Goal: Task Accomplishment & Management: Manage account settings

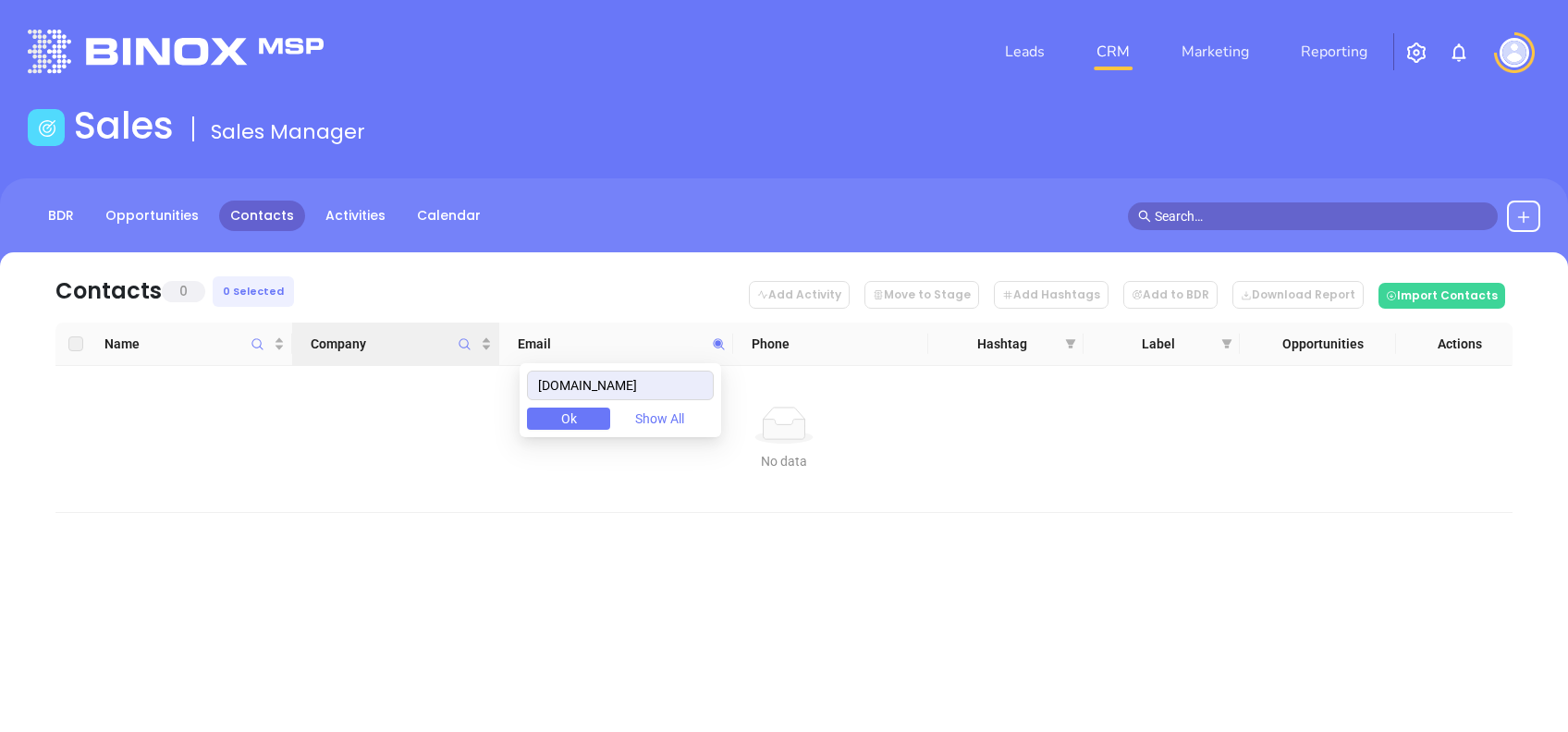
drag, startPoint x: 680, startPoint y: 398, endPoint x: 391, endPoint y: 357, distance: 291.9
click at [391, 357] on body "Leads CRM Marketing Reporting Financial Leads Leads Sales Sales Manager BDR Opp…" at bounding box center [784, 366] width 1568 height 732
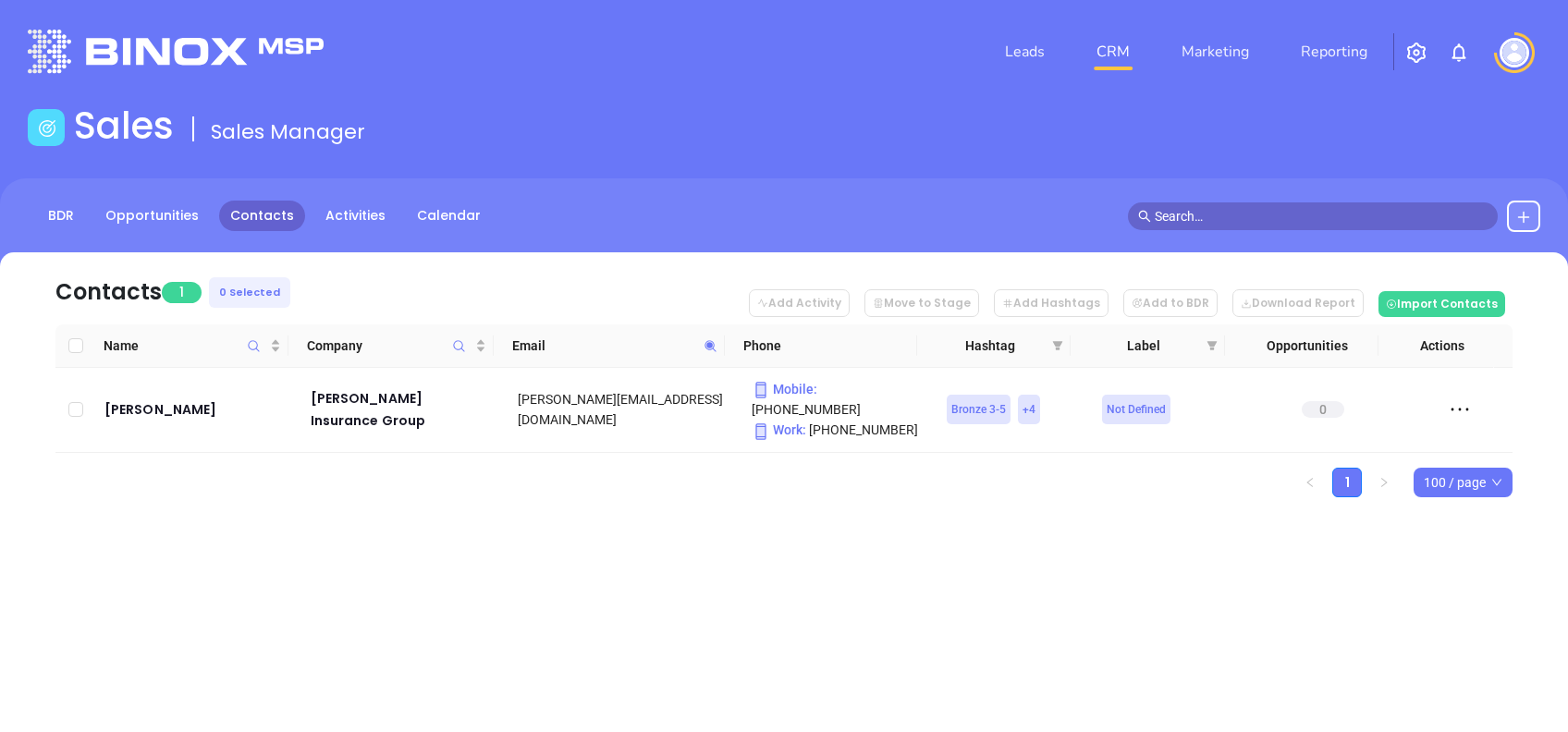
click at [706, 343] on icon at bounding box center [710, 346] width 14 height 14
paste input "ripleyin"
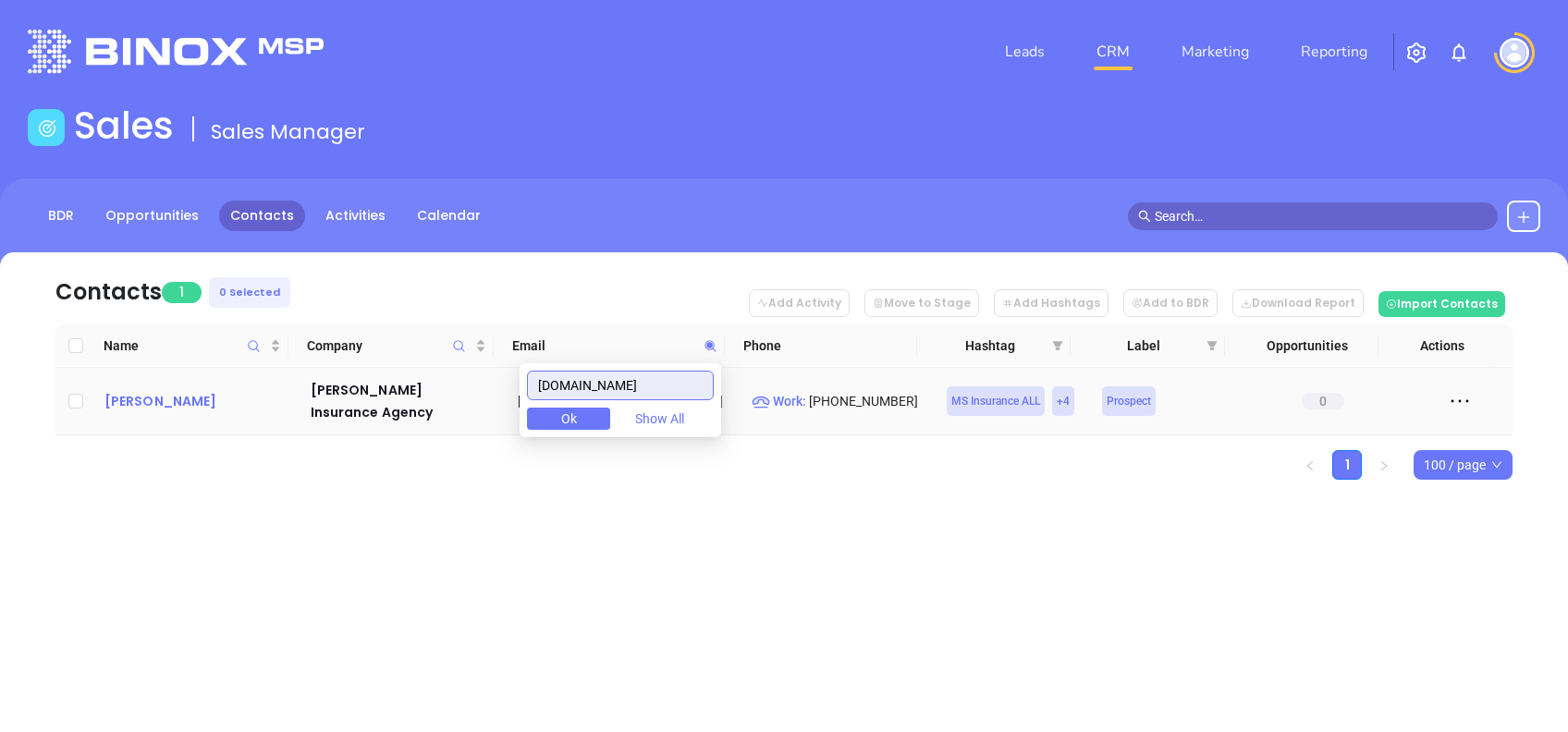
type input "ripleyins.com"
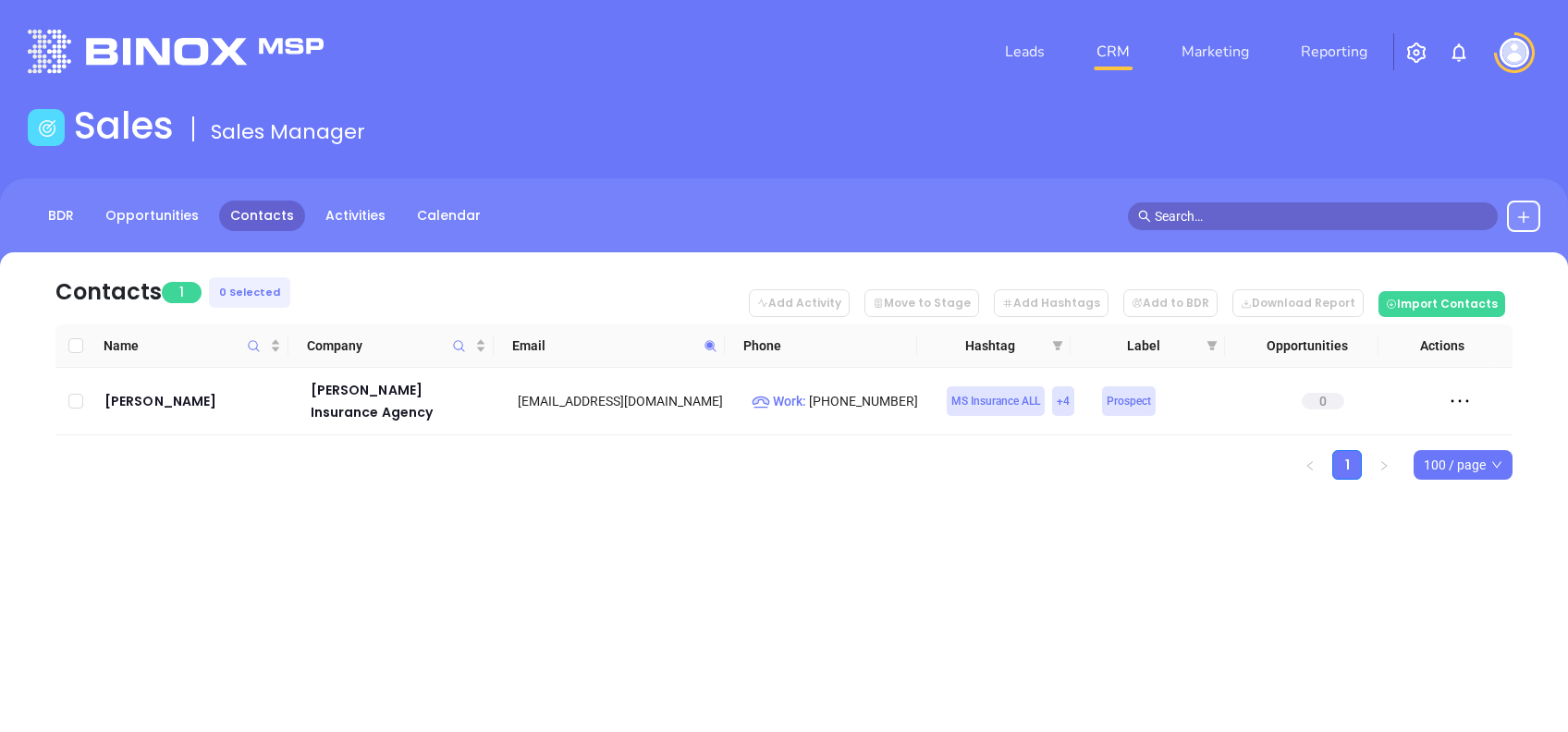
drag, startPoint x: 185, startPoint y: 389, endPoint x: 135, endPoint y: 469, distance: 94.3
click at [135, 469] on div "Name Company Email Phone Hashtag Label Opportunities Actions Judd D Chapman Rip…" at bounding box center [784, 402] width 1457 height 156
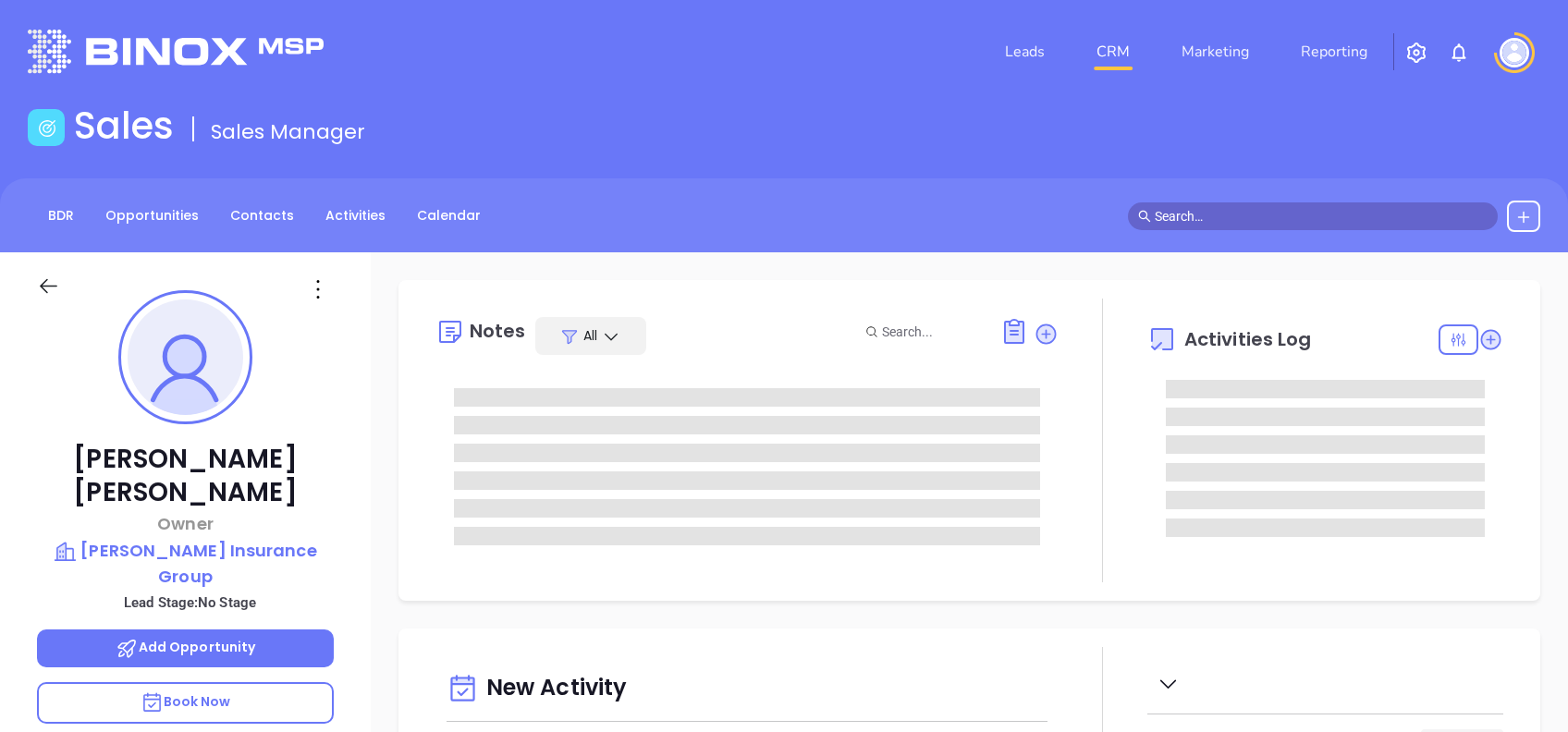
type input "[DATE]"
type input "[PERSON_NAME]"
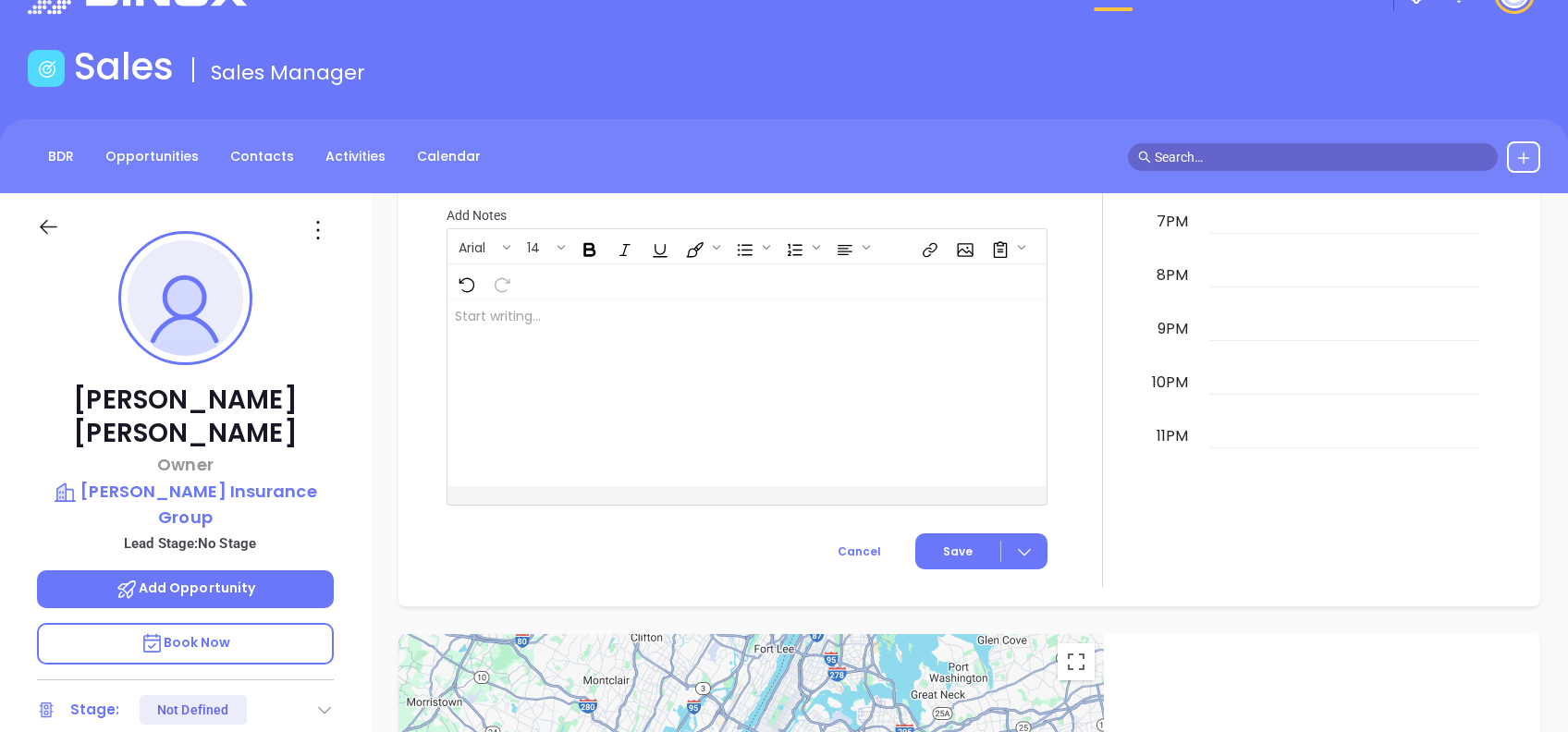
scroll to position [0, 0]
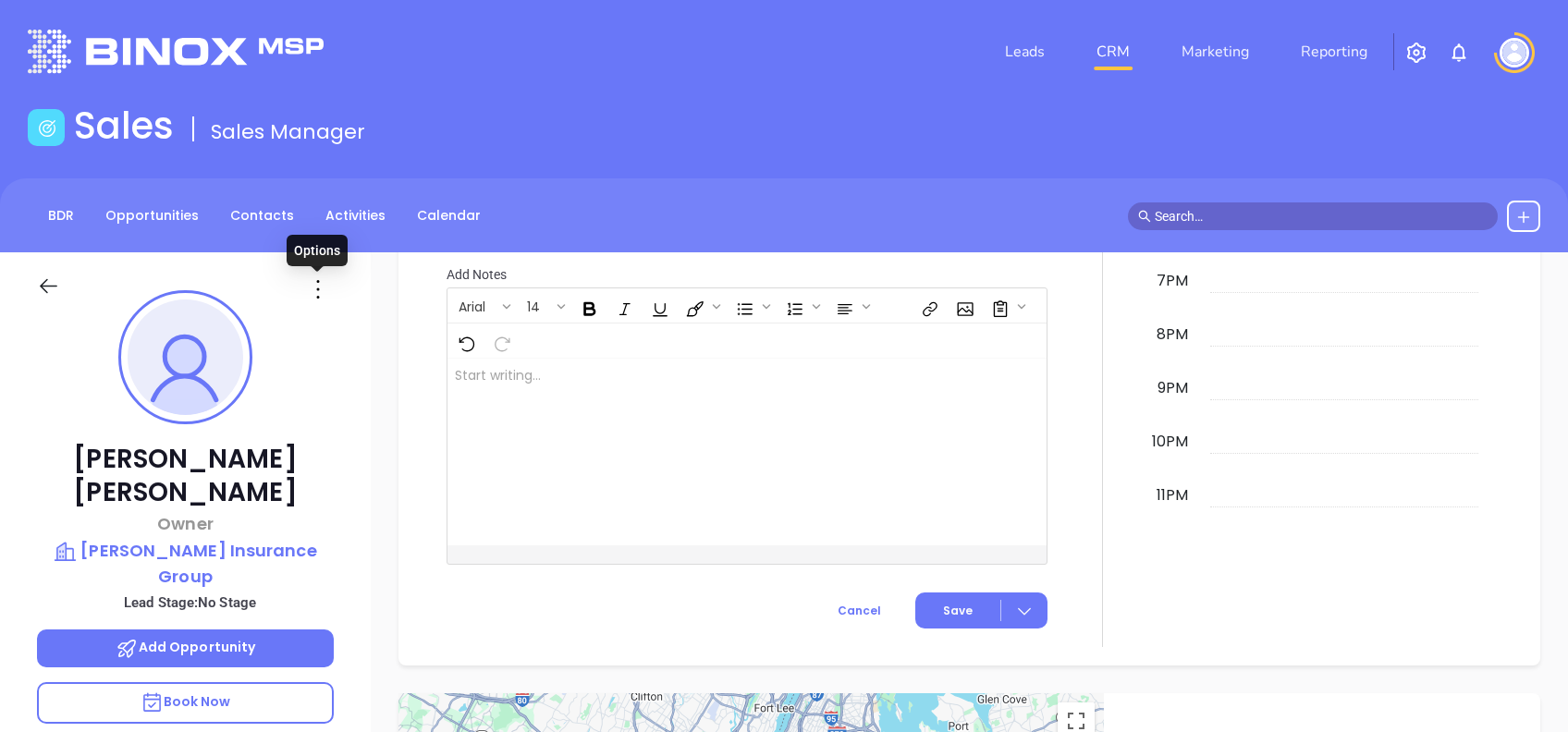
click at [310, 284] on icon at bounding box center [317, 289] width 29 height 29
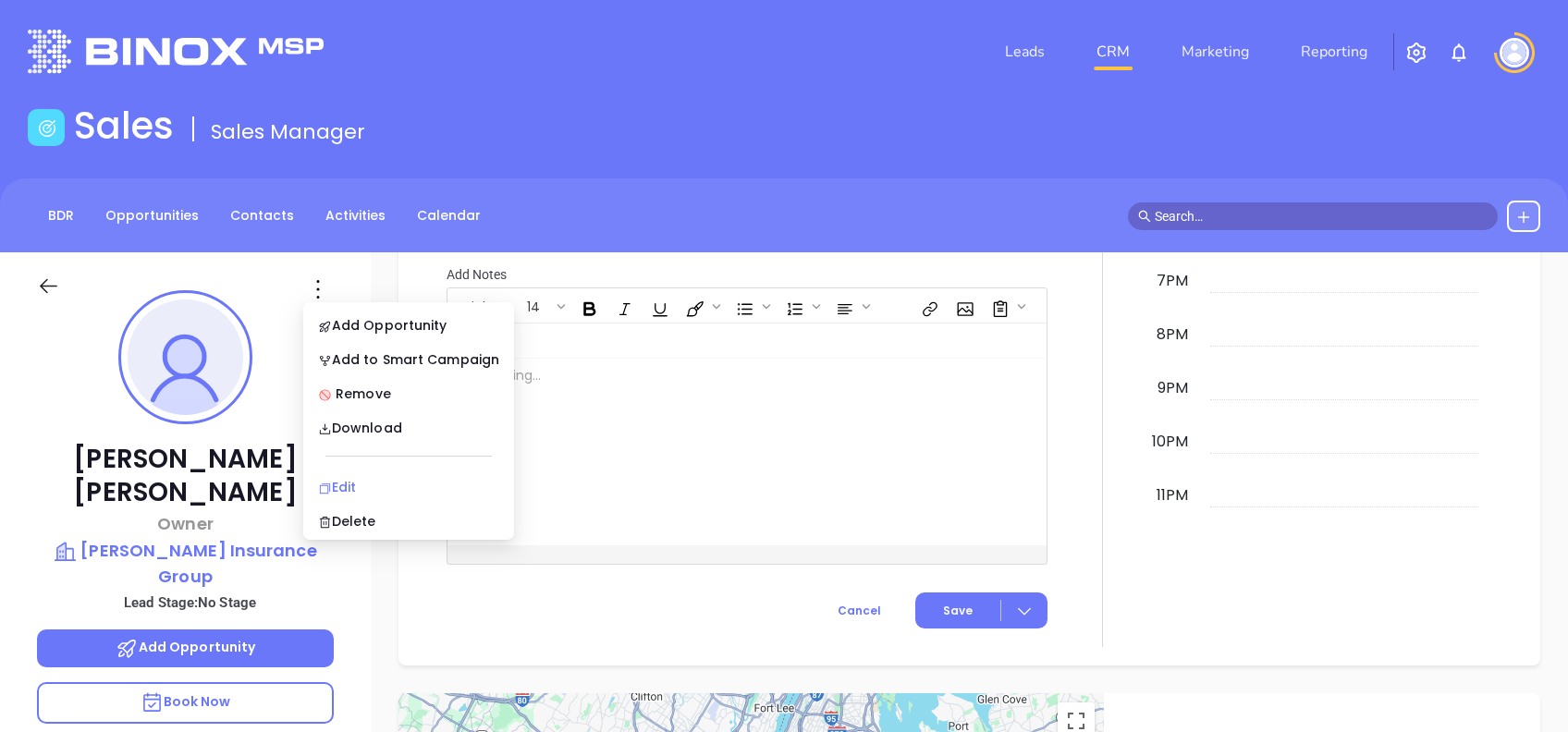
click at [382, 474] on li "Edit" at bounding box center [409, 487] width 204 height 39
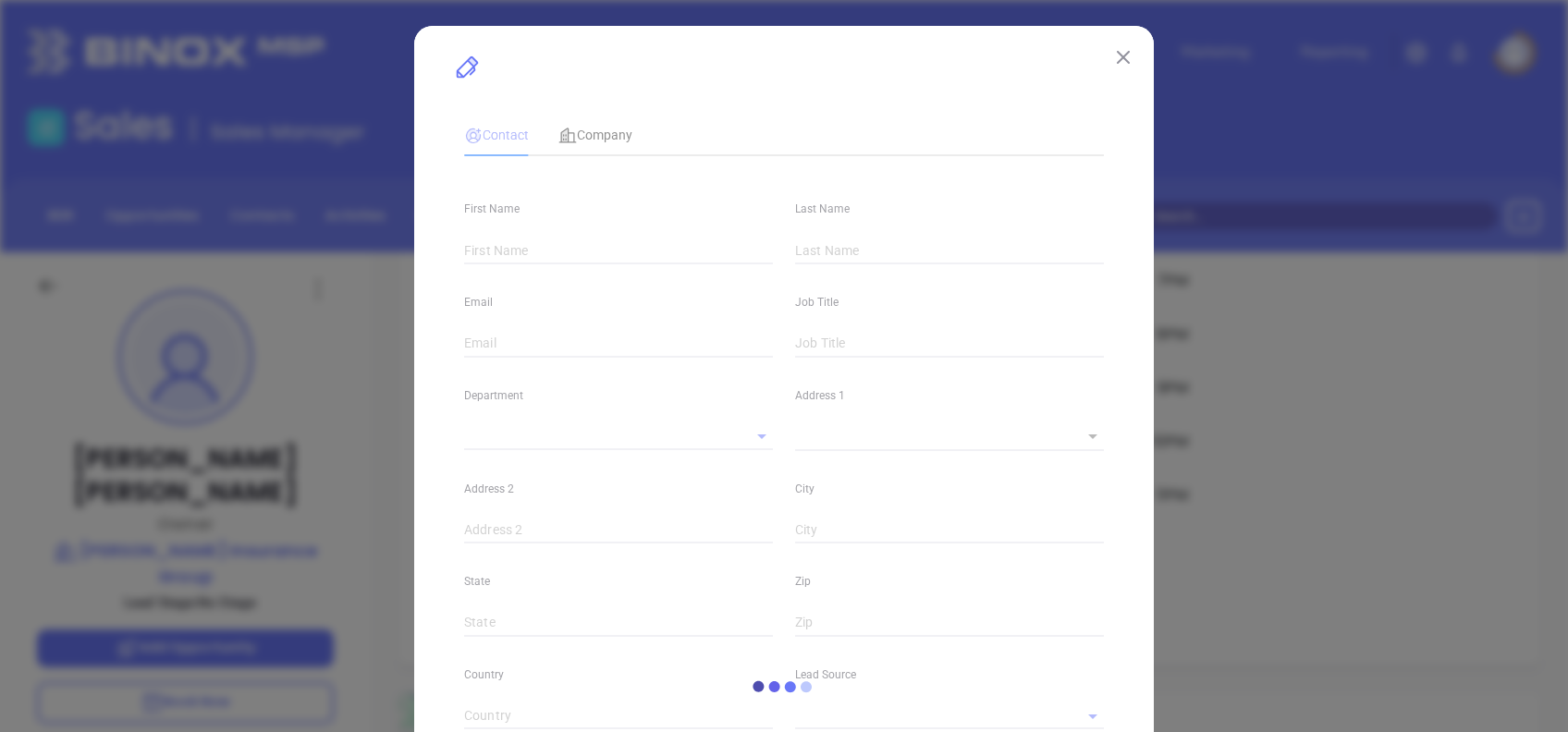
type input "[PERSON_NAME]"
type input "todd@boyleinsures.com"
type input "Owner"
type input "1"
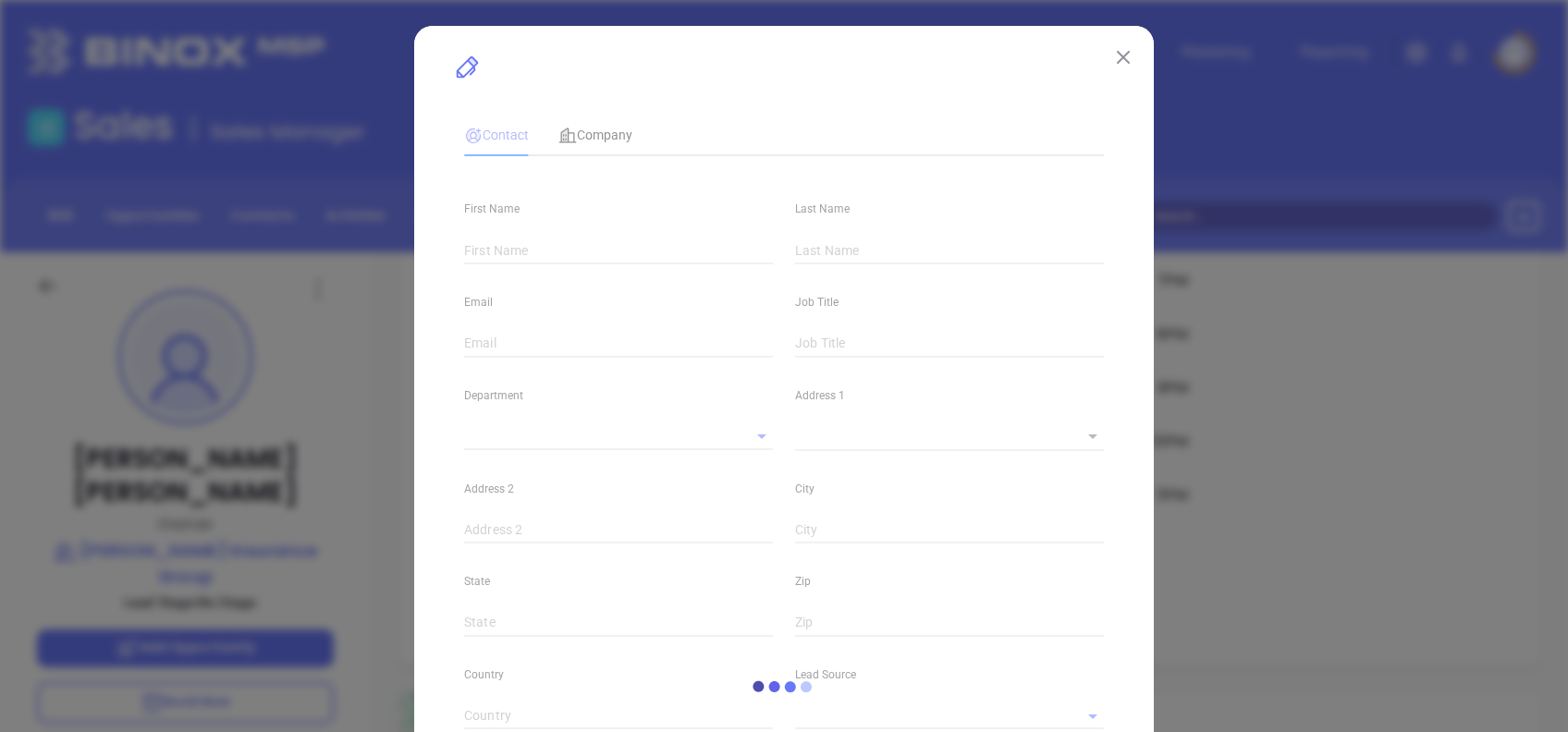
type input "www.linkedin.com/in/toddboyle/"
type input "Marketing"
type input "Binox"
type input "undefined undefined"
type input "(410) 838-7206"
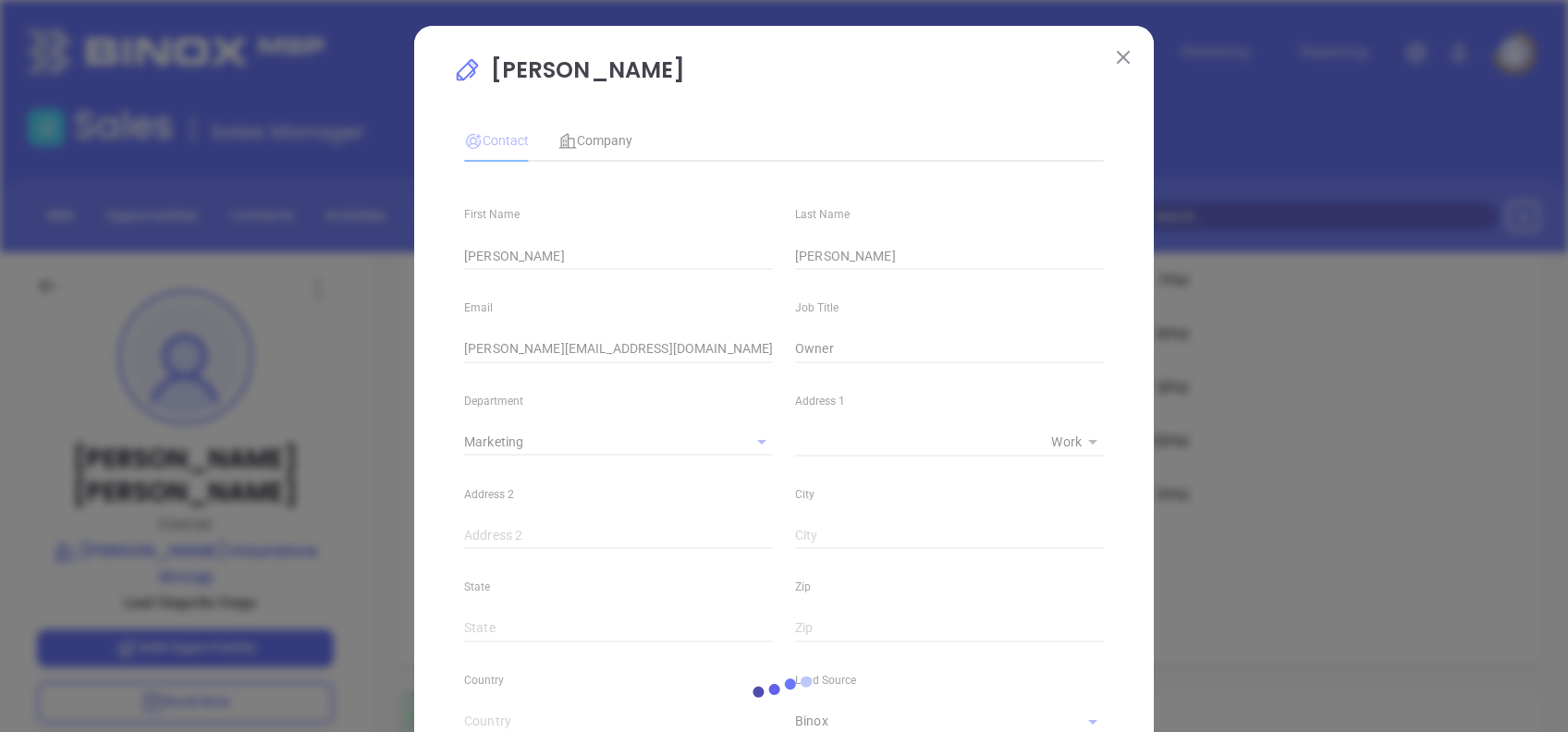
type input "1"
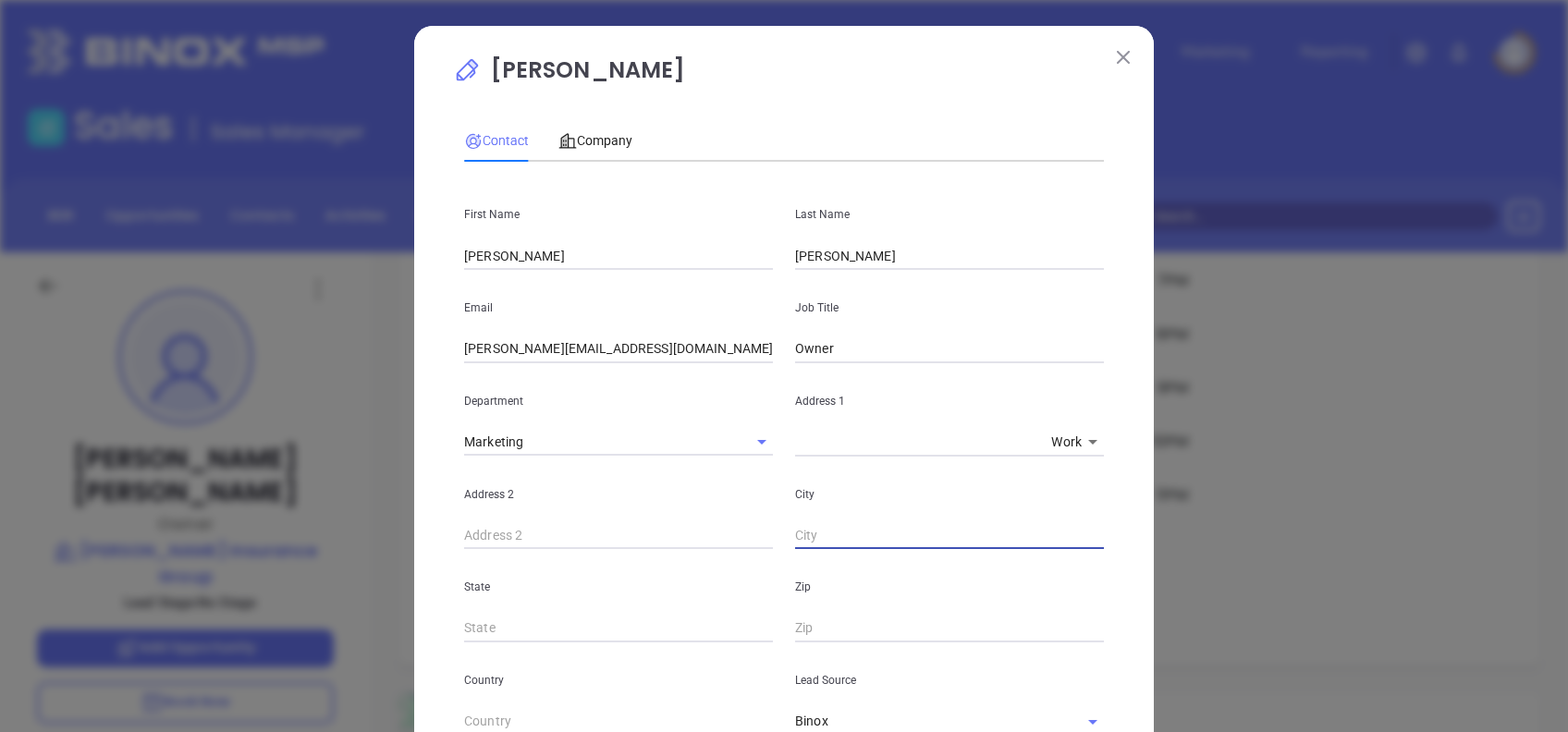
click at [813, 536] on input "text" at bounding box center [949, 536] width 309 height 27
paste input "https://www.boyleinsures.com/secure-staff-contact-form/?recipient=Todd%20Boyle"
type input "https://www.boyleinsures.com/secure-staff-contact-form/?recipient=Todd%20Boyle"
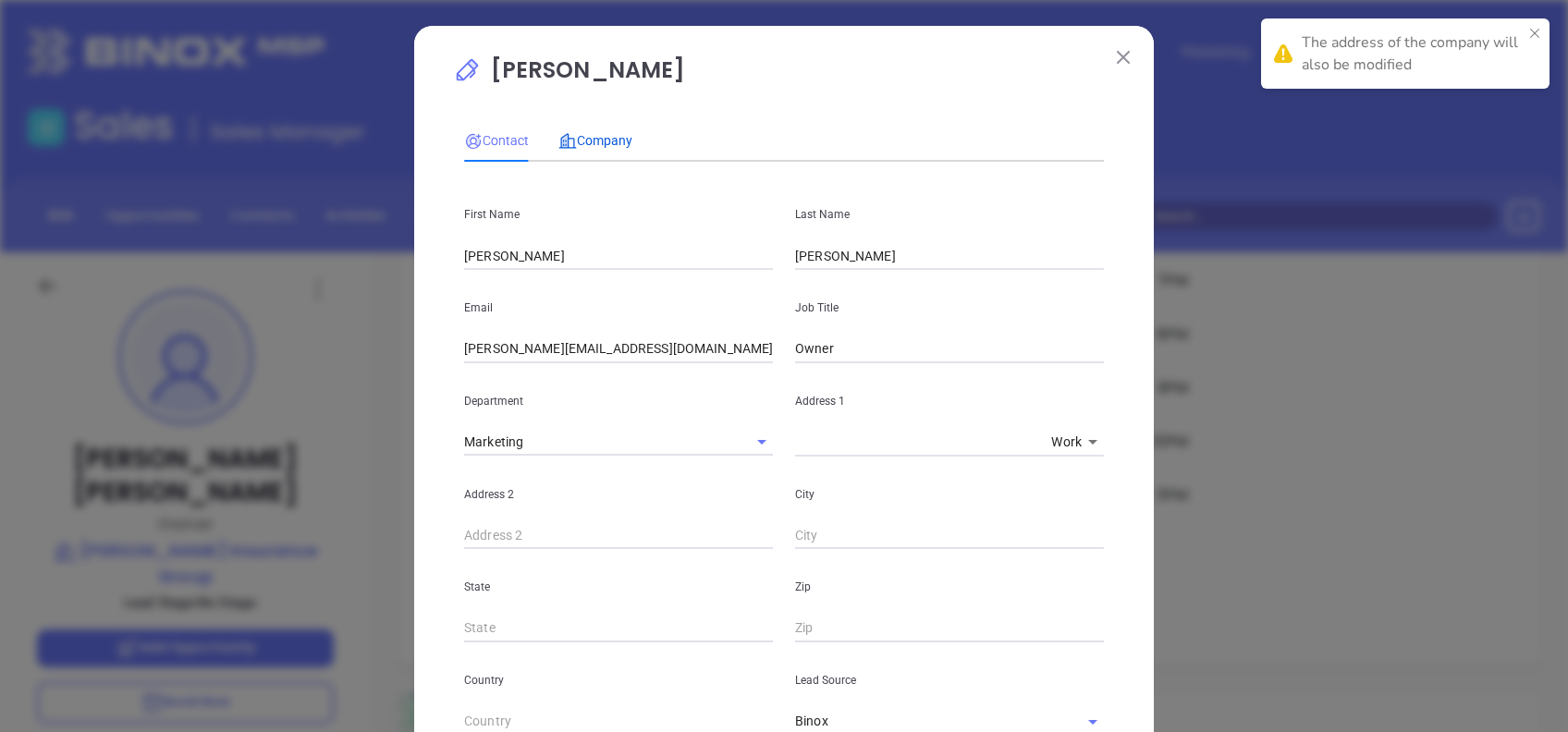
click at [590, 141] on span "Company" at bounding box center [595, 141] width 74 height 15
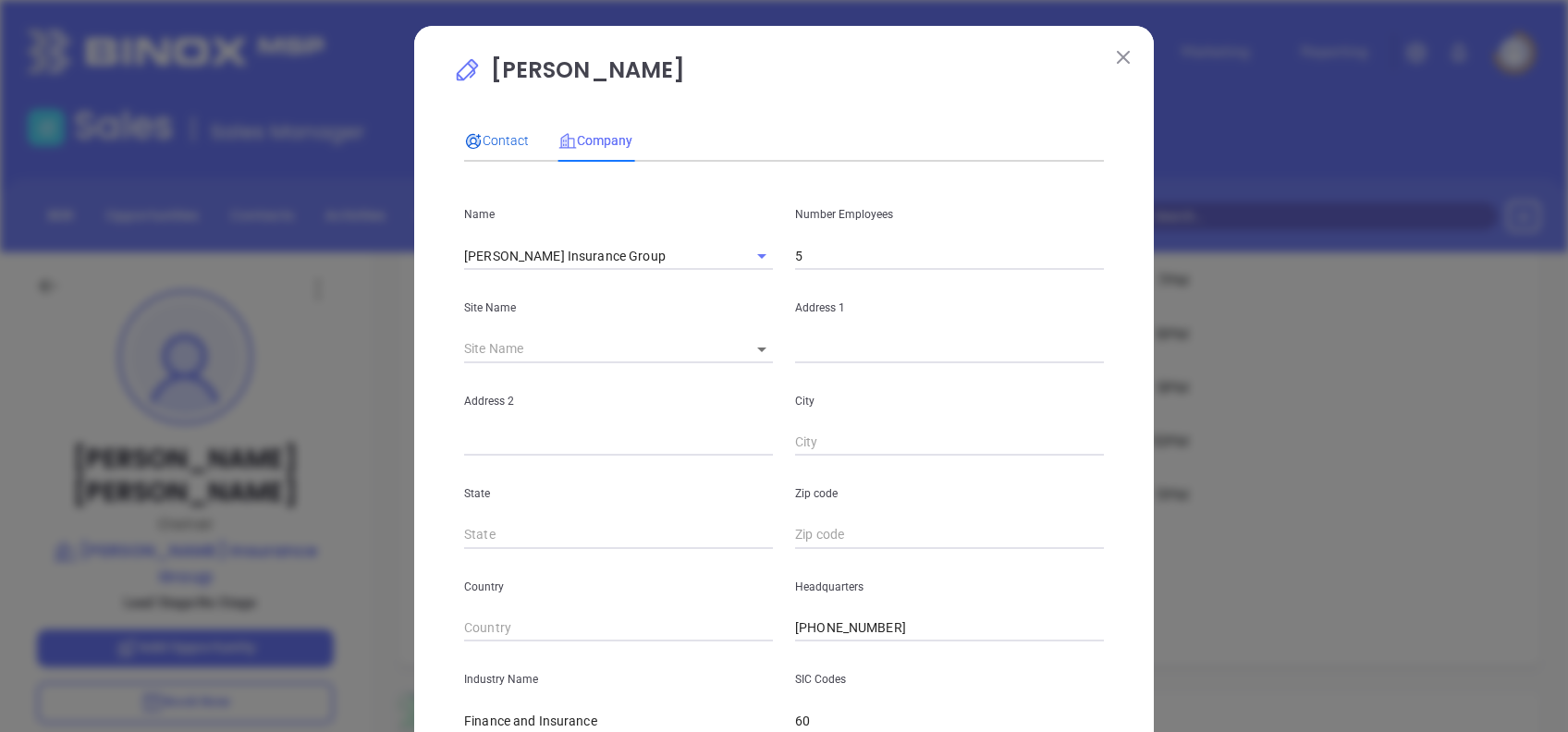
click at [484, 147] on span "Contact" at bounding box center [496, 141] width 65 height 15
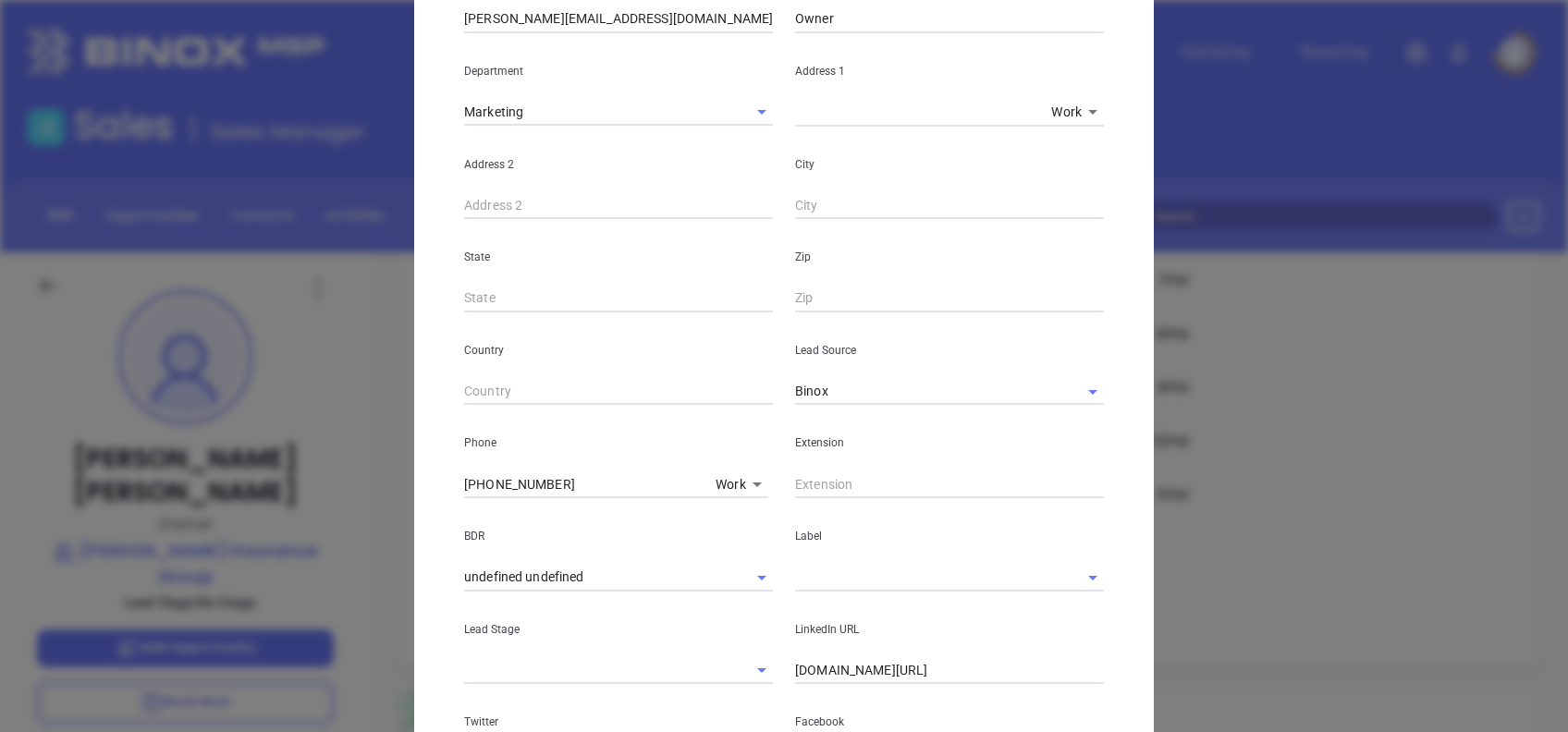
scroll to position [617, 0]
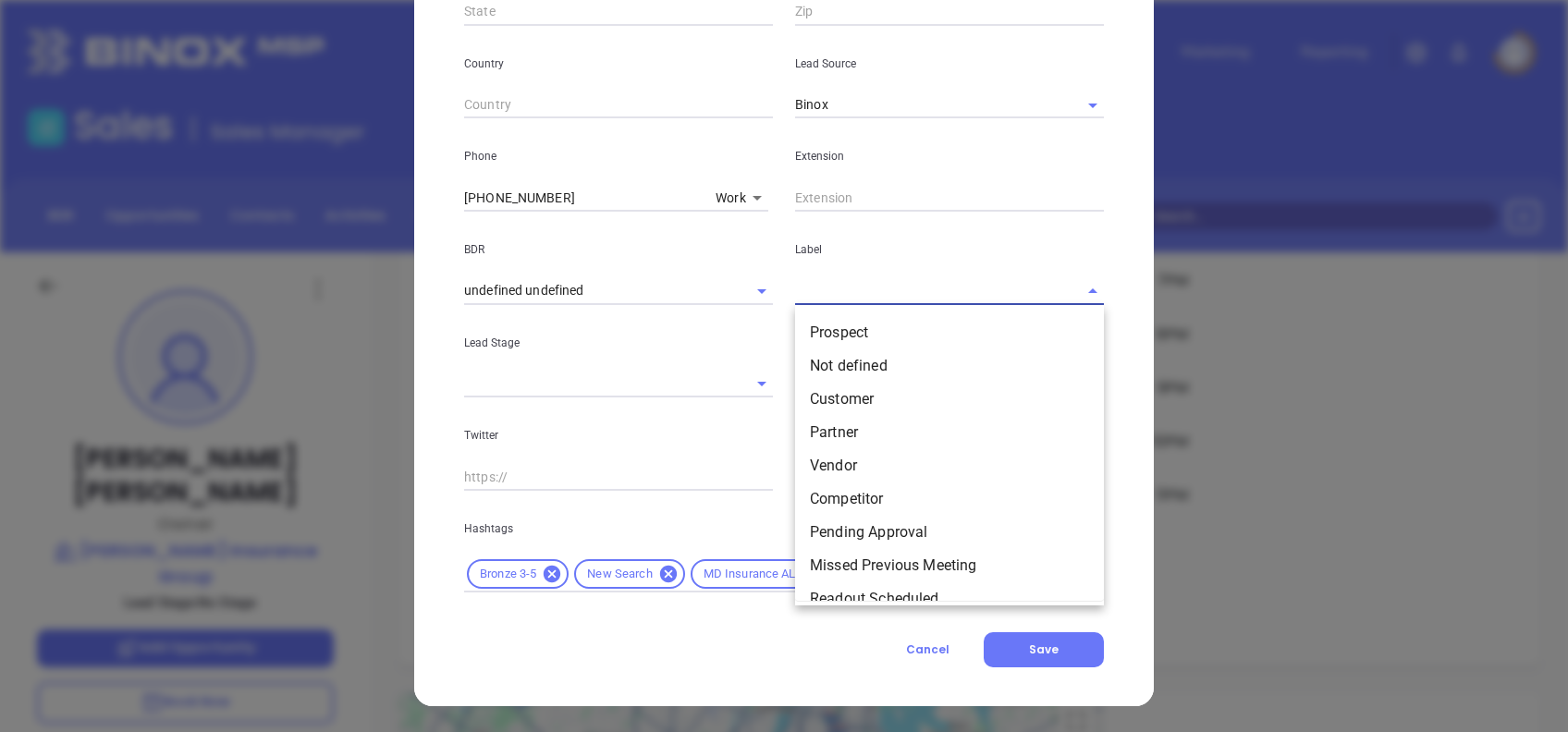
click at [833, 297] on input "text" at bounding box center [924, 291] width 257 height 26
click at [864, 327] on li "Prospect" at bounding box center [949, 332] width 309 height 33
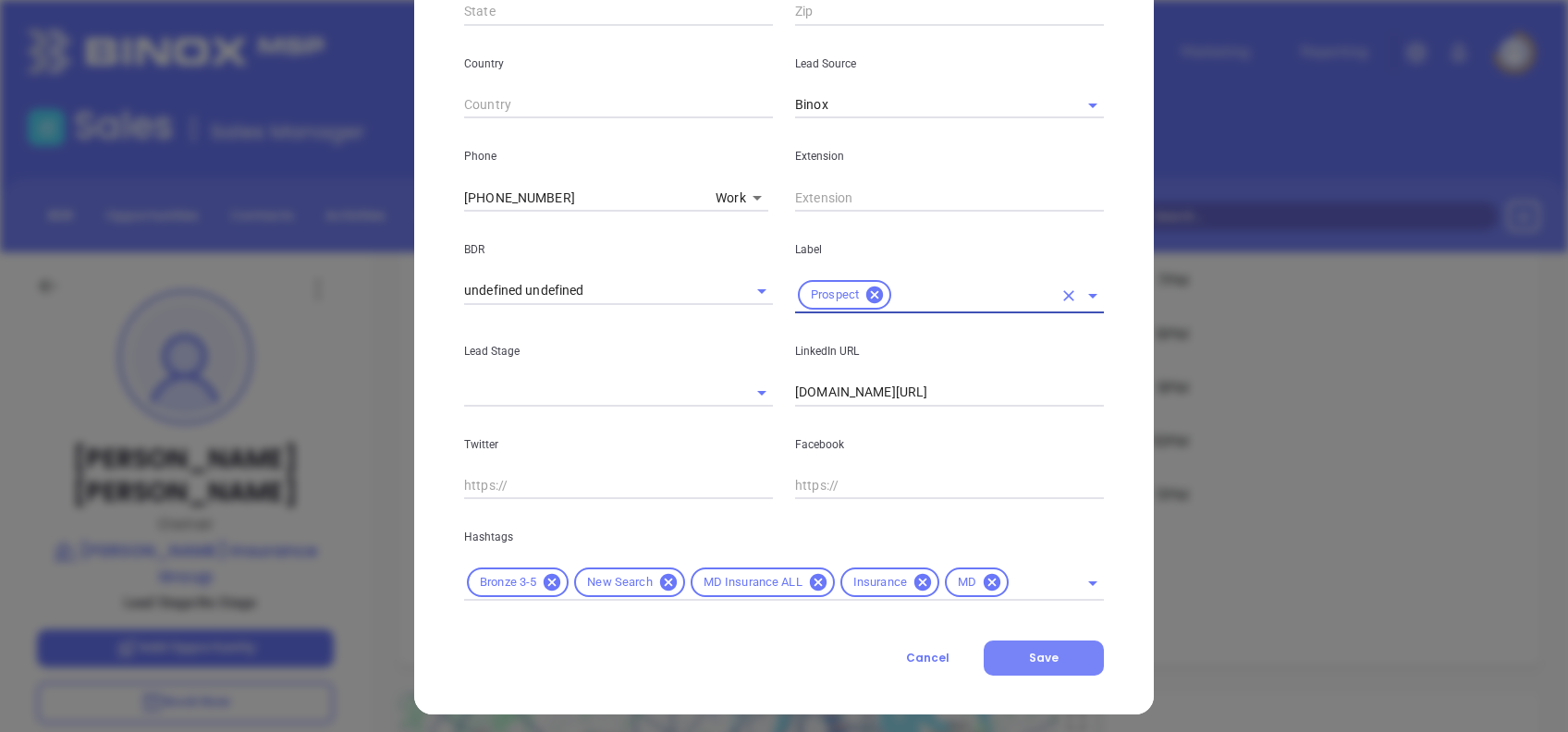
click at [1002, 655] on button "Save" at bounding box center [1043, 657] width 120 height 35
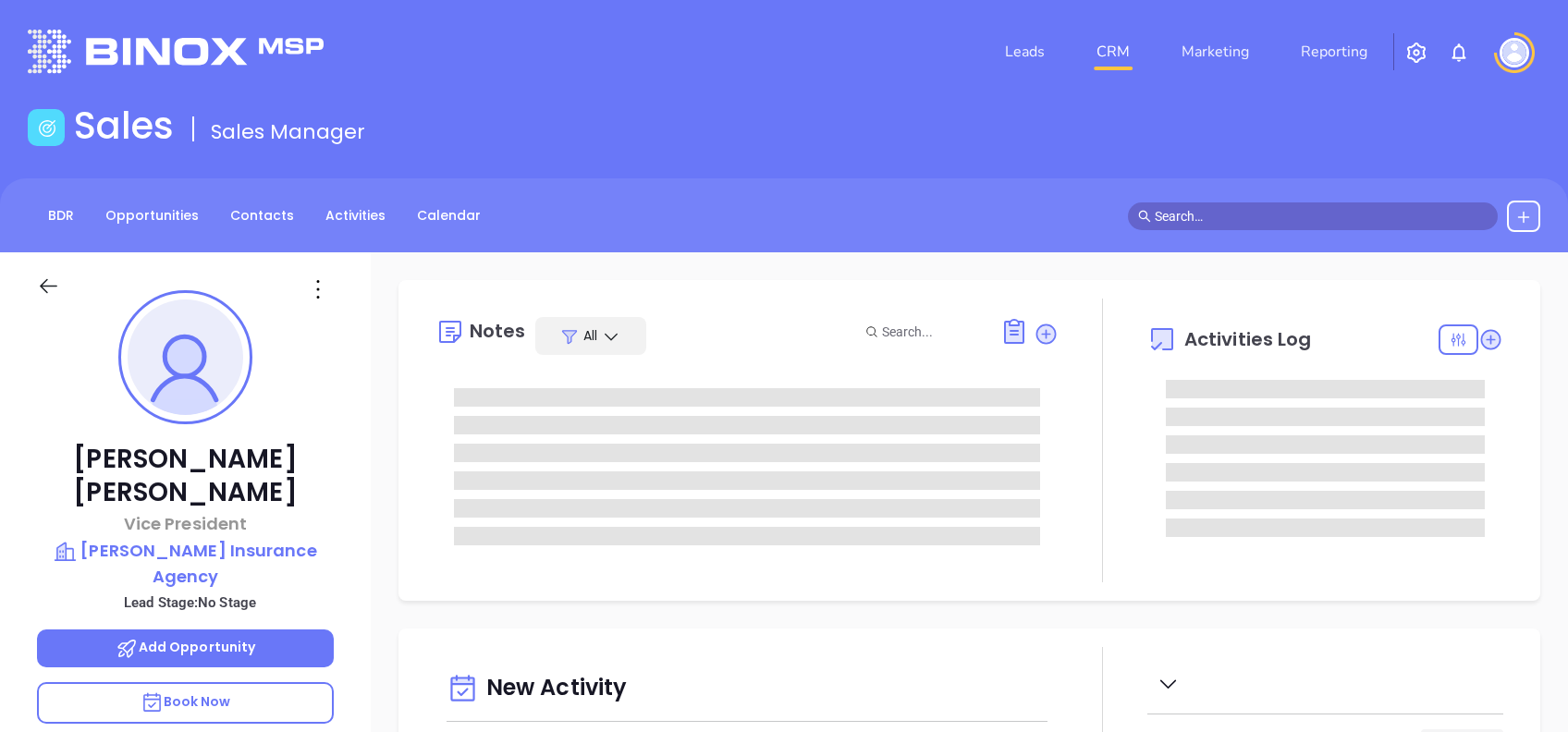
type input "[DATE]"
type input "[PERSON_NAME]"
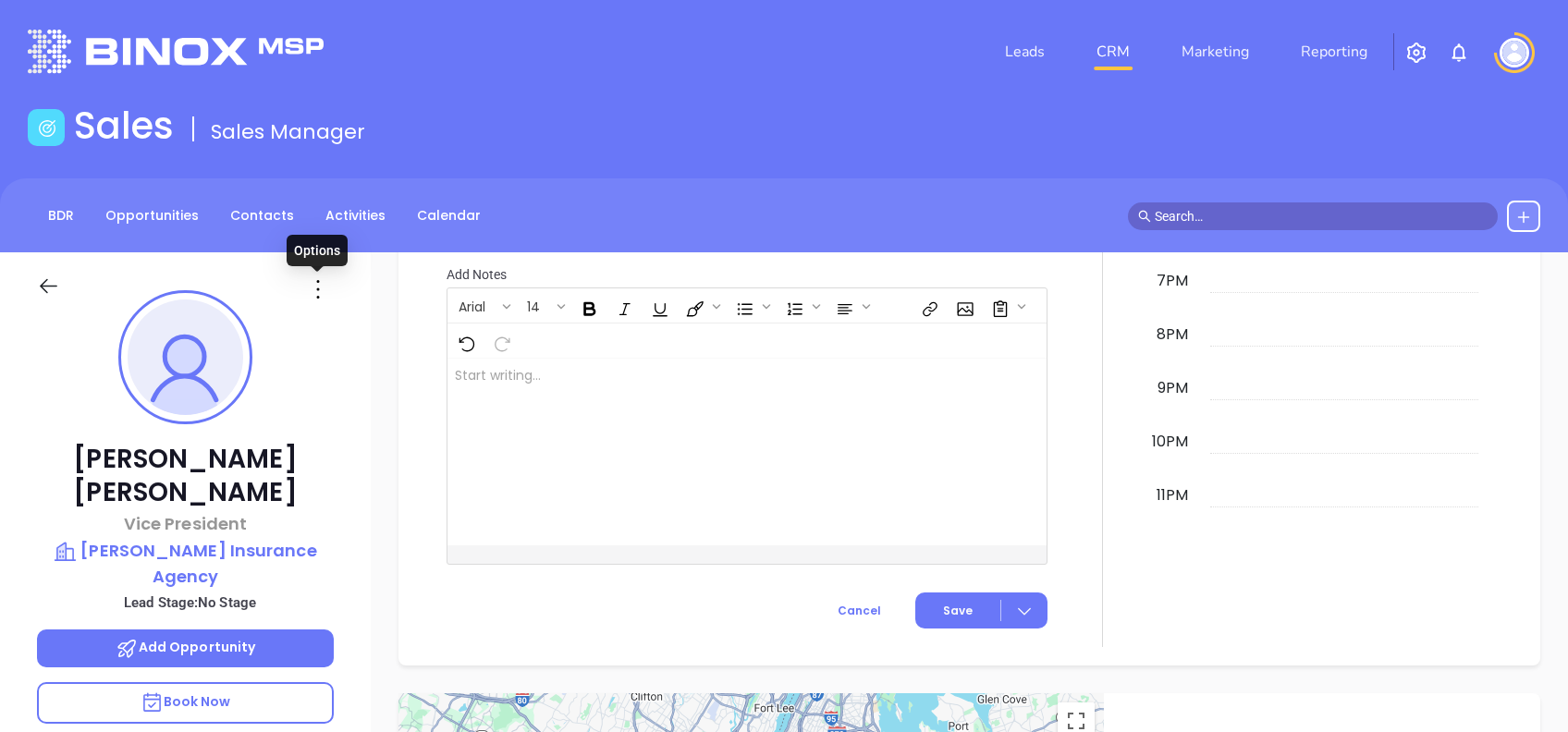
click at [319, 292] on icon at bounding box center [317, 289] width 29 height 29
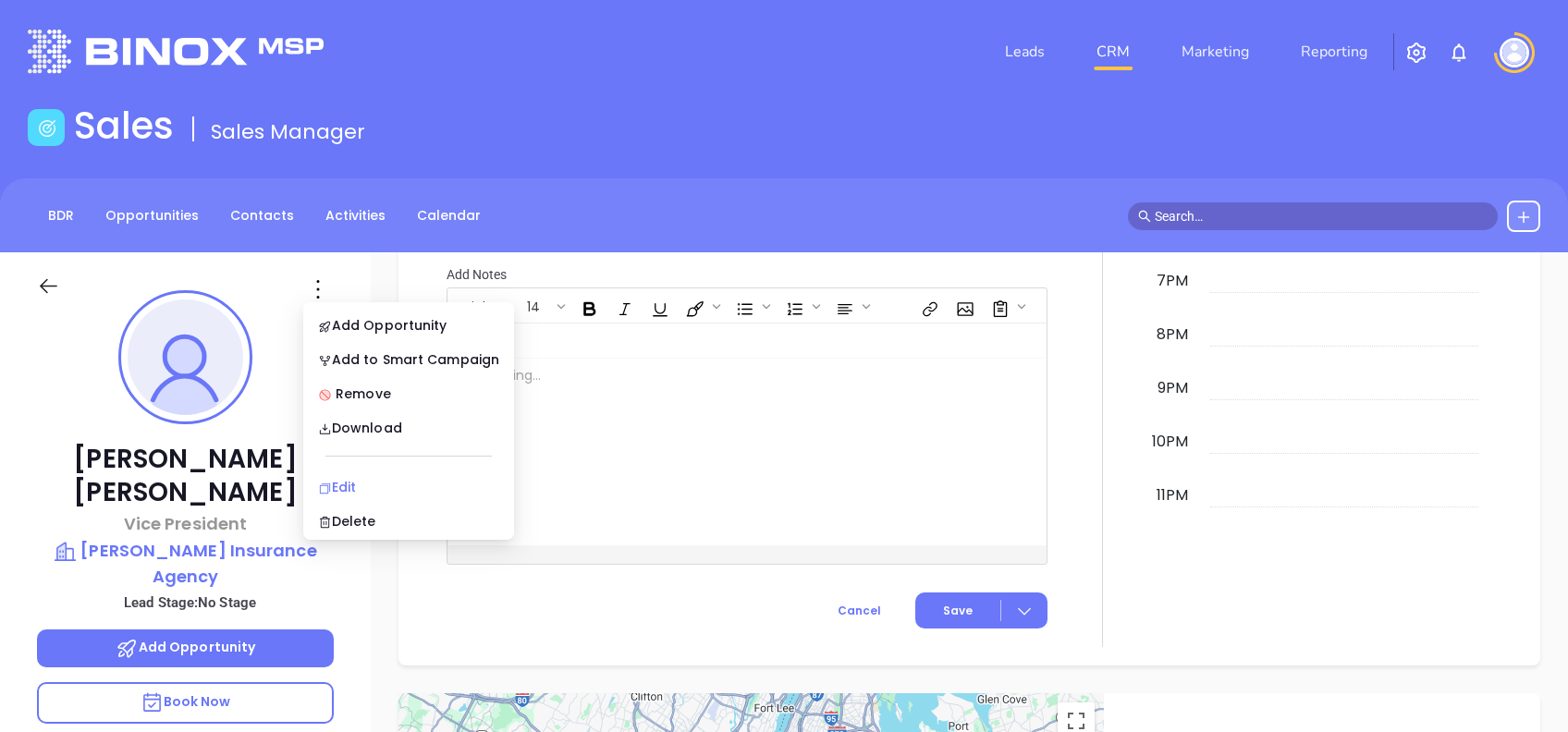
click at [374, 475] on li "Edit" at bounding box center [409, 487] width 204 height 39
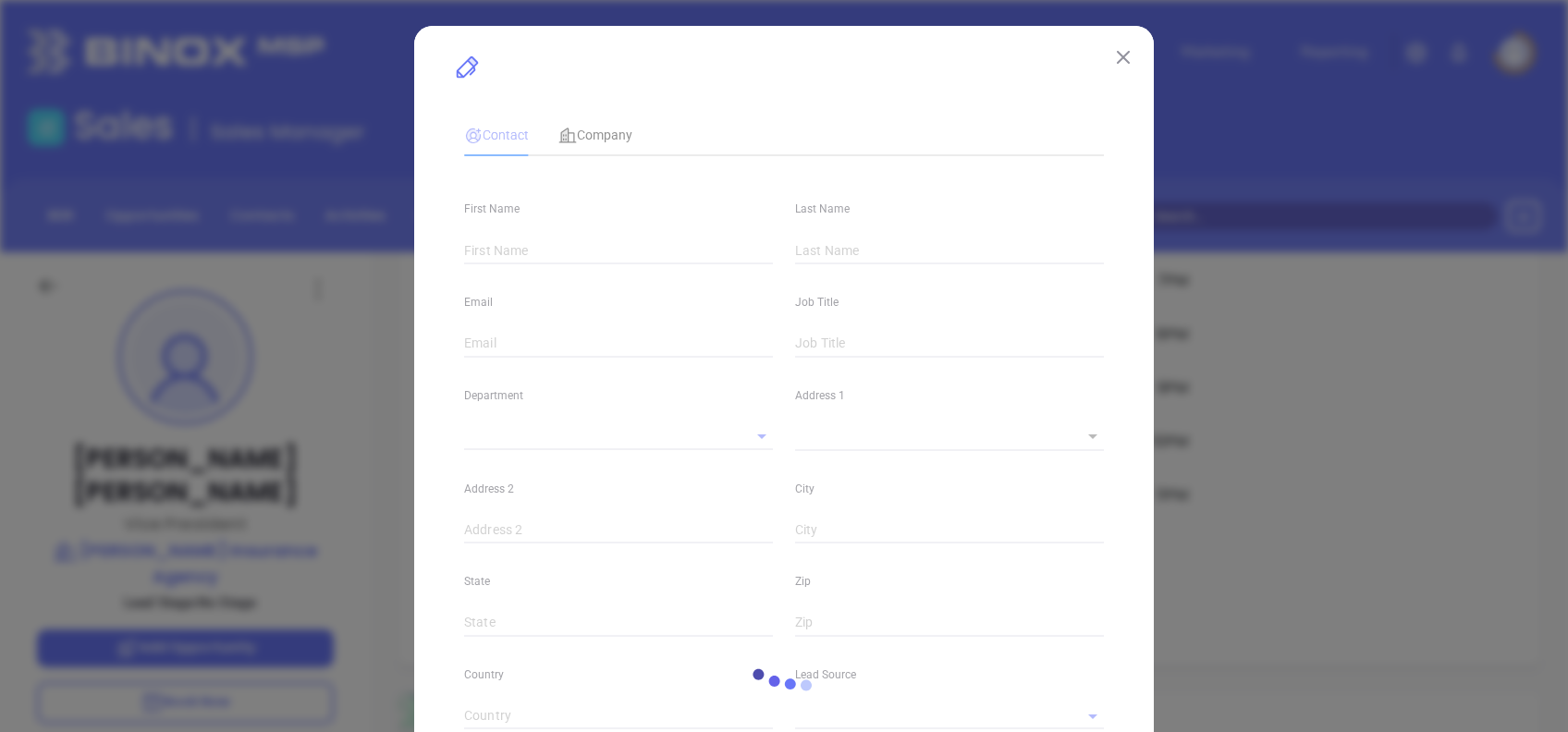
type input "Judd D"
type input "Chapman"
type input "jchapman@ripleyins.com"
type input "Vice President"
type input "1"
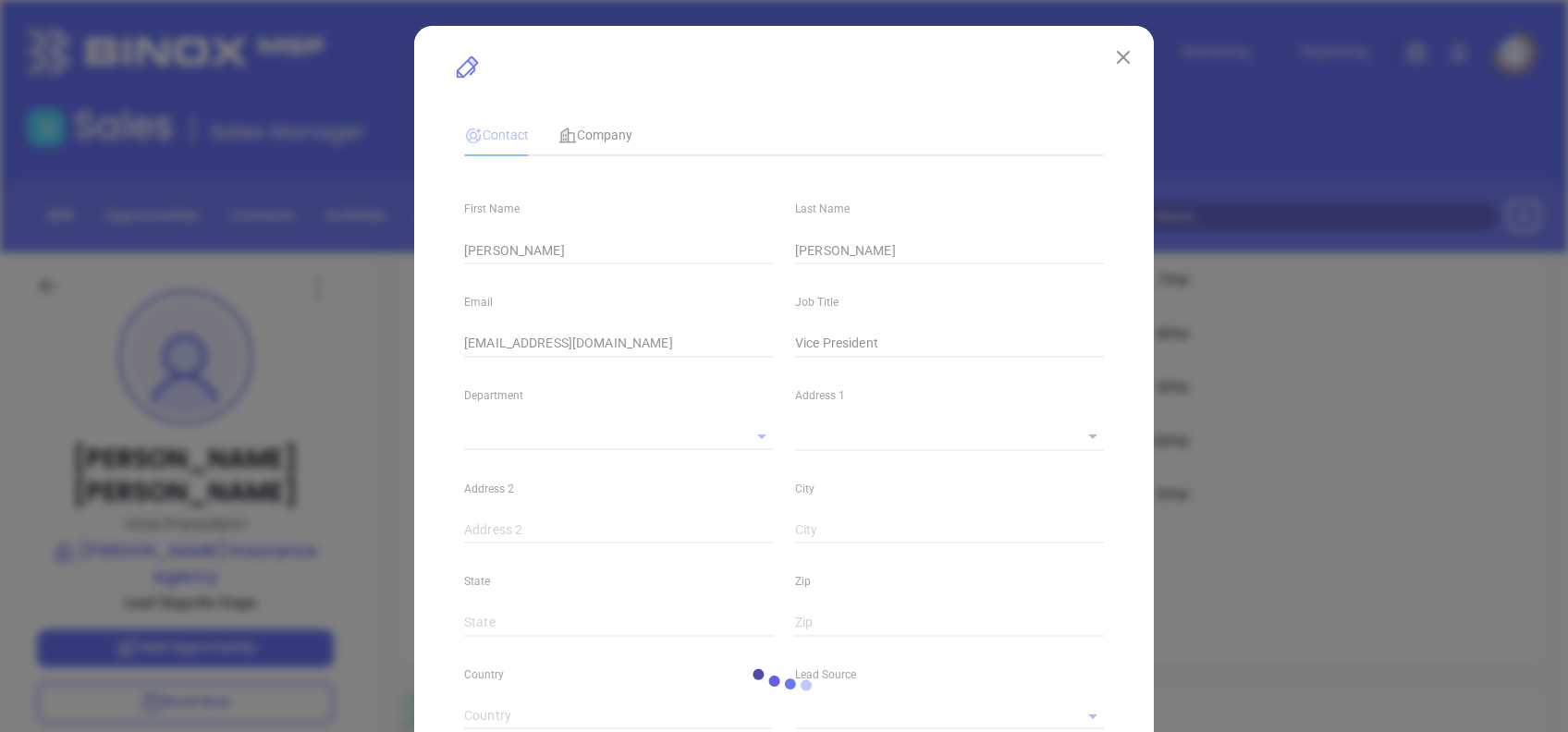
type input "Marketing"
type input "Binox"
type input "undefined undefined"
type input "(662) 837-8874"
type input "1"
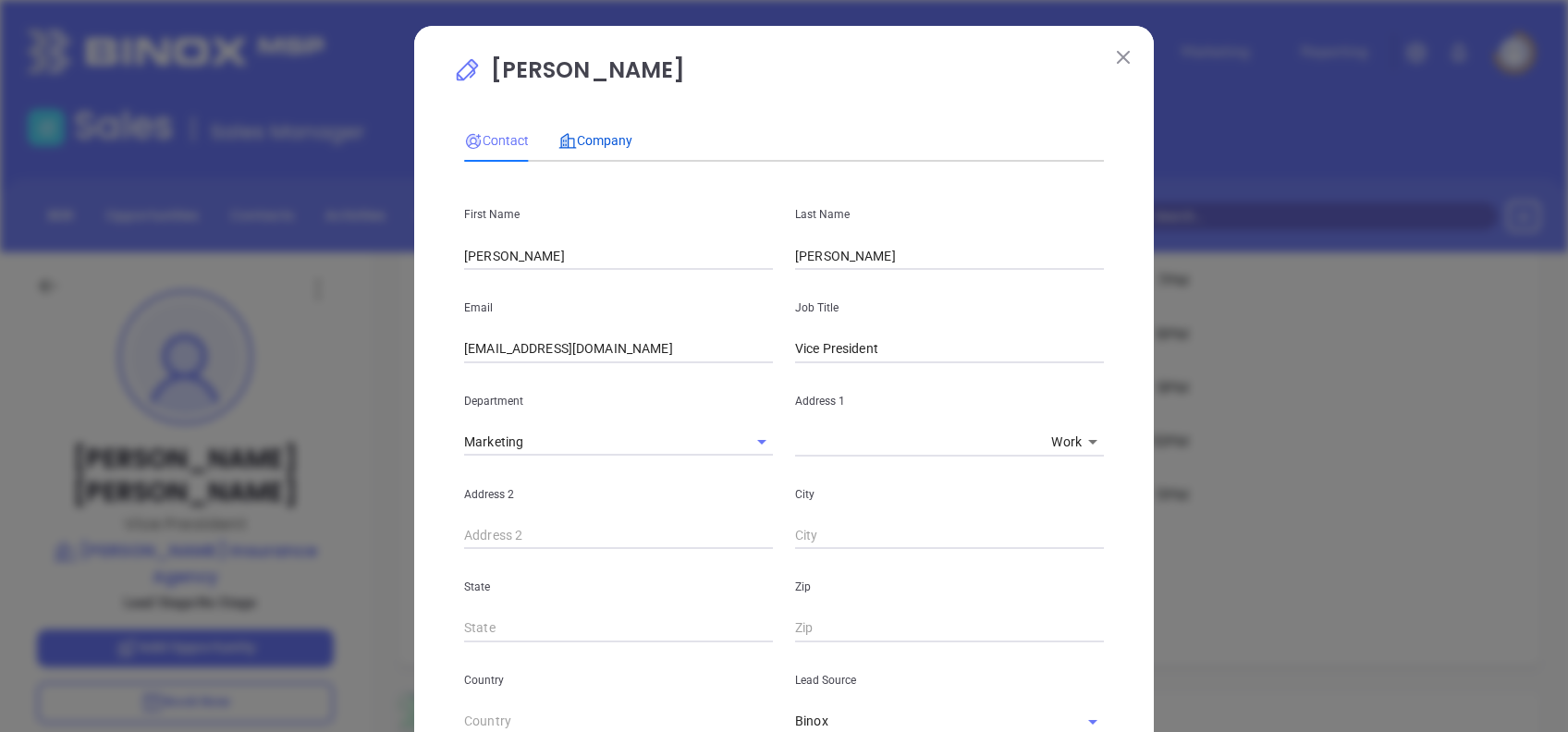
click at [600, 138] on span "Company" at bounding box center [595, 141] width 74 height 15
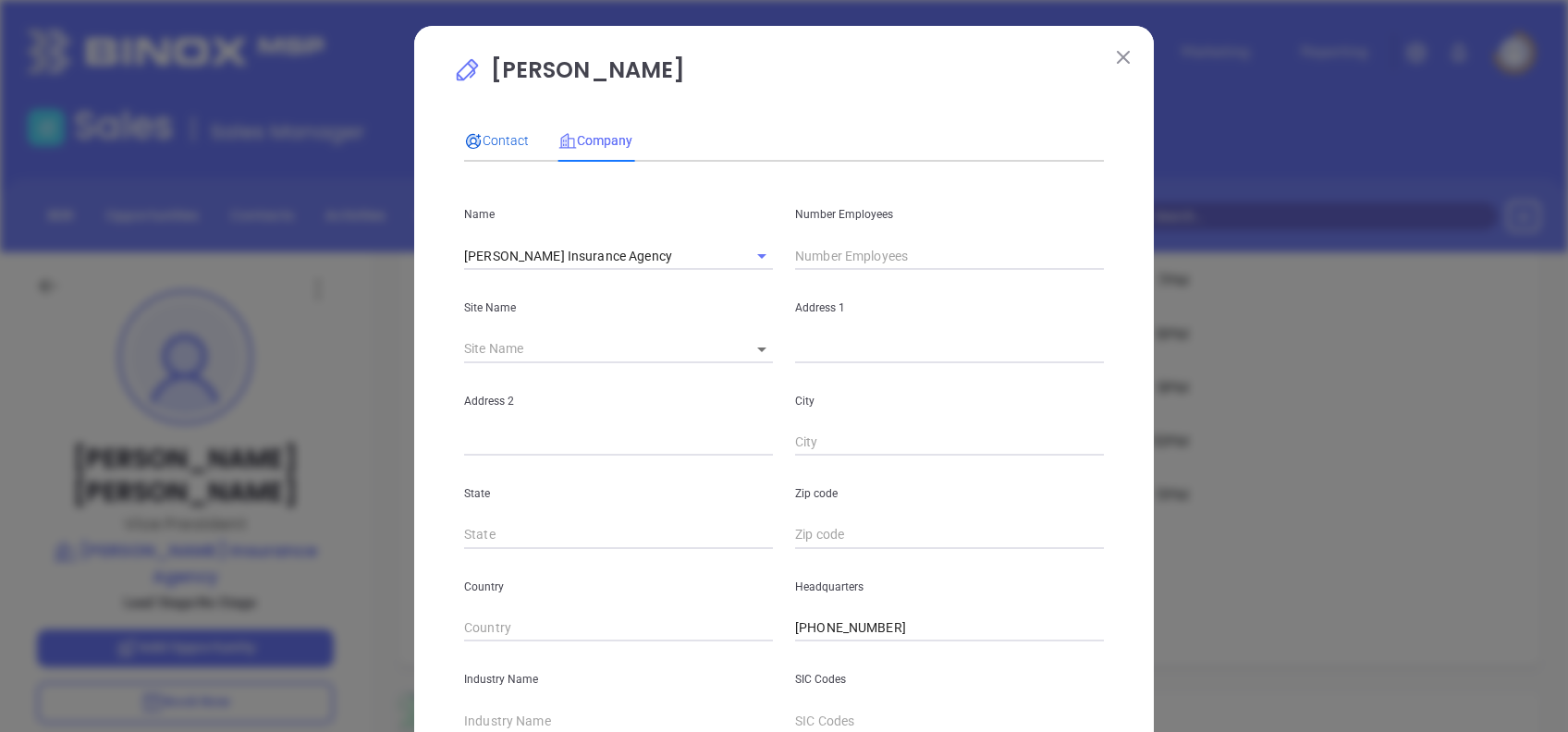
click at [494, 148] on span "Contact" at bounding box center [496, 141] width 65 height 15
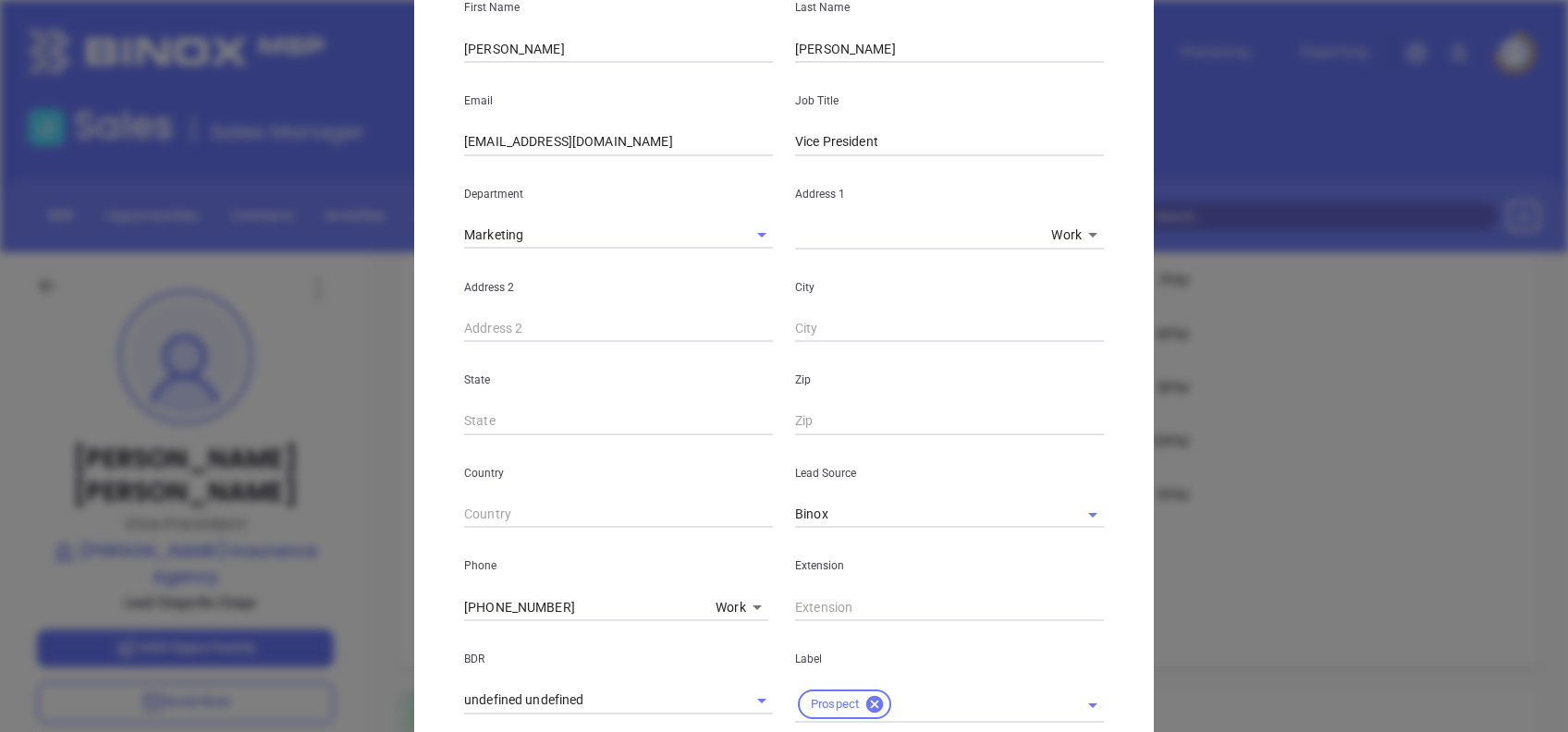
scroll to position [8, 0]
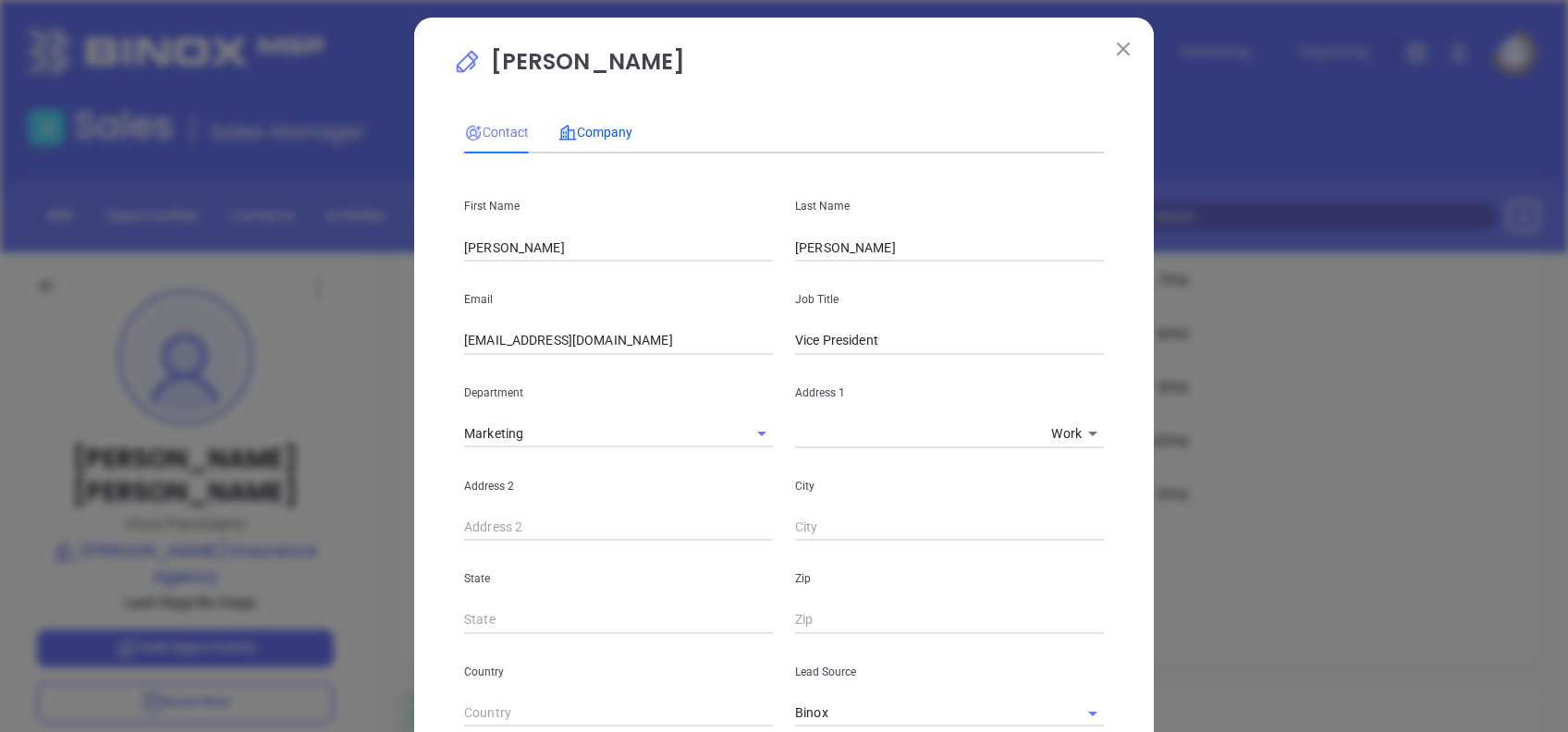
click at [607, 131] on span "Company" at bounding box center [595, 132] width 74 height 15
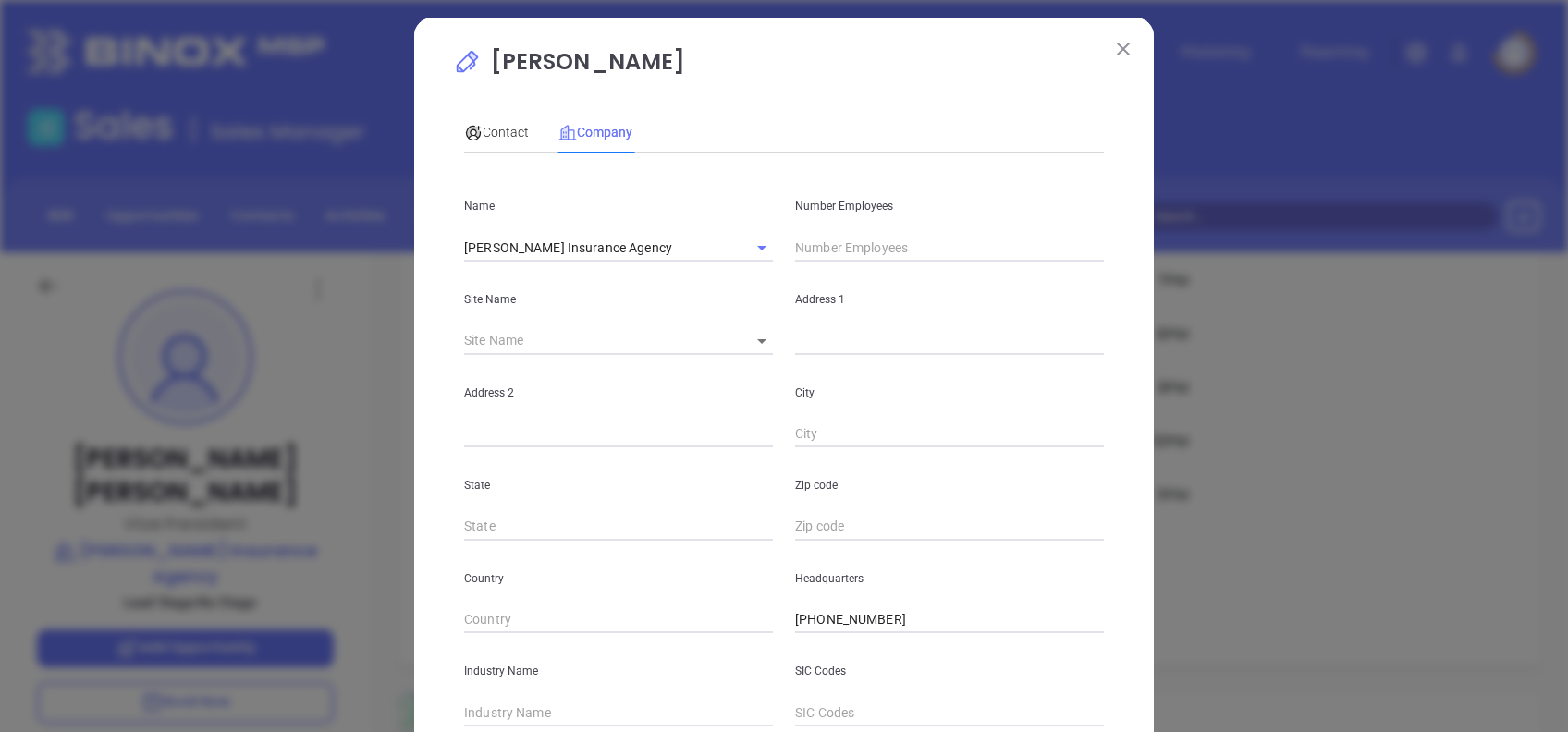
click at [819, 257] on input "text" at bounding box center [949, 247] width 309 height 27
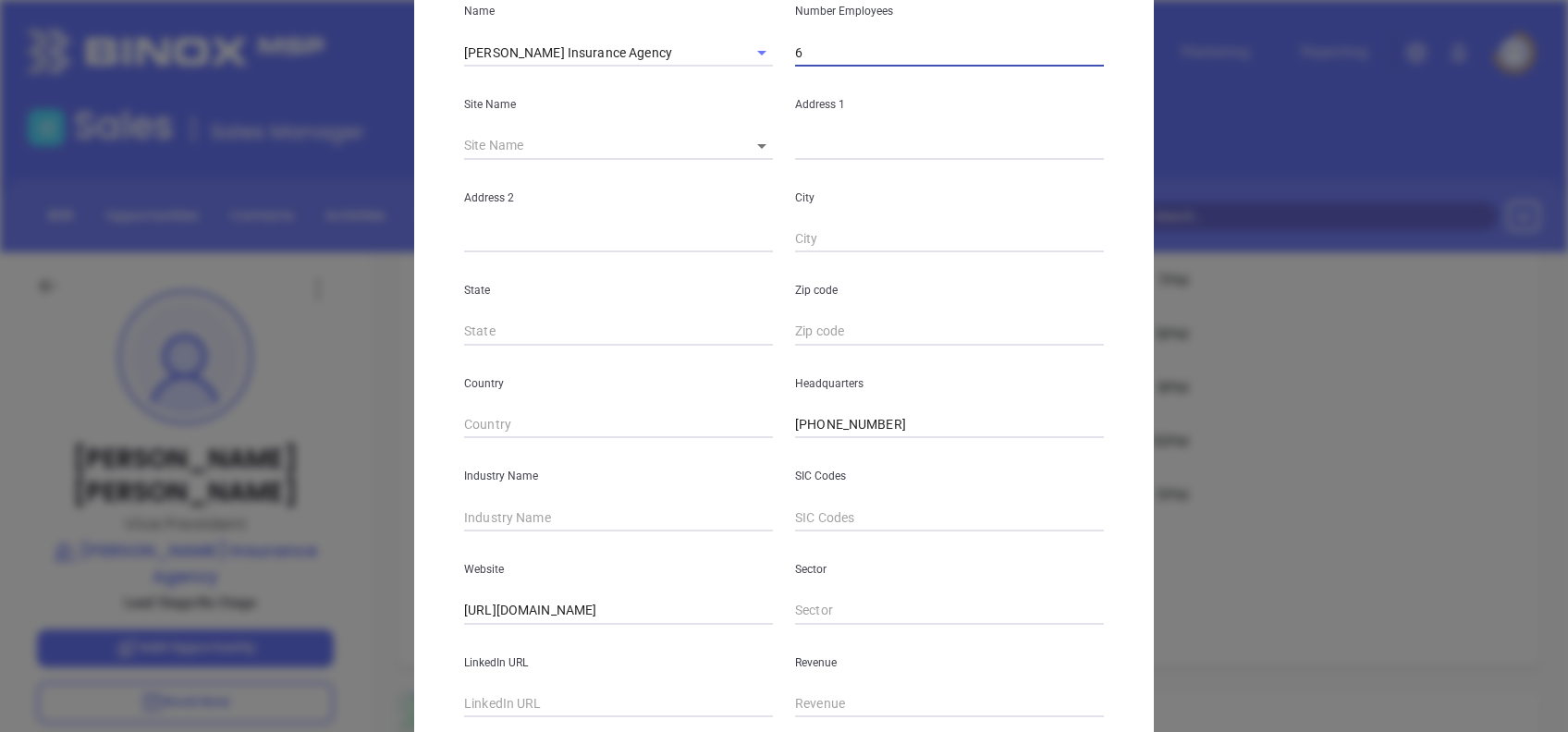
scroll to position [328, 0]
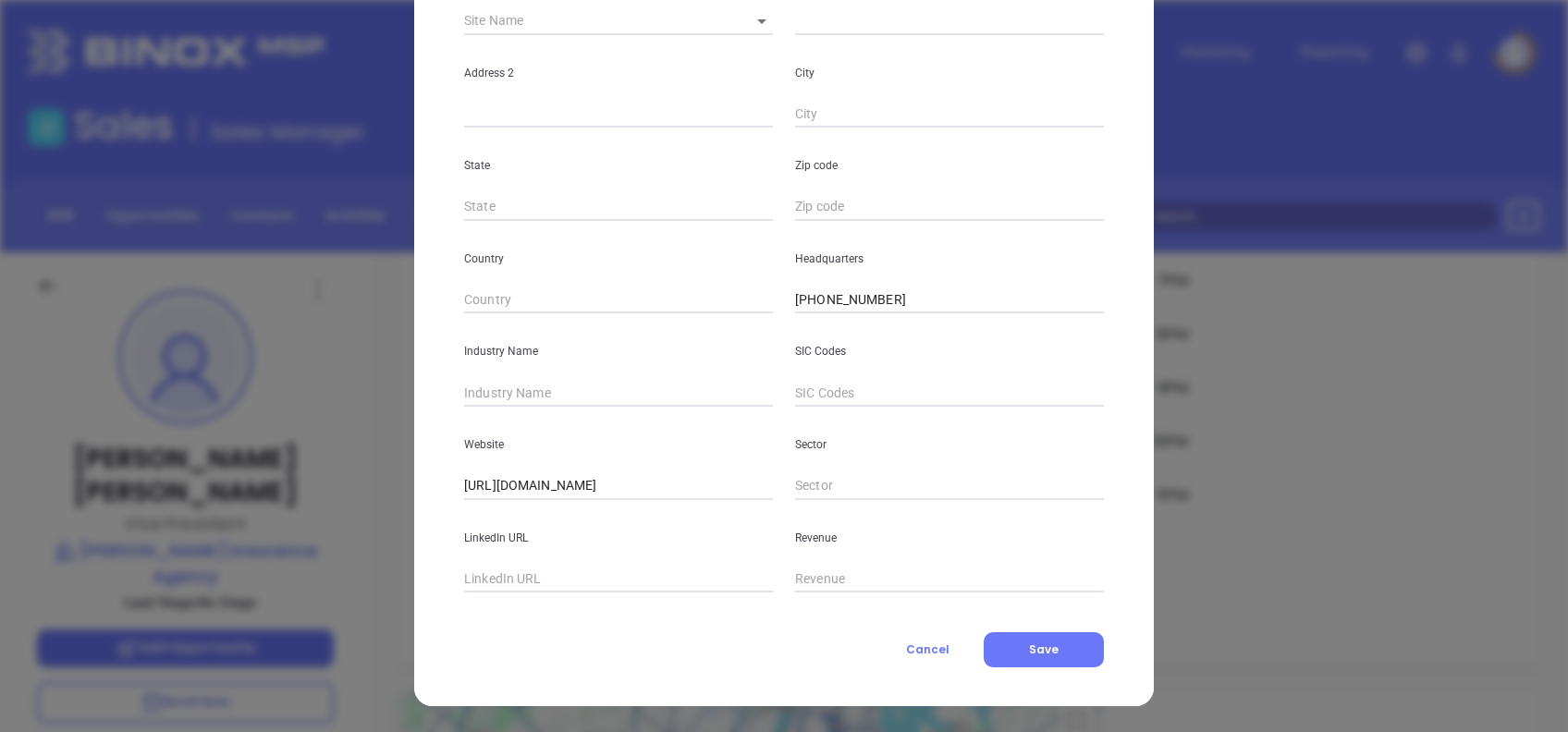
type input "6"
click at [511, 388] on input "text" at bounding box center [618, 392] width 309 height 27
type input "Insurance"
click at [1050, 640] on button "Save" at bounding box center [1043, 649] width 120 height 35
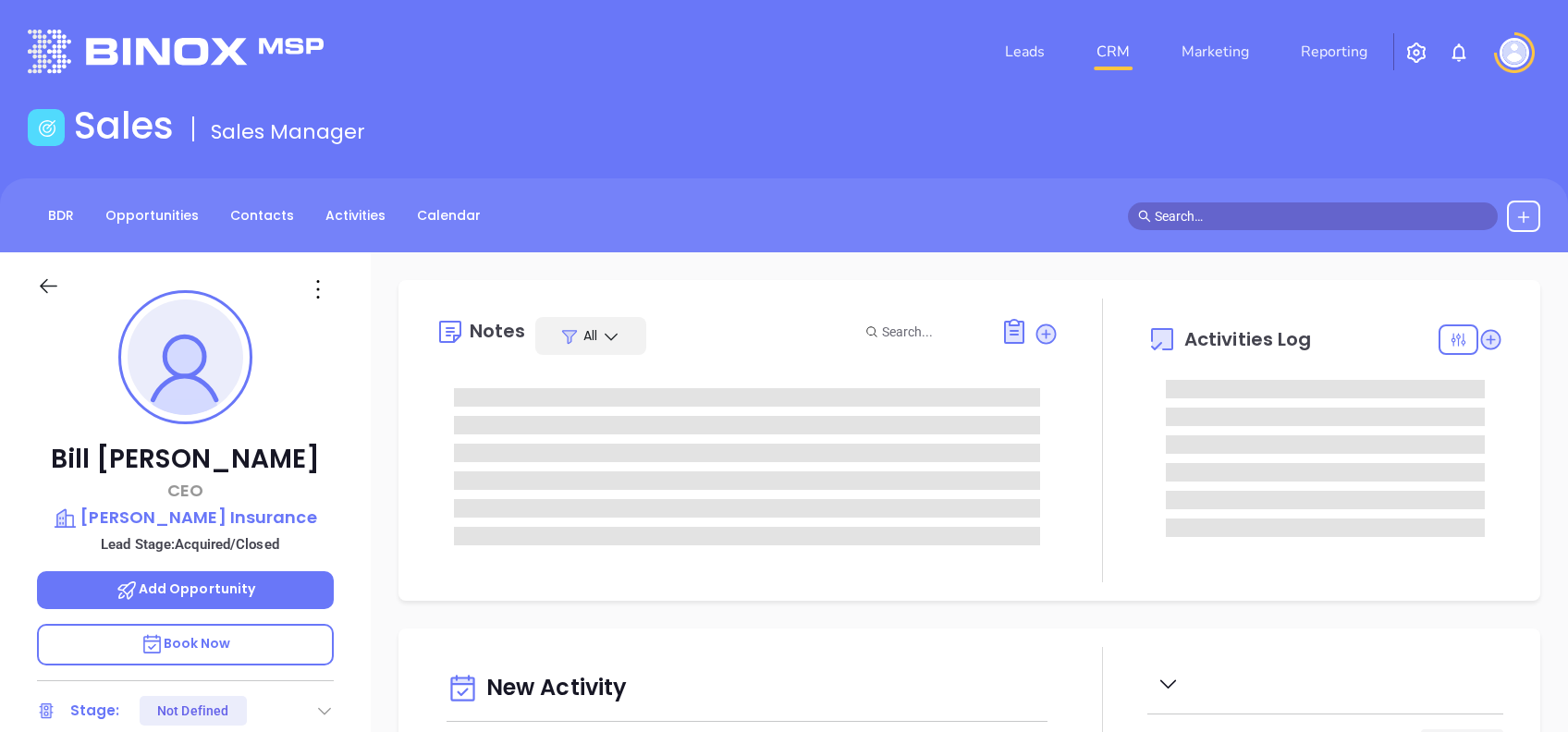
type input "[DATE]"
type input "[PERSON_NAME]"
drag, startPoint x: 277, startPoint y: 452, endPoint x: 115, endPoint y: 459, distance: 162.2
click at [115, 459] on p "Bill Bearce" at bounding box center [185, 458] width 297 height 33
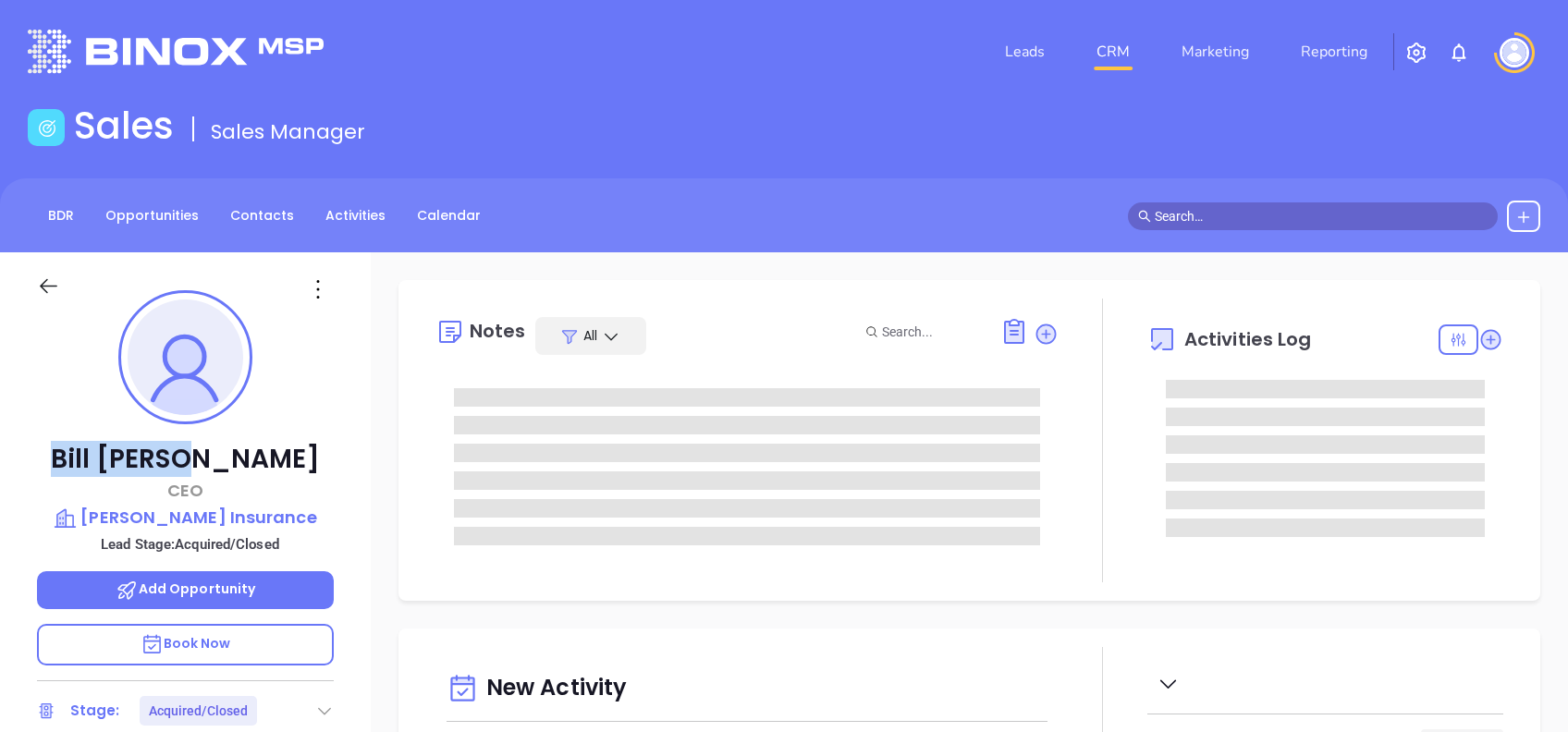
copy p "Bill Bearce"
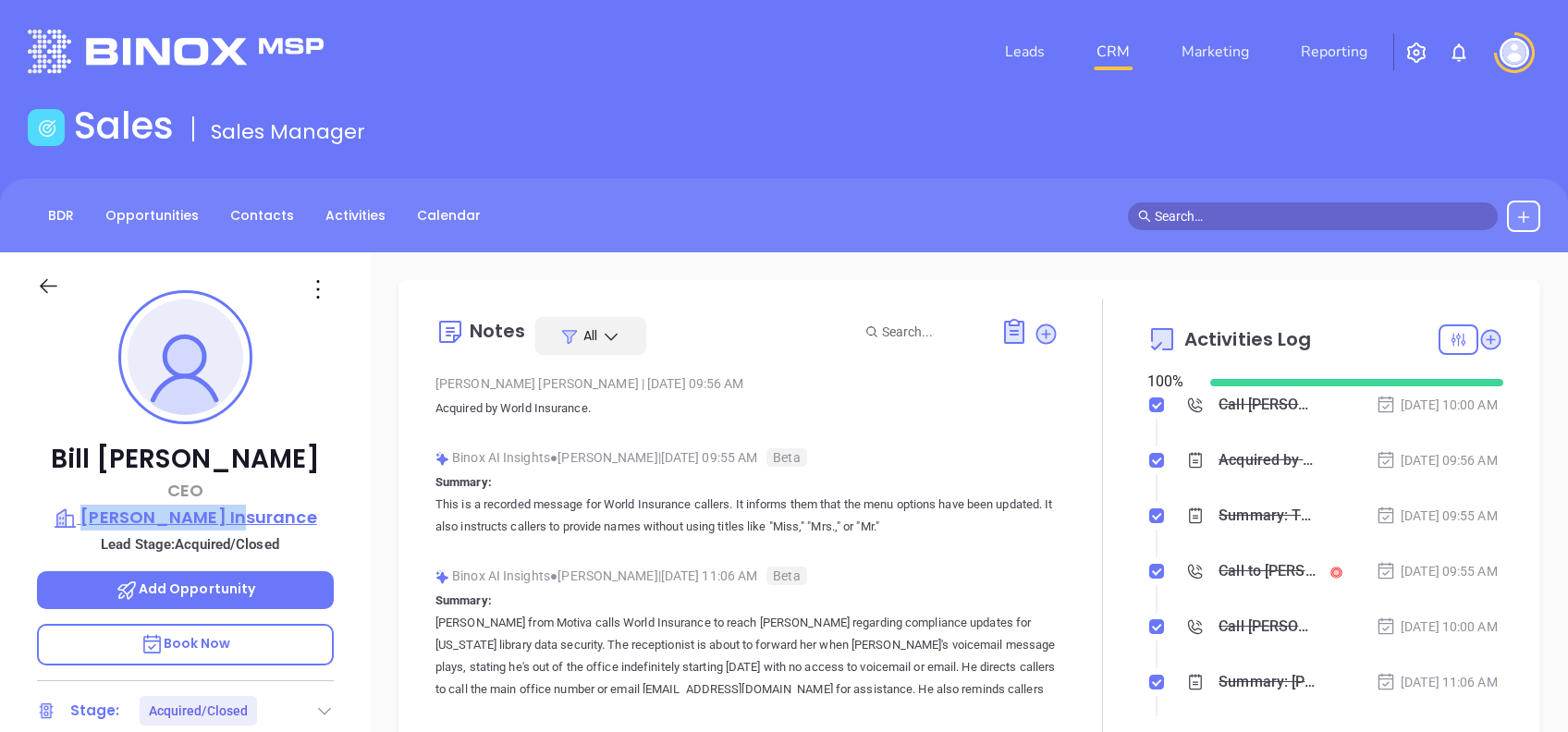
drag, startPoint x: 336, startPoint y: 520, endPoint x: 126, endPoint y: 506, distance: 210.5
click at [126, 506] on div "Bill Bearce CEO Bearce Insurance Lead Stage: Acquired/Closed Add Opportunity Bo…" at bounding box center [185, 709] width 371 height 915
copy p "Bearce Insurance"
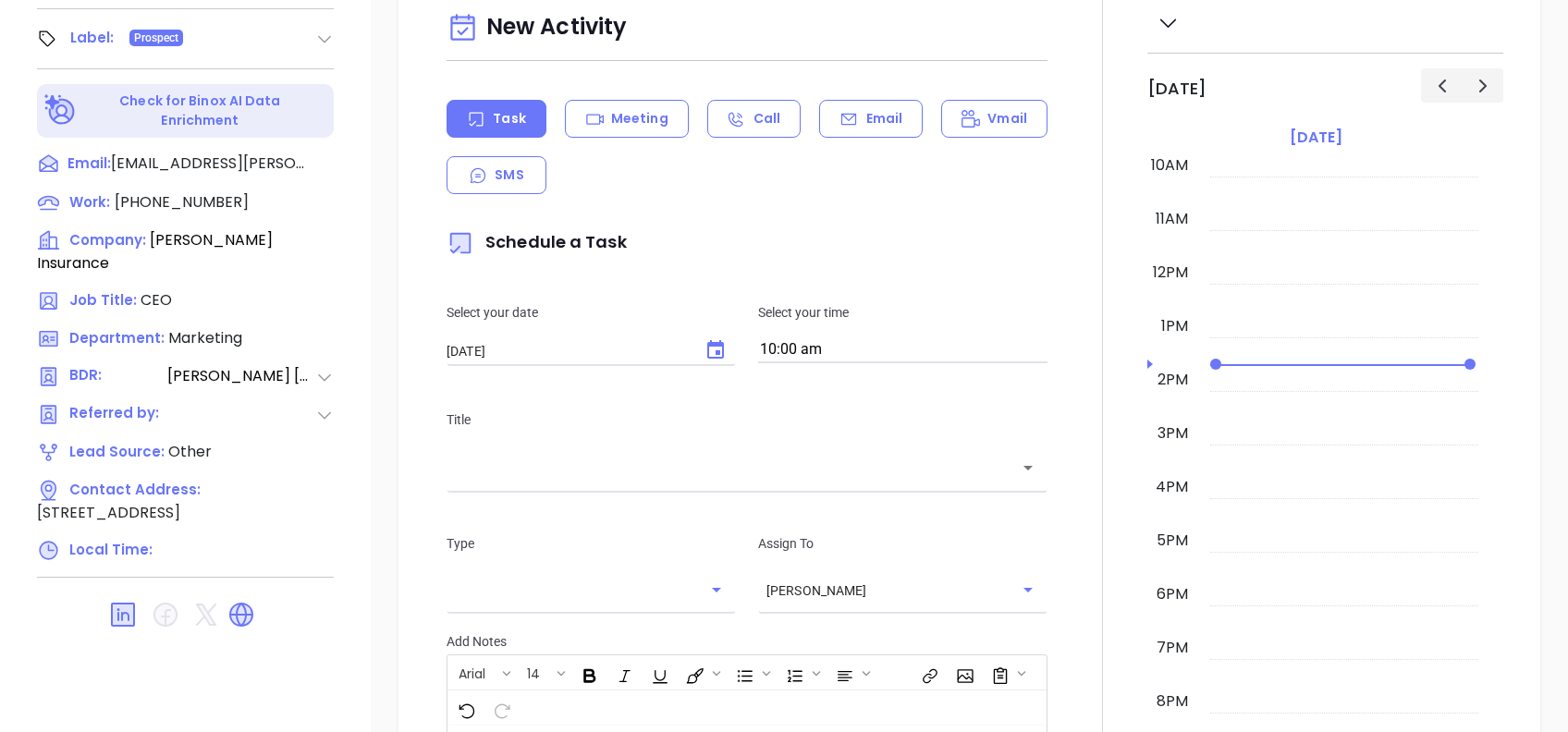
scroll to position [321, 0]
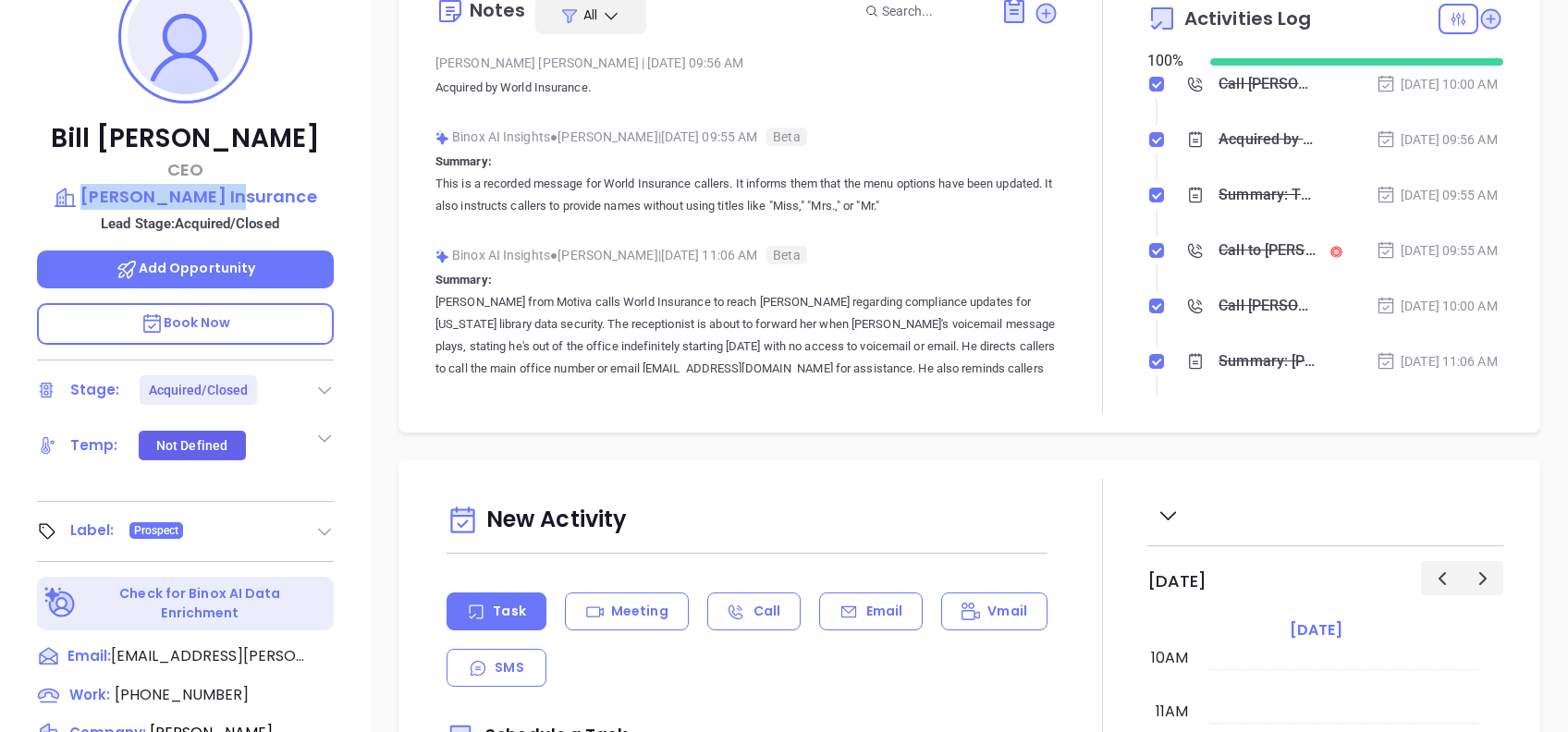
copy p "Bearce Insurance"
click at [235, 198] on p "Bearce Insurance" at bounding box center [185, 196] width 297 height 25
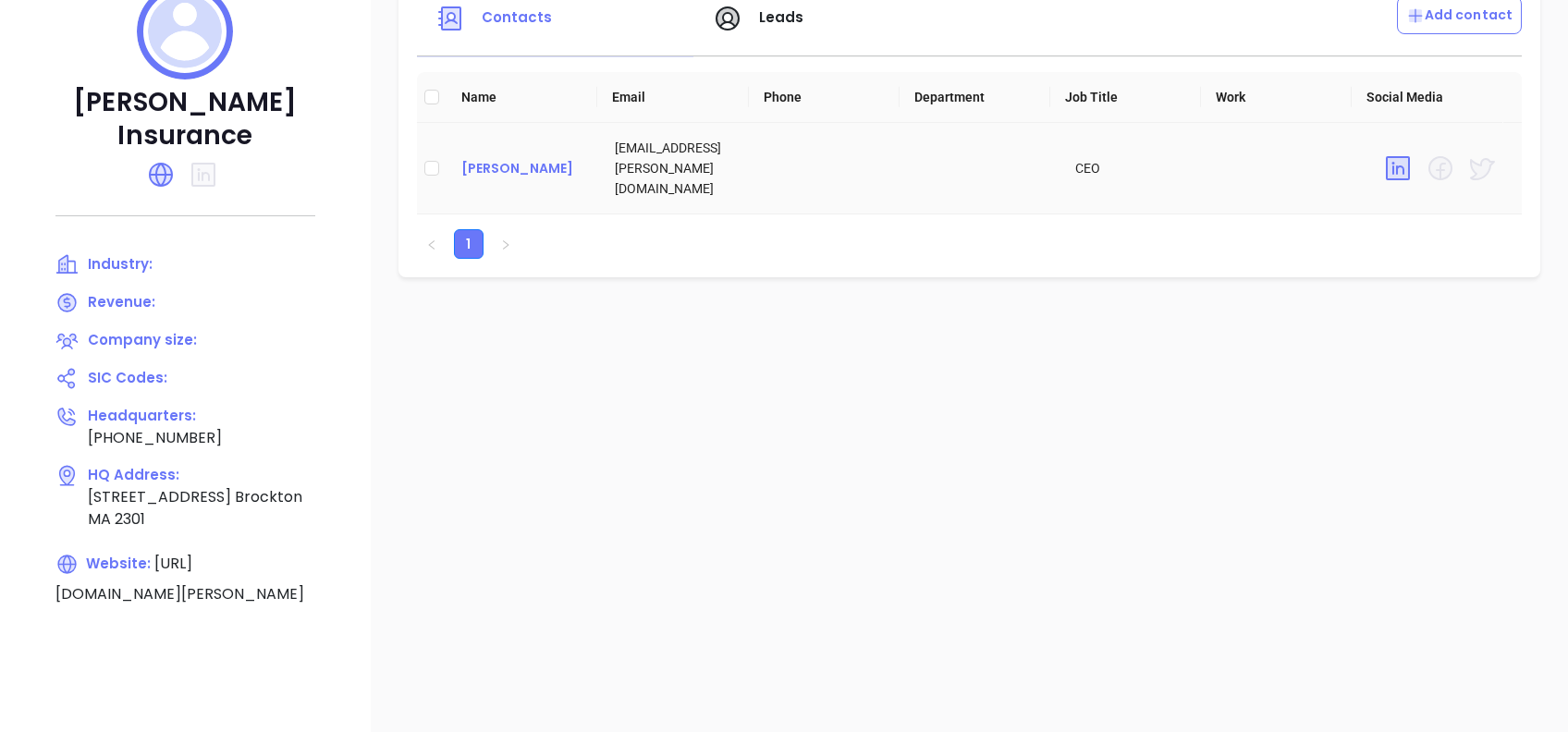
click at [487, 160] on div "Bill Bearce" at bounding box center [523, 169] width 124 height 23
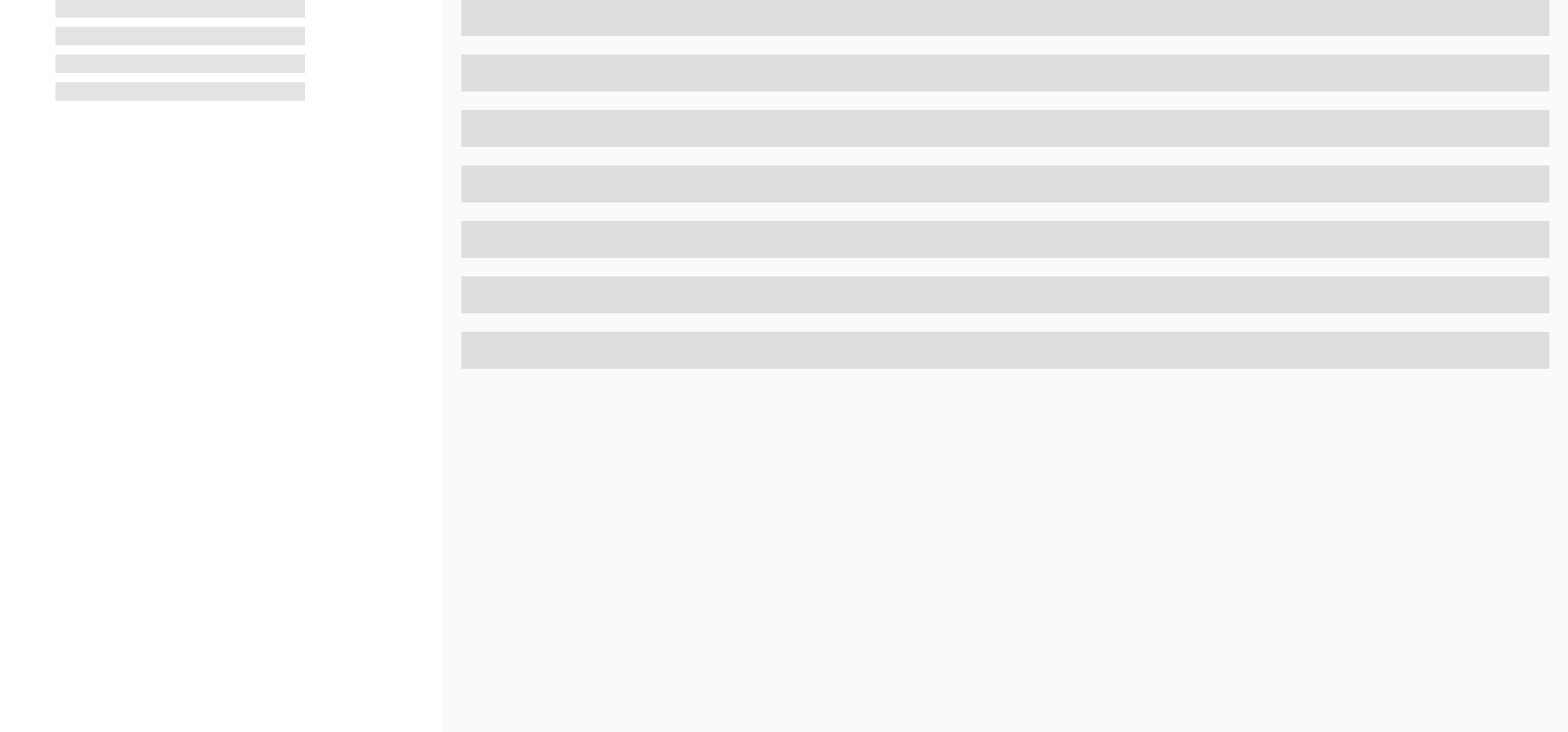
scroll to position [813, 0]
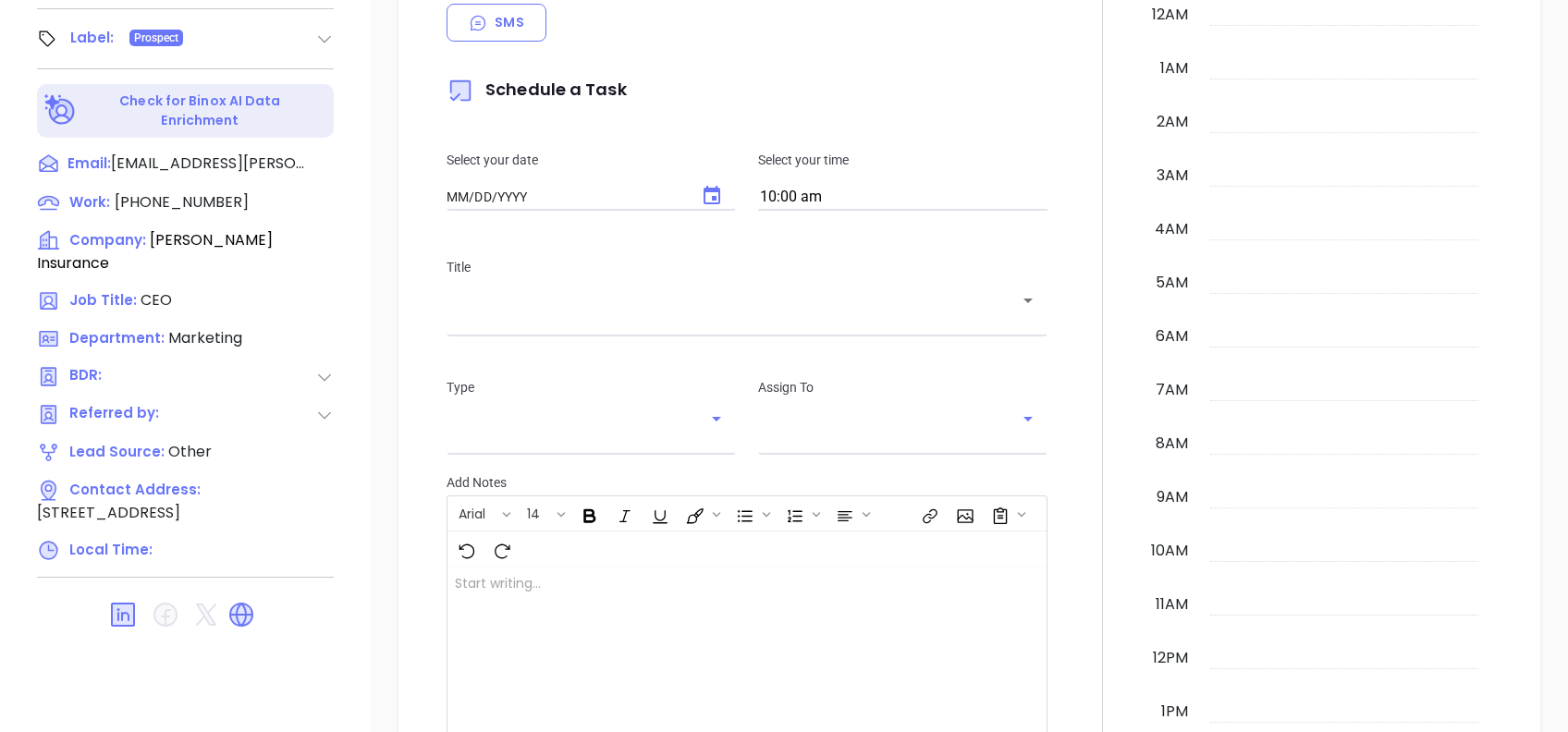
type input "[DATE]"
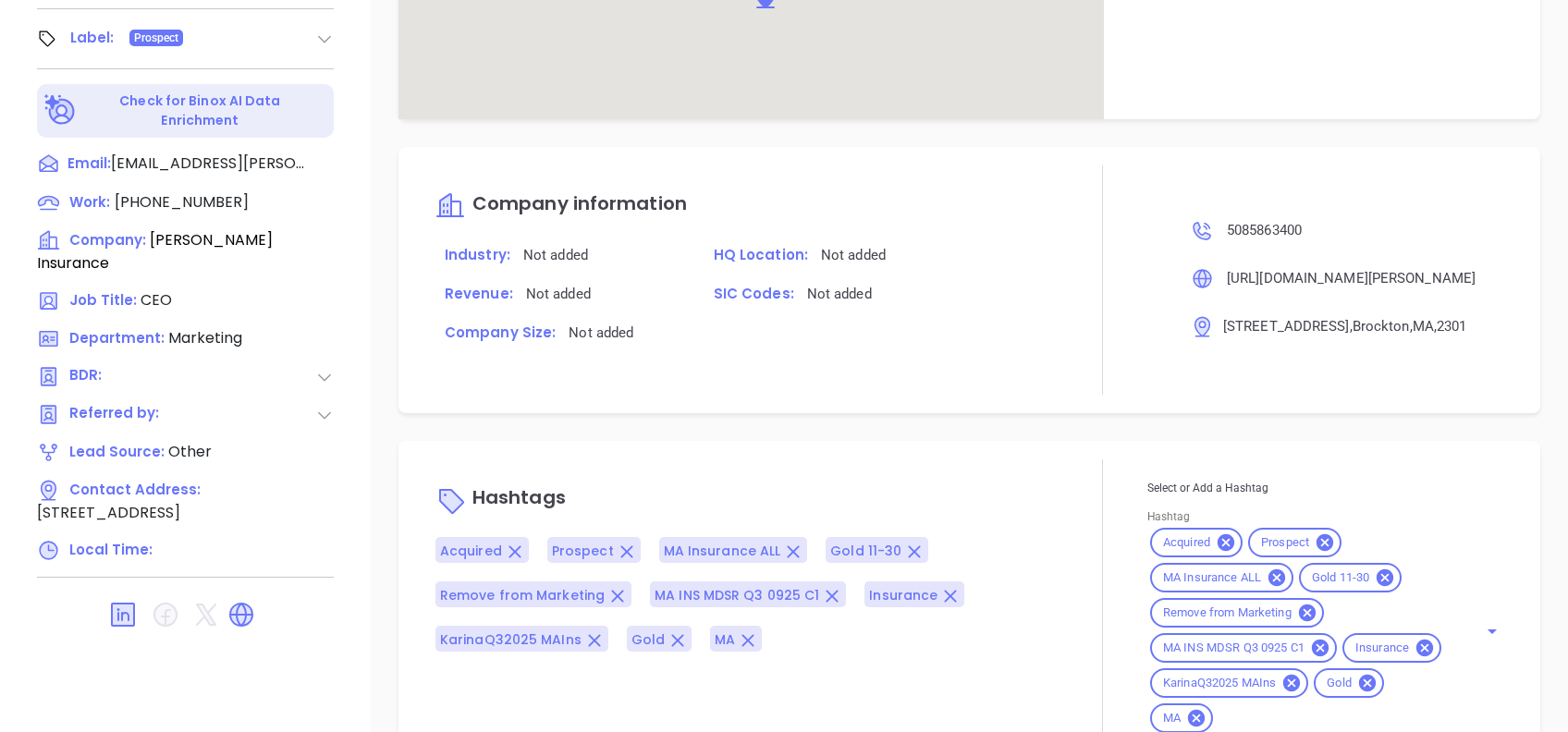
scroll to position [1126, 0]
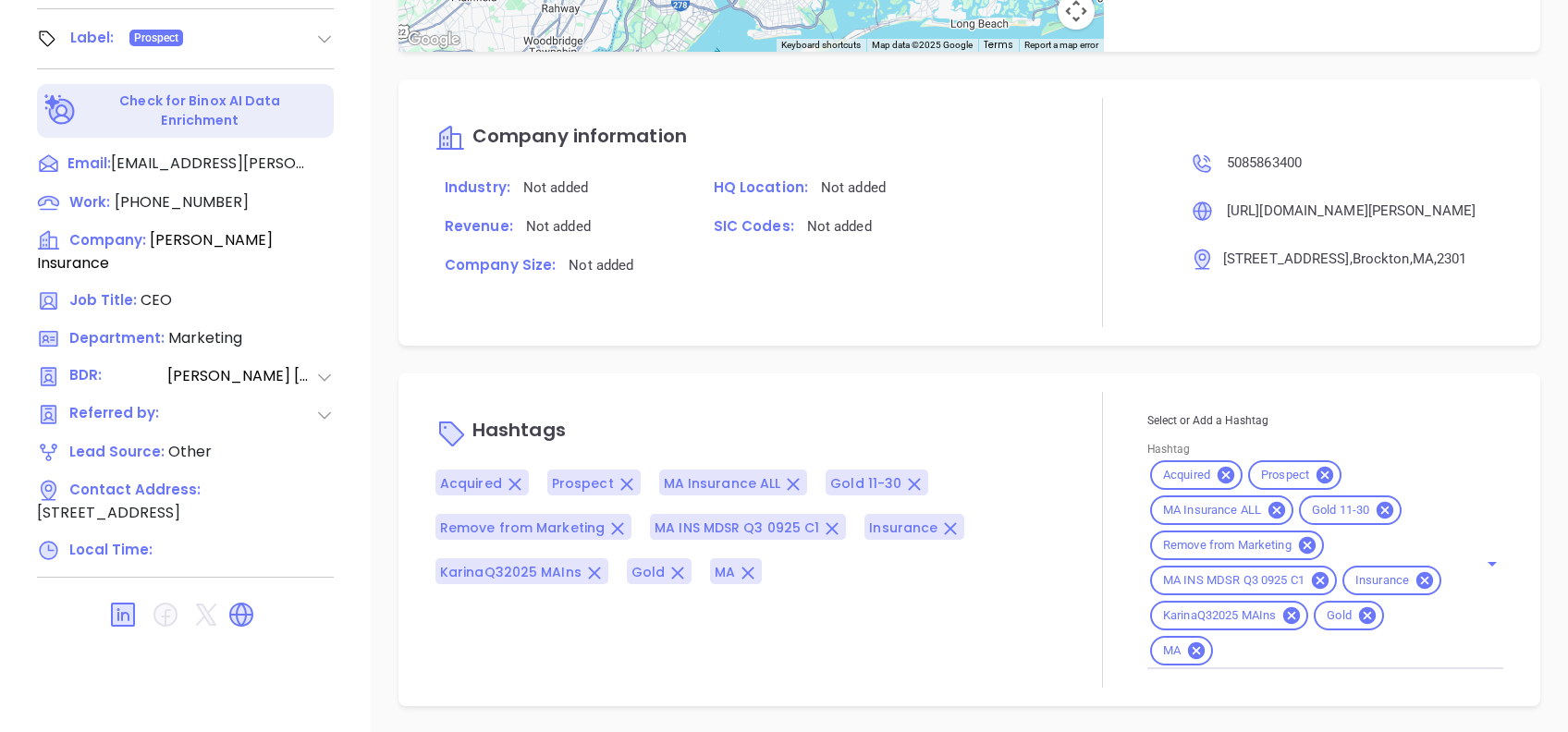
type input "[PERSON_NAME]"
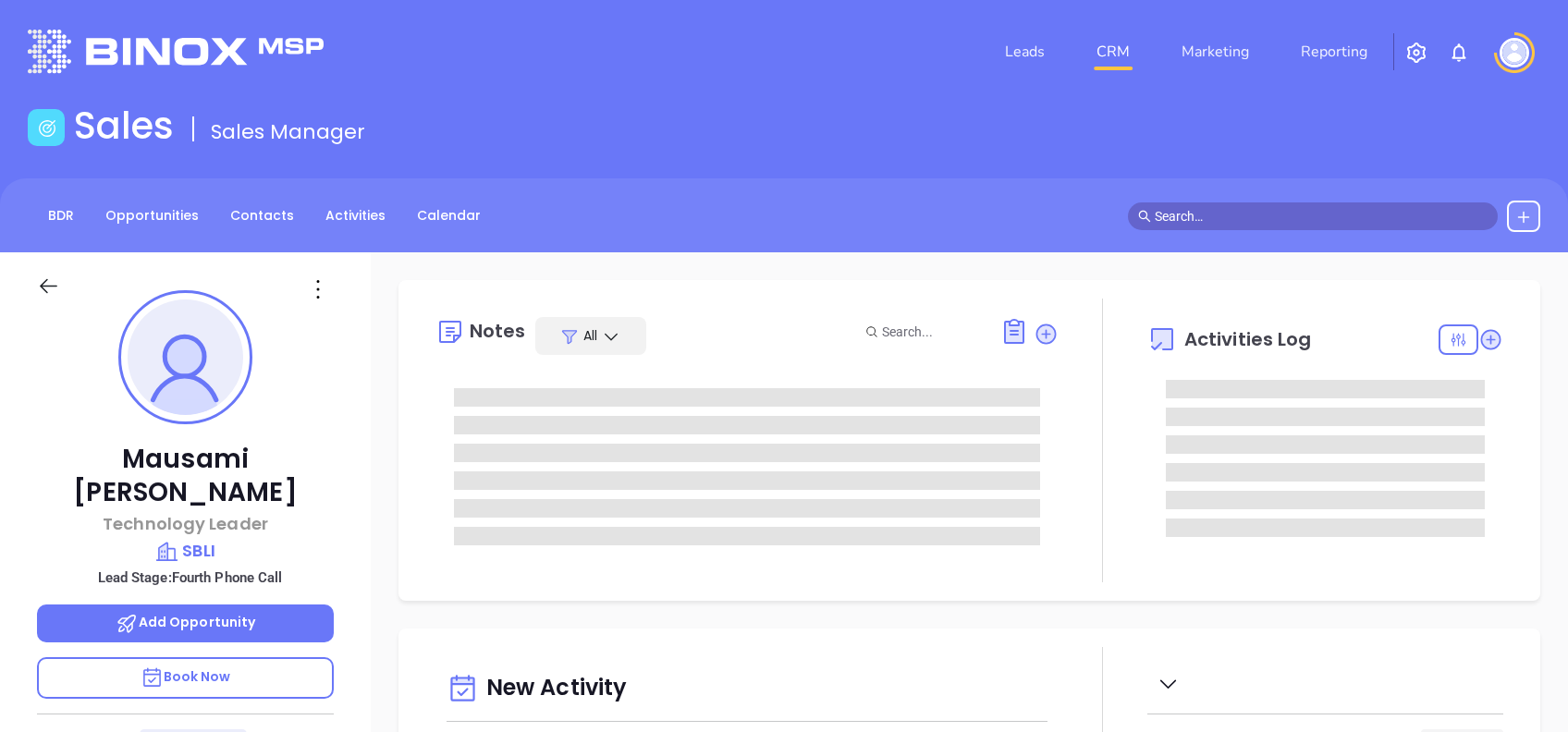
type input "[DATE]"
type input "[PERSON_NAME]"
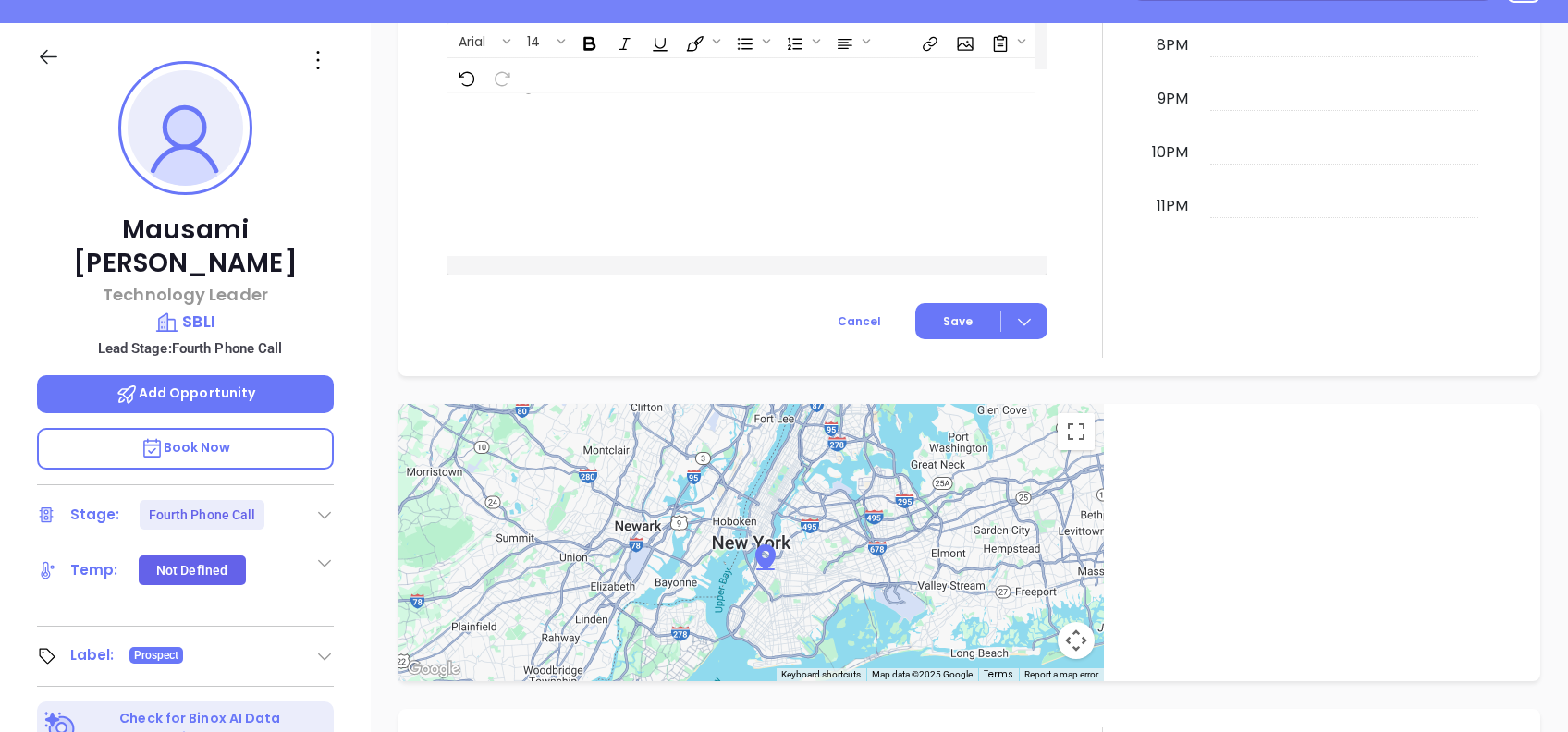
scroll to position [74, 0]
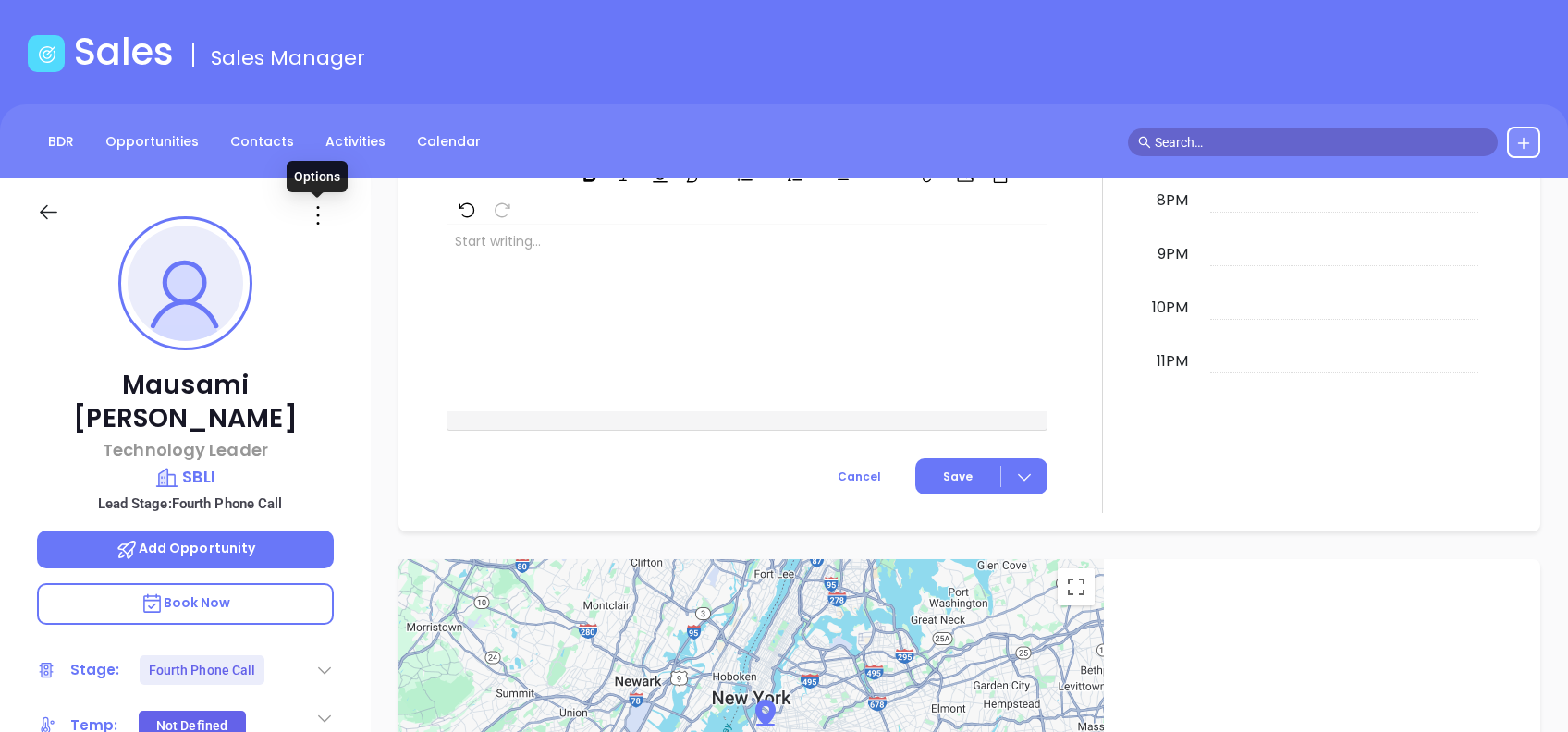
click at [317, 215] on icon at bounding box center [317, 215] width 29 height 29
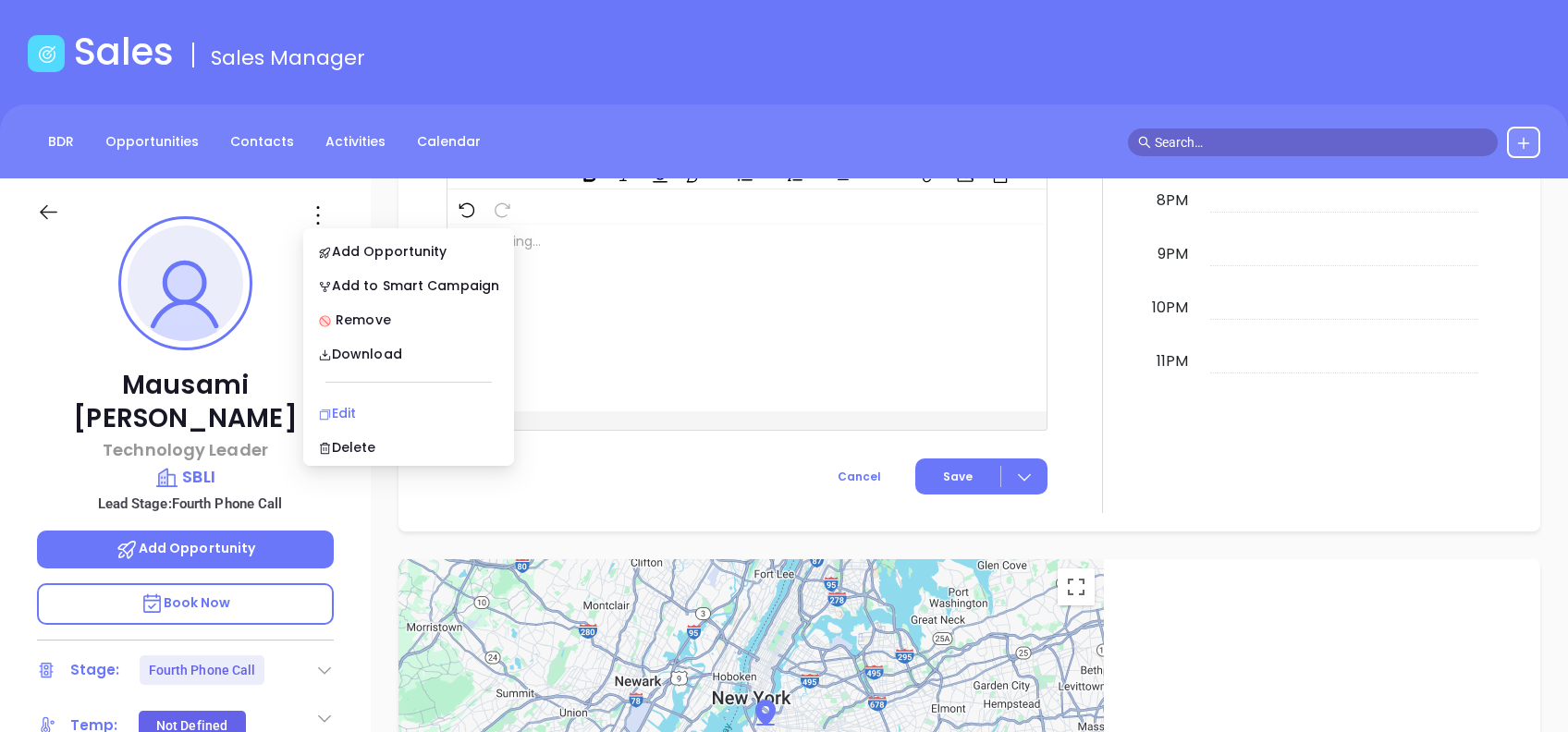
click at [396, 401] on li "Edit" at bounding box center [409, 412] width 204 height 39
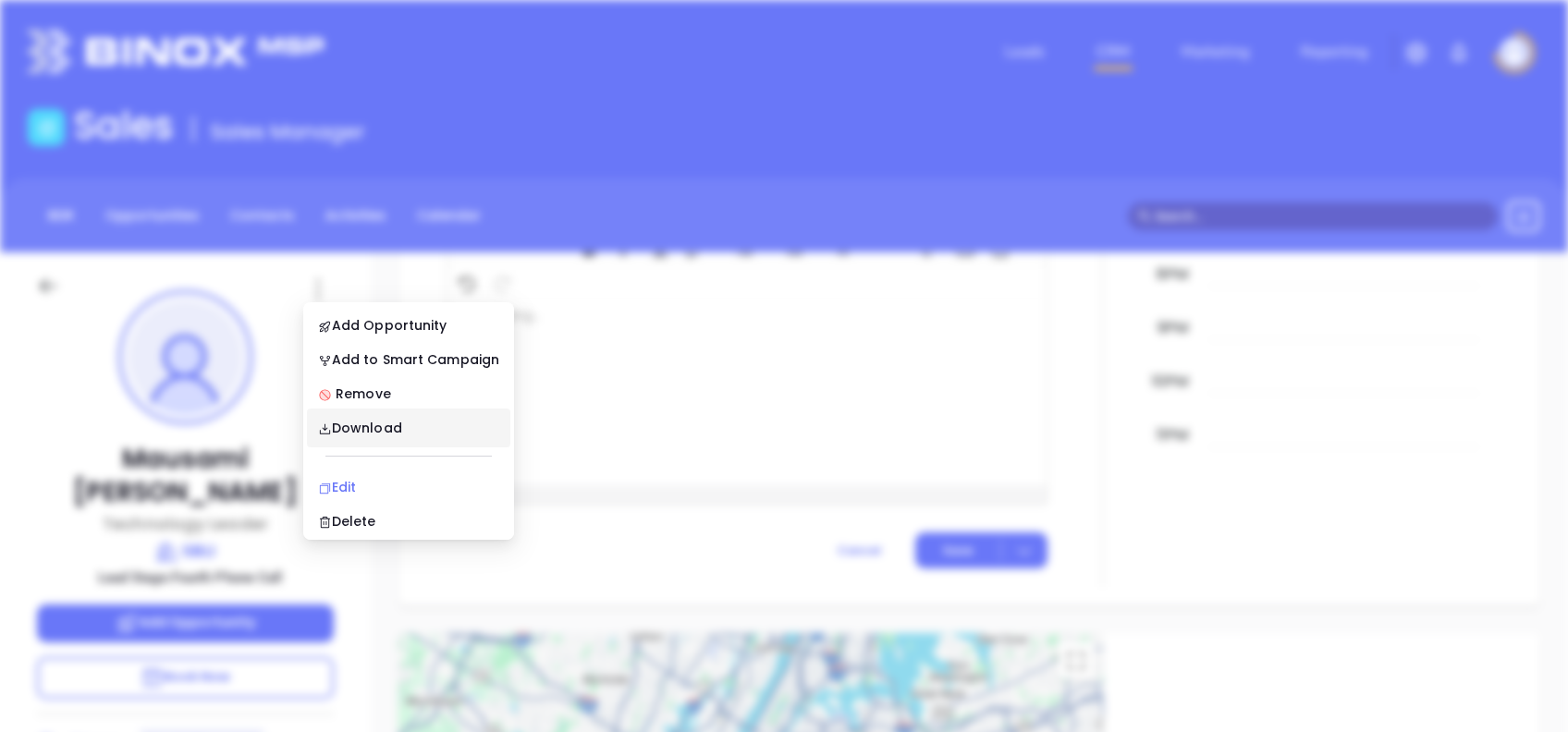
scroll to position [0, 0]
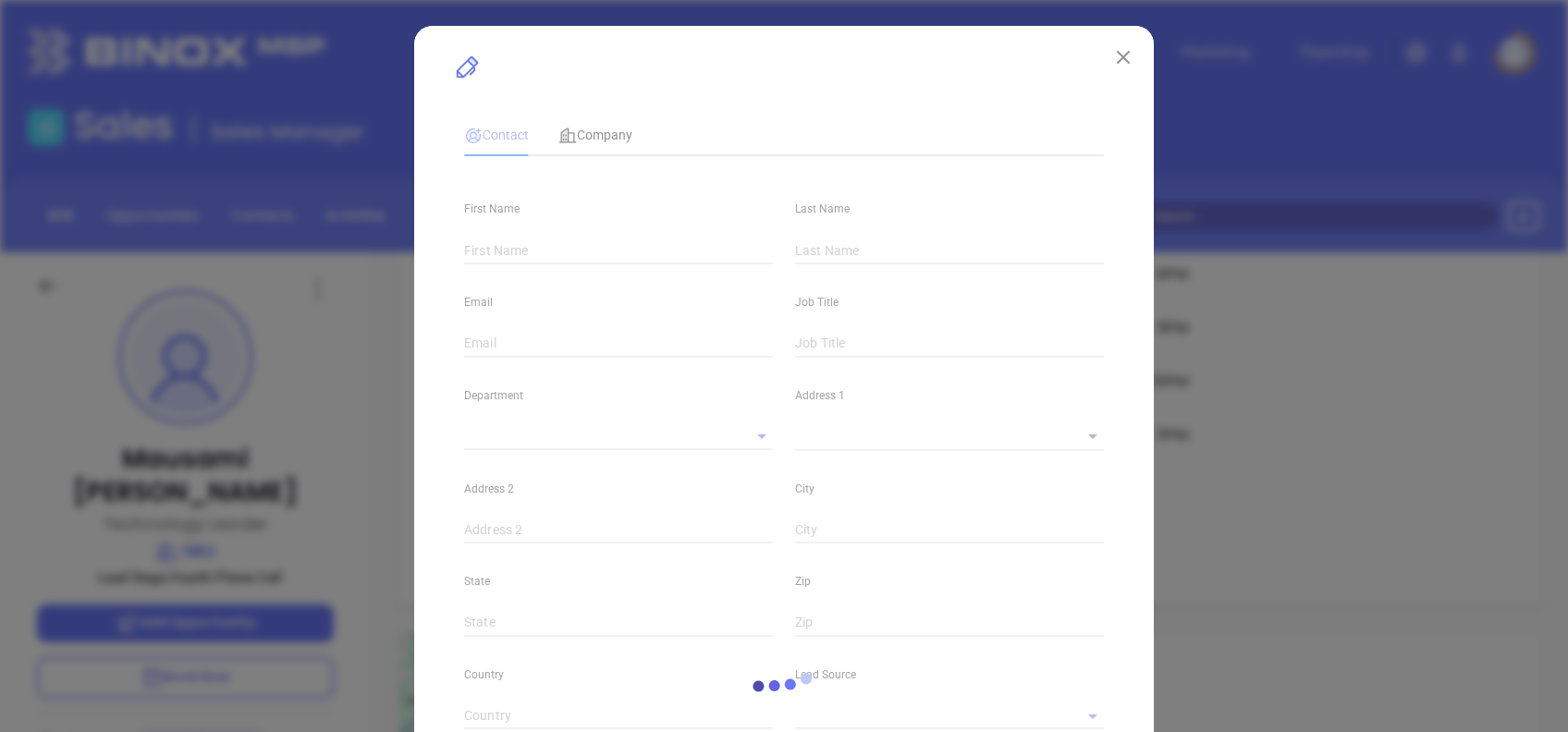
type input "Mausami"
type input "Vora"
type input "records@sbli.com"
type input "Technology Leader"
type input "1"
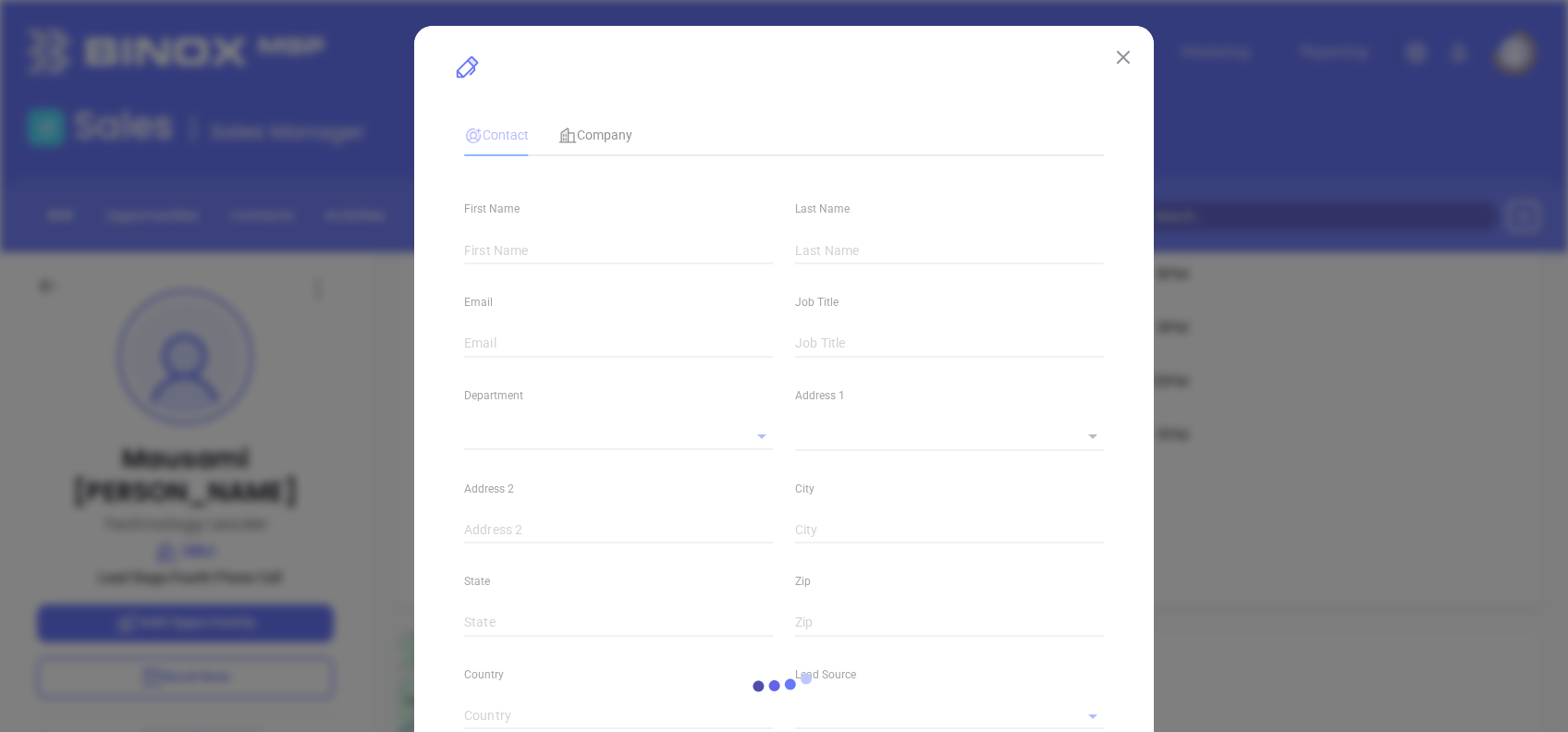
type input "www.linkedin.com/in/mausami-vora"
type input "Marketing"
type input "Other"
type input "[PERSON_NAME]"
type input "Fourth Phone Call"
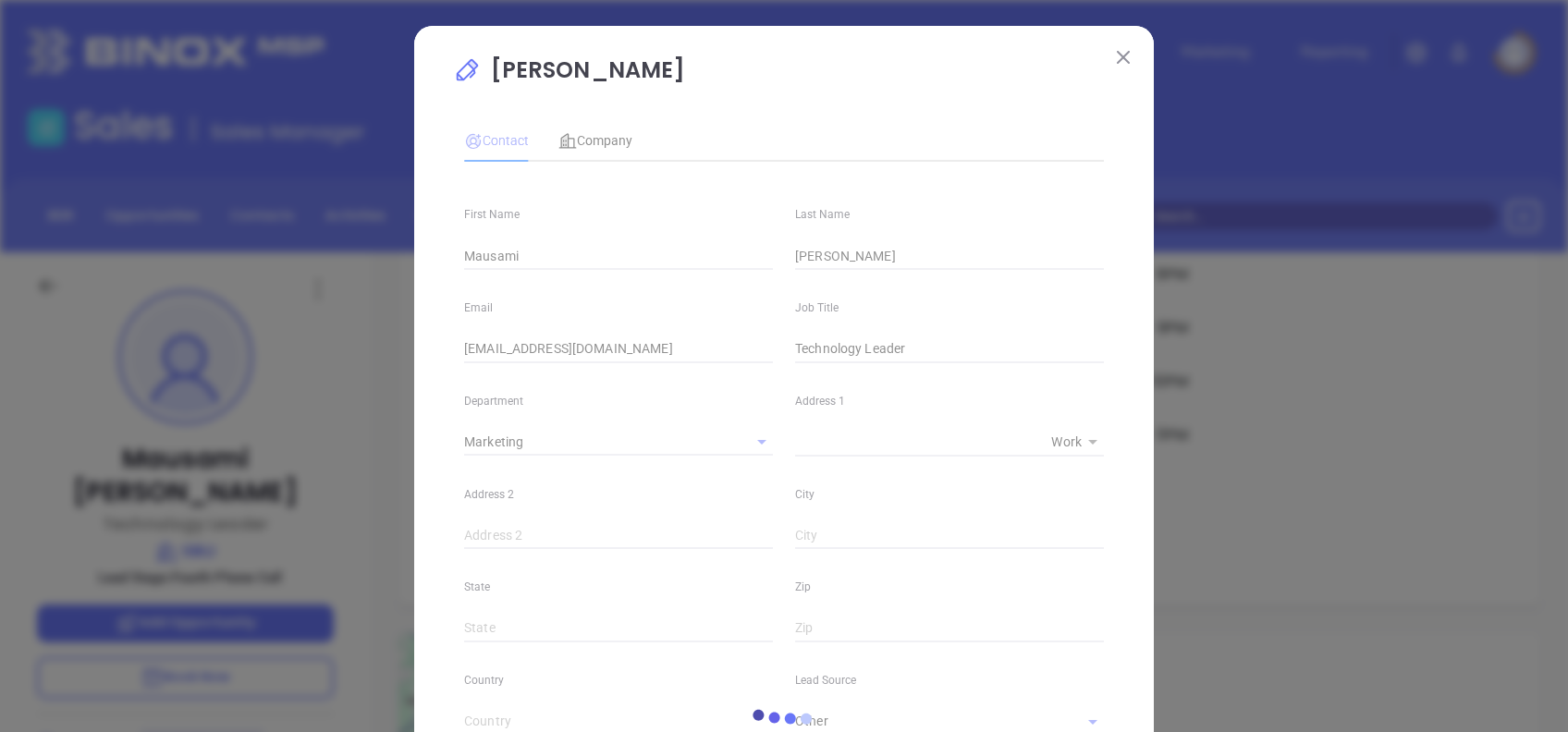
type input "(800) 694-7254"
type input "1"
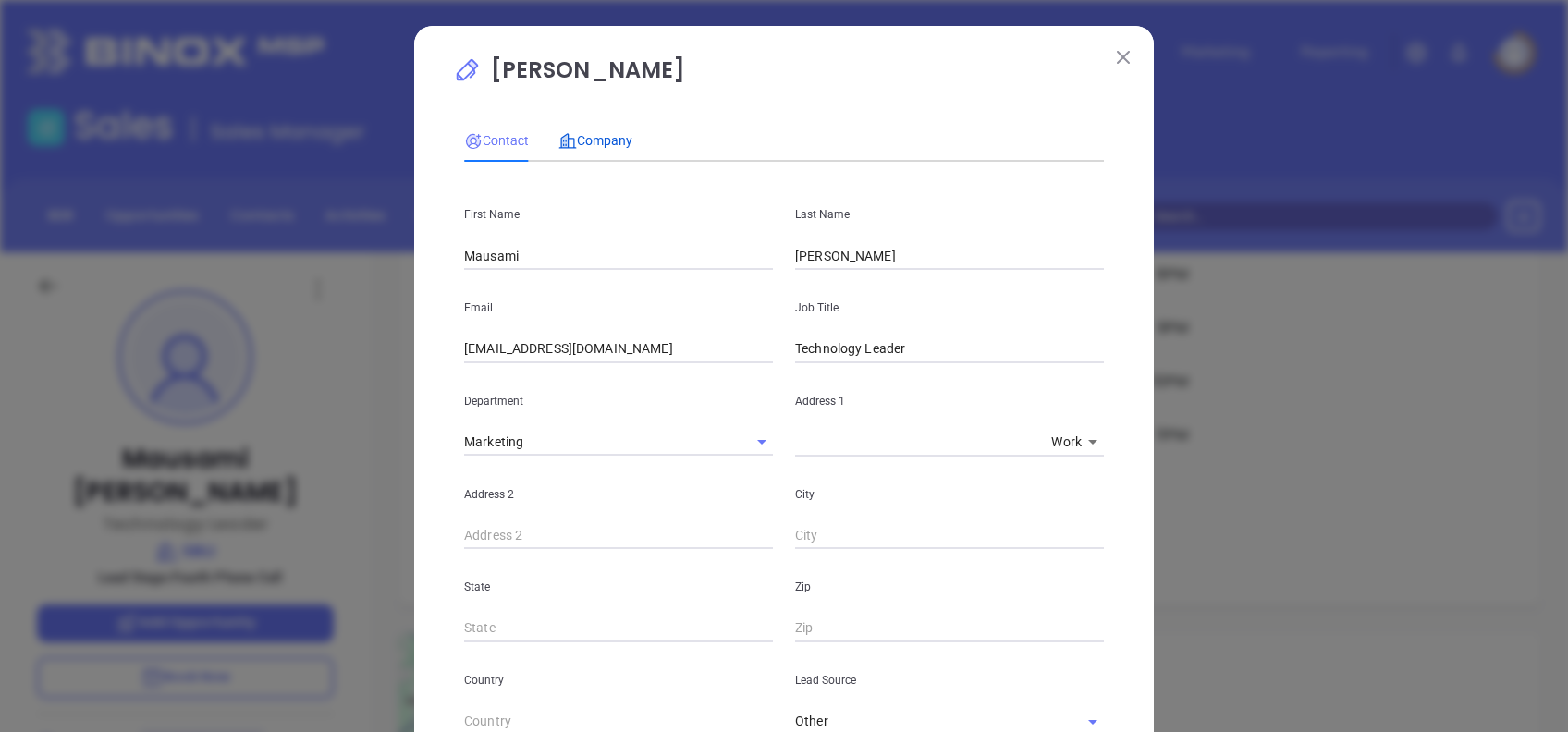
click at [598, 135] on span "Company" at bounding box center [595, 141] width 74 height 15
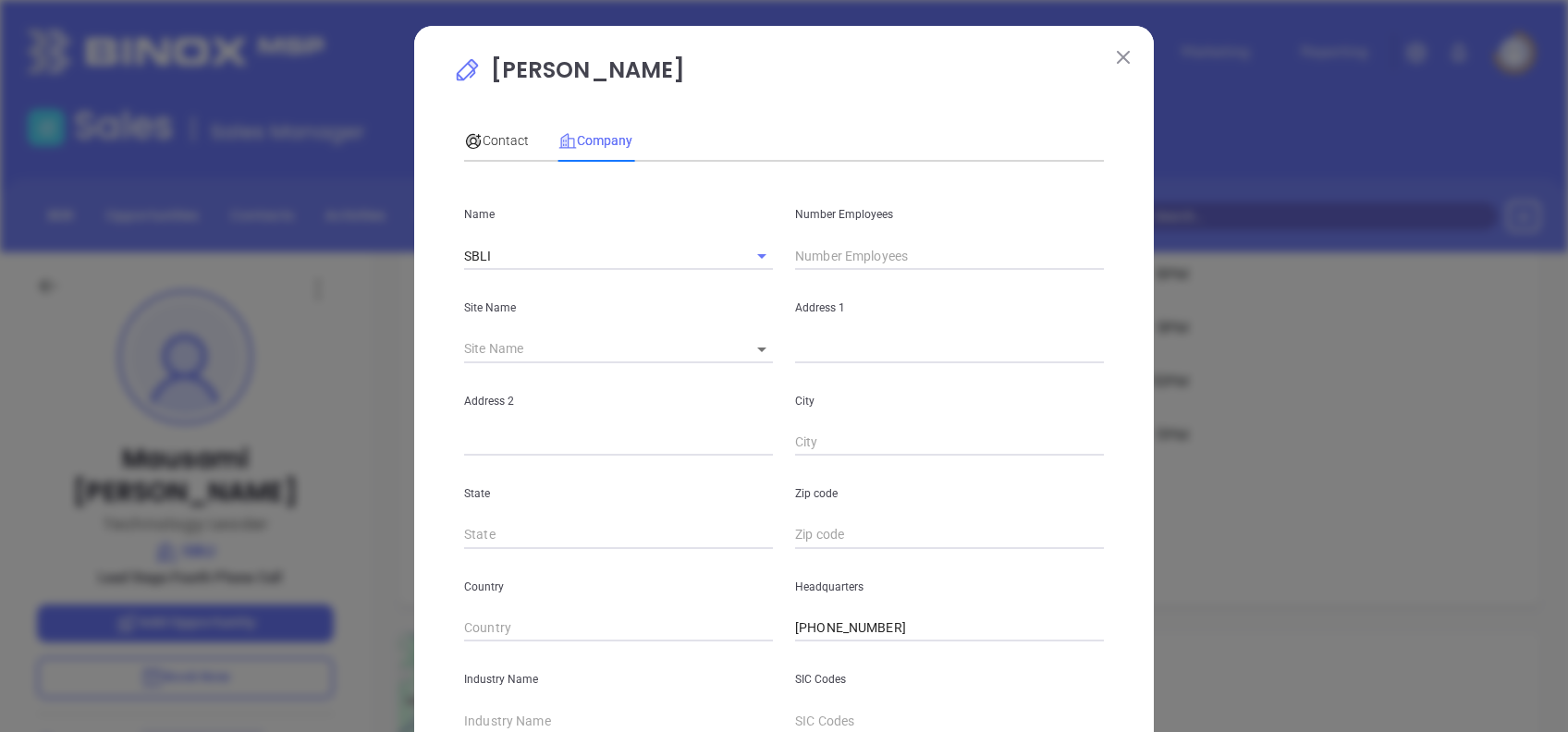
click at [843, 255] on input "text" at bounding box center [949, 256] width 309 height 27
type input "292"
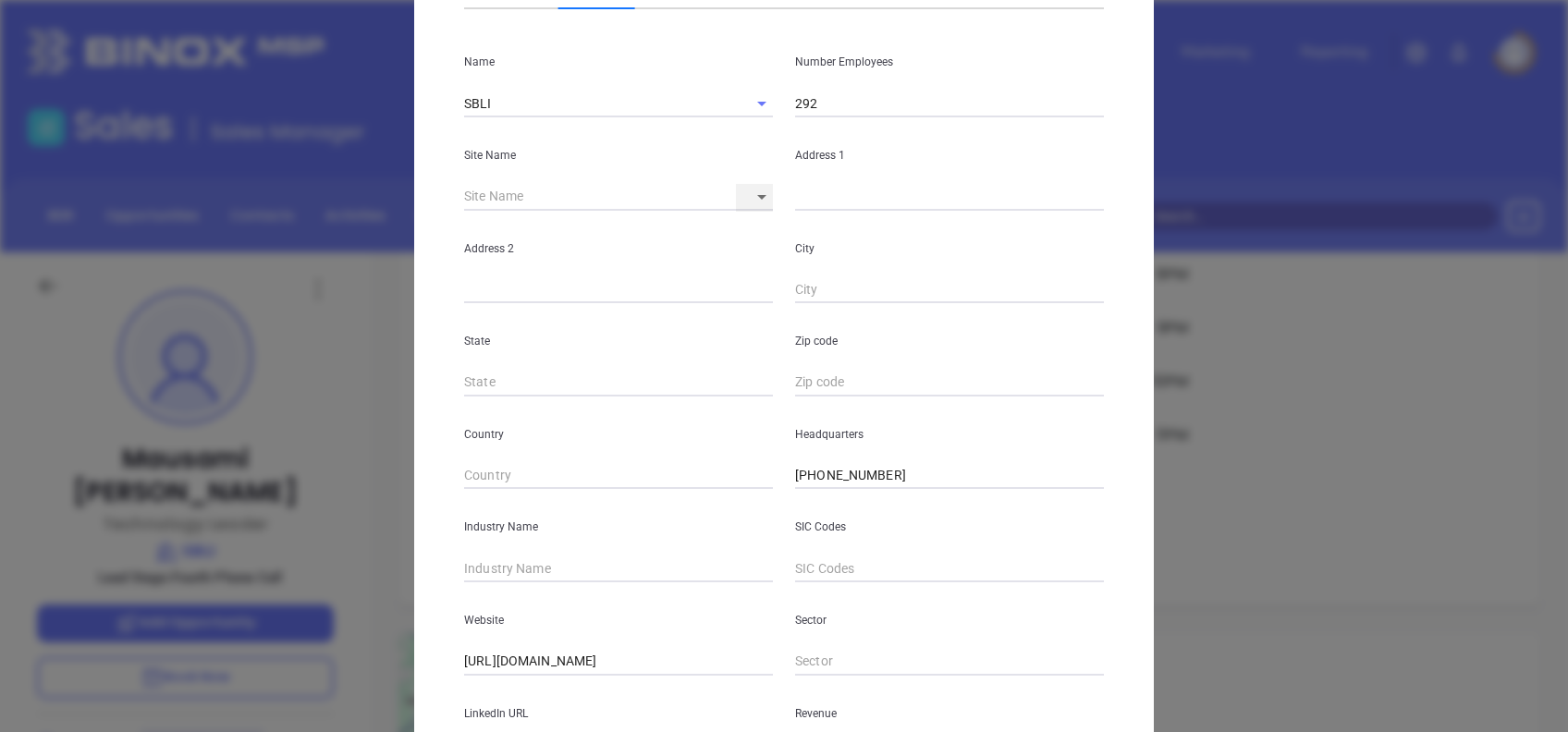
scroll to position [328, 0]
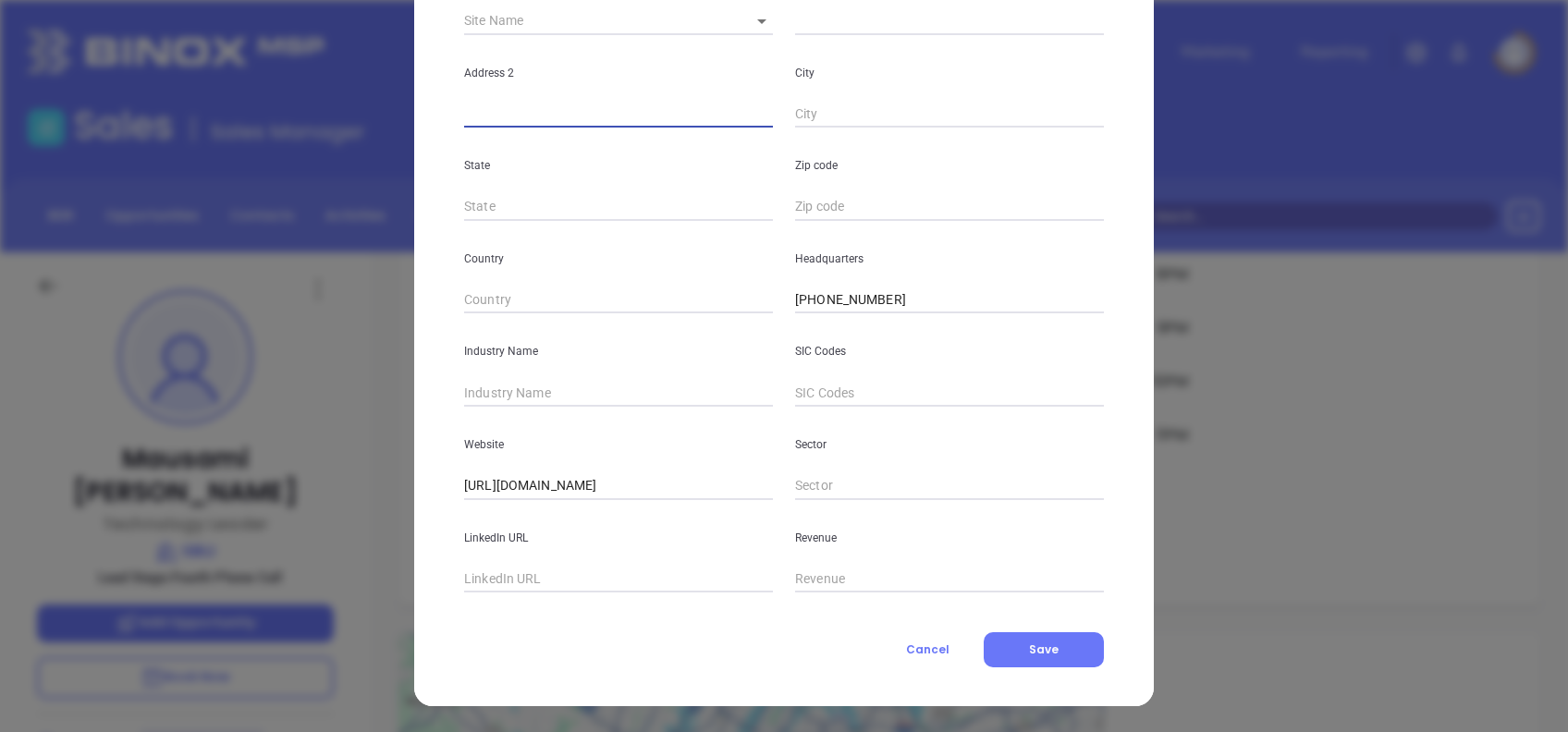
click at [549, 379] on input "text" at bounding box center [618, 392] width 309 height 27
type input "Insurance"
click at [515, 574] on input "text" at bounding box center [618, 579] width 309 height 27
paste input "www.linkedin.com/company/sbli-of-massachusetts/"
type input "www.linkedin.com/company/sbli-of-massachusetts/"
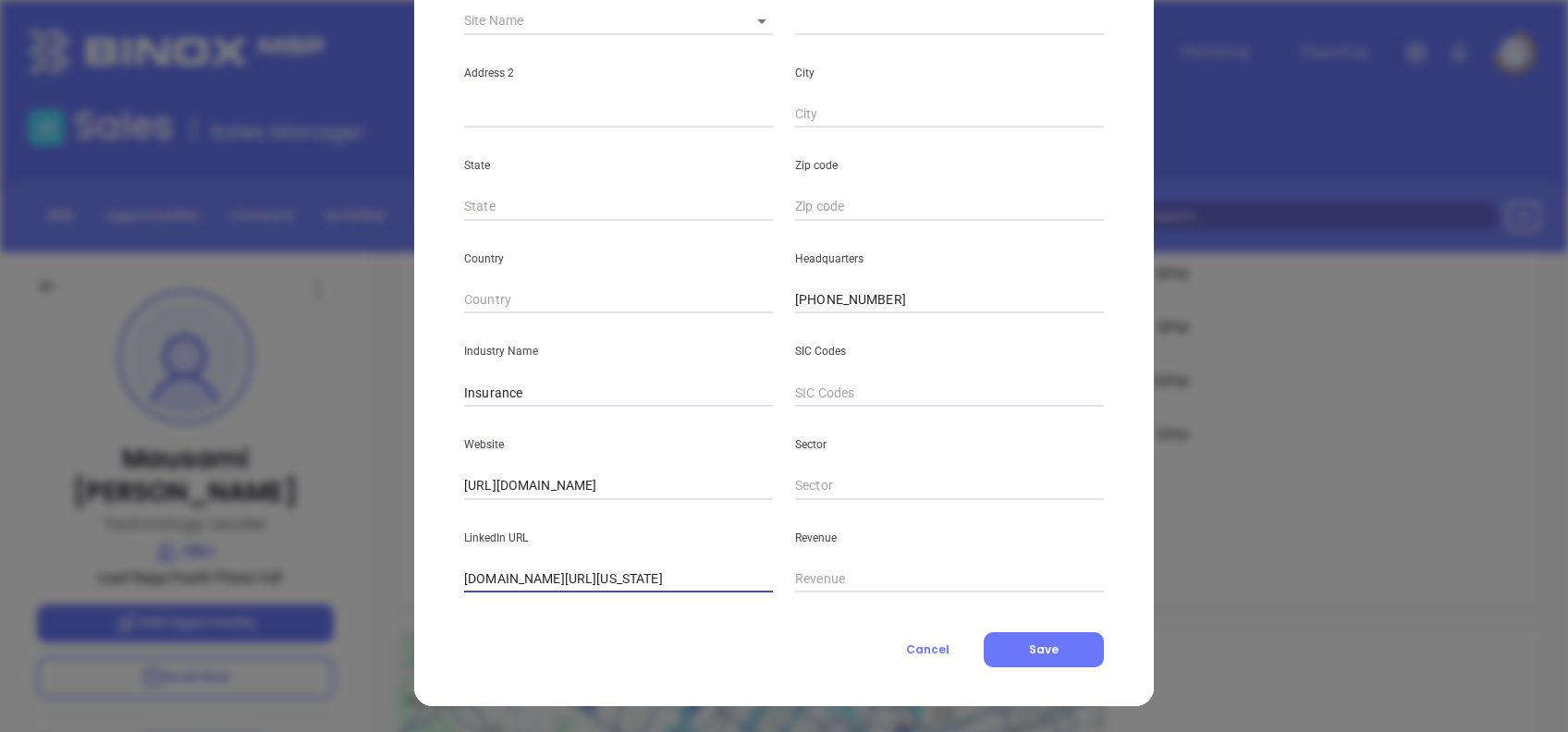
scroll to position [0, 0]
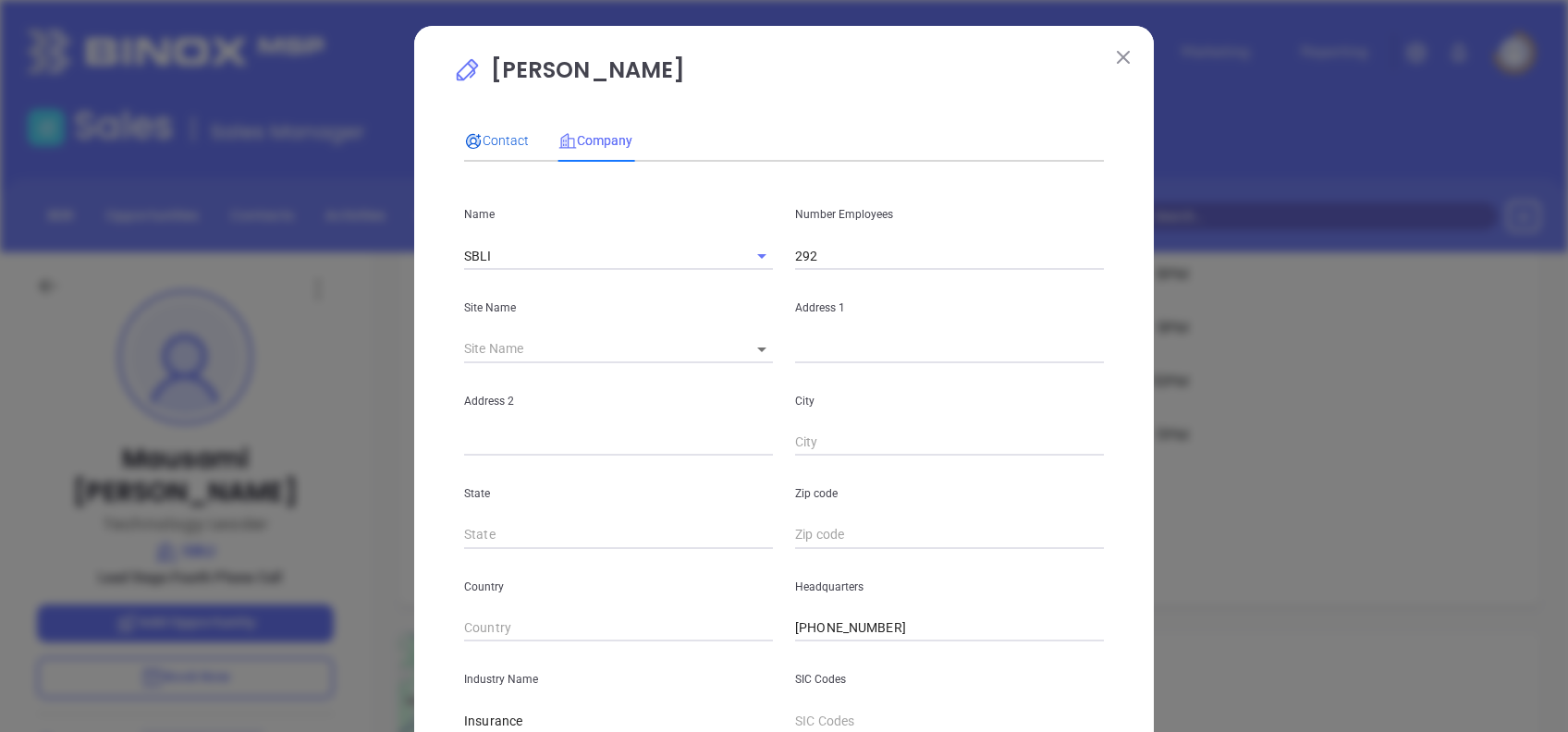
click at [510, 130] on div "Contact" at bounding box center [496, 141] width 65 height 21
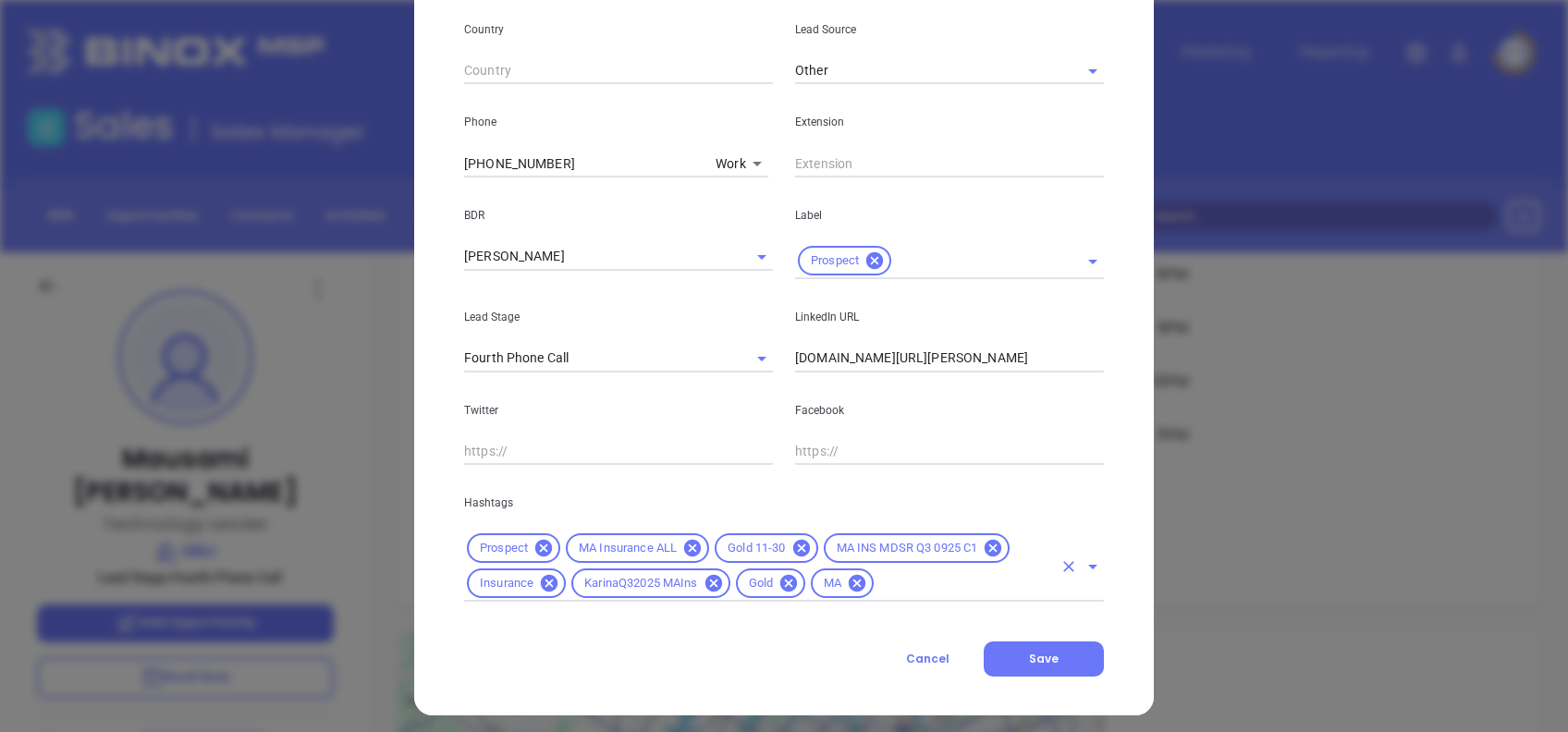
scroll to position [660, 0]
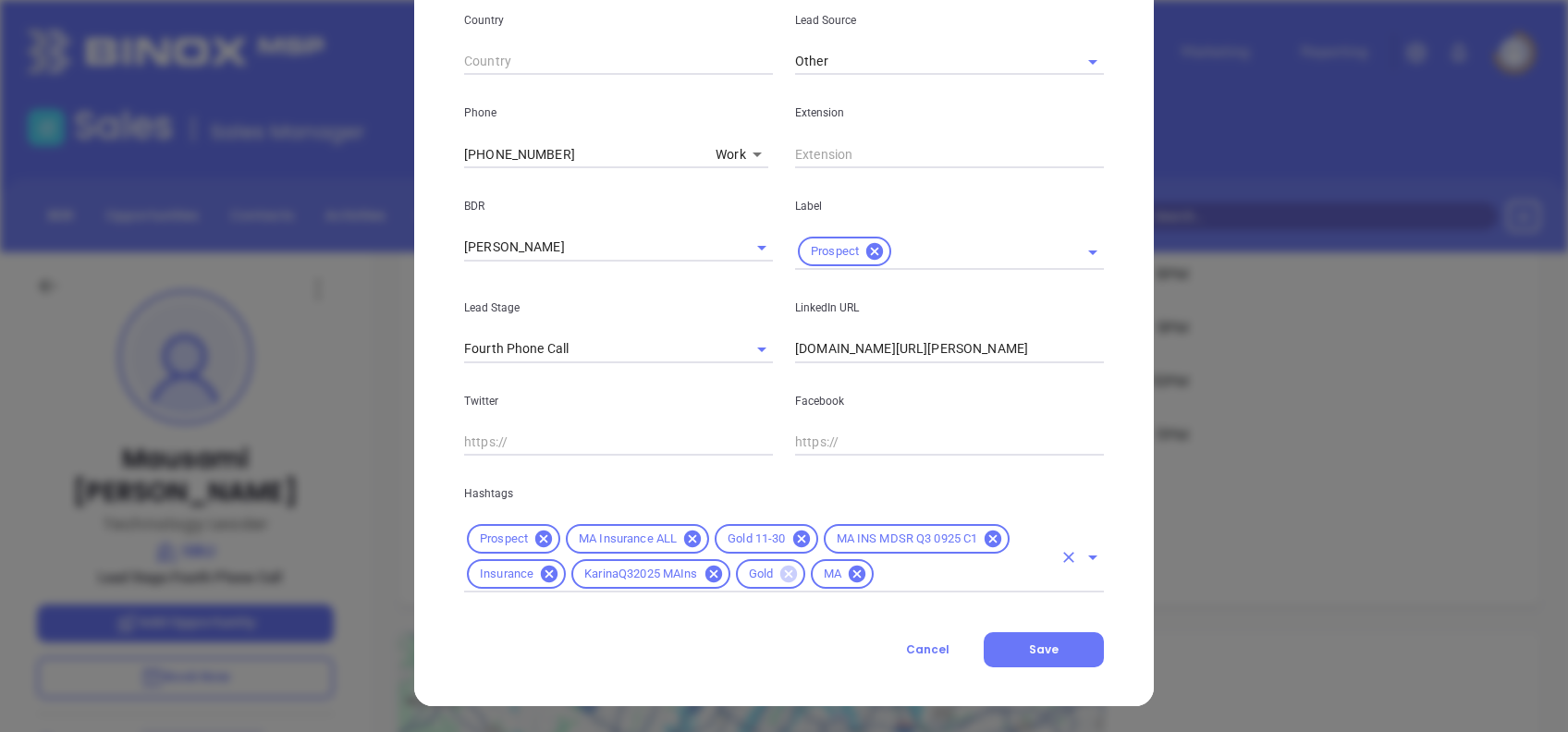
click at [789, 573] on icon at bounding box center [789, 574] width 17 height 17
click at [799, 530] on icon at bounding box center [802, 539] width 21 height 21
click at [813, 560] on div "Prospect MA Insurance ALL MA INS MDSR Q3 0925 C1 Insurance KarinaQ32025 MAIns MA" at bounding box center [784, 557] width 640 height 71
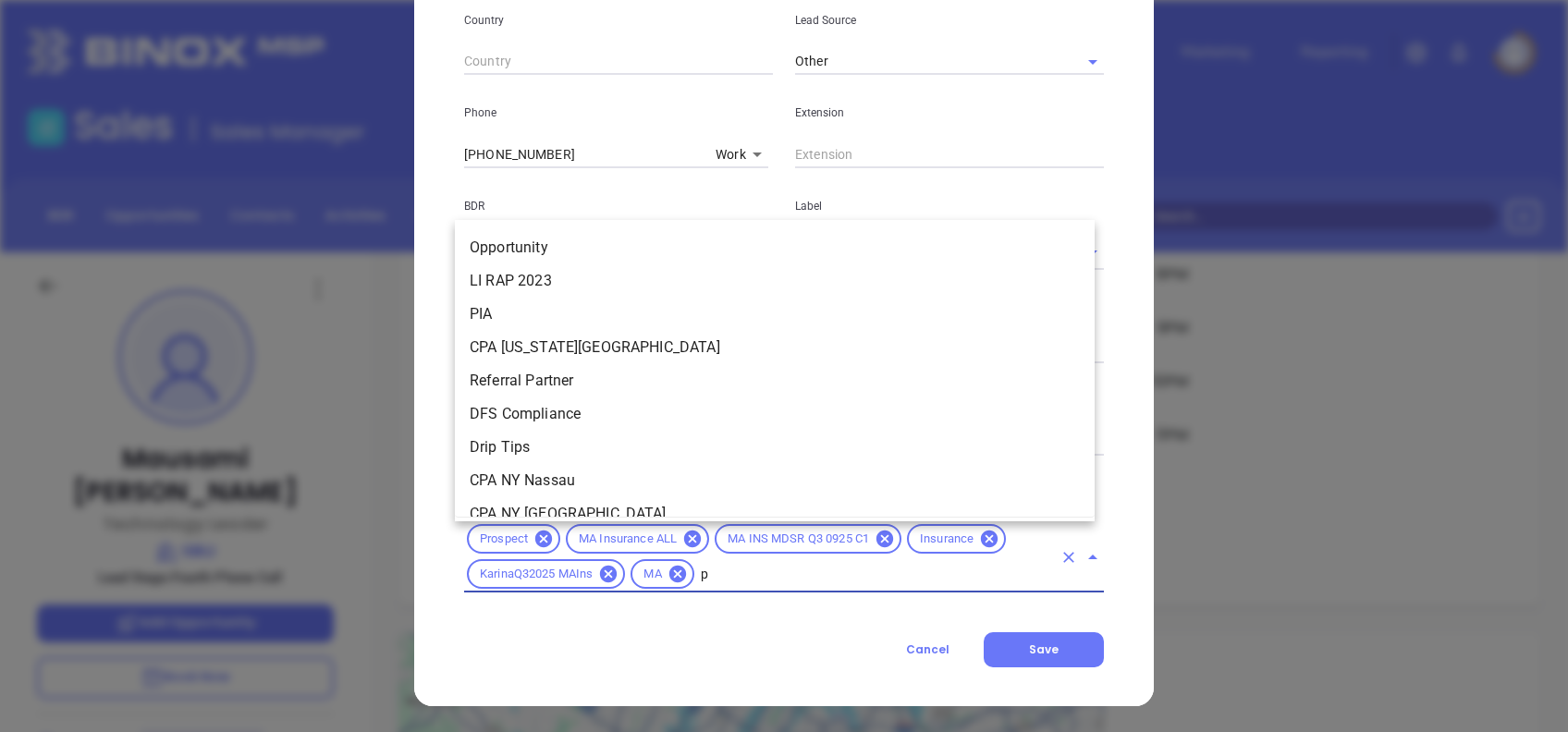
scroll to position [0, 0]
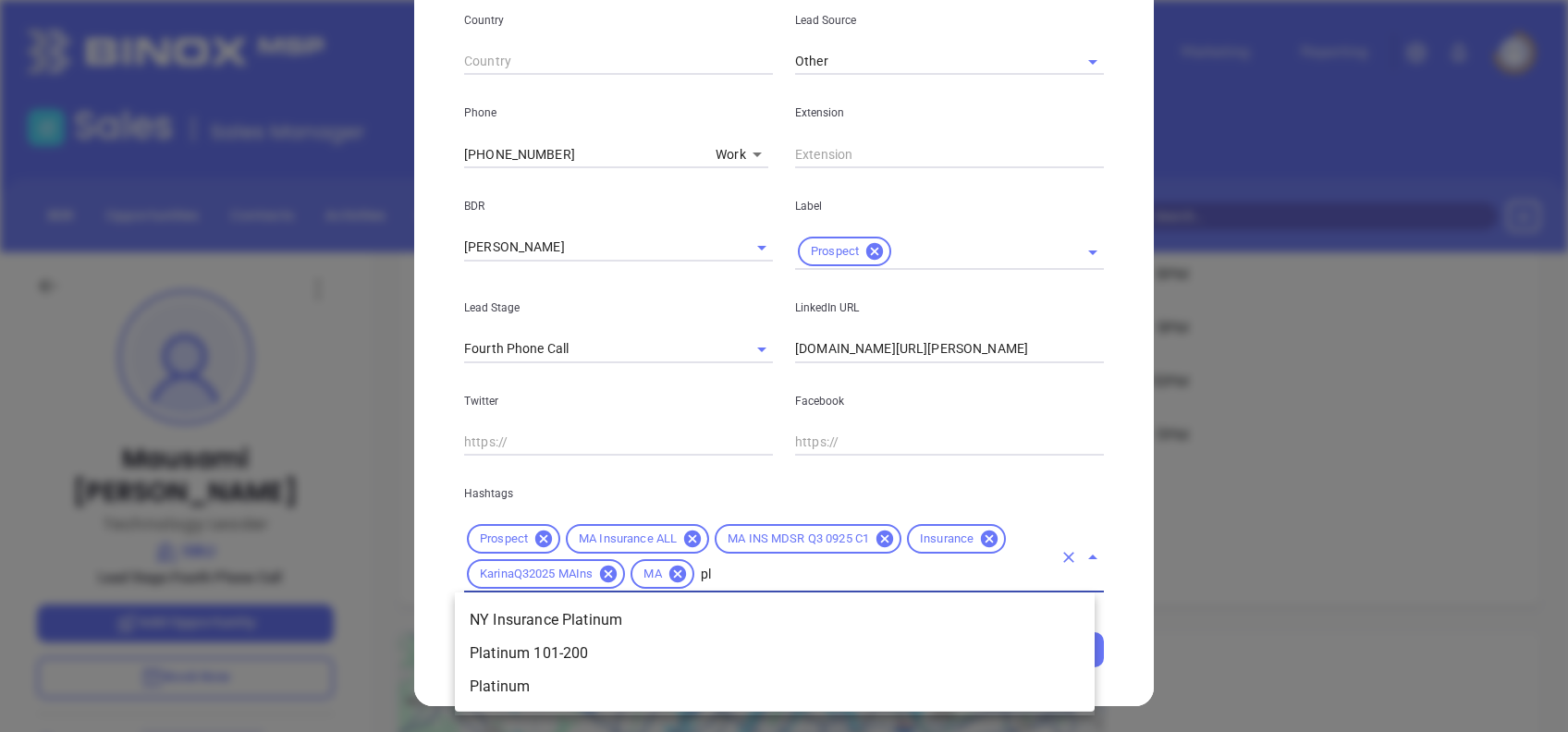
type input "p"
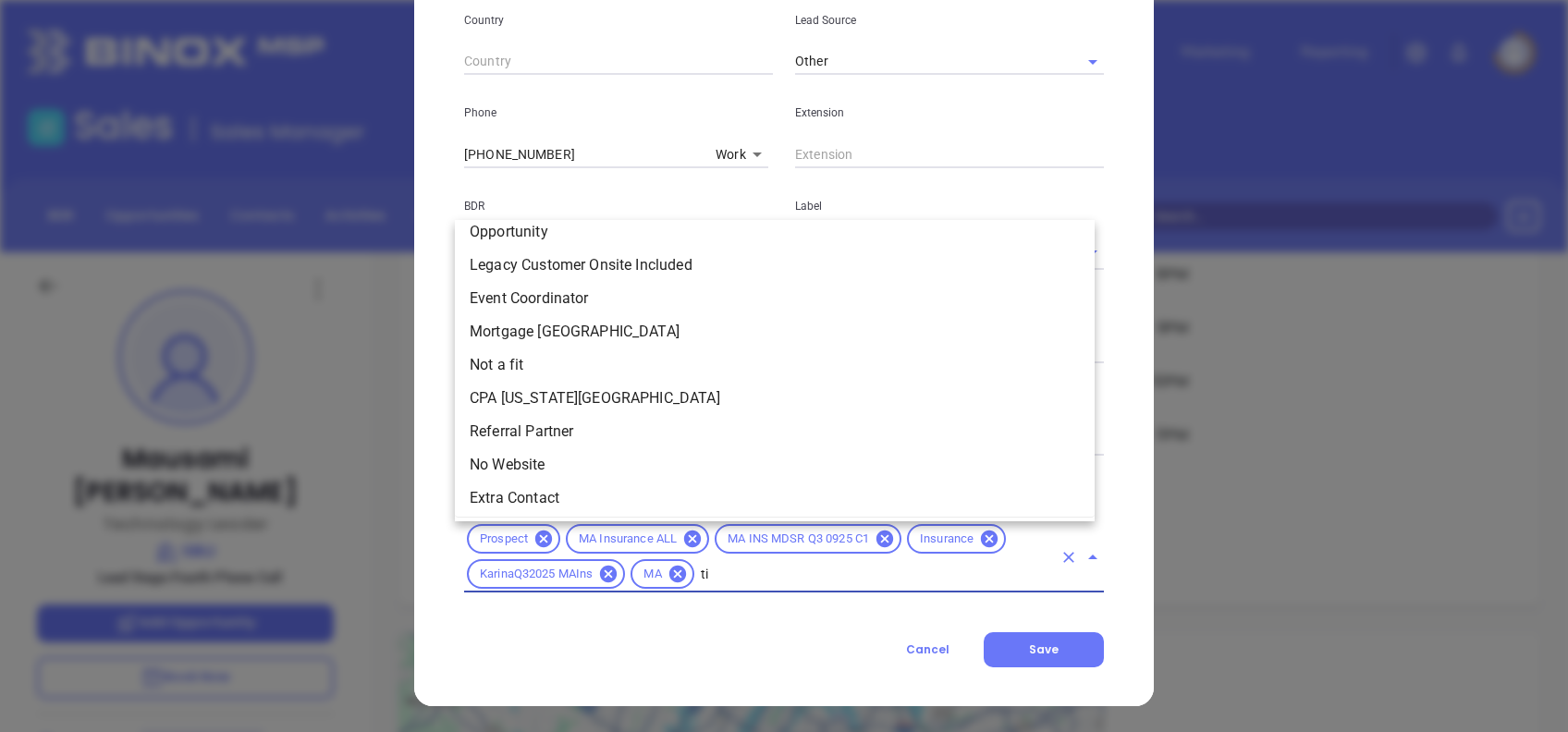
type input "tit"
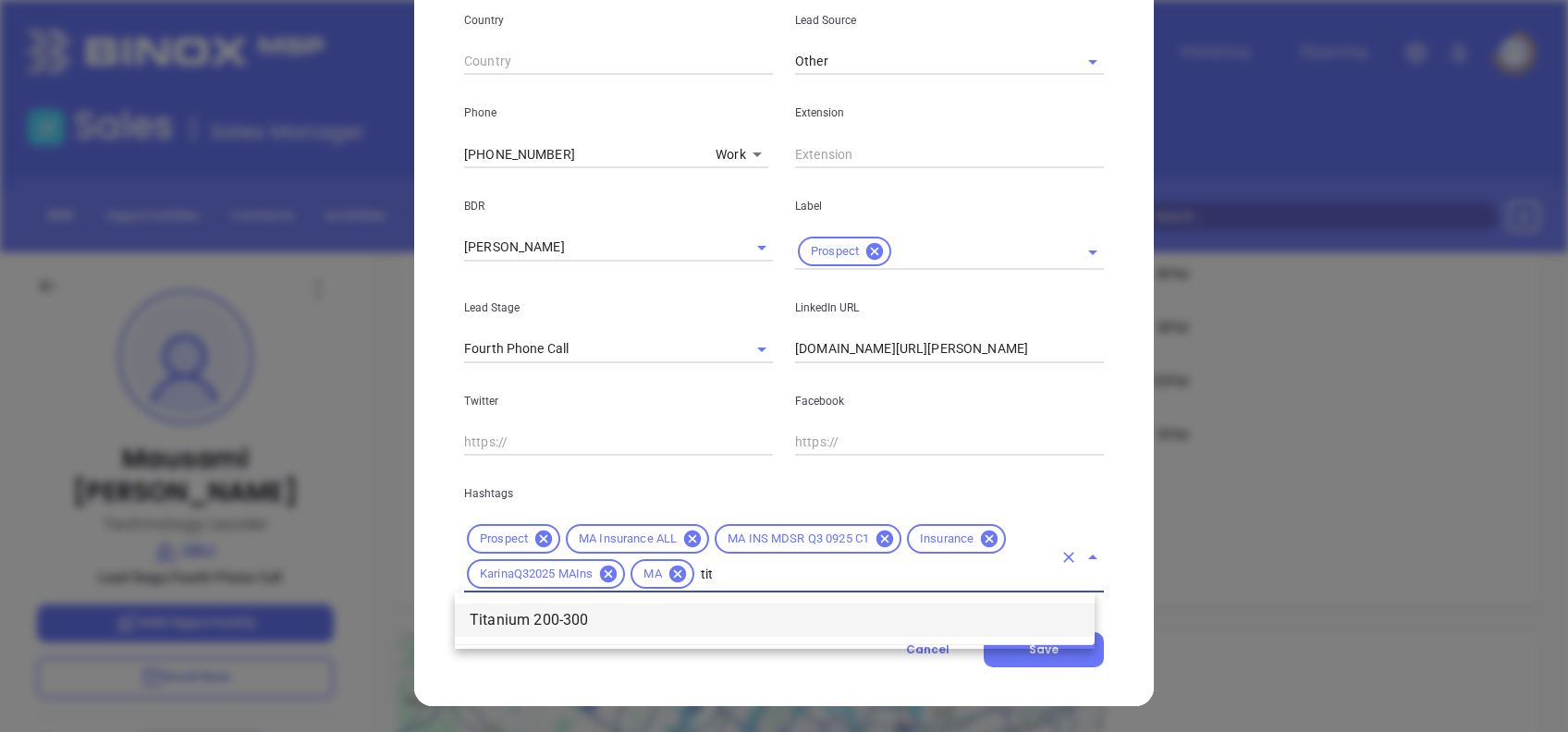
click at [812, 607] on li "Titanium 200-300" at bounding box center [775, 620] width 640 height 33
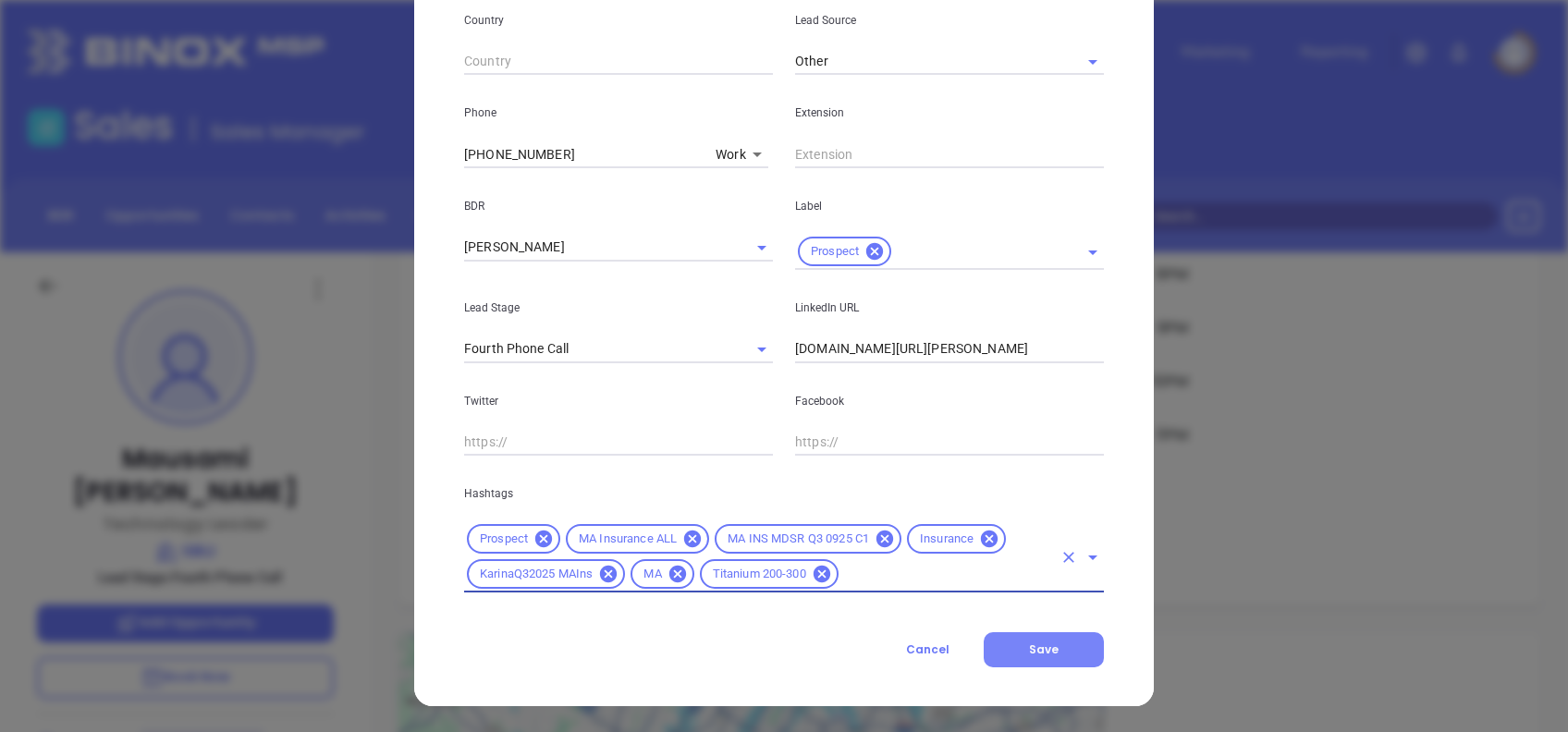
click at [1045, 655] on span "Save" at bounding box center [1043, 649] width 29 height 16
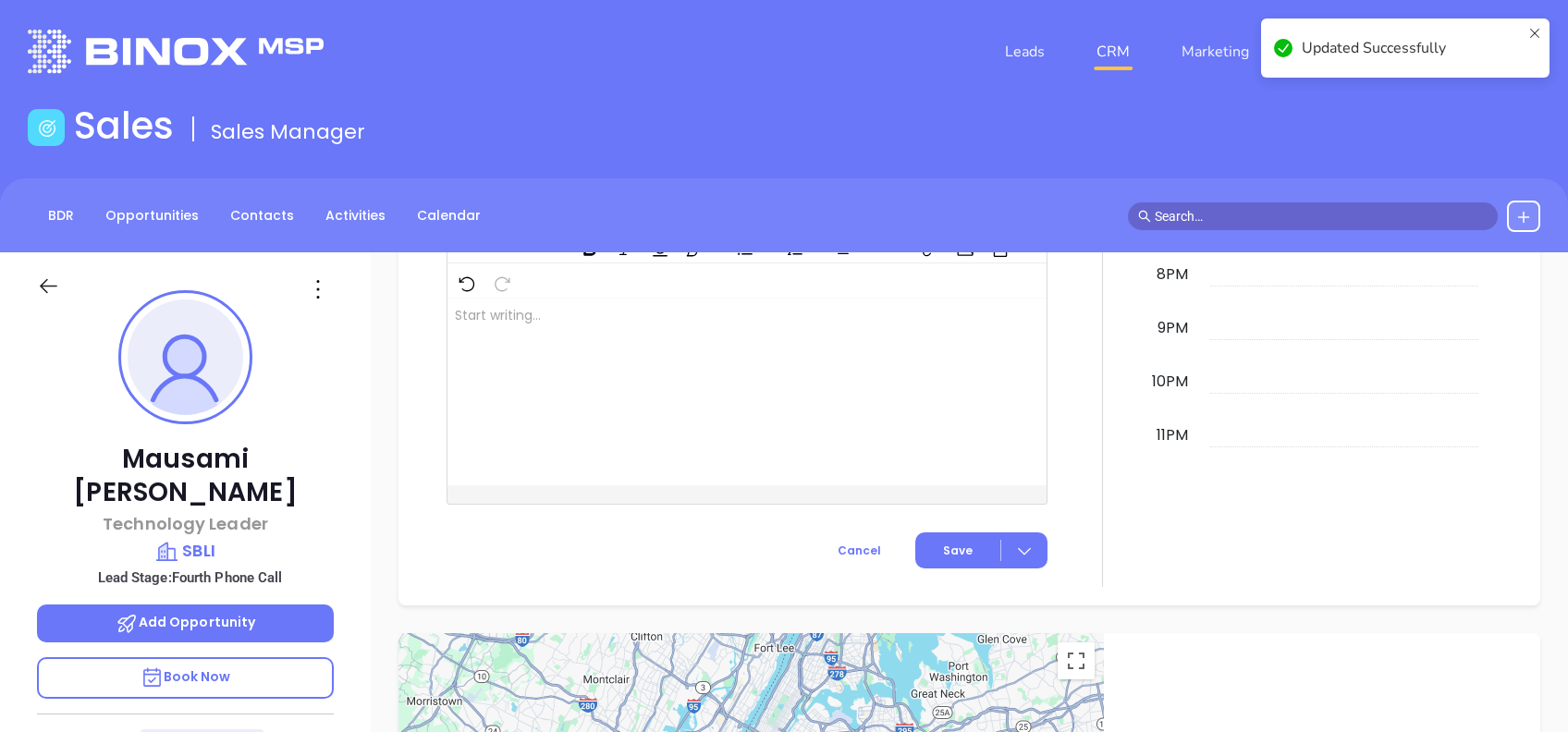
scroll to position [1215, 0]
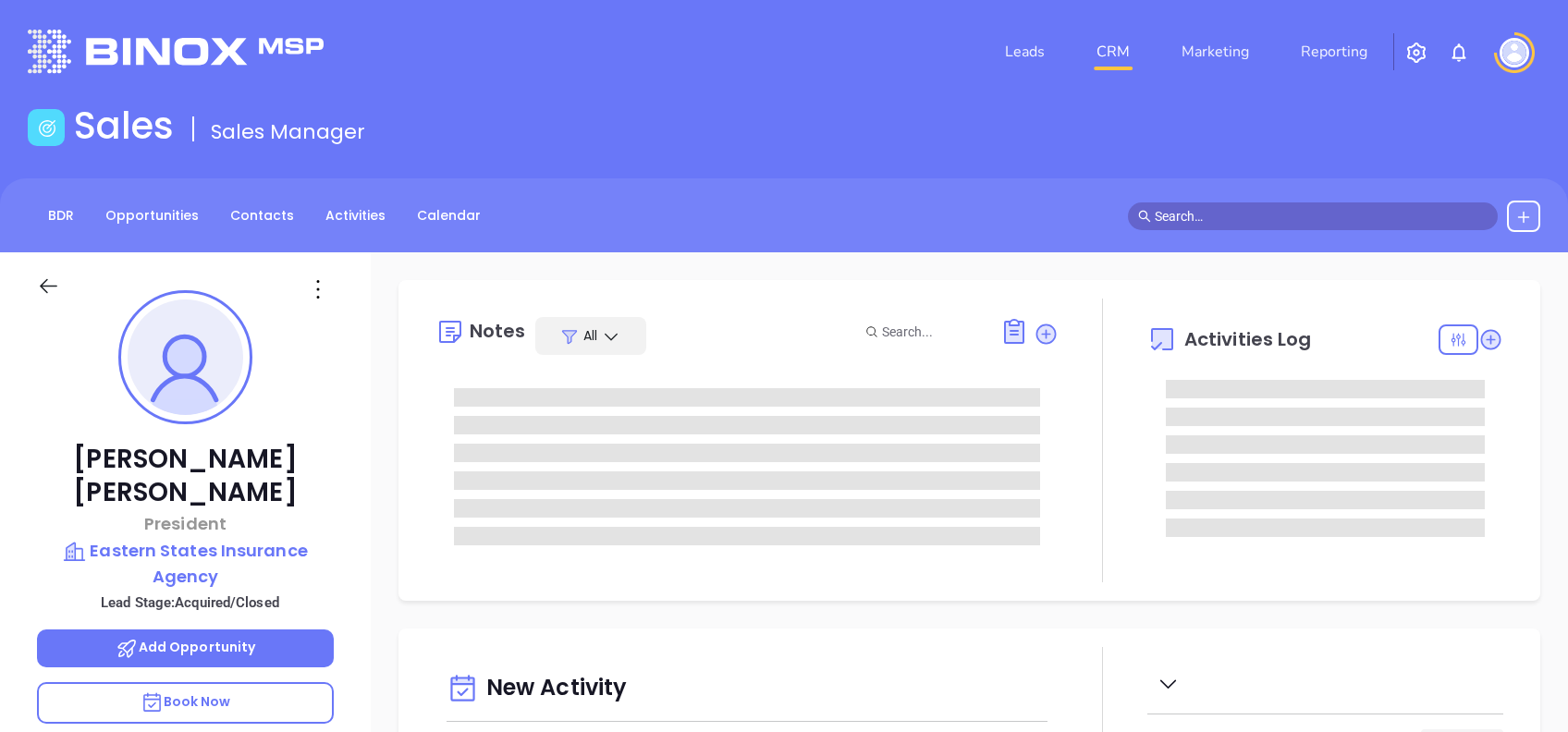
type input "[DATE]"
type input "[PERSON_NAME]"
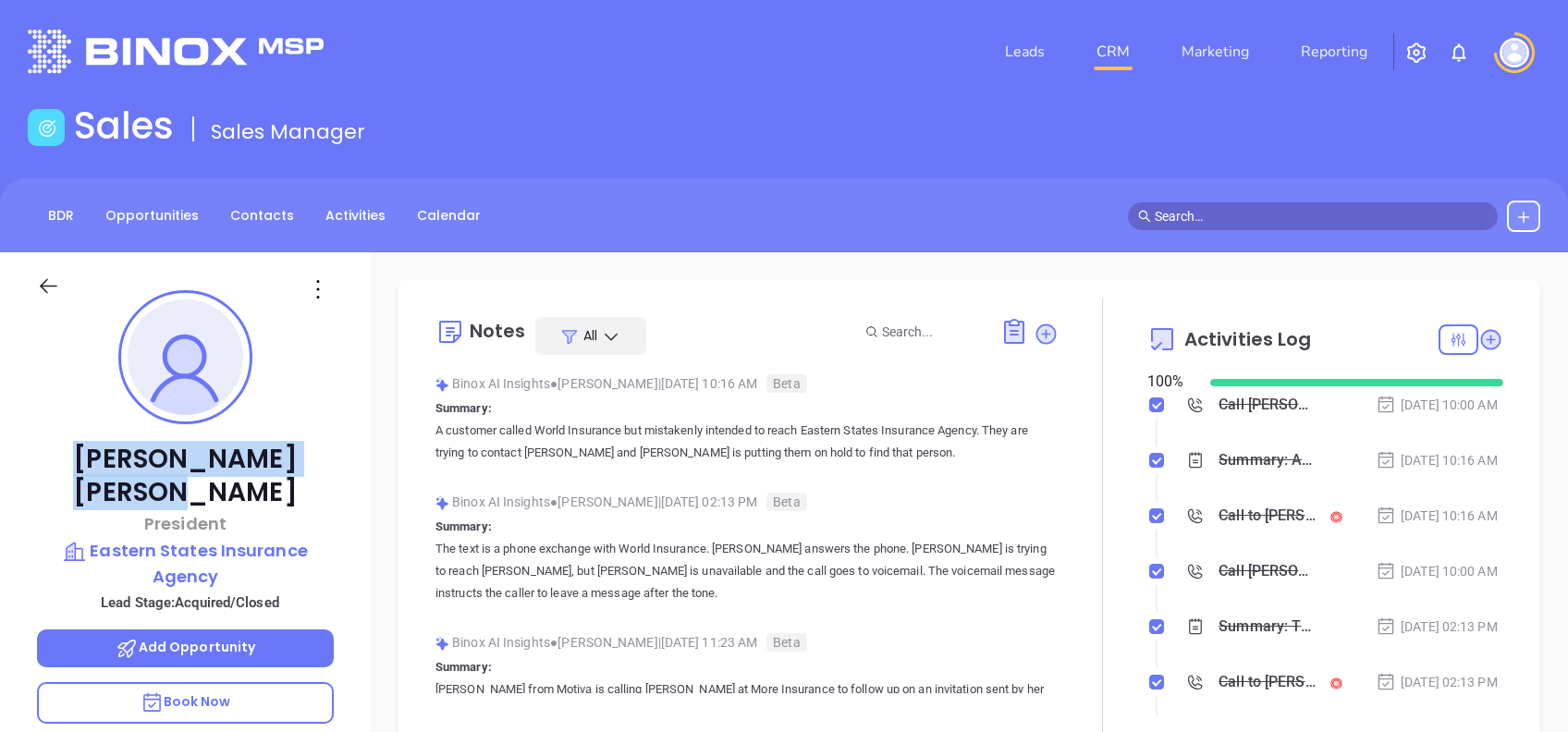
drag, startPoint x: 305, startPoint y: 451, endPoint x: 77, endPoint y: 448, distance: 228.0
click at [77, 448] on p "[PERSON_NAME]" at bounding box center [185, 475] width 297 height 67
copy p "[PERSON_NAME]"
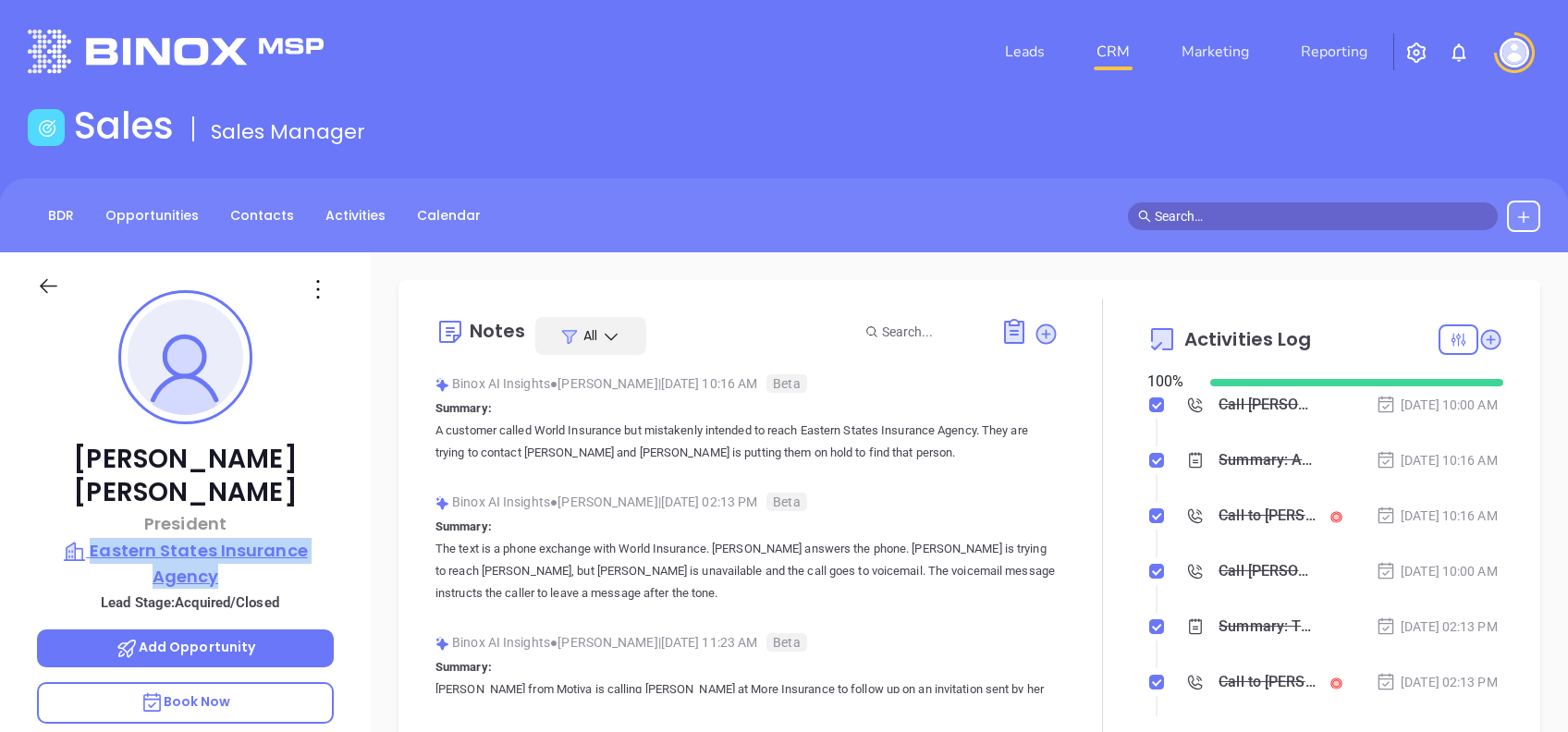
drag, startPoint x: 354, startPoint y: 537, endPoint x: 95, endPoint y: 513, distance: 260.1
click at [95, 513] on div "[PERSON_NAME] President Eastern States Insurance Agency Lead Stage: Acquired/Cl…" at bounding box center [185, 709] width 371 height 915
copy p "Eastern States Insurance Agency"
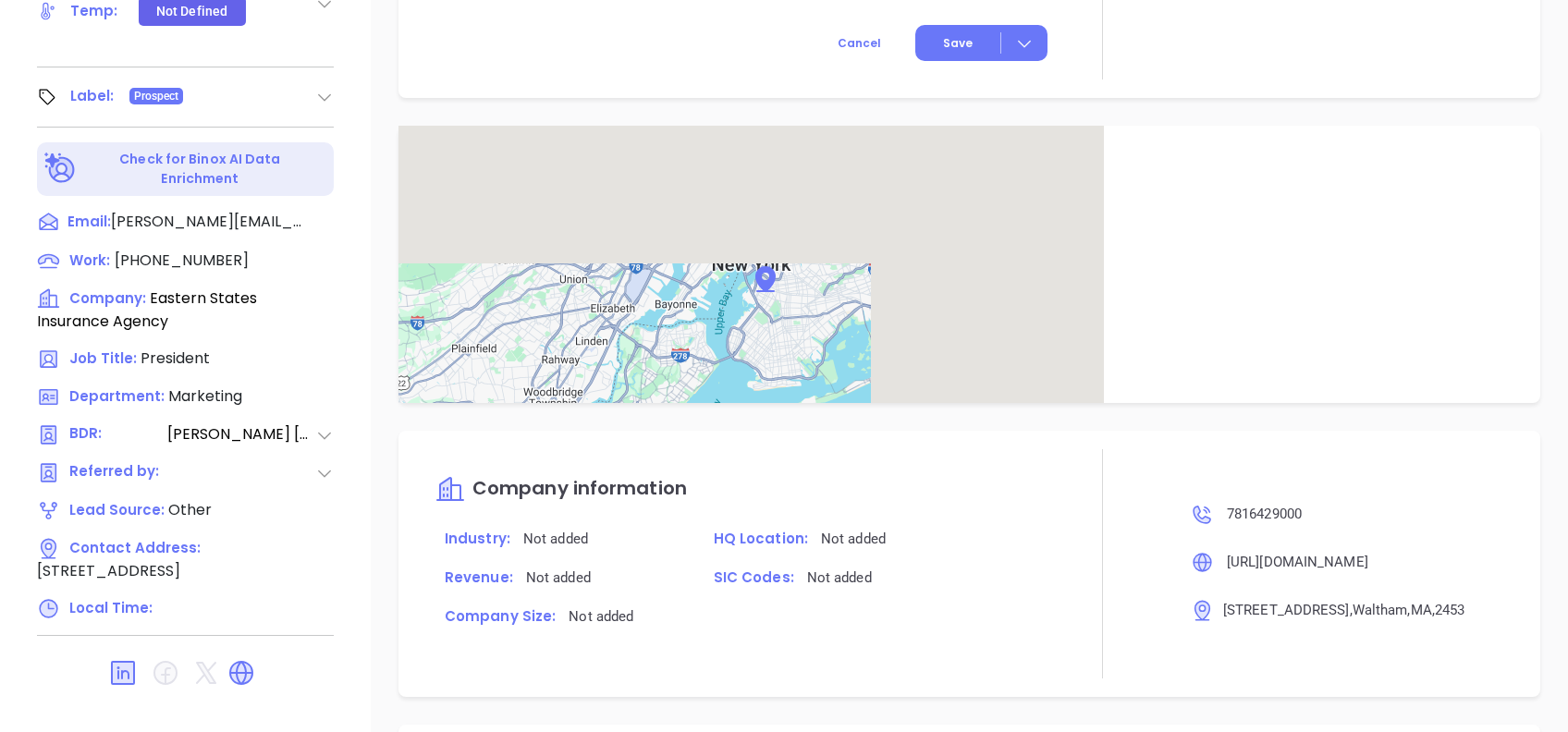
scroll to position [1286, 0]
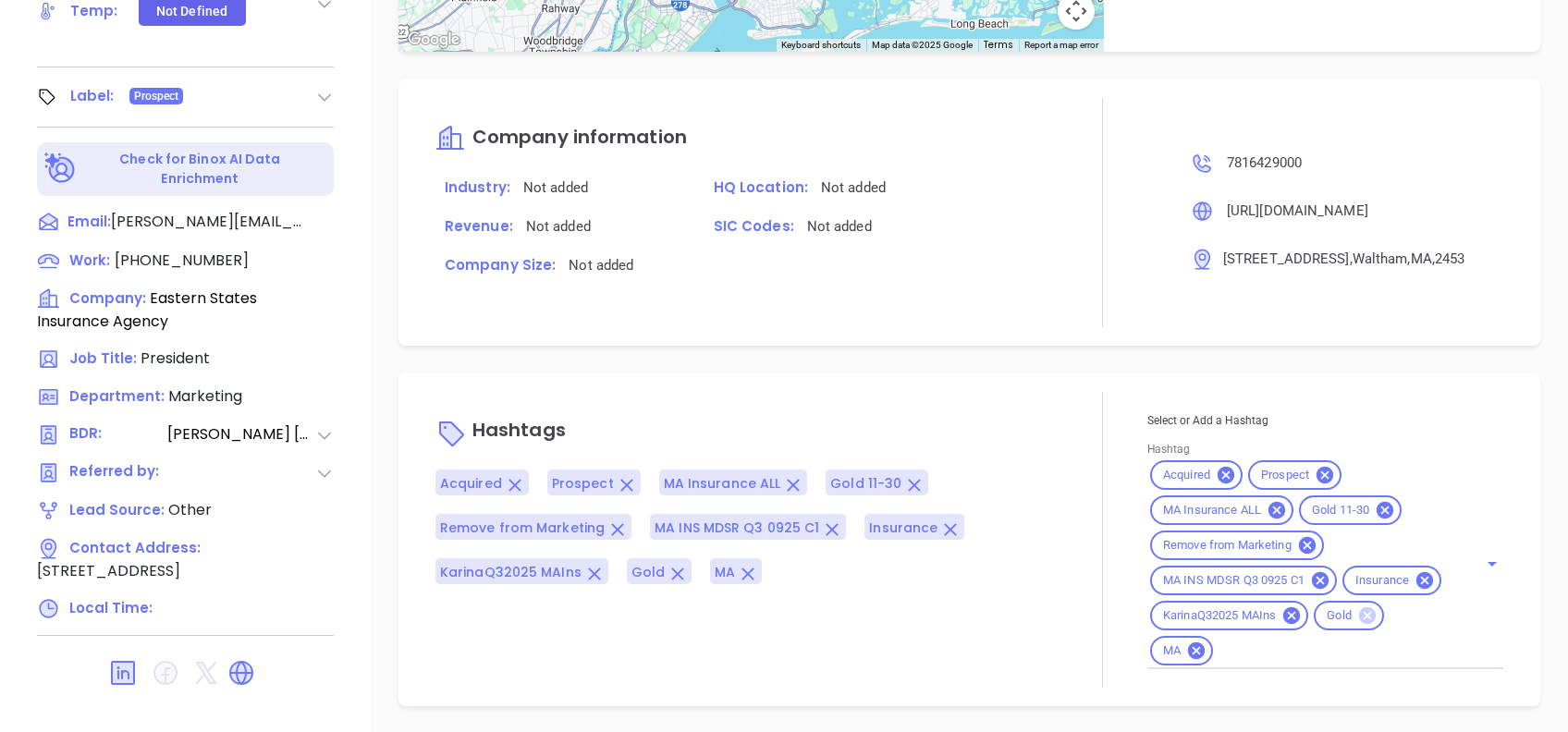
click at [1359, 624] on icon at bounding box center [1367, 616] width 17 height 17
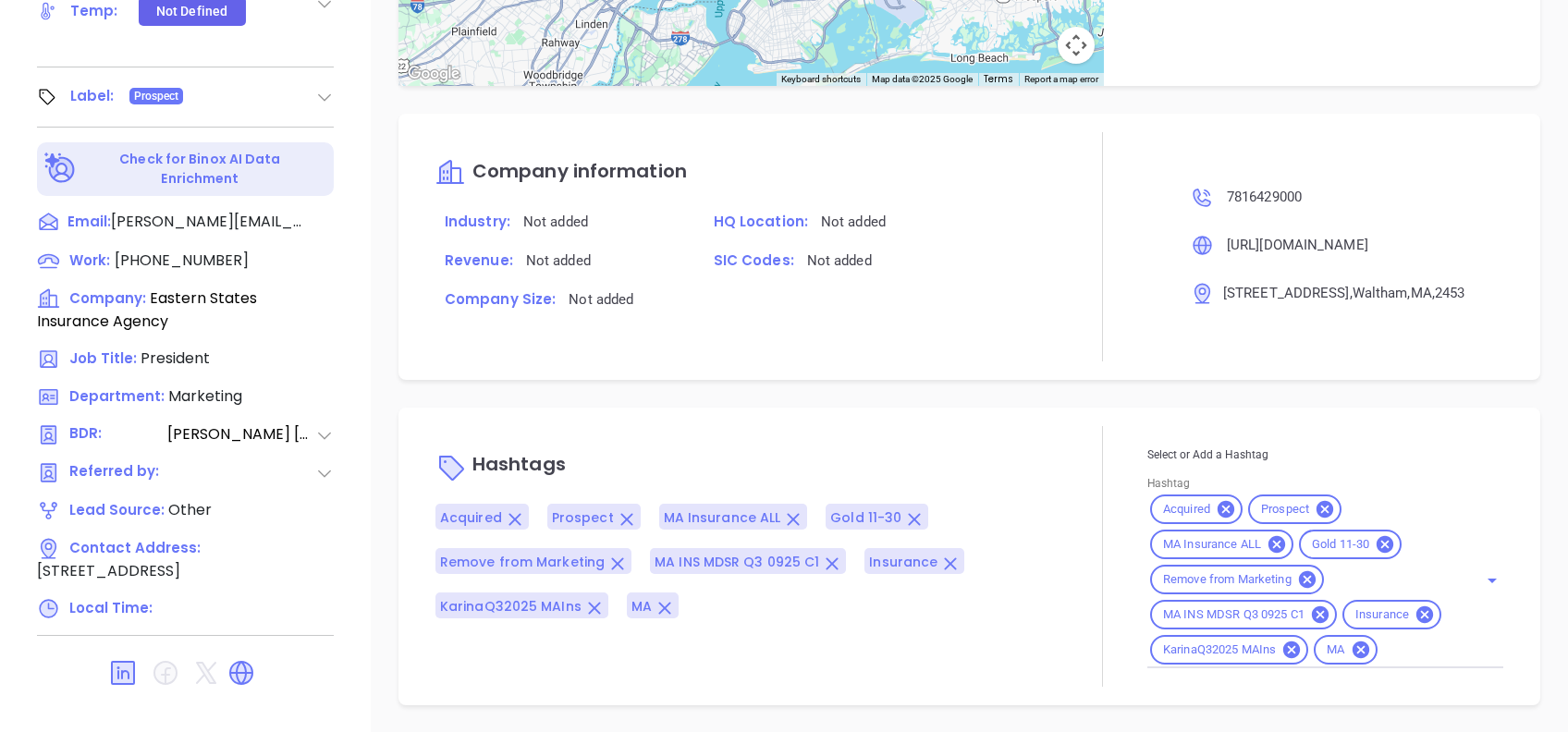
click at [801, 408] on div "Hashtags Acquired Prospect MA Insurance ALL Gold 11-30 Remove from Marketing MA…" at bounding box center [969, 556] width 1142 height 297
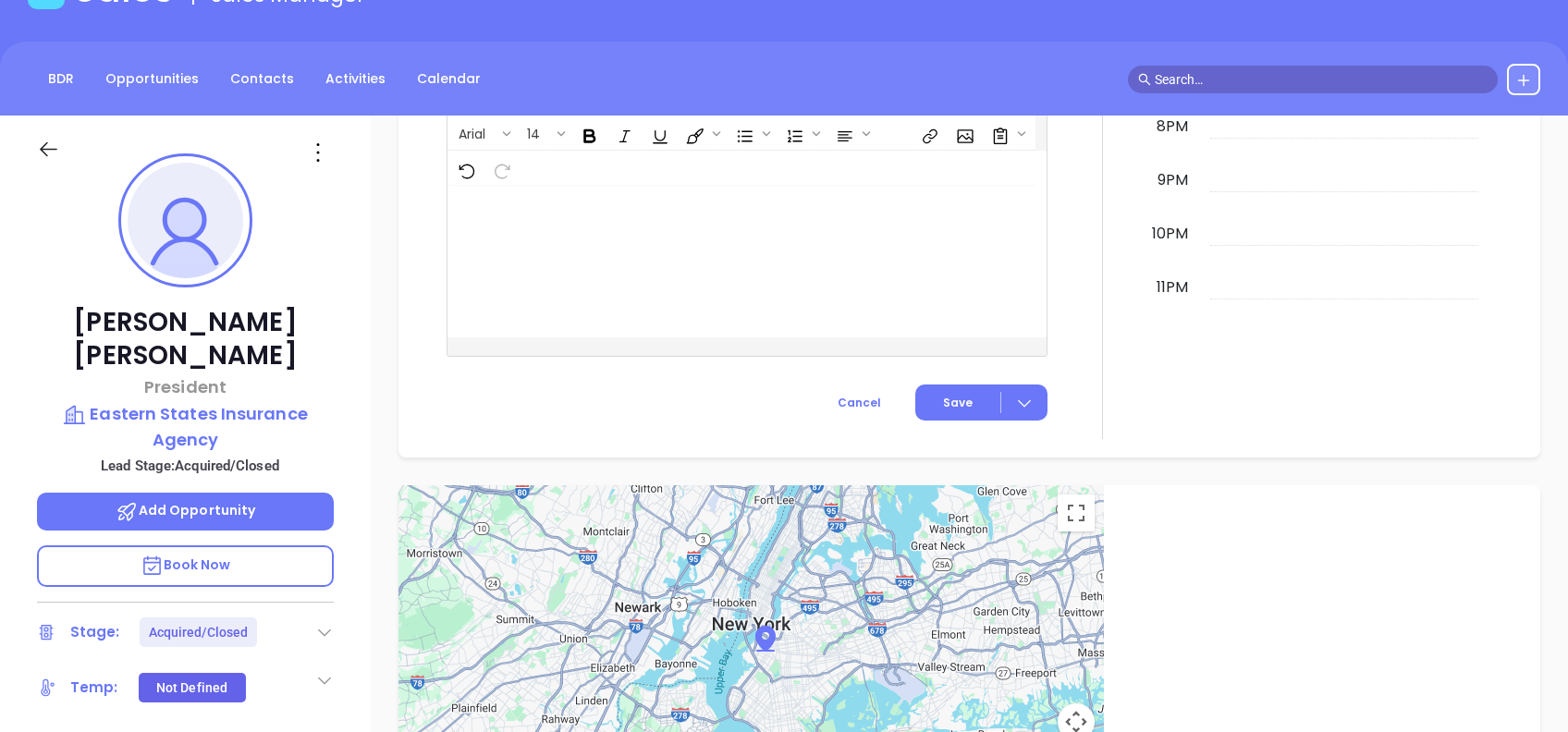
scroll to position [0, 0]
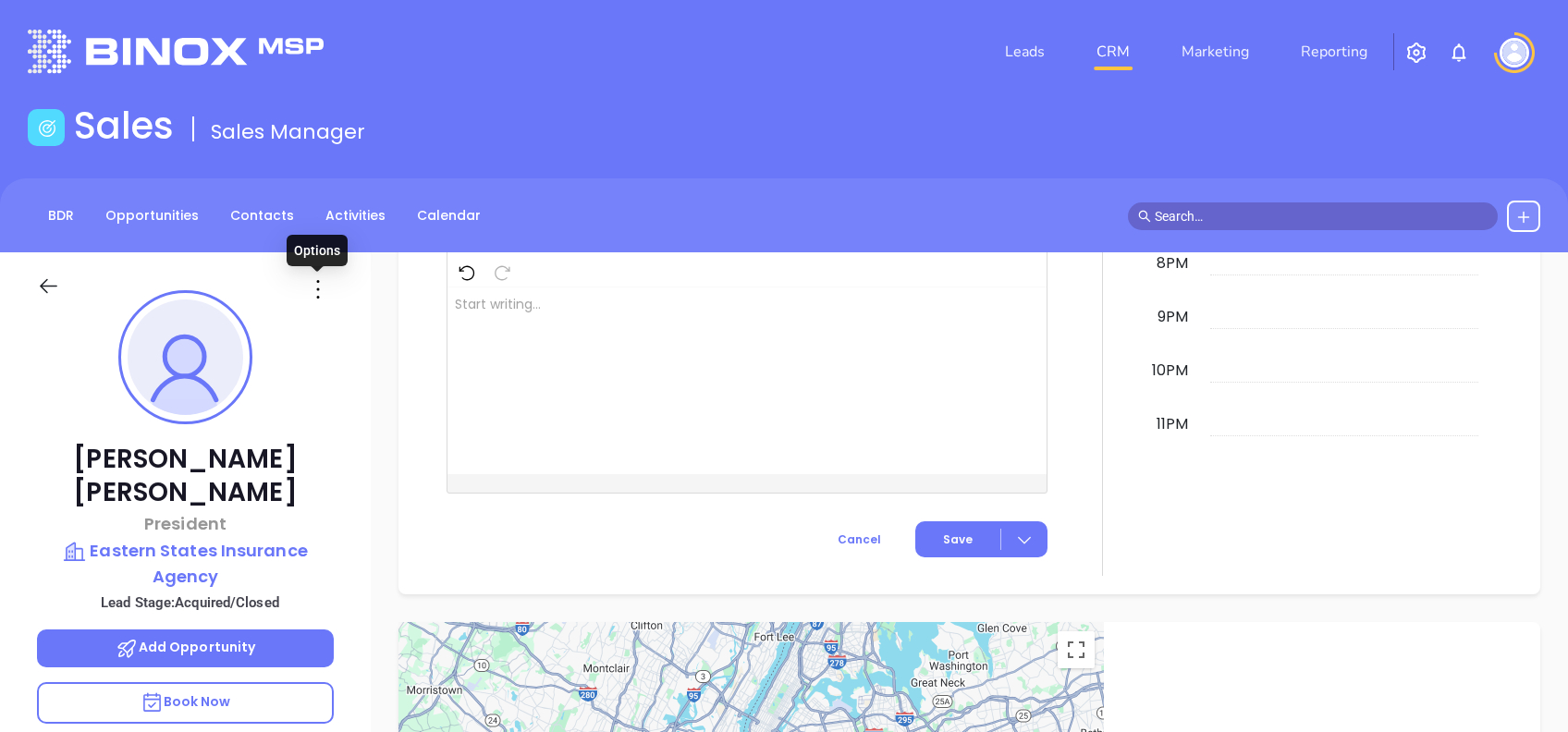
click at [307, 296] on icon at bounding box center [317, 289] width 29 height 29
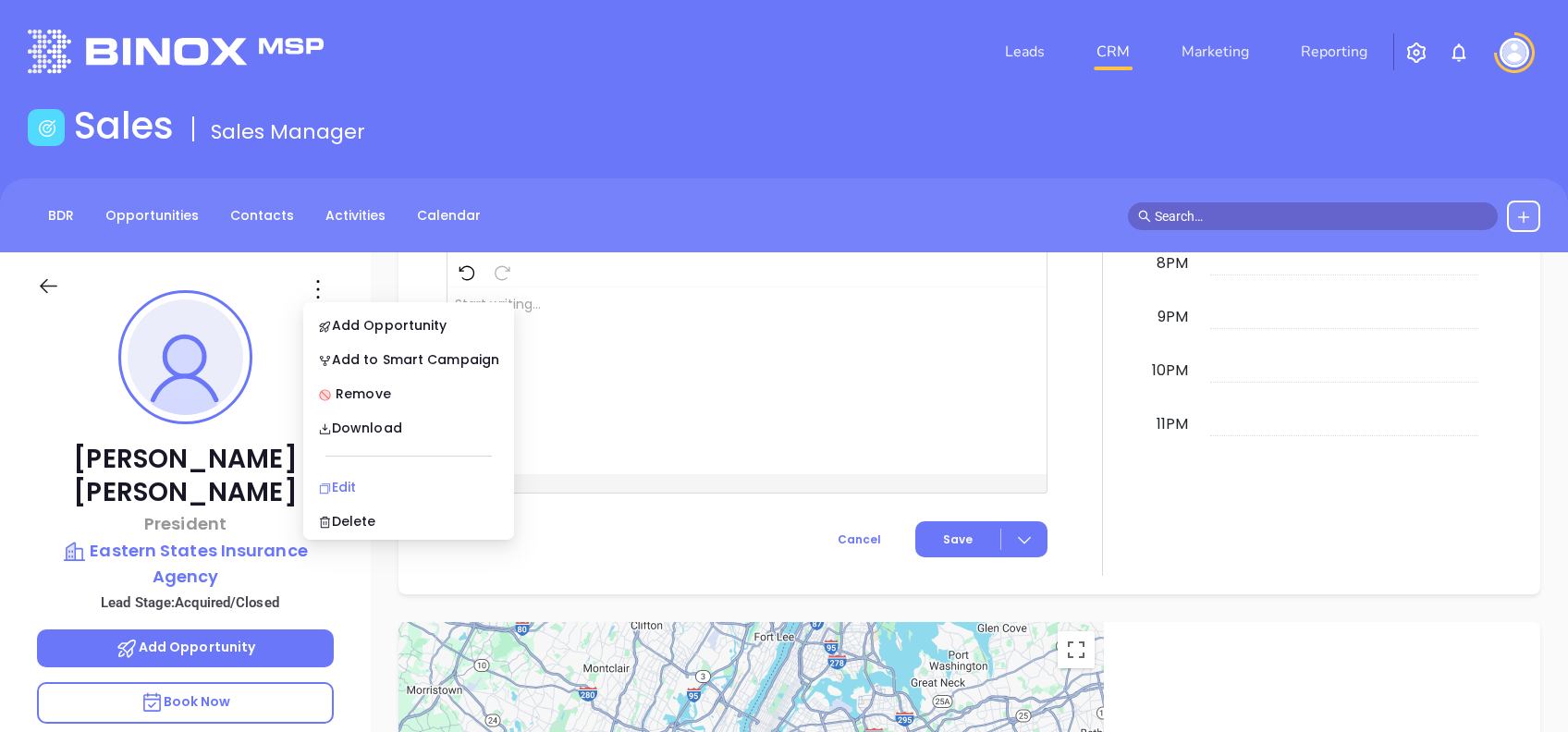
click at [355, 474] on li "Edit" at bounding box center [409, 487] width 204 height 39
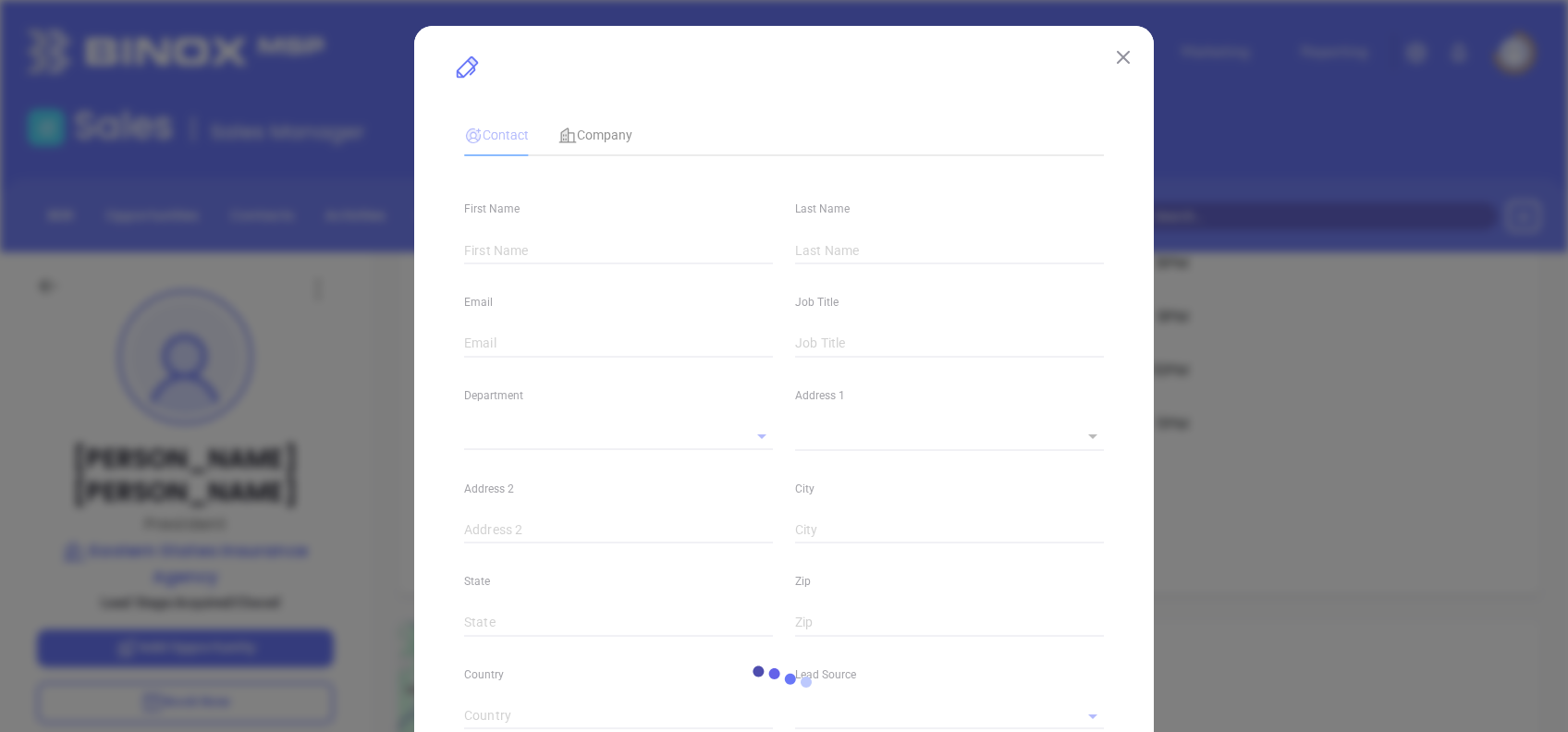
type input "[PERSON_NAME]"
type input "[PERSON_NAME][EMAIL_ADDRESS][DOMAIN_NAME]"
type input "President"
type input "1"
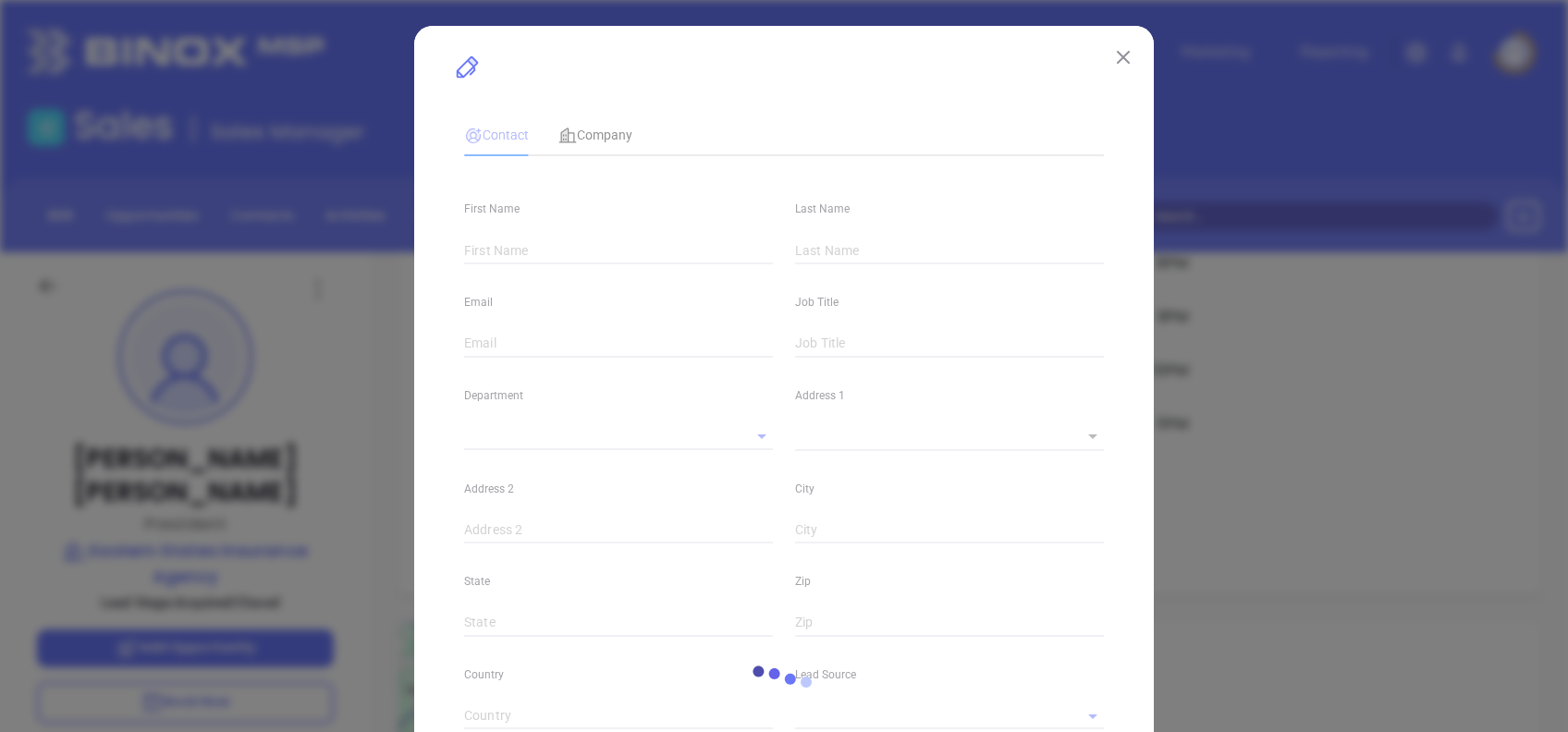
type input "www.linkedin.com/in/newtonjohnson"
type input "Marketing"
type input "Other"
type input "[PERSON_NAME]"
type input "Acquired/Closed"
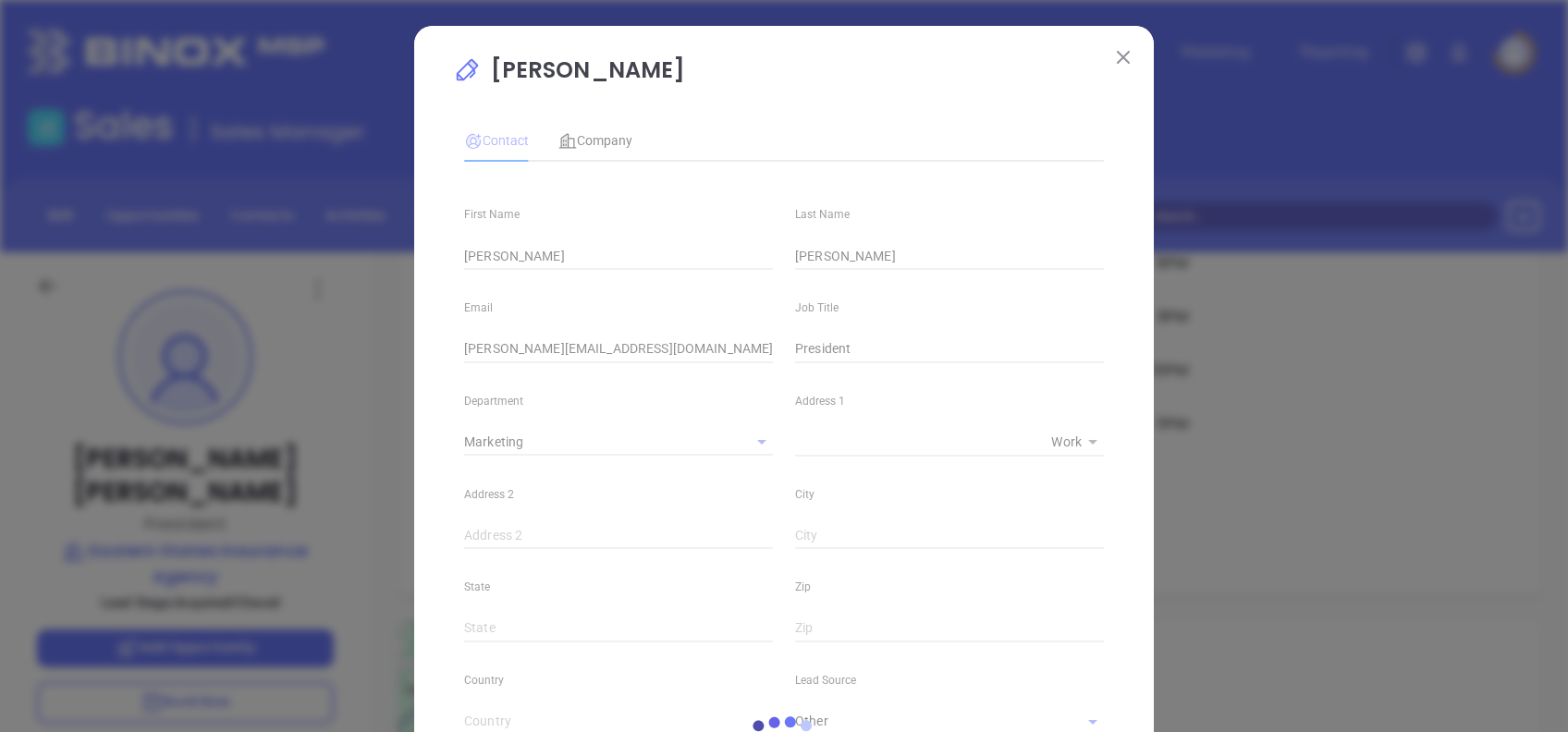
type input "(781) 642-9000"
type input "1"
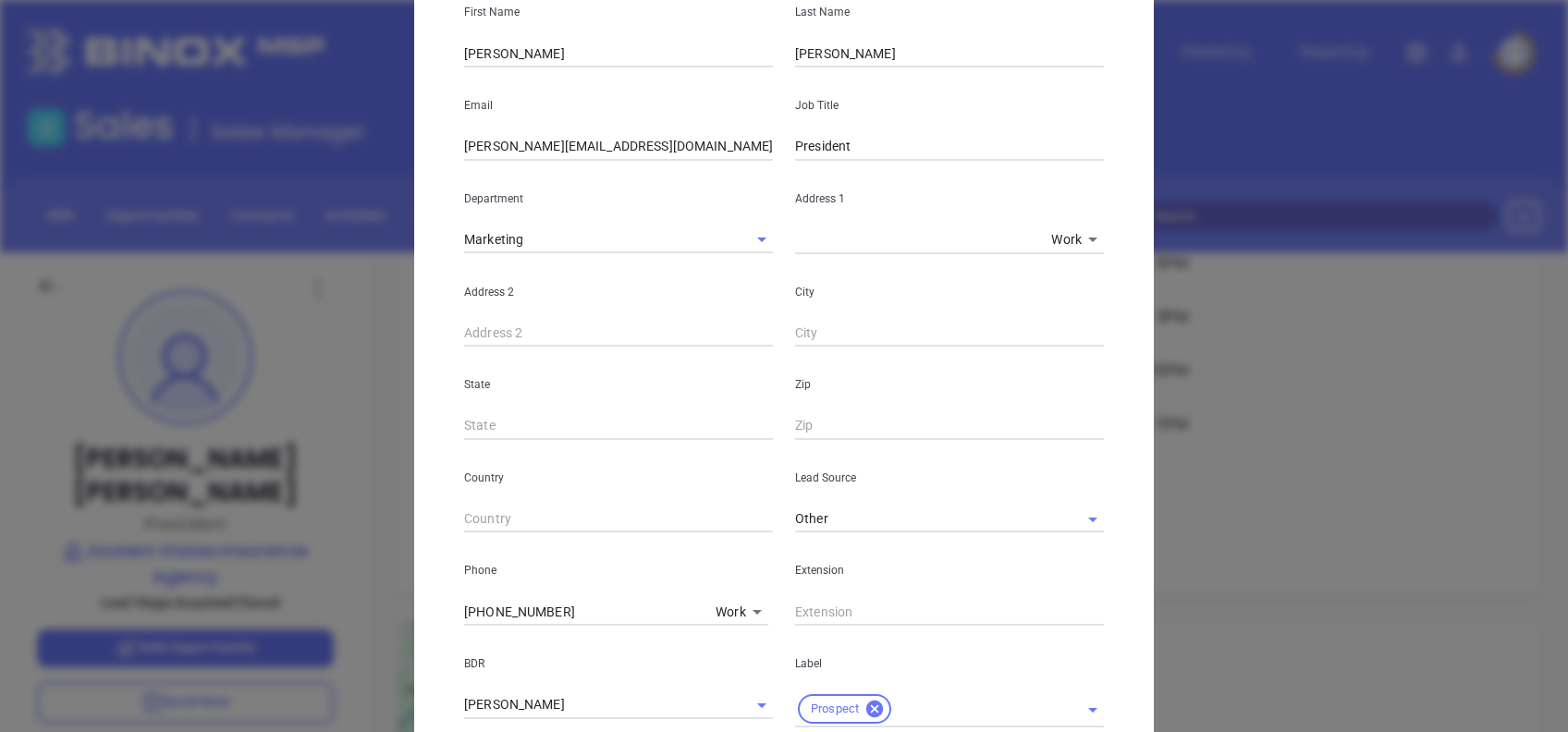
scroll to position [695, 0]
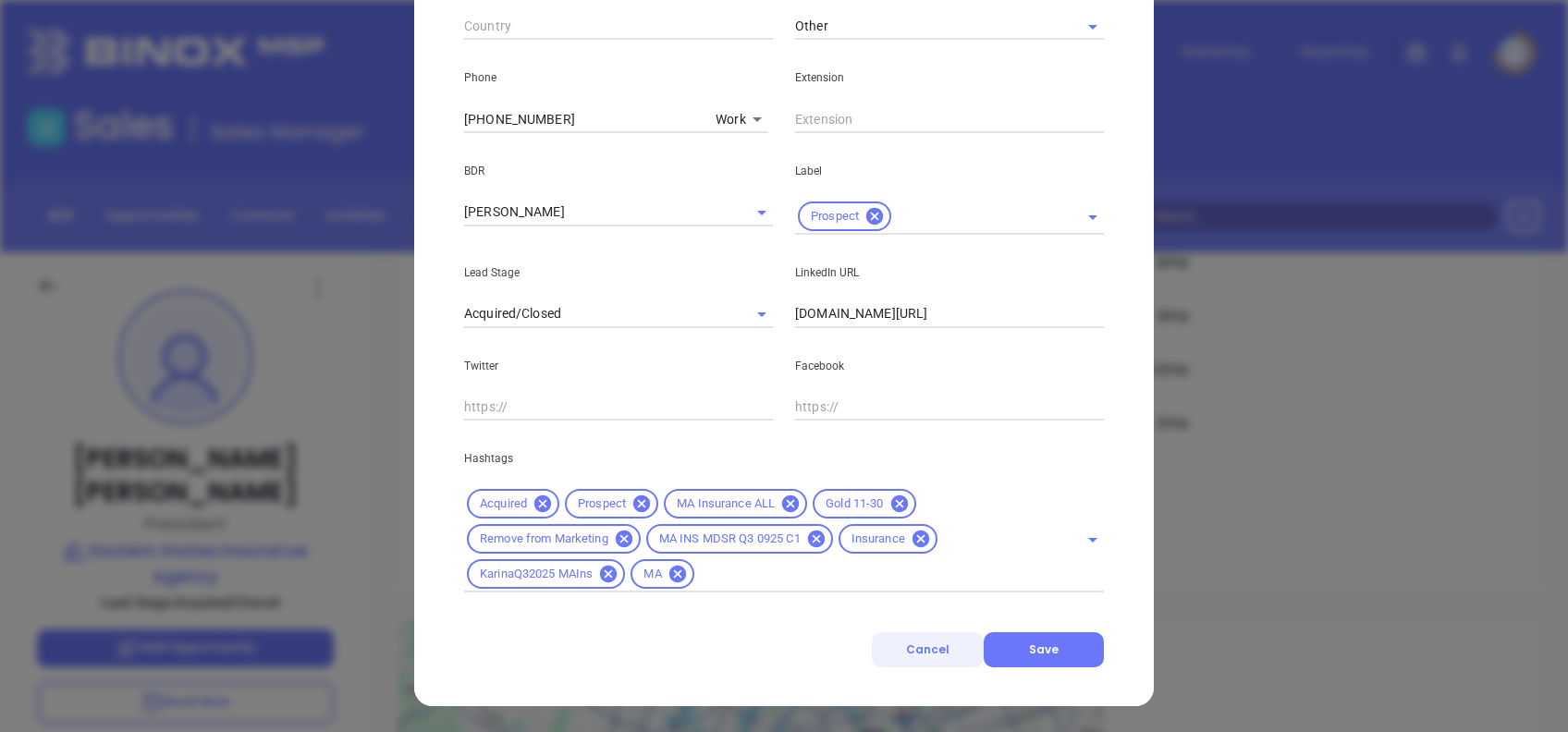
click at [921, 651] on span "Cancel" at bounding box center [927, 649] width 43 height 16
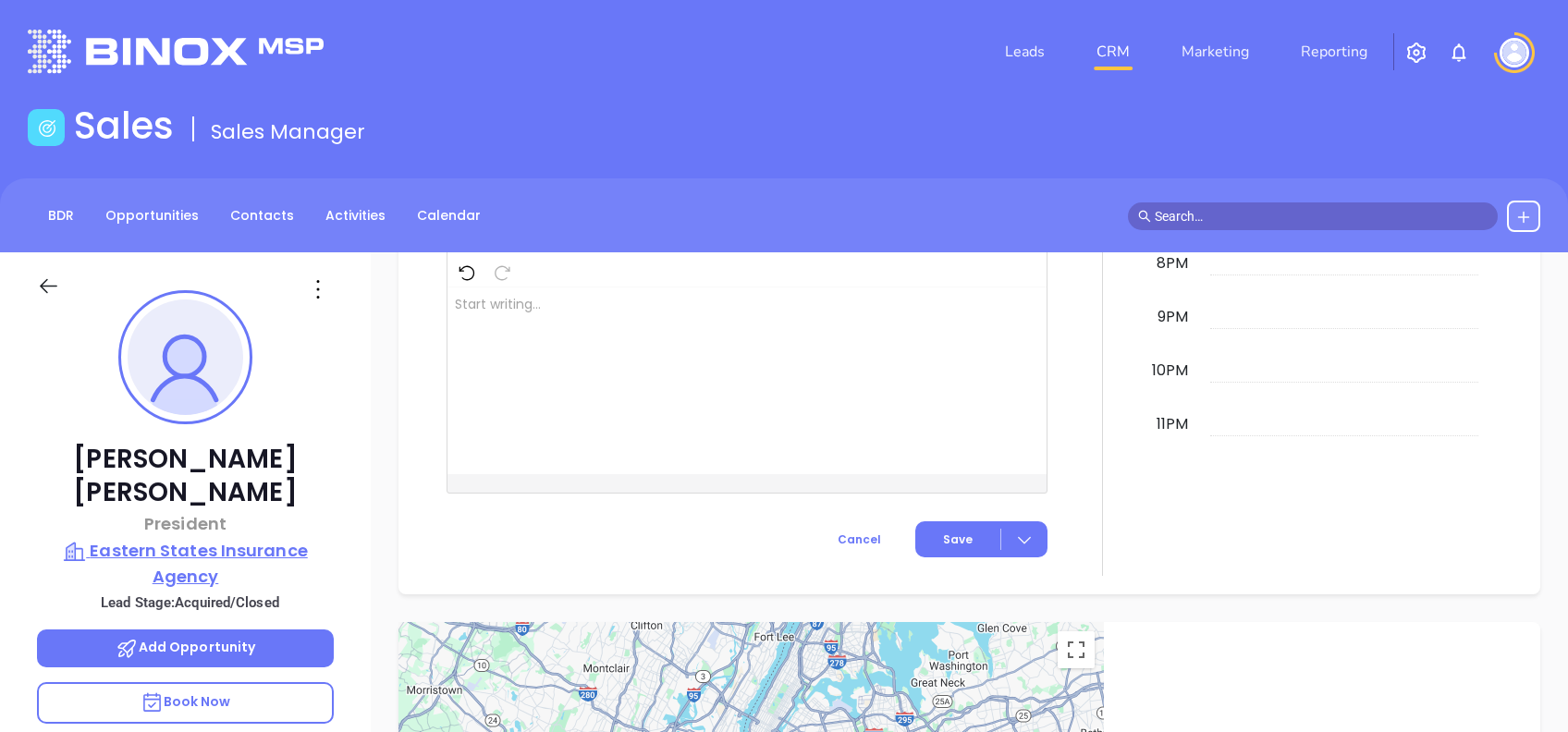
click at [242, 538] on p "Eastern States Insurance Agency" at bounding box center [185, 563] width 297 height 51
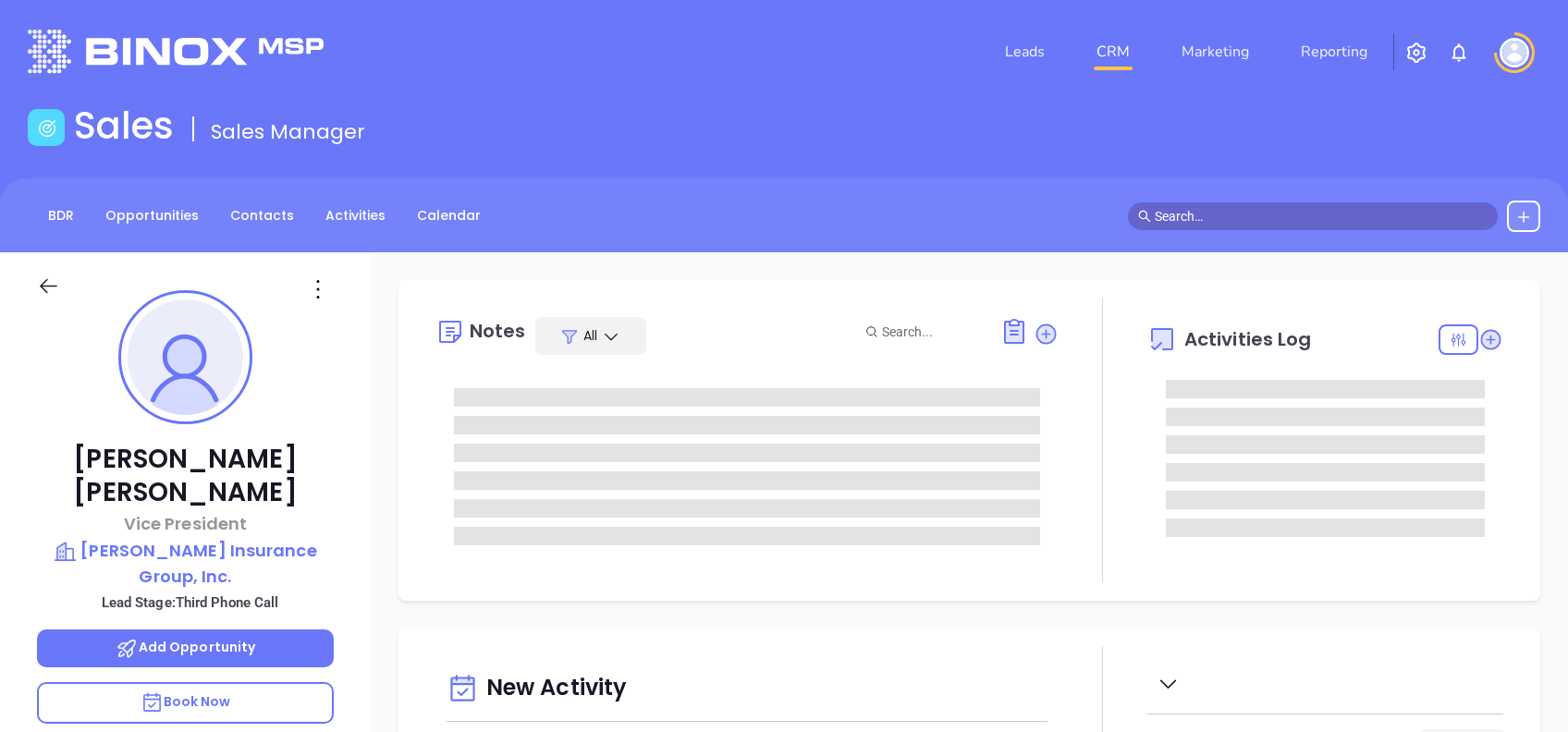
type input "[DATE]"
type input "[PERSON_NAME]"
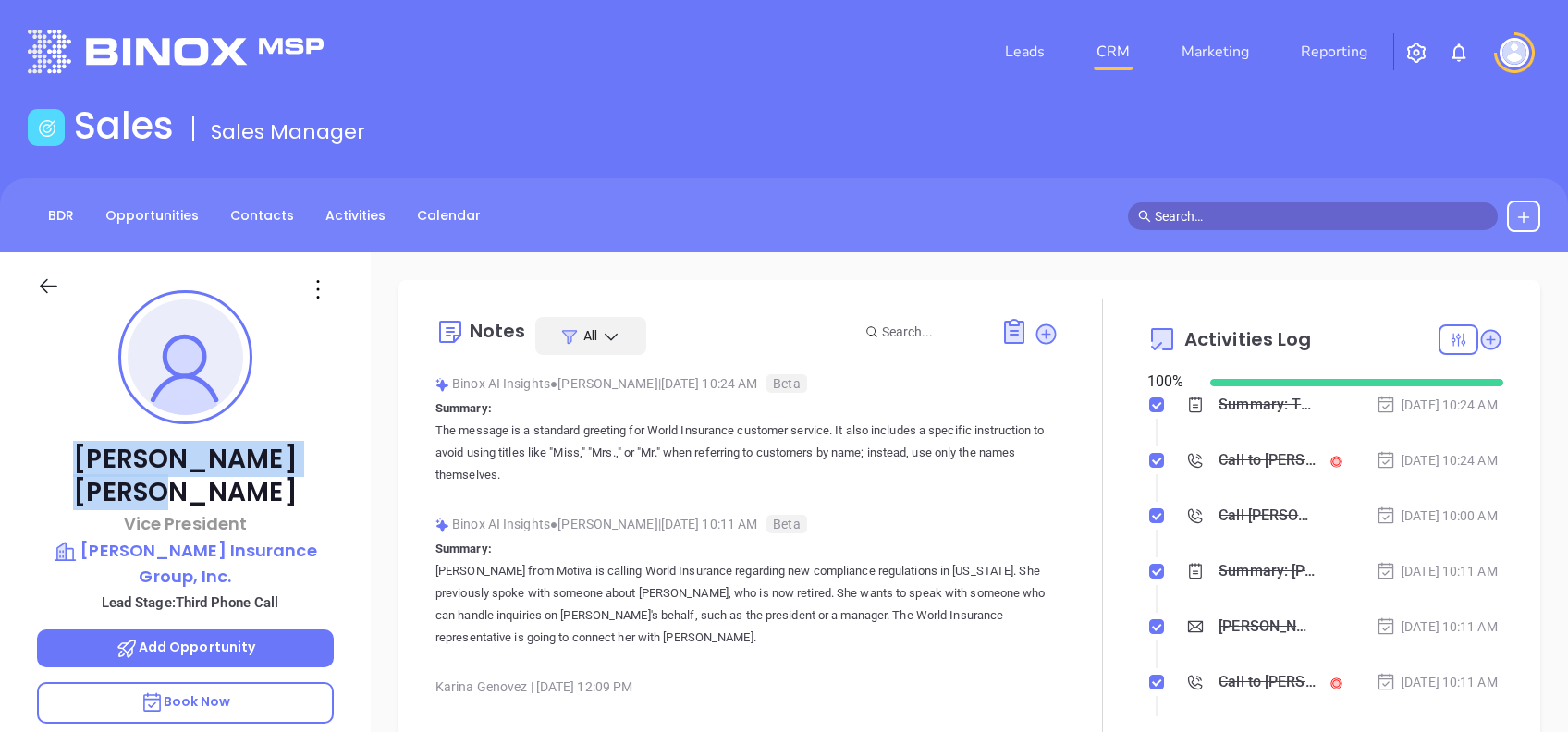
drag, startPoint x: 281, startPoint y: 455, endPoint x: 112, endPoint y: 458, distance: 169.0
click at [112, 458] on p "[PERSON_NAME]" at bounding box center [185, 475] width 297 height 67
copy p "[PERSON_NAME]"
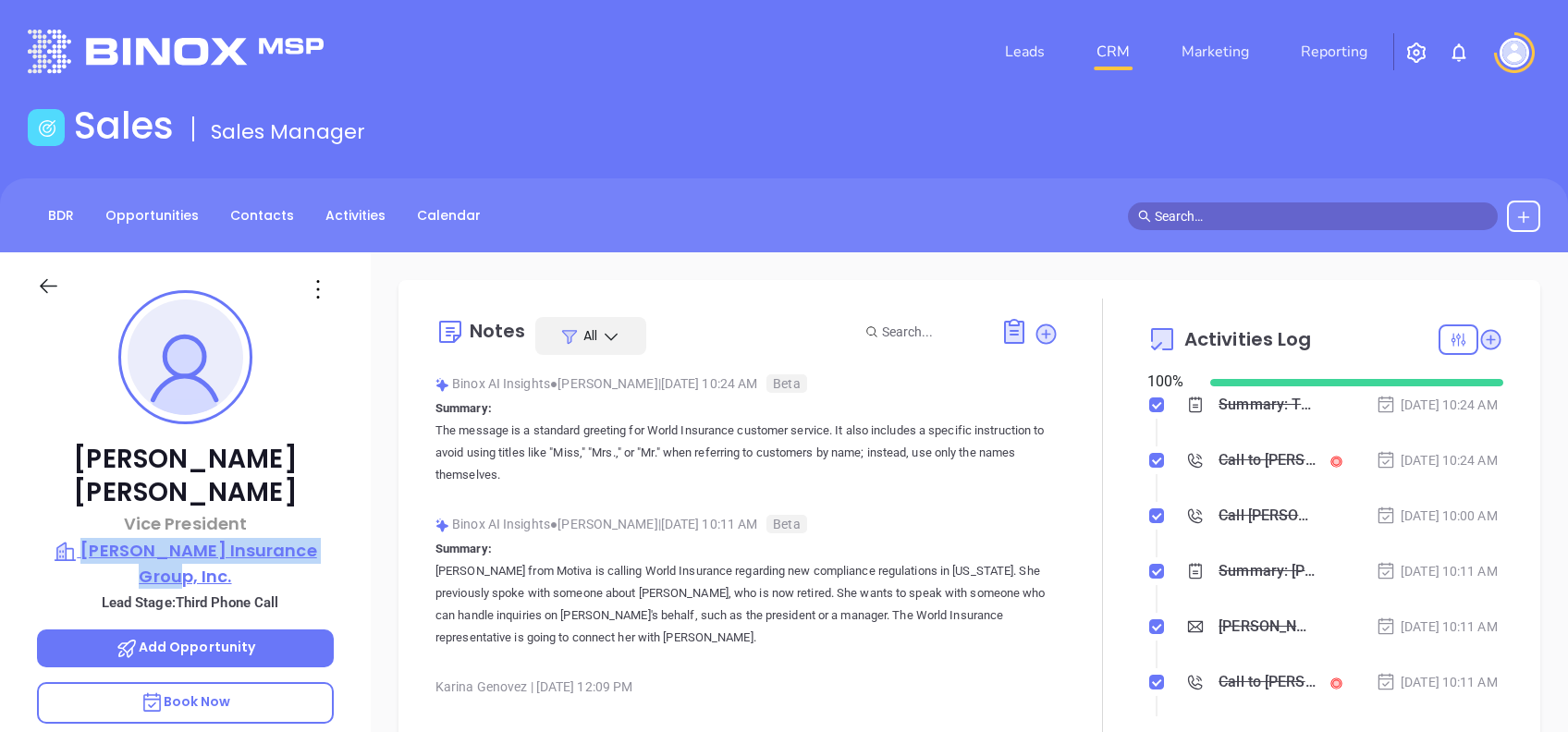
drag, startPoint x: 347, startPoint y: 518, endPoint x: 75, endPoint y: 511, distance: 272.1
click at [75, 511] on div "Mike Tarpey Vice President Tarpey Insurance Group, Inc. Lead Stage: Third Phone…" at bounding box center [185, 709] width 371 height 915
copy p "Tarpey Insurance Group, Inc."
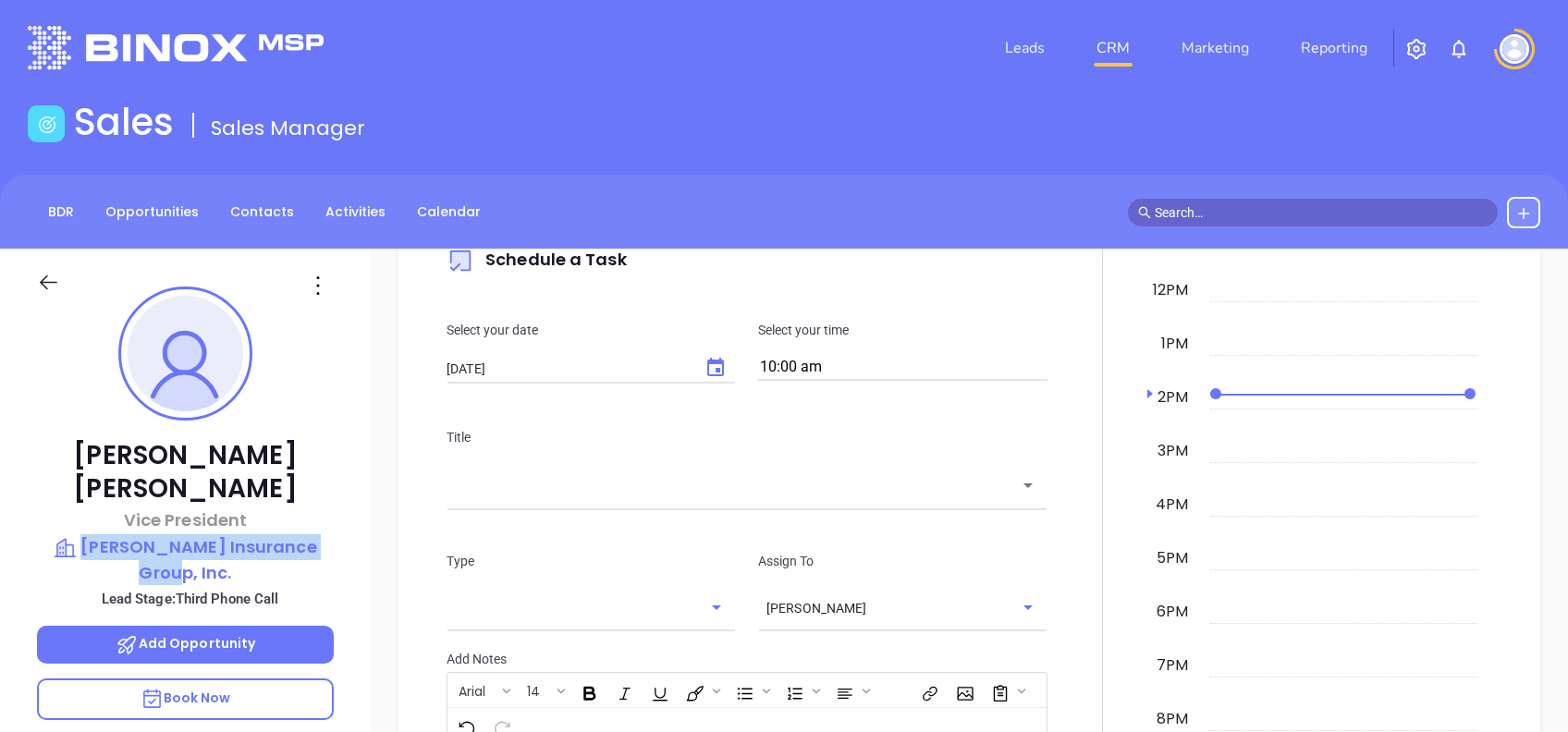
scroll to position [0, 0]
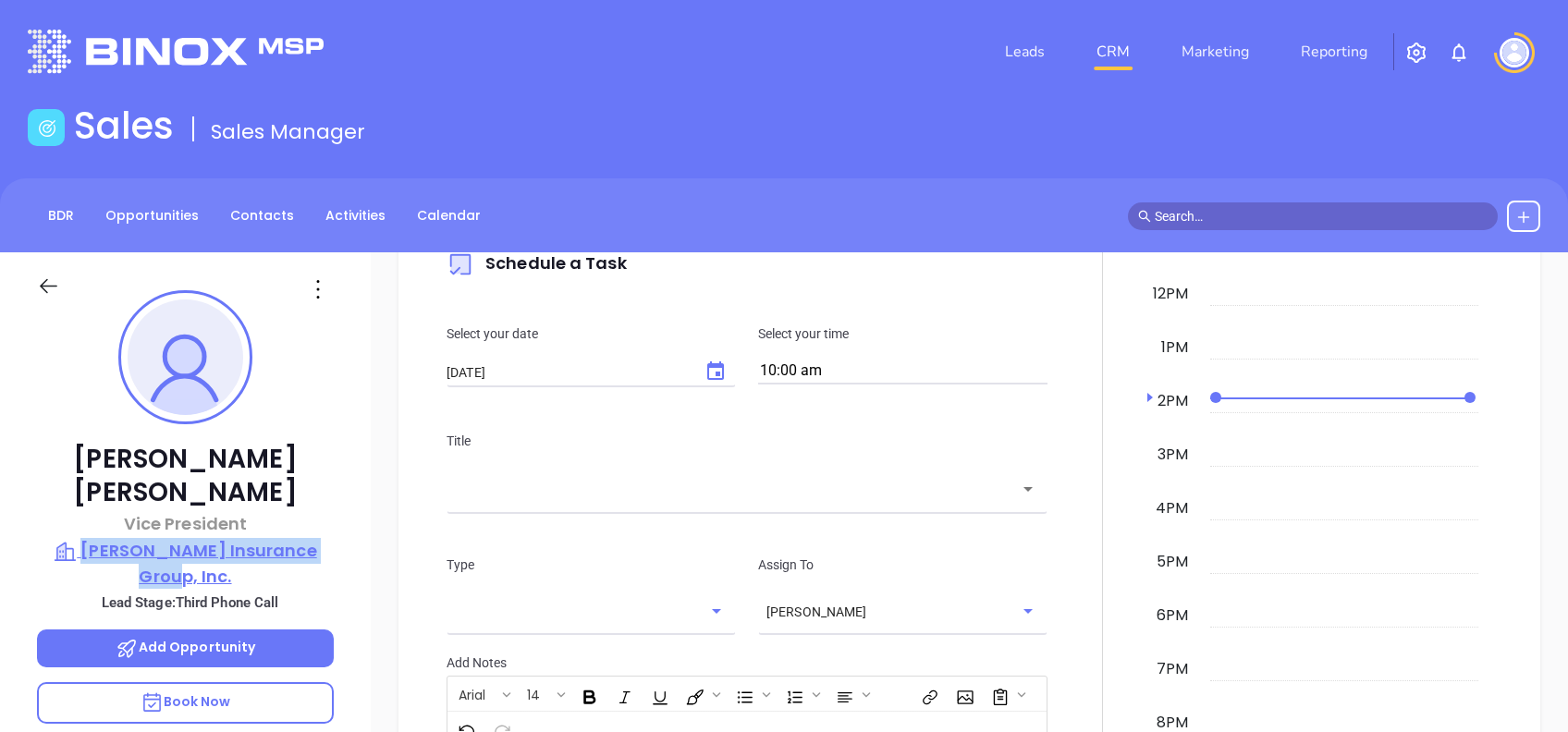
click at [269, 538] on p "Tarpey Insurance Group, Inc." at bounding box center [185, 563] width 297 height 51
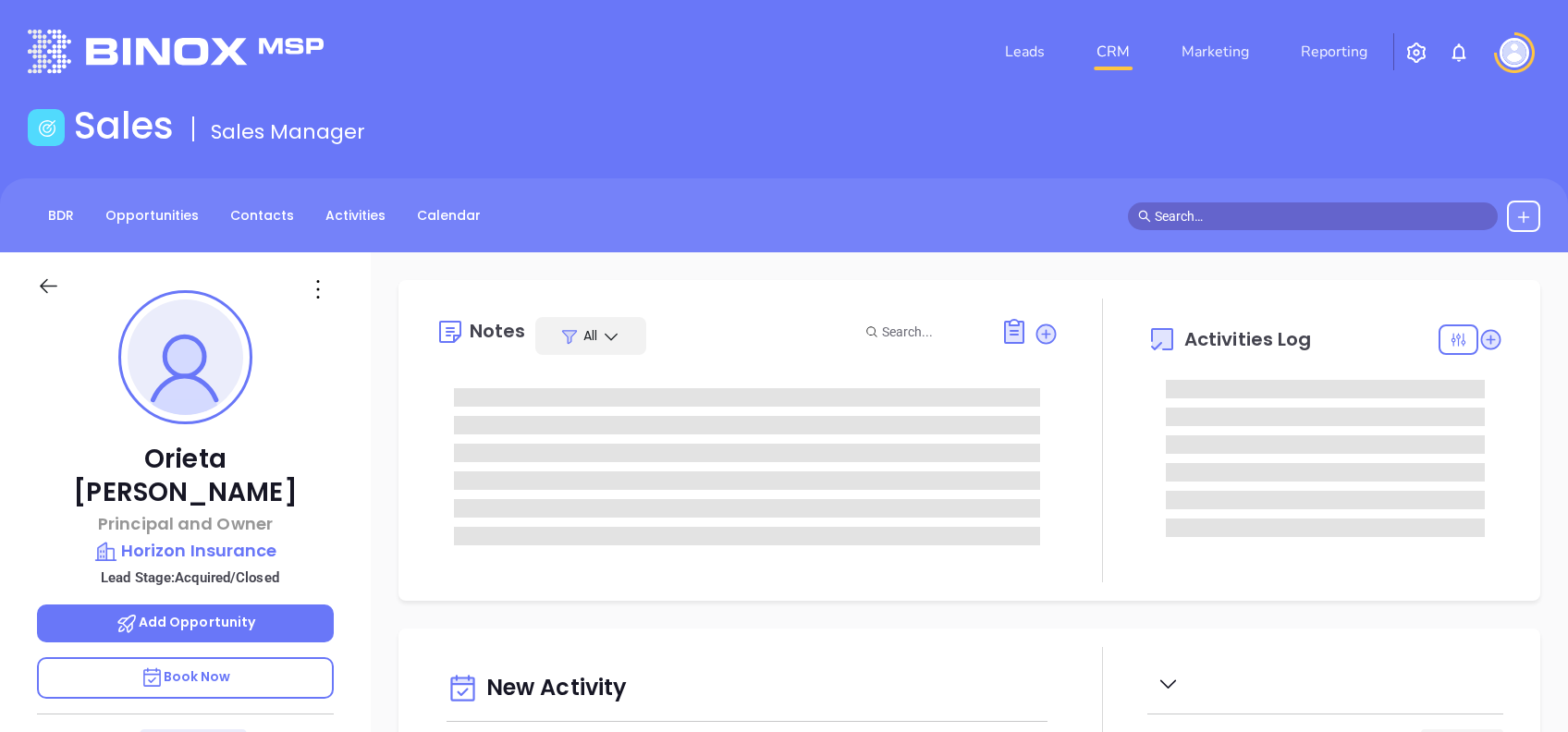
type input "[DATE]"
type input "[PERSON_NAME]"
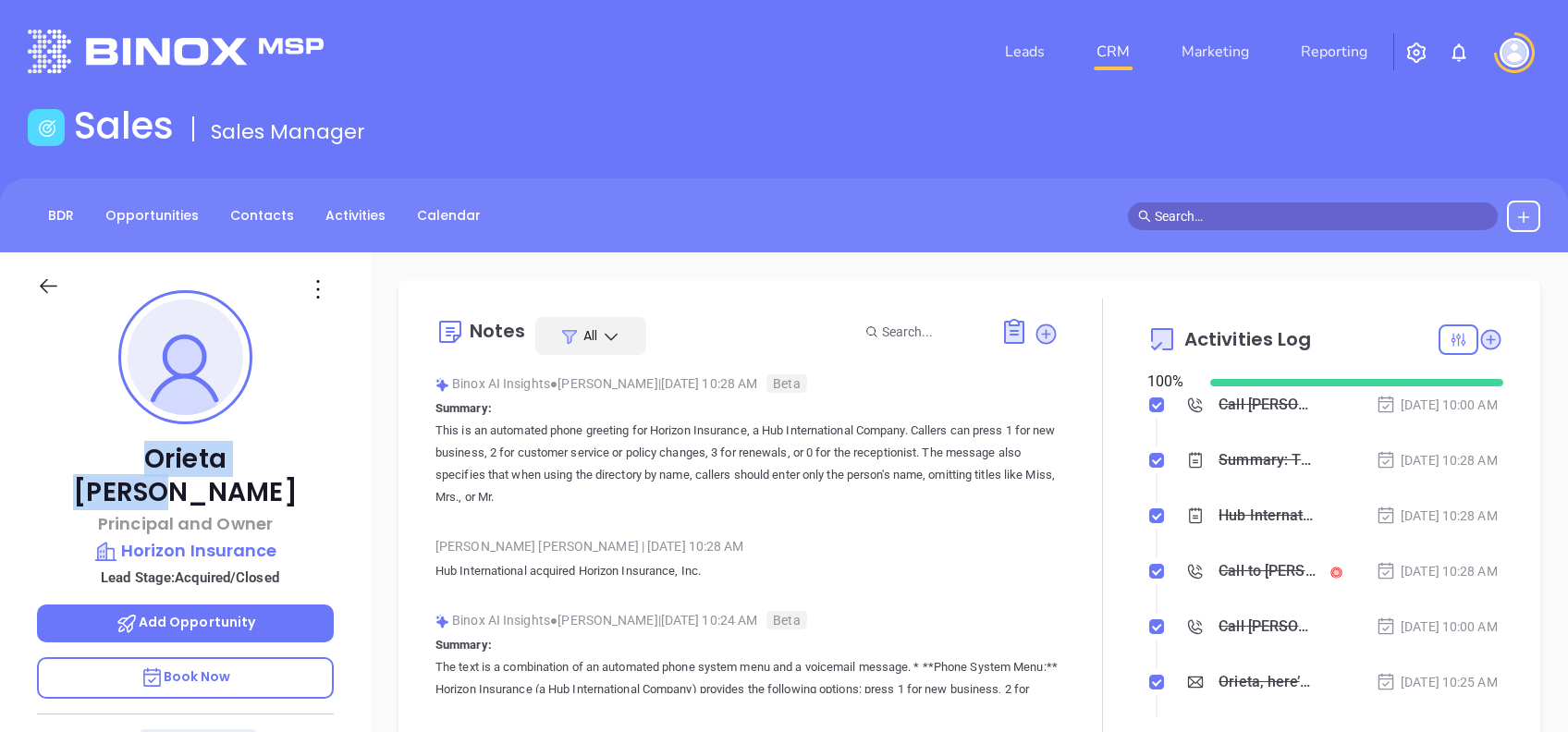
drag, startPoint x: 263, startPoint y: 466, endPoint x: 102, endPoint y: 473, distance: 161.2
click at [102, 473] on p "Orieta Kristo" at bounding box center [185, 475] width 297 height 67
copy p "Orieta Kristo"
drag, startPoint x: 343, startPoint y: 518, endPoint x: 121, endPoint y: 510, distance: 222.1
click at [121, 510] on div "Orieta Kristo Principal and Owner Horizon Insurance Lead Stage: Acquired/Closed…" at bounding box center [185, 709] width 371 height 915
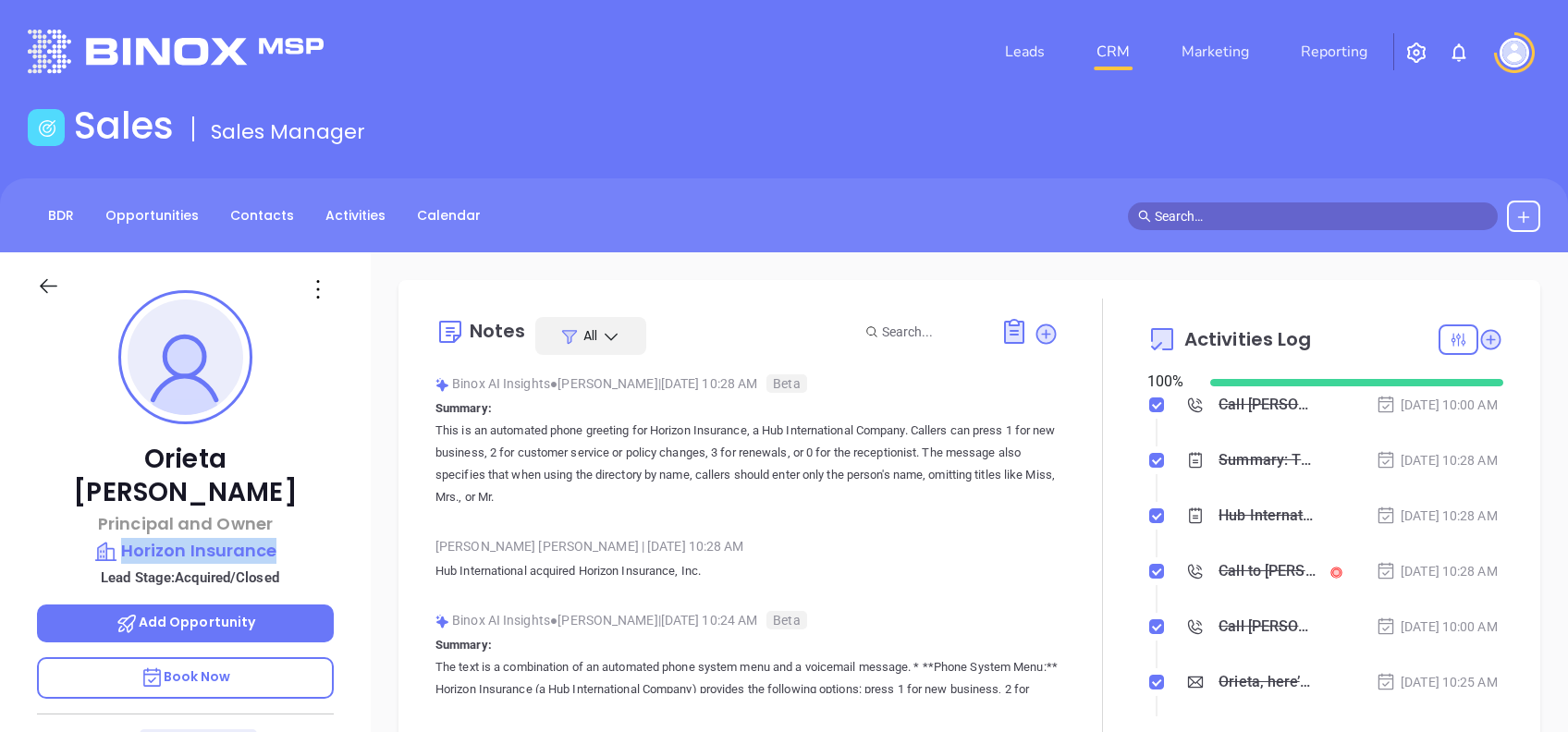
copy p "Horizon Insurance"
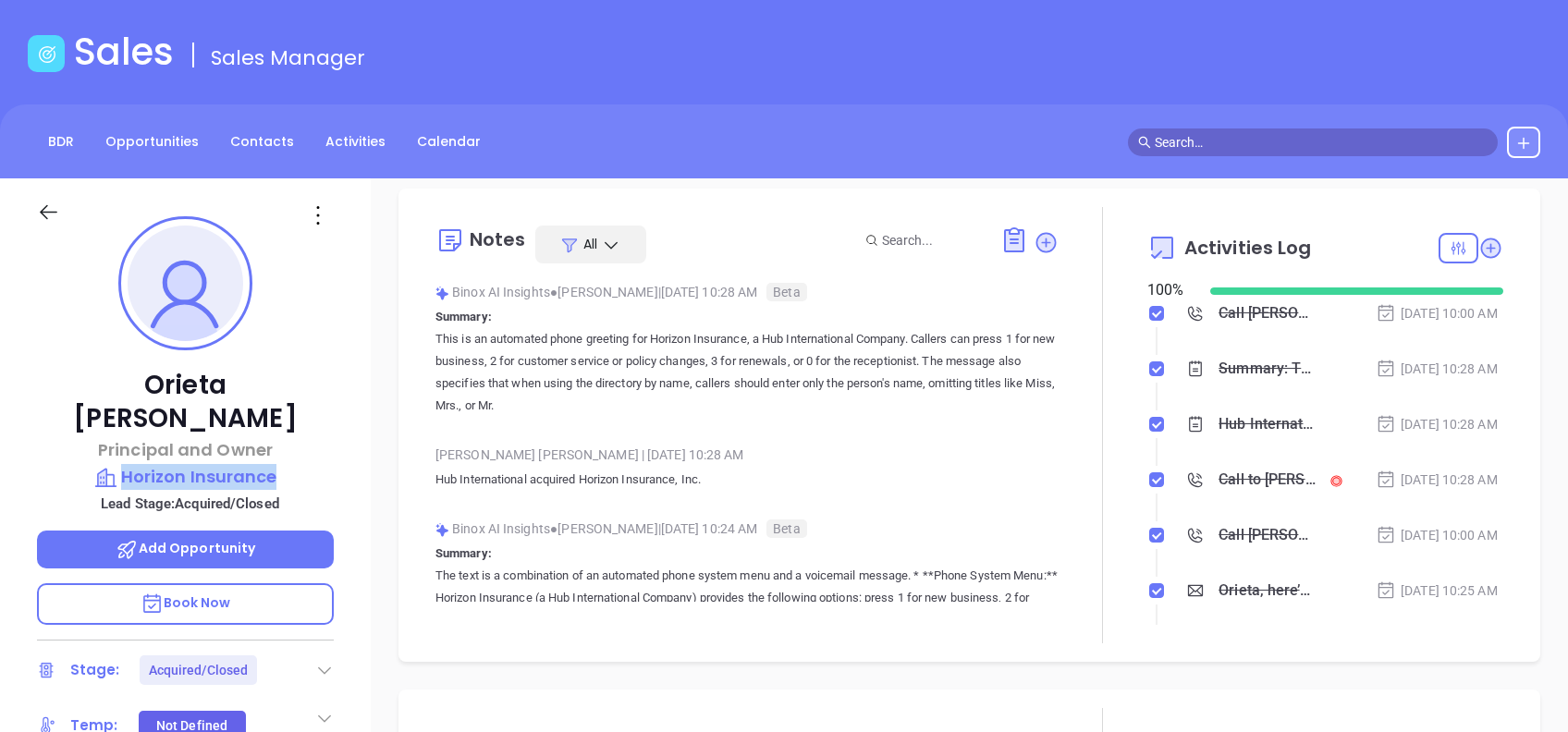
scroll to position [0, 0]
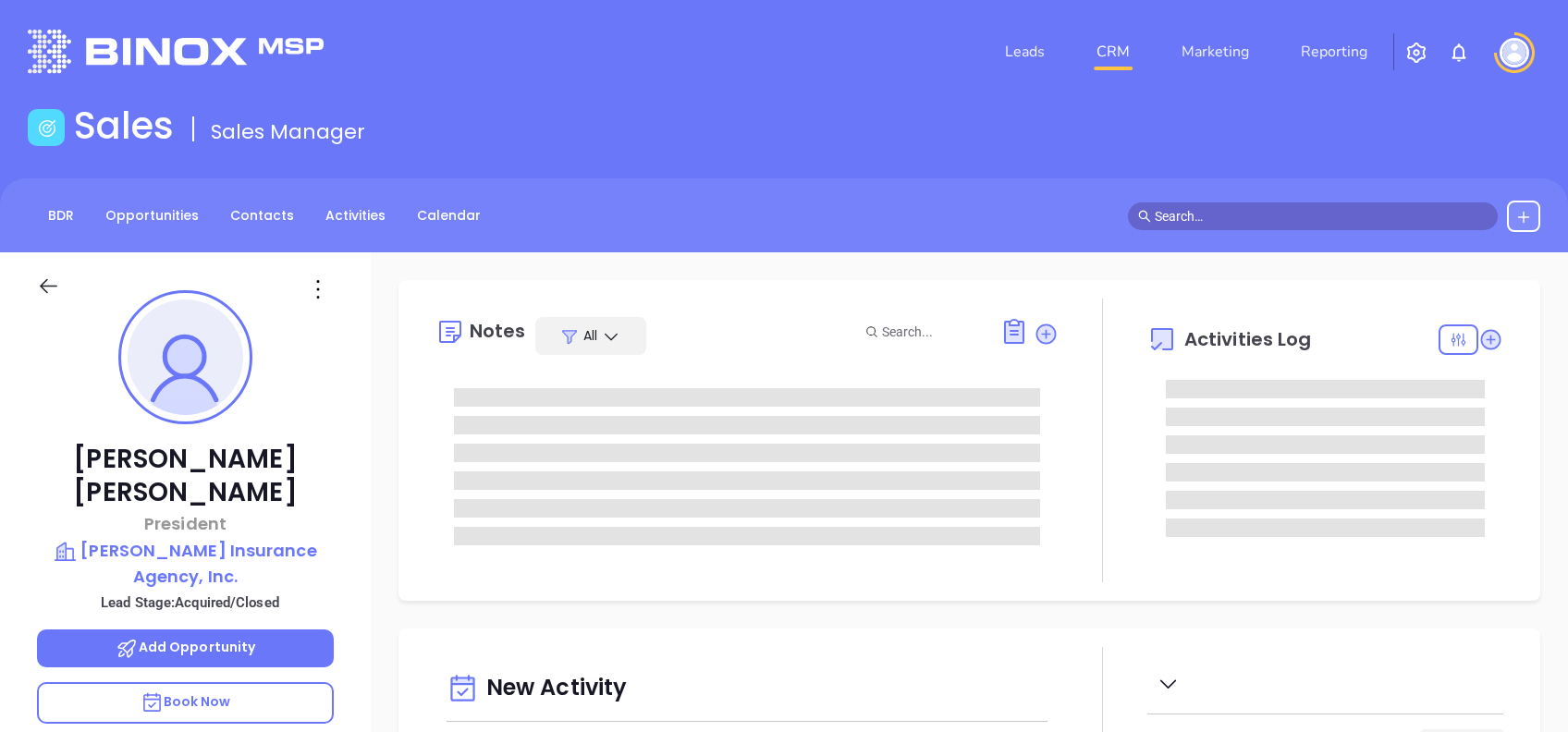
type input "[DATE]"
type input "[PERSON_NAME]"
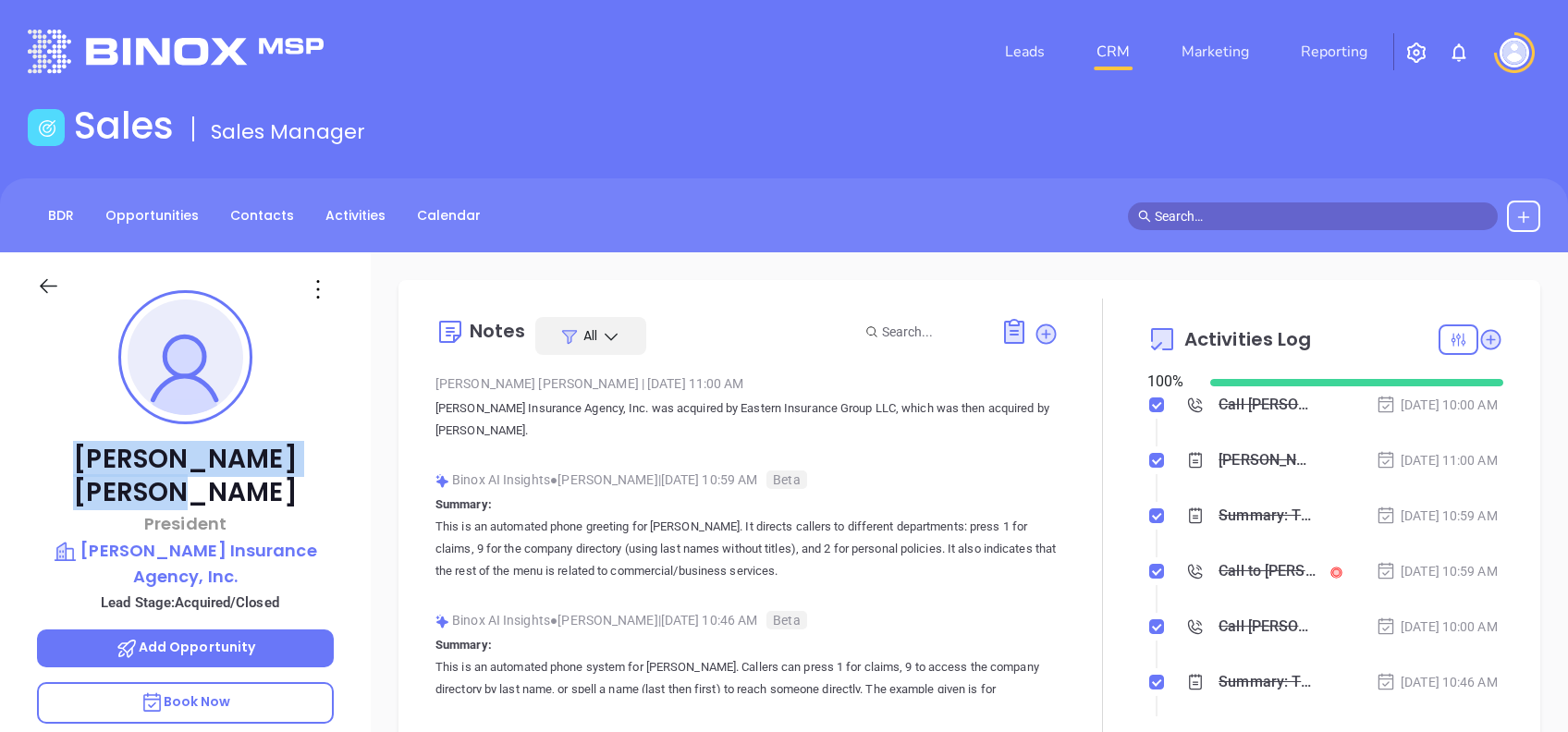
drag, startPoint x: 297, startPoint y: 451, endPoint x: 85, endPoint y: 464, distance: 212.4
click at [85, 464] on p "[PERSON_NAME]" at bounding box center [185, 475] width 297 height 67
copy p "[PERSON_NAME]"
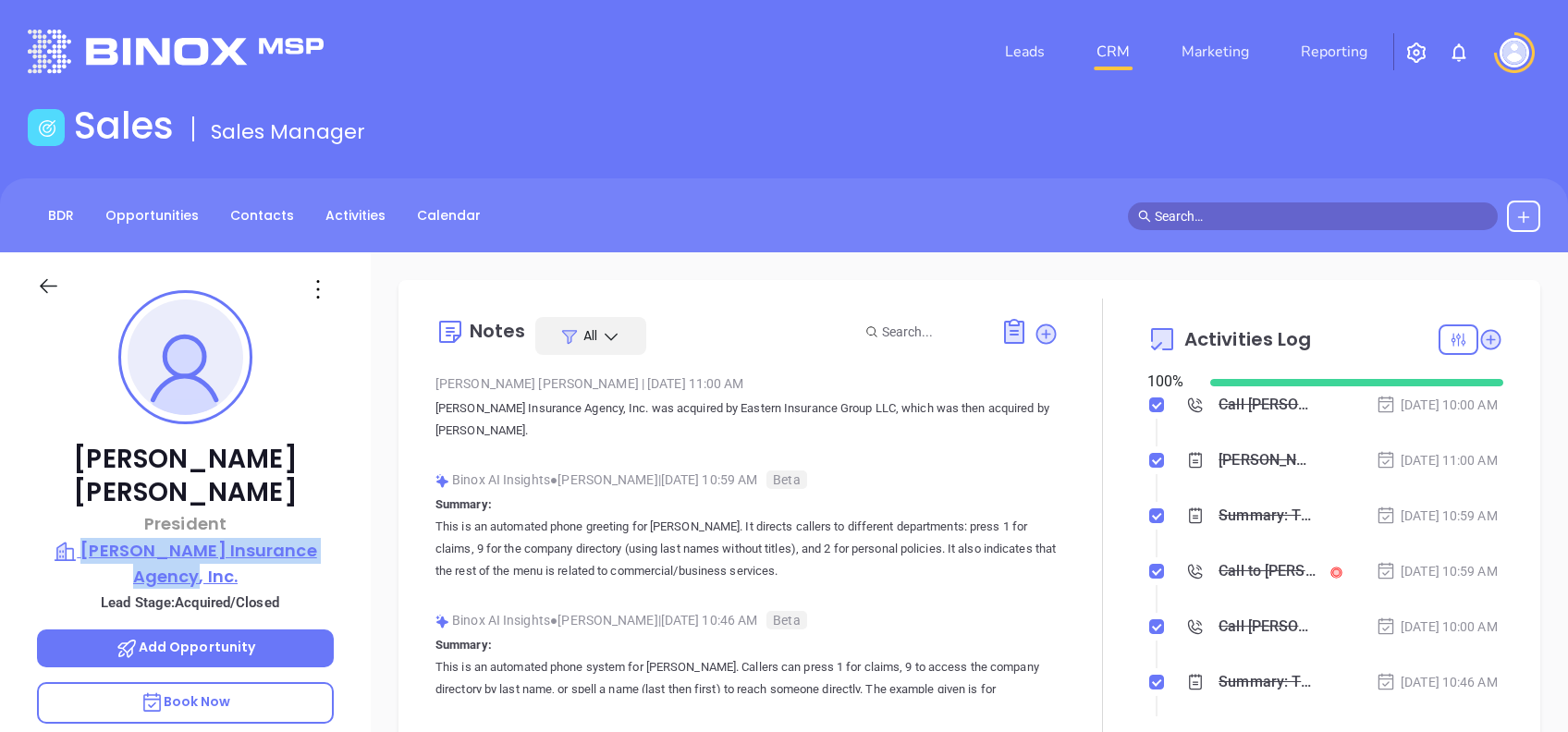
drag, startPoint x: 351, startPoint y: 517, endPoint x: 69, endPoint y: 518, distance: 282.0
click at [69, 518] on div "[PERSON_NAME] President [PERSON_NAME] Insurance Agency, Inc. Lead Stage: Acquir…" at bounding box center [185, 709] width 371 height 915
copy p "[PERSON_NAME] Insurance Agency, Inc."
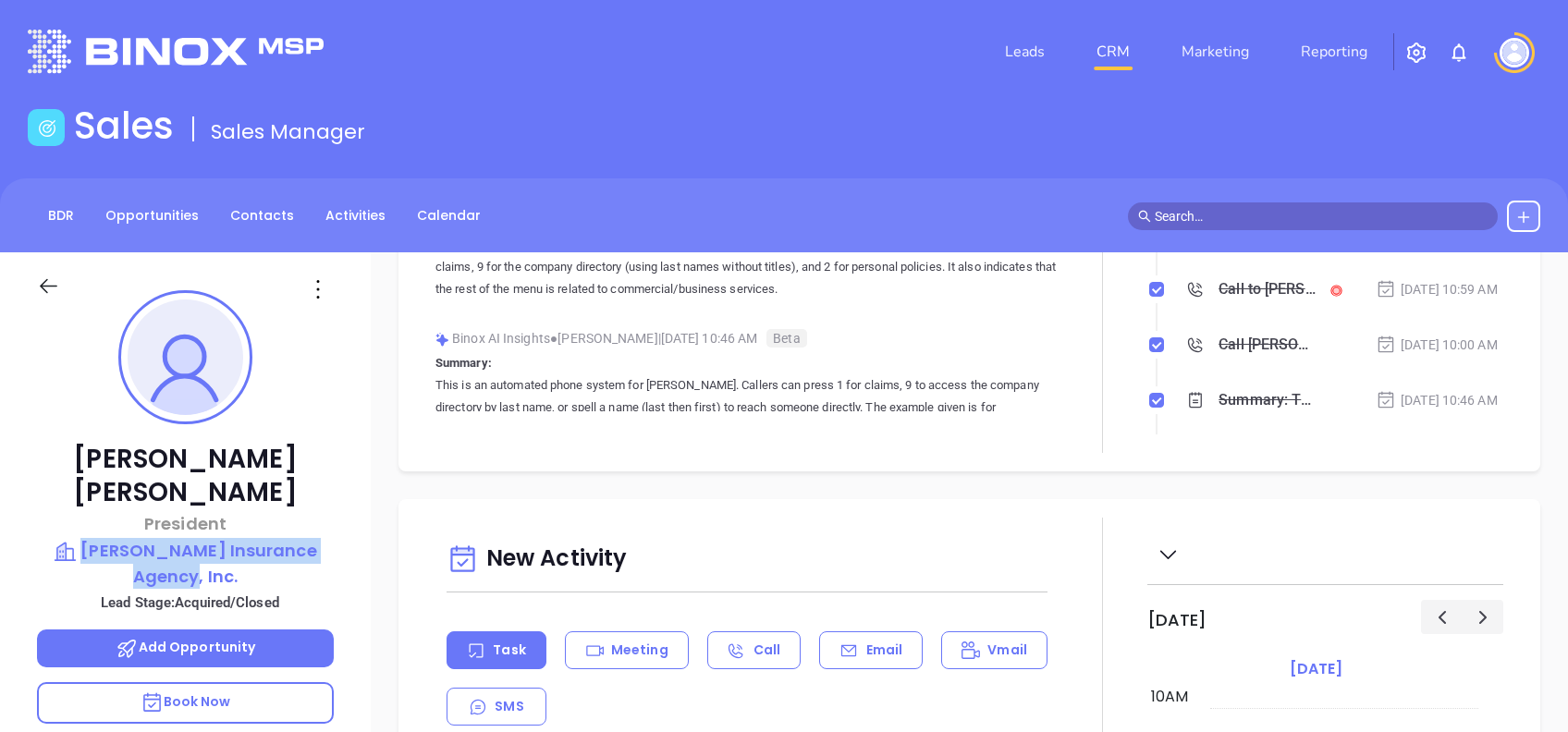
scroll to position [53, 0]
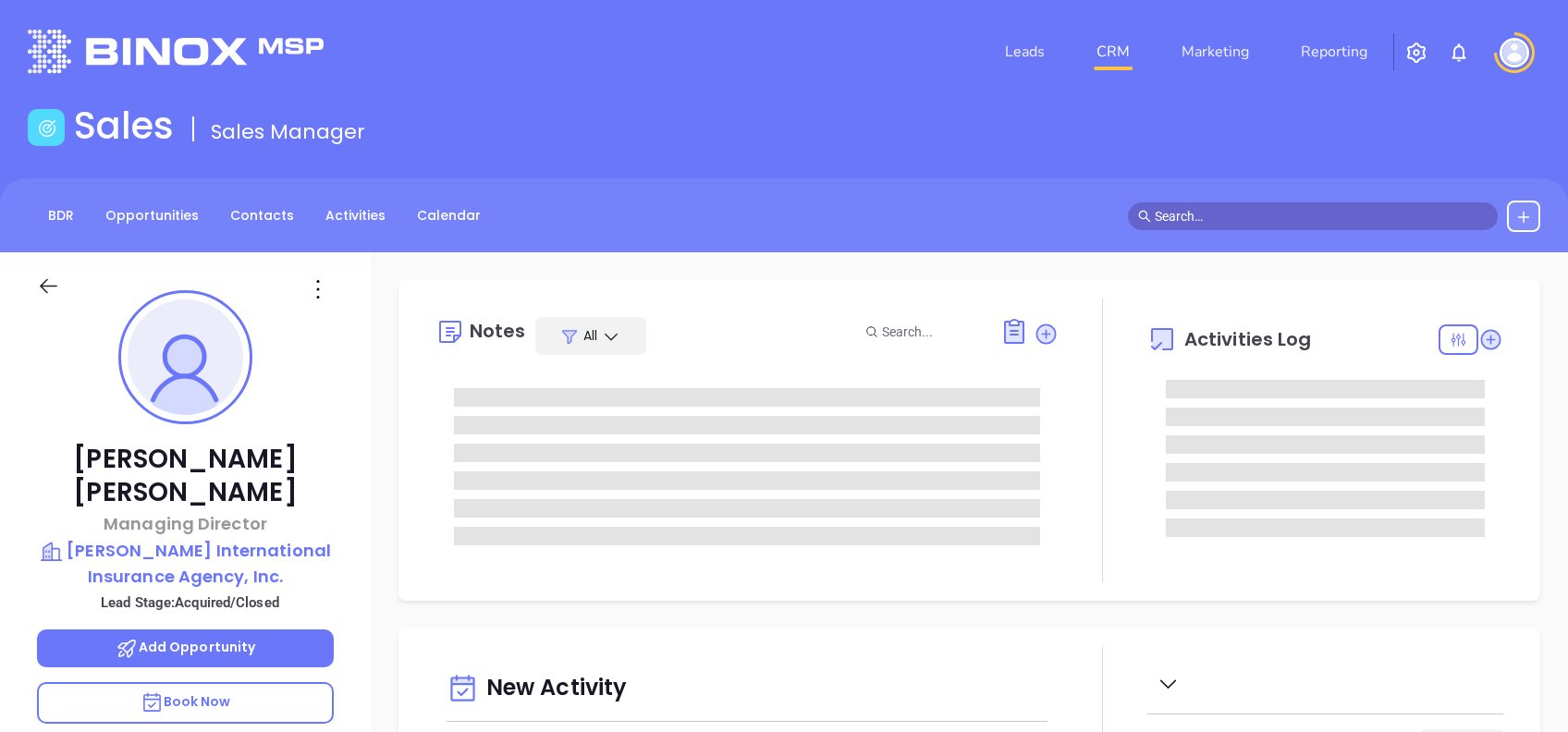
type input "[DATE]"
type input "[PERSON_NAME]"
drag, startPoint x: 270, startPoint y: 458, endPoint x: 92, endPoint y: 443, distance: 178.6
click at [92, 443] on p "Matt Lanza" at bounding box center [185, 475] width 297 height 67
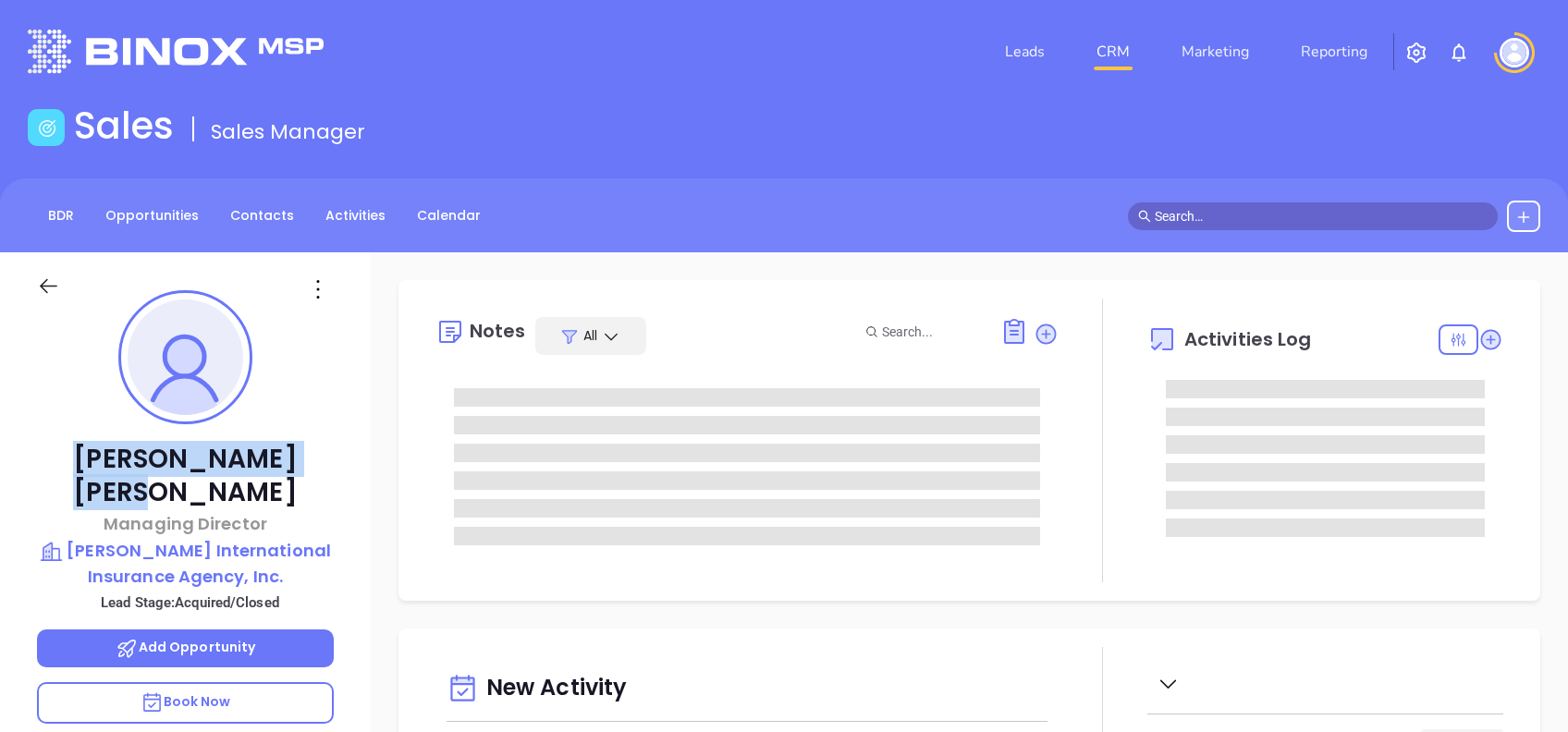
copy p "Matt Lanza"
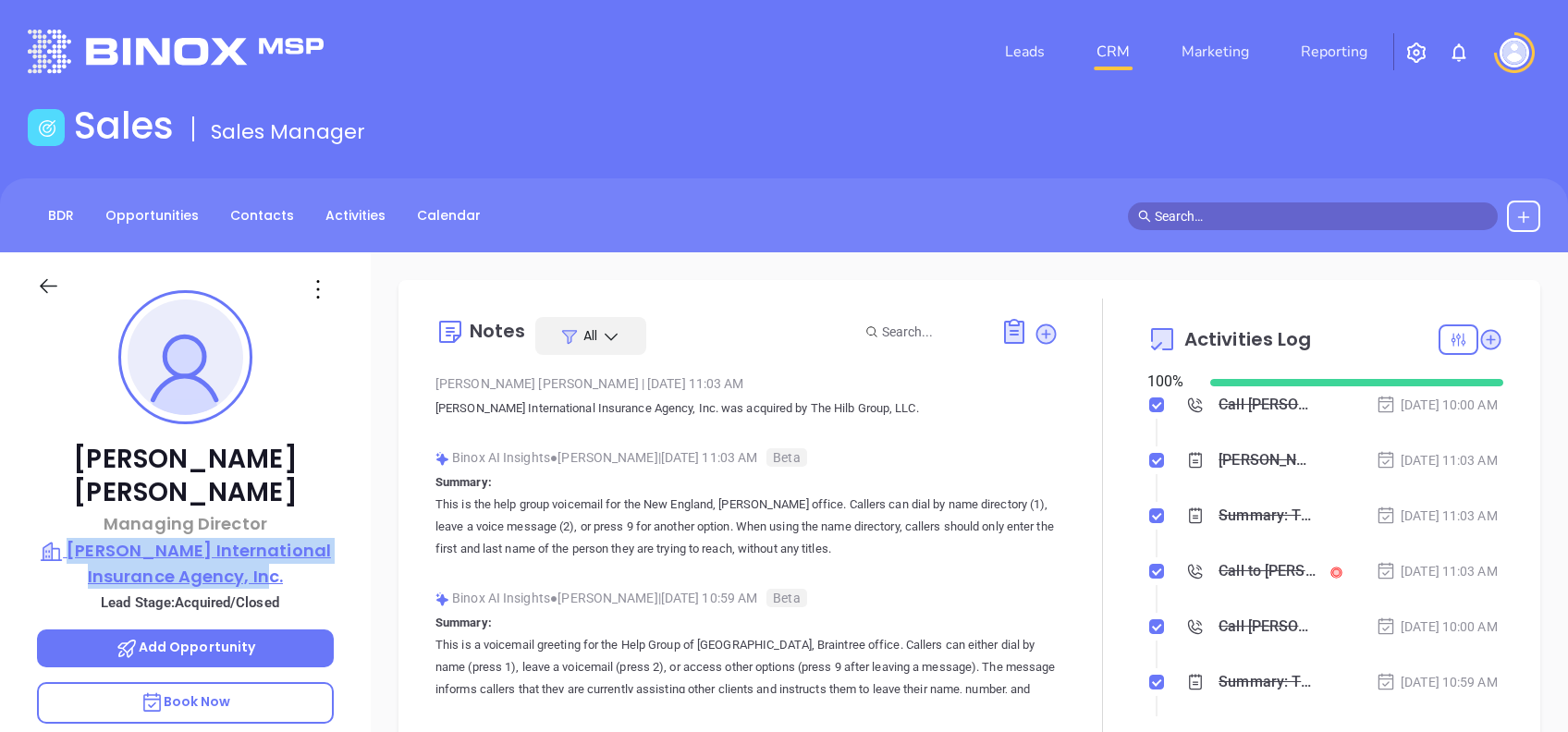
drag, startPoint x: 347, startPoint y: 547, endPoint x: 96, endPoint y: 521, distance: 252.3
click at [96, 521] on div "Matt Lanza Managing Director H.J. Knight International Insurance Agency, Inc. L…" at bounding box center [185, 709] width 371 height 915
copy p "H.J. Knight International Insurance Agency, Inc."
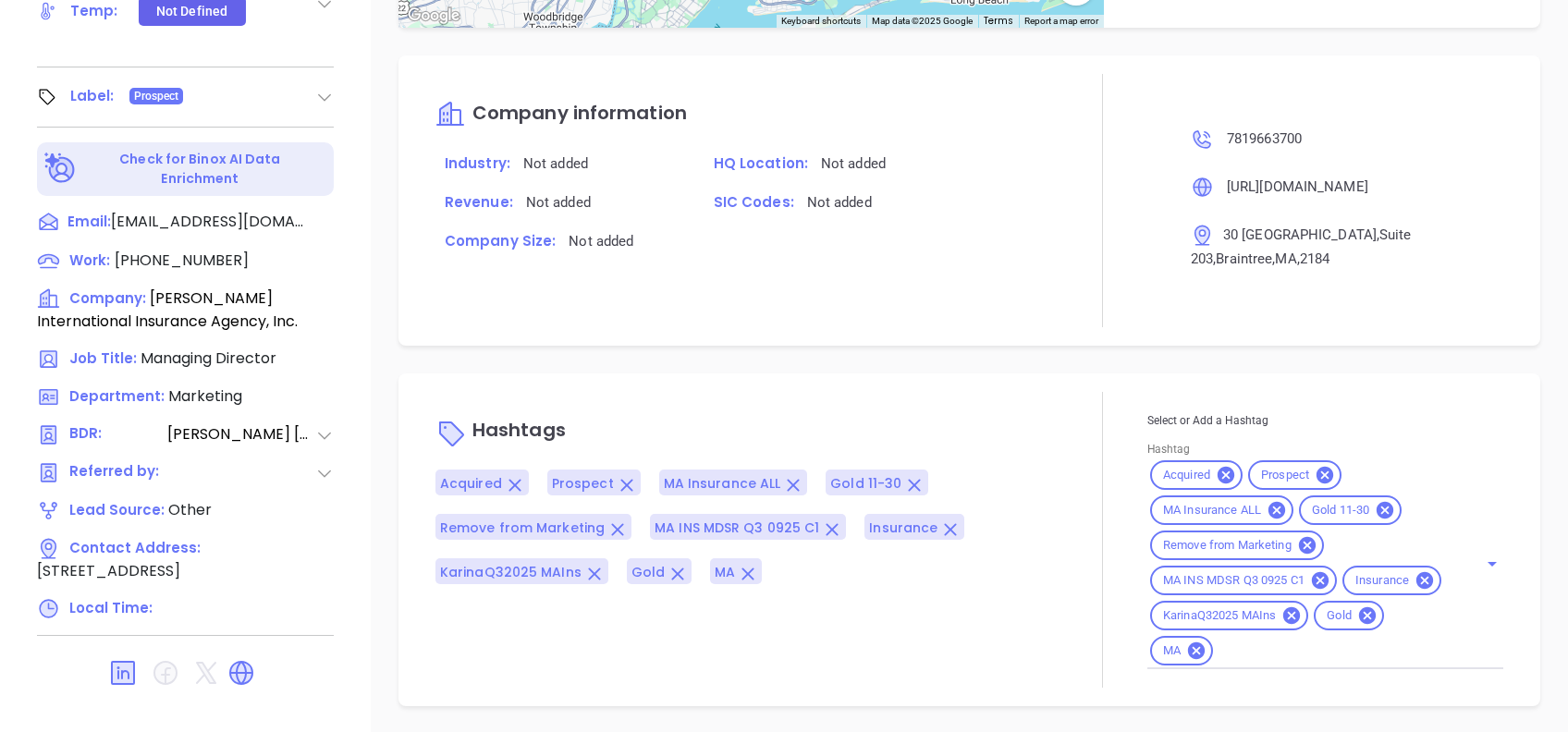
scroll to position [321, 0]
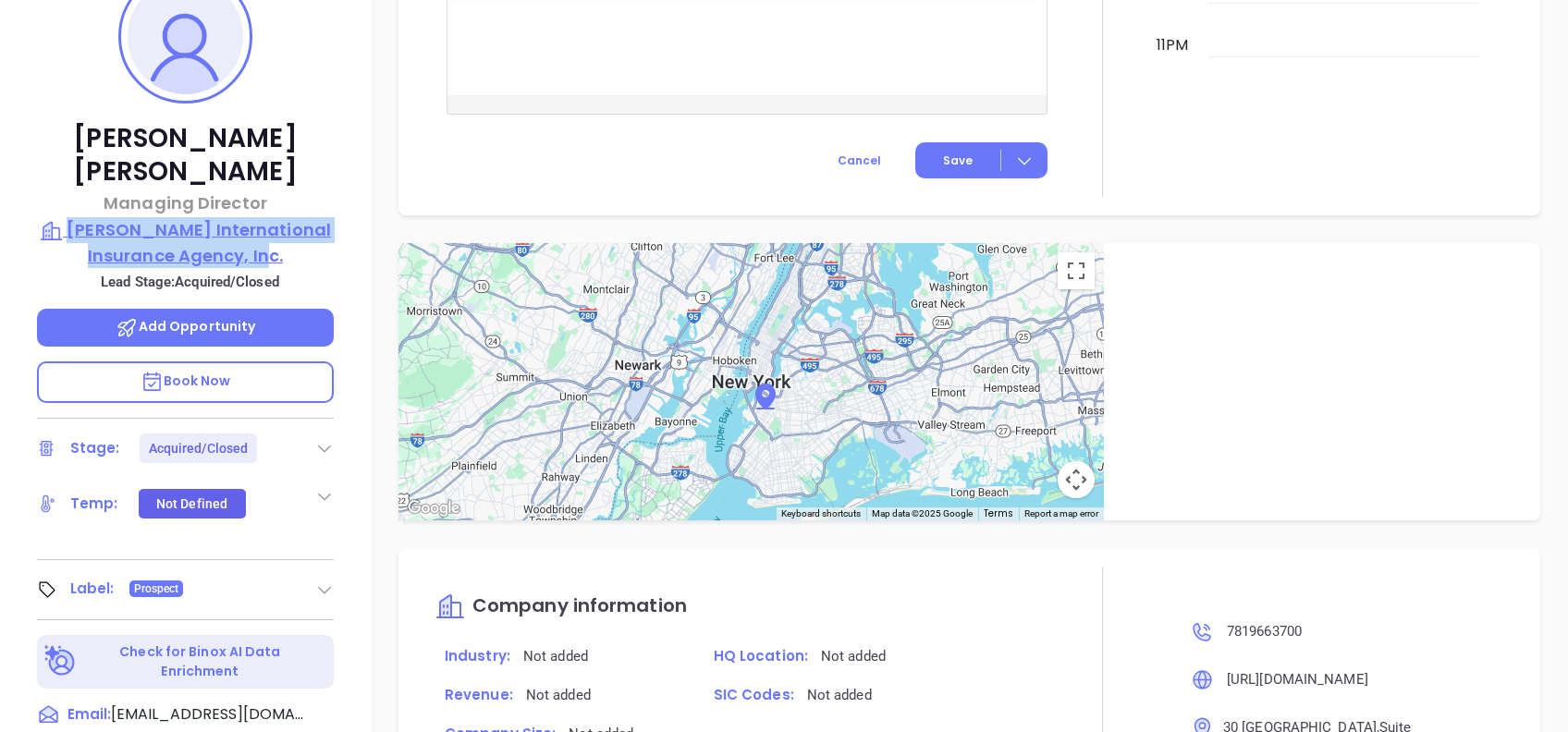
click at [242, 217] on p "H.J. Knight International Insurance Agency, Inc." at bounding box center [185, 242] width 297 height 51
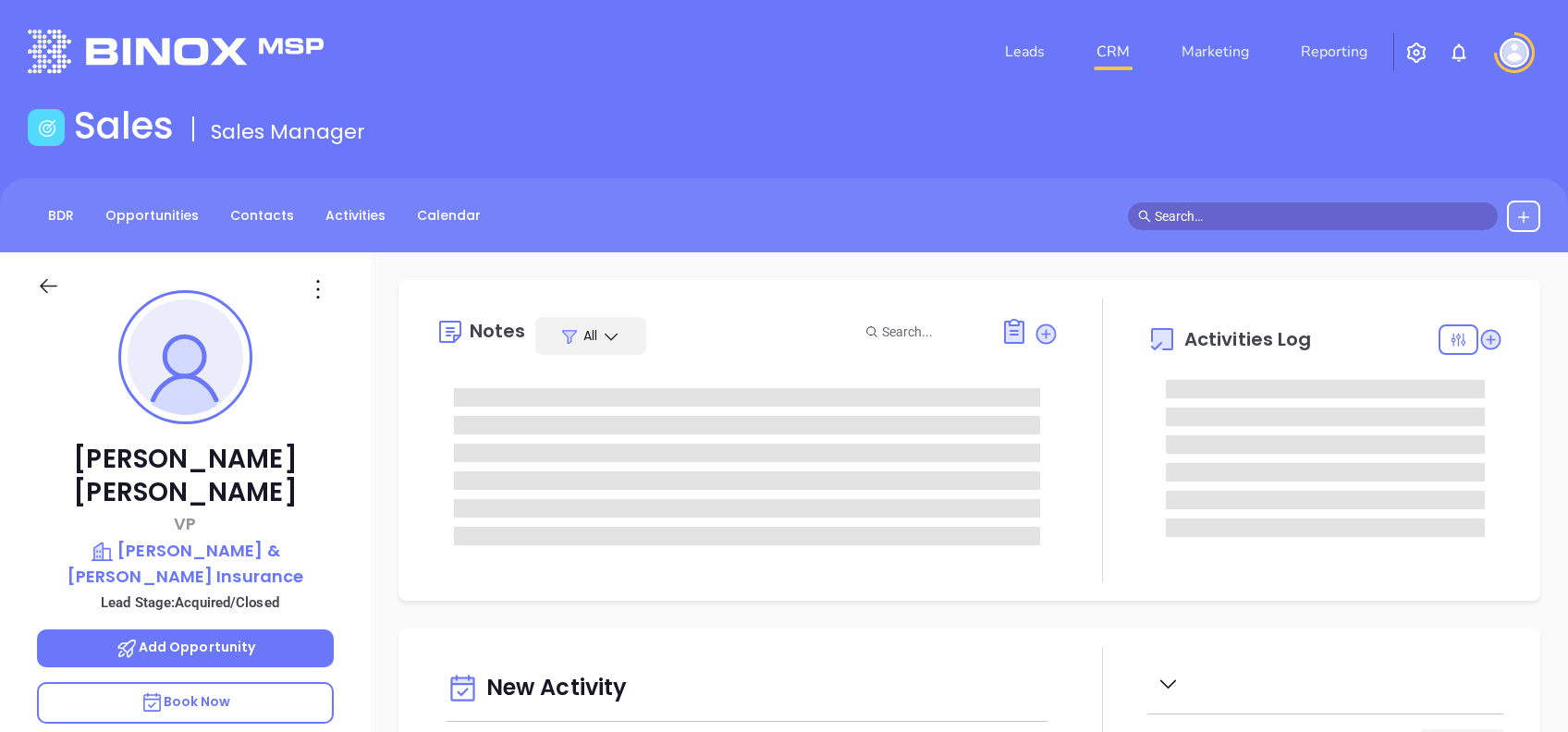
type input "[DATE]"
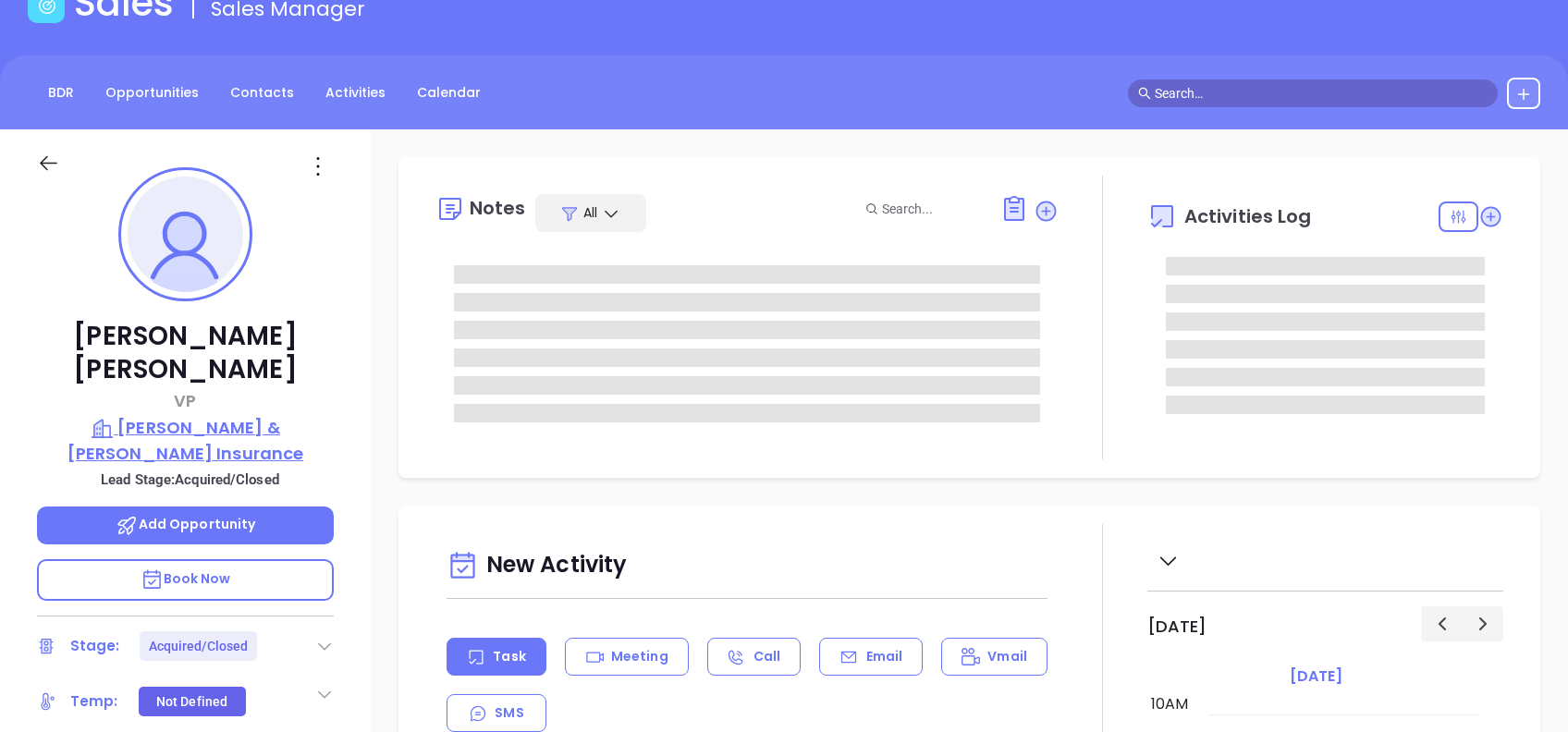
type input "[PERSON_NAME]"
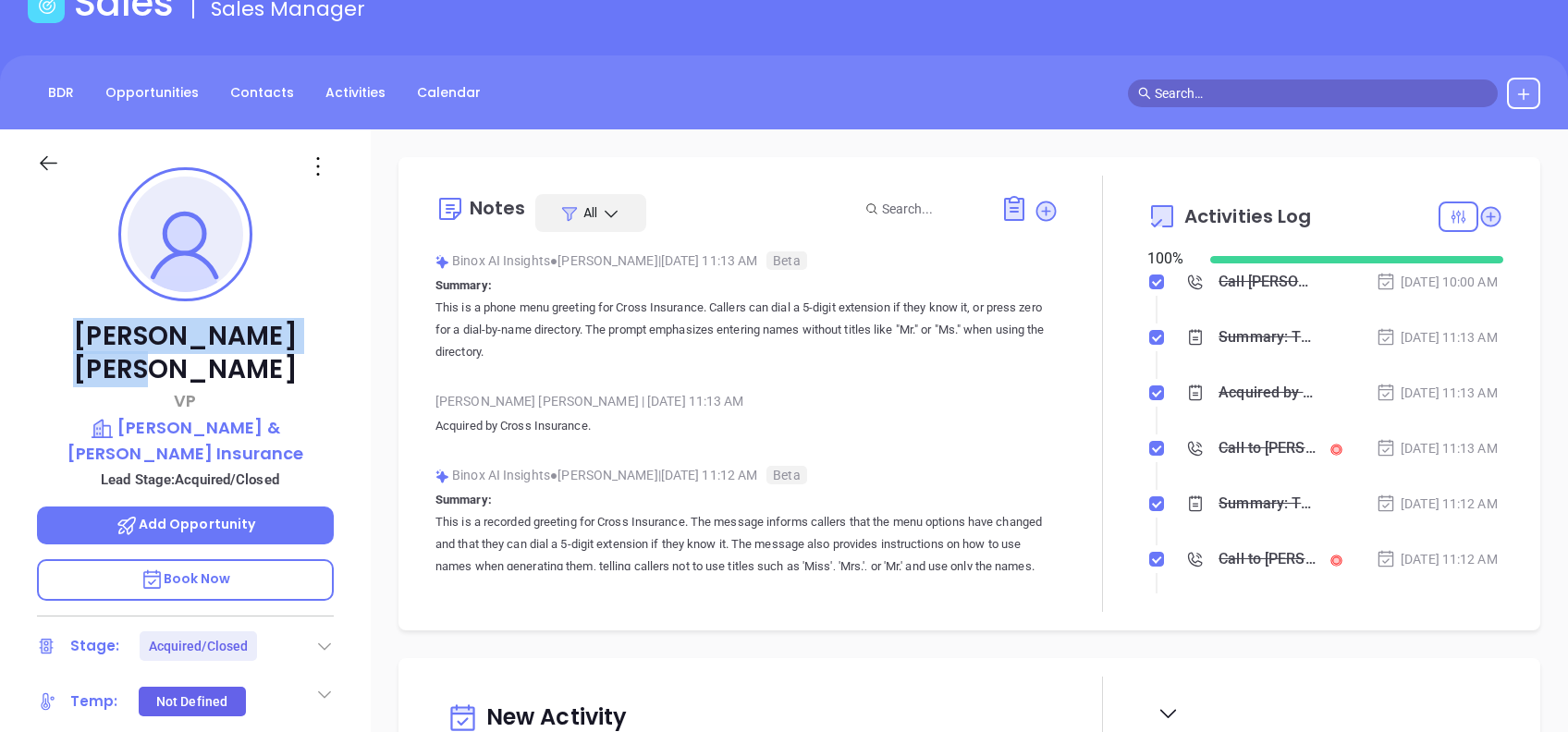
drag, startPoint x: 289, startPoint y: 336, endPoint x: 105, endPoint y: 334, distance: 184.0
click at [105, 334] on p "[PERSON_NAME]" at bounding box center [185, 353] width 297 height 67
copy p "[PERSON_NAME]"
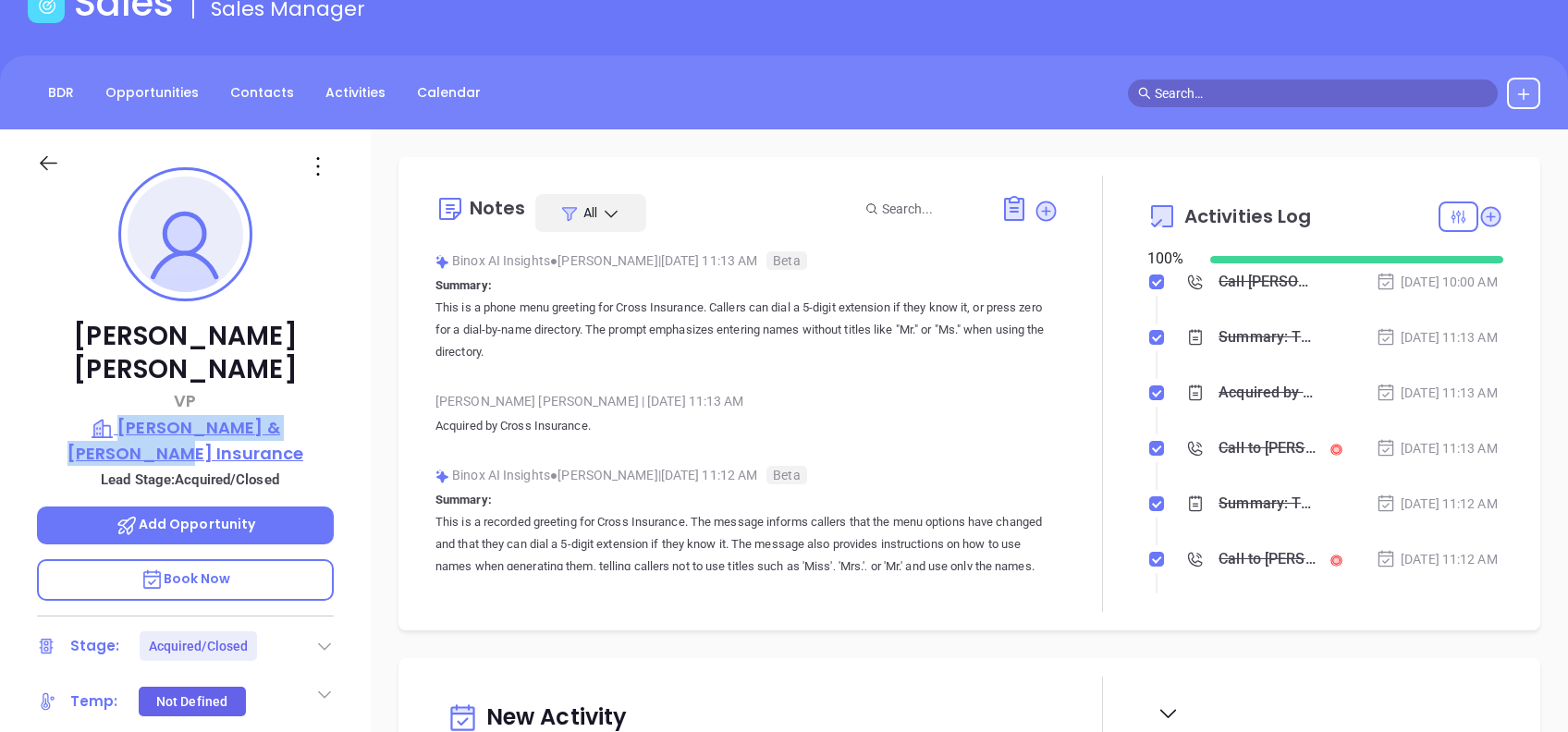
drag, startPoint x: 347, startPoint y: 391, endPoint x: 78, endPoint y: 396, distance: 269.0
click at [78, 396] on div "[PERSON_NAME] [PERSON_NAME] & [PERSON_NAME] Insurance Lead Stage: Acquired/Clos…" at bounding box center [185, 587] width 371 height 915
copy p "[PERSON_NAME] & [PERSON_NAME] Insurance"
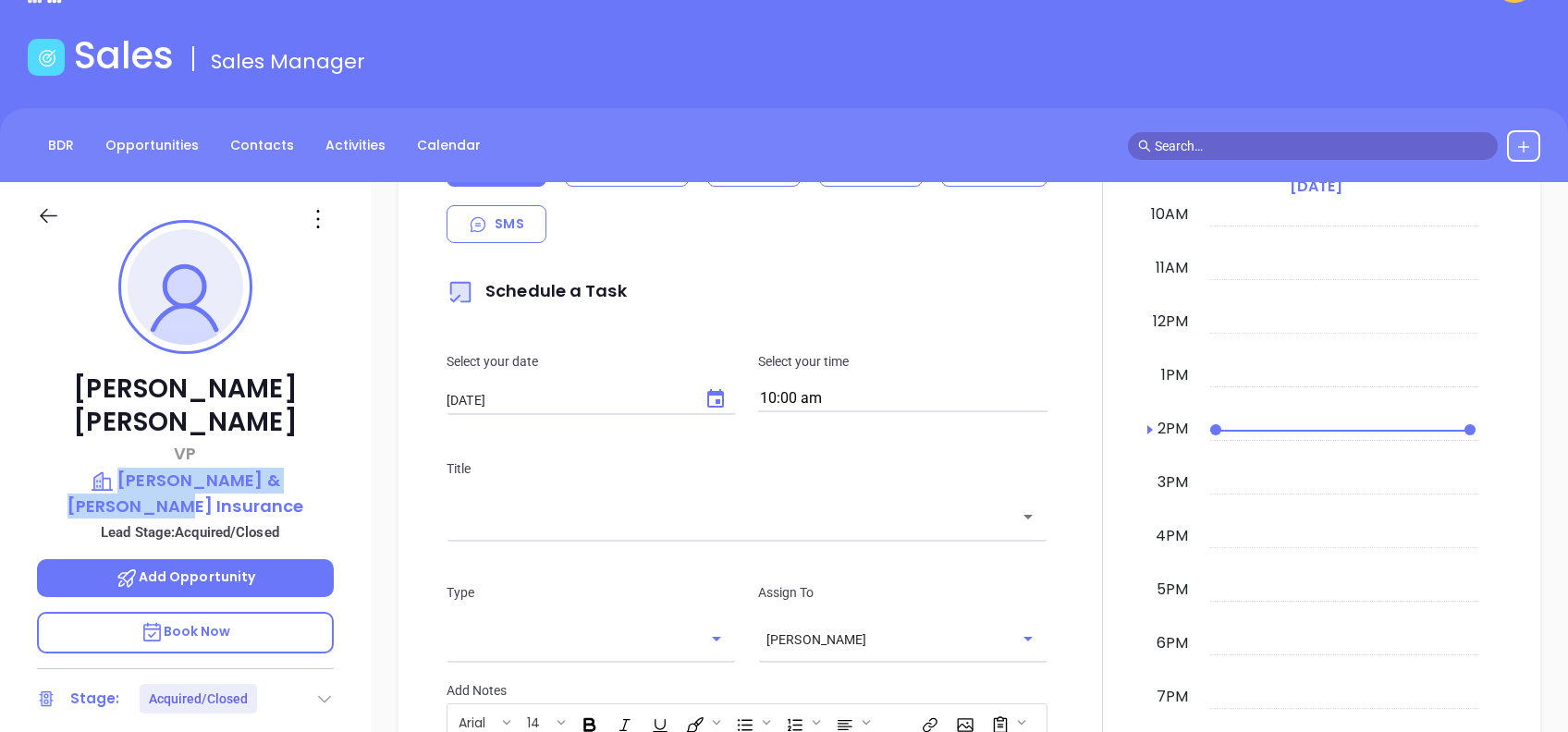
scroll to position [0, 0]
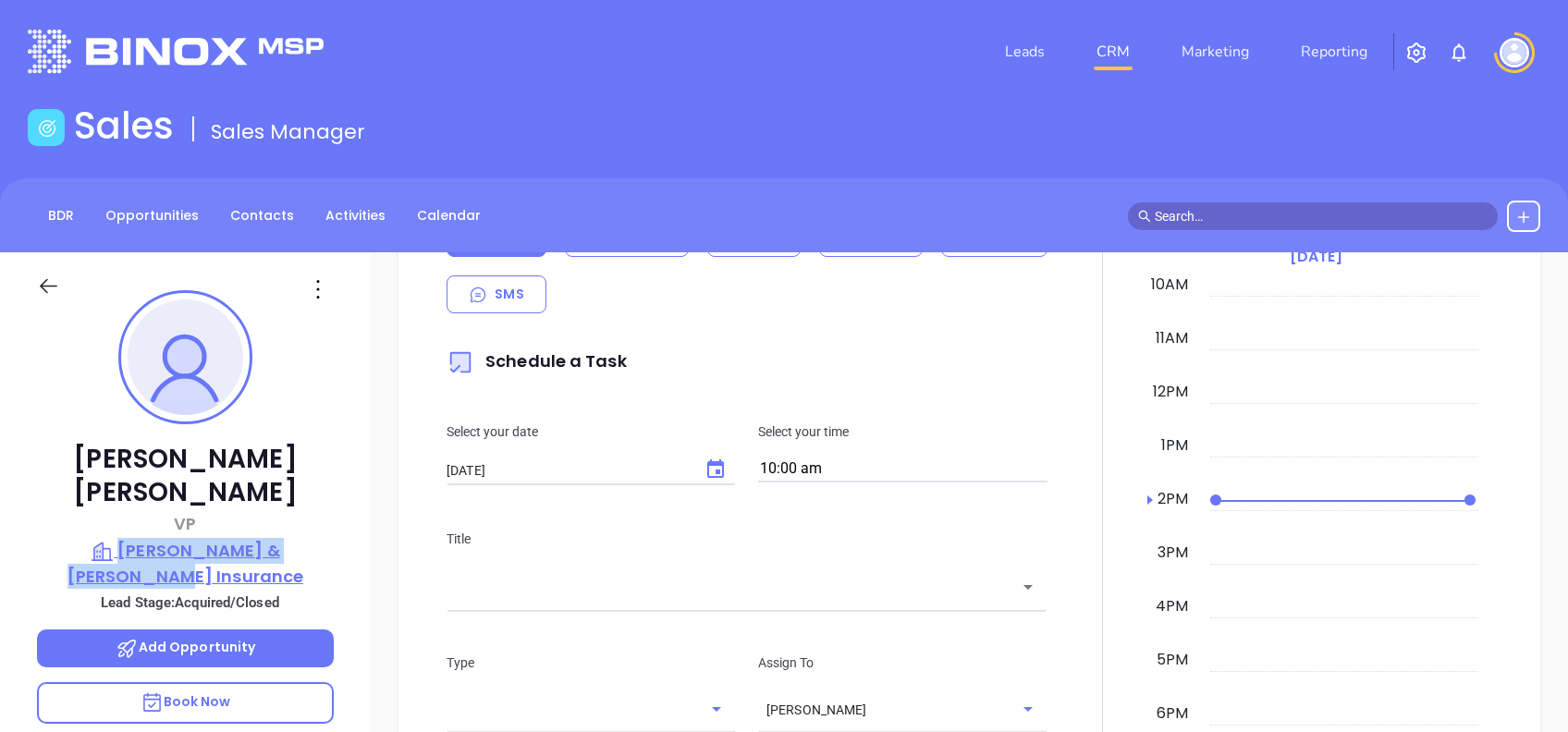
click at [265, 538] on p "[PERSON_NAME] & [PERSON_NAME] Insurance" at bounding box center [185, 563] width 297 height 51
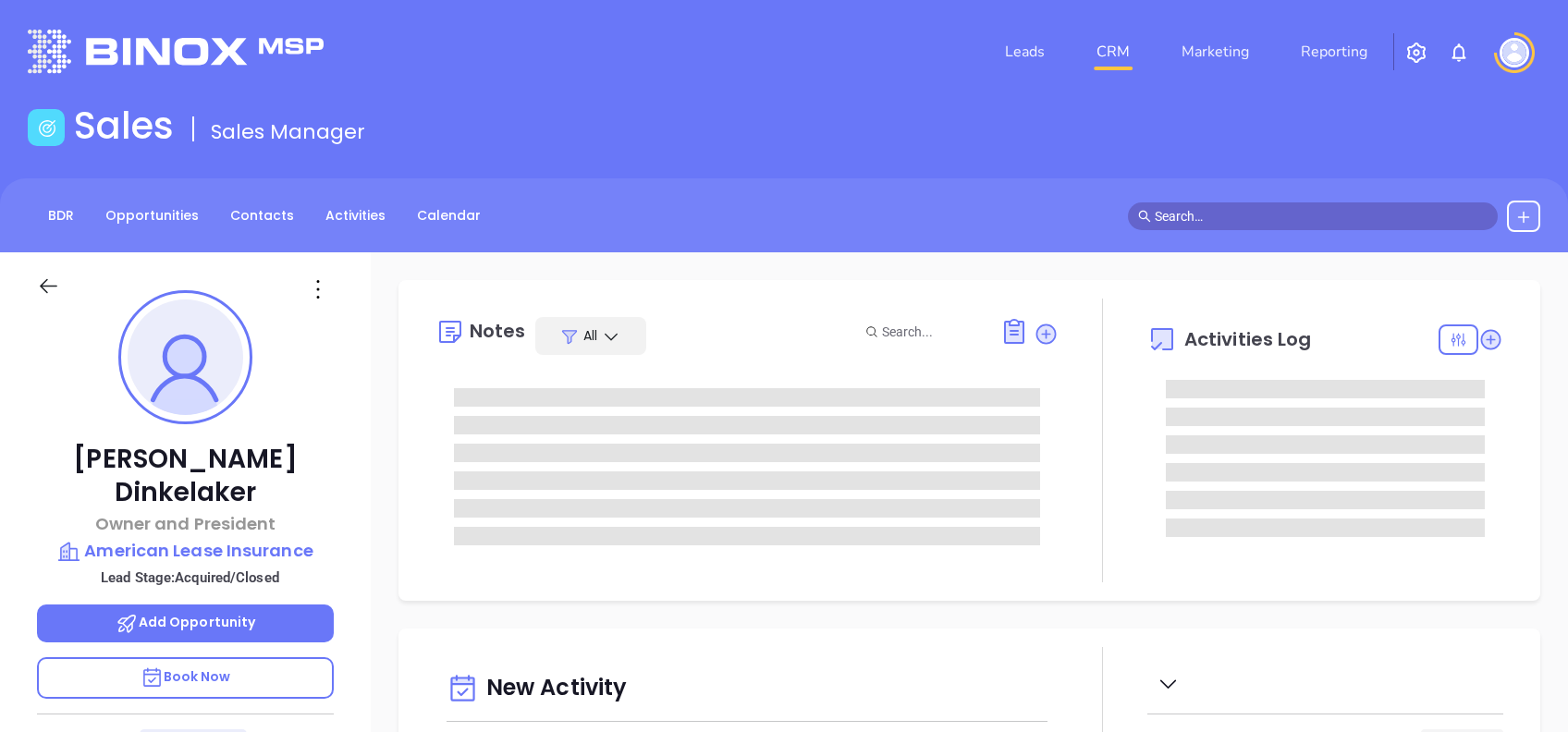
type input "[DATE]"
type input "[PERSON_NAME]"
drag, startPoint x: 316, startPoint y: 460, endPoint x: 55, endPoint y: 442, distance: 261.6
click at [55, 442] on p "[PERSON_NAME]" at bounding box center [185, 475] width 297 height 67
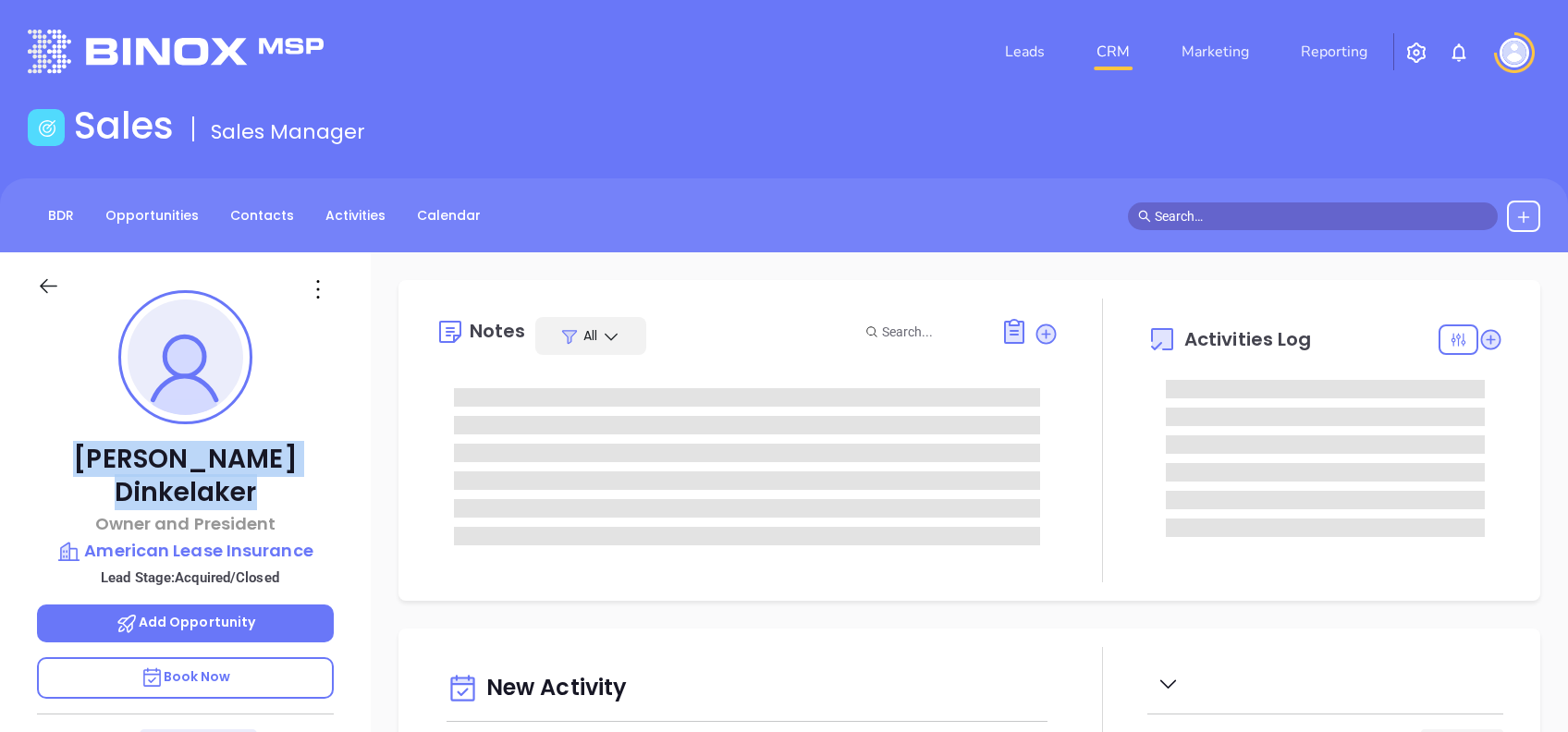
copy p "[PERSON_NAME]"
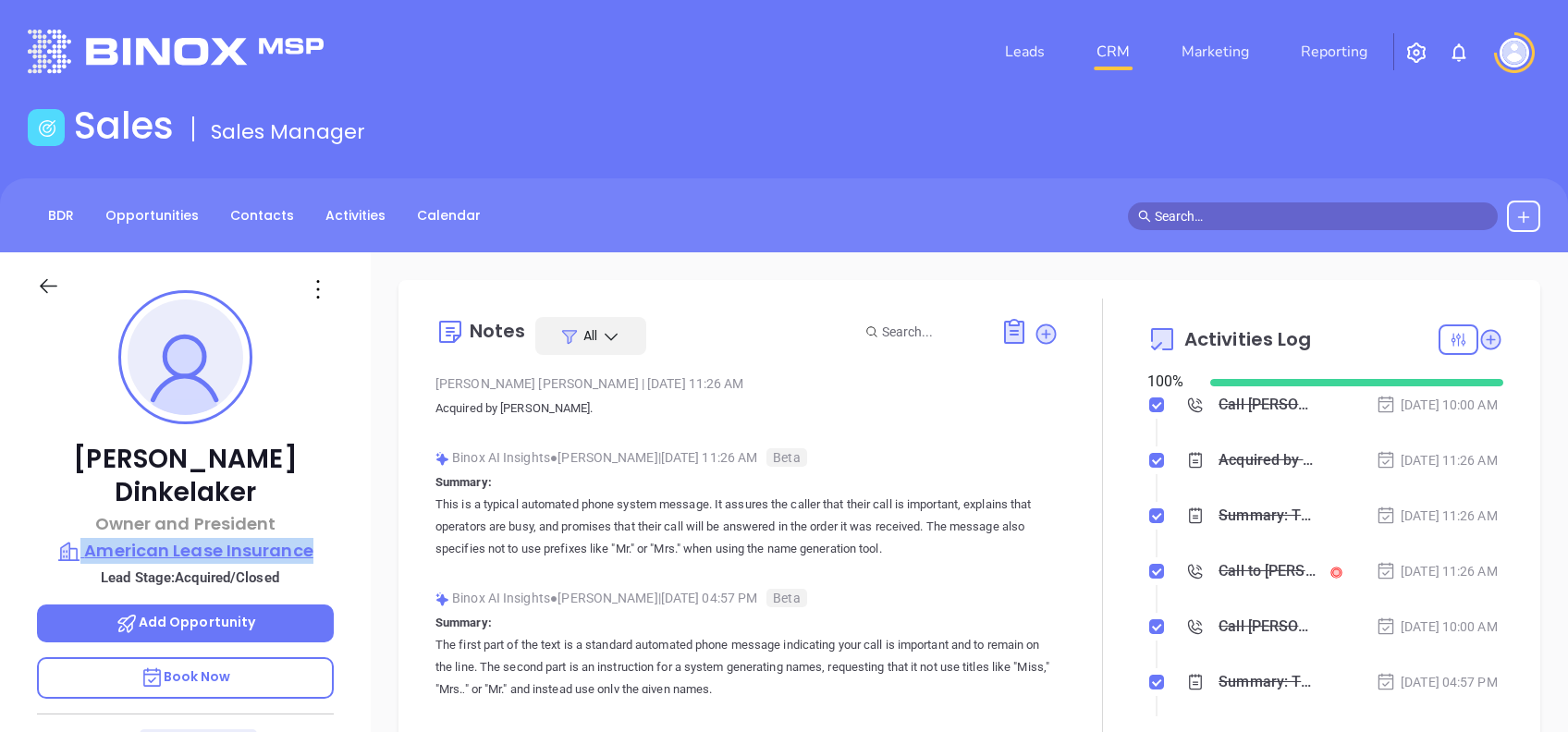
drag, startPoint x: 237, startPoint y: 513, endPoint x: 78, endPoint y: 518, distance: 159.1
click at [78, 518] on div "[PERSON_NAME] Owner and President American Lease Insurance Lead Stage: Acquired…" at bounding box center [185, 709] width 371 height 915
copy p "American Lease Insurance"
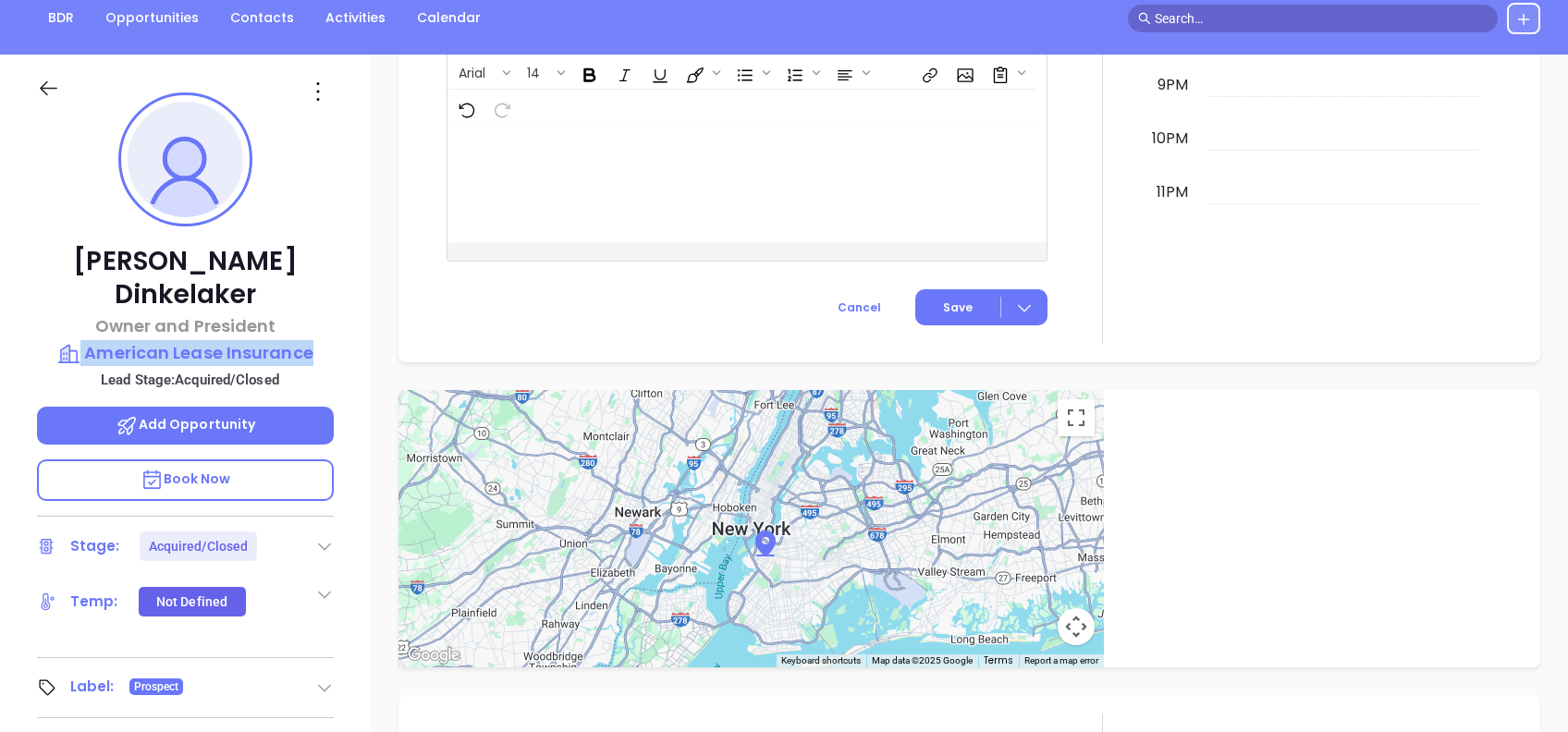
scroll to position [0, 0]
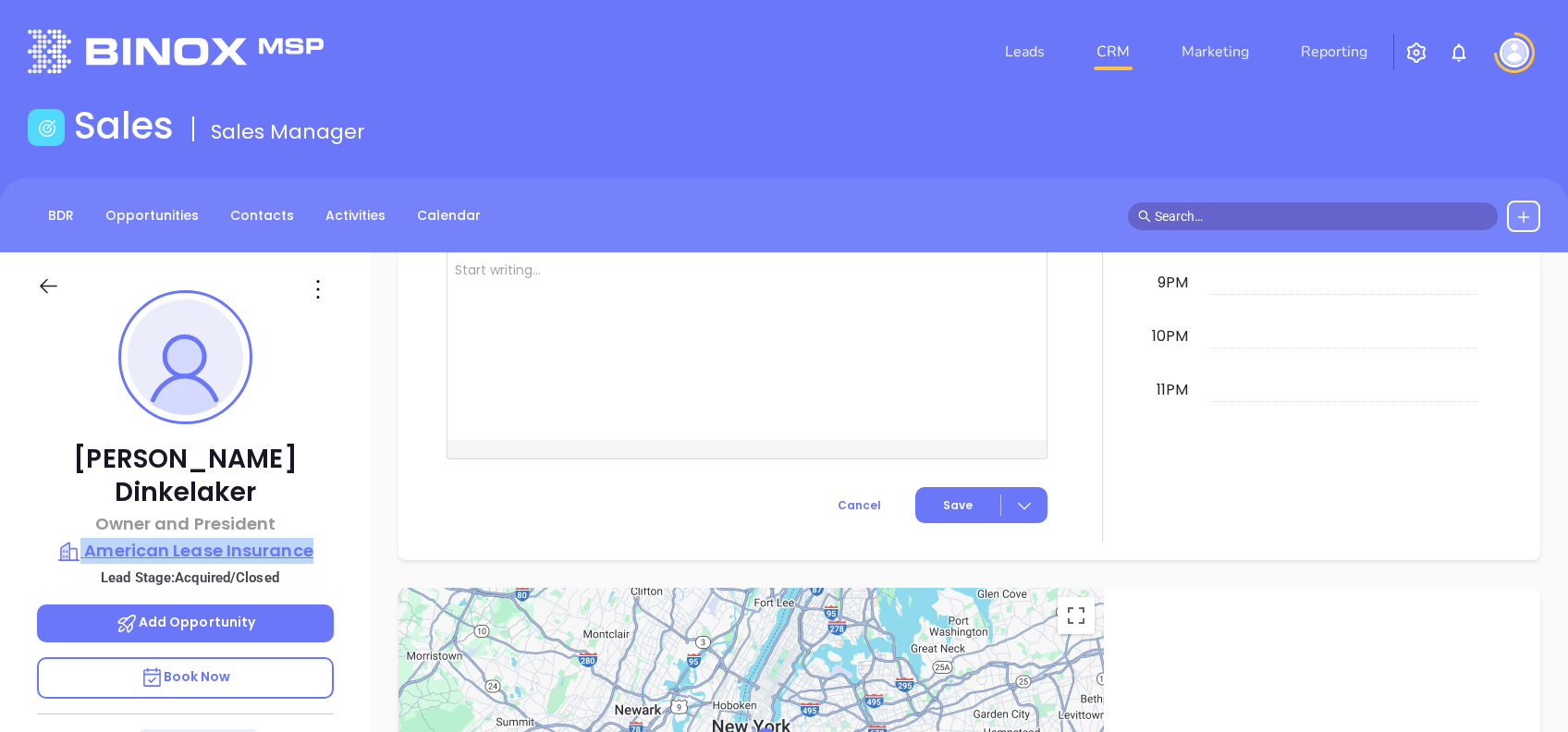
click at [241, 538] on p "American Lease Insurance" at bounding box center [185, 550] width 297 height 25
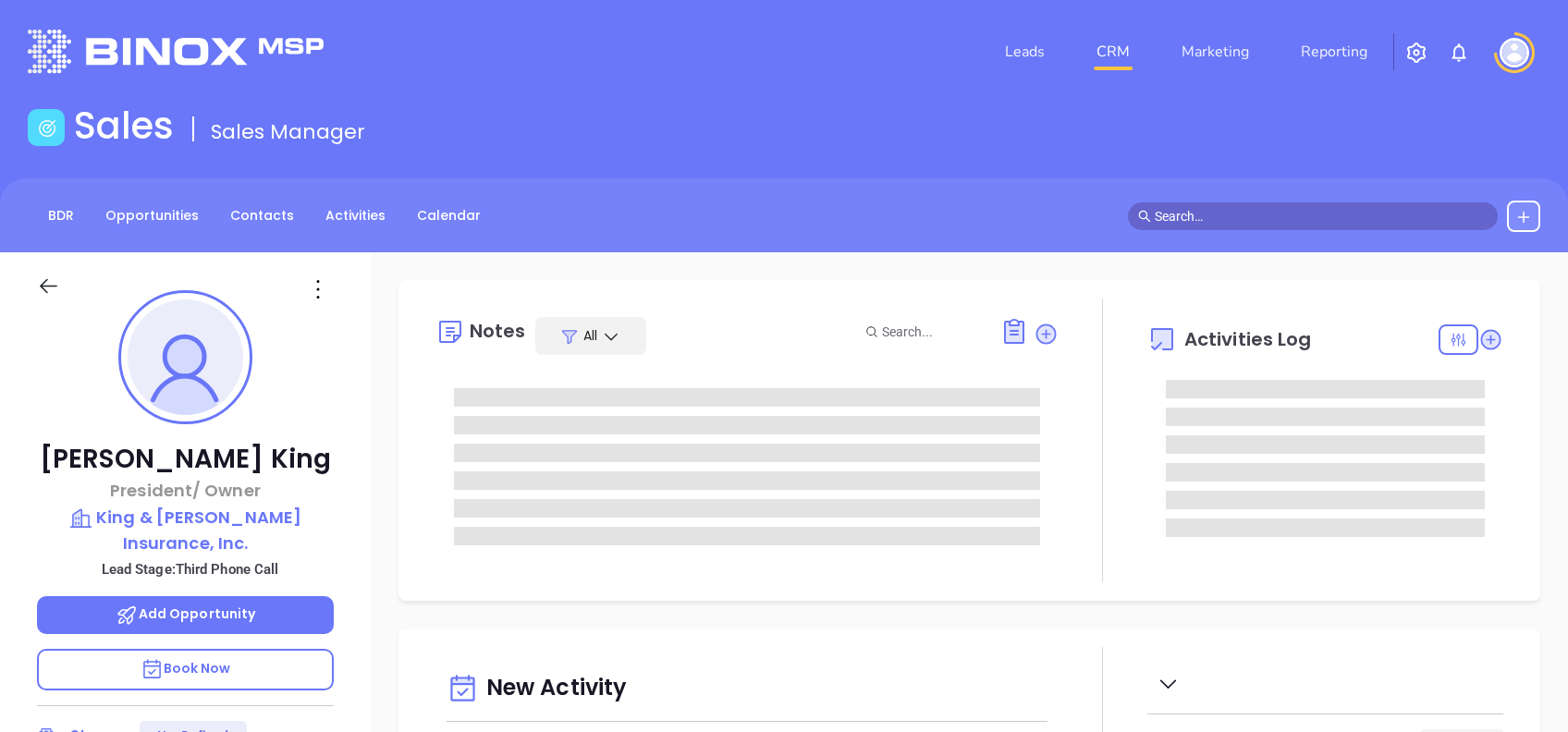
type input "[DATE]"
type input "[PERSON_NAME]"
drag, startPoint x: 275, startPoint y: 456, endPoint x: 125, endPoint y: 444, distance: 150.5
click at [125, 444] on p "[PERSON_NAME]" at bounding box center [185, 458] width 297 height 33
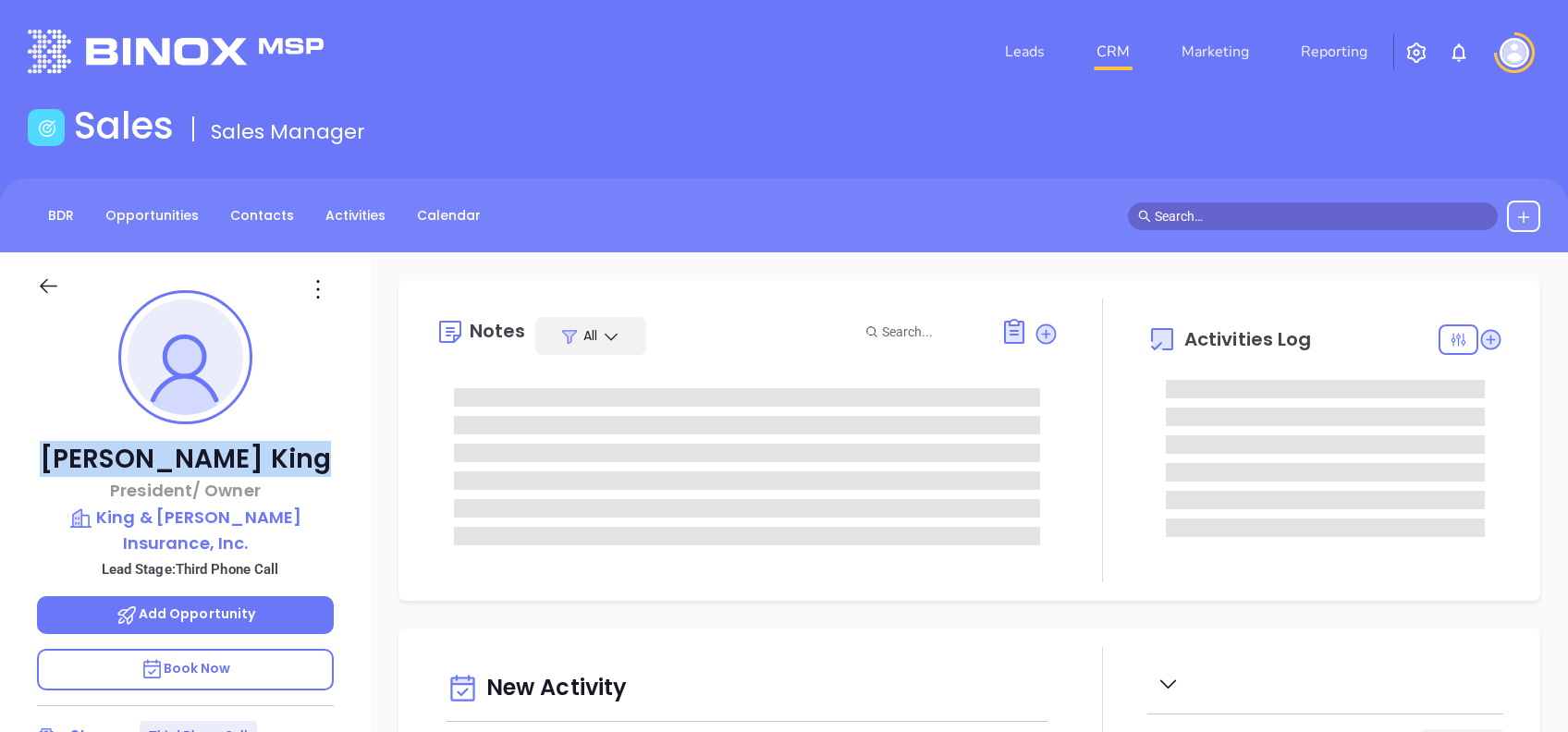
copy p "[PERSON_NAME]"
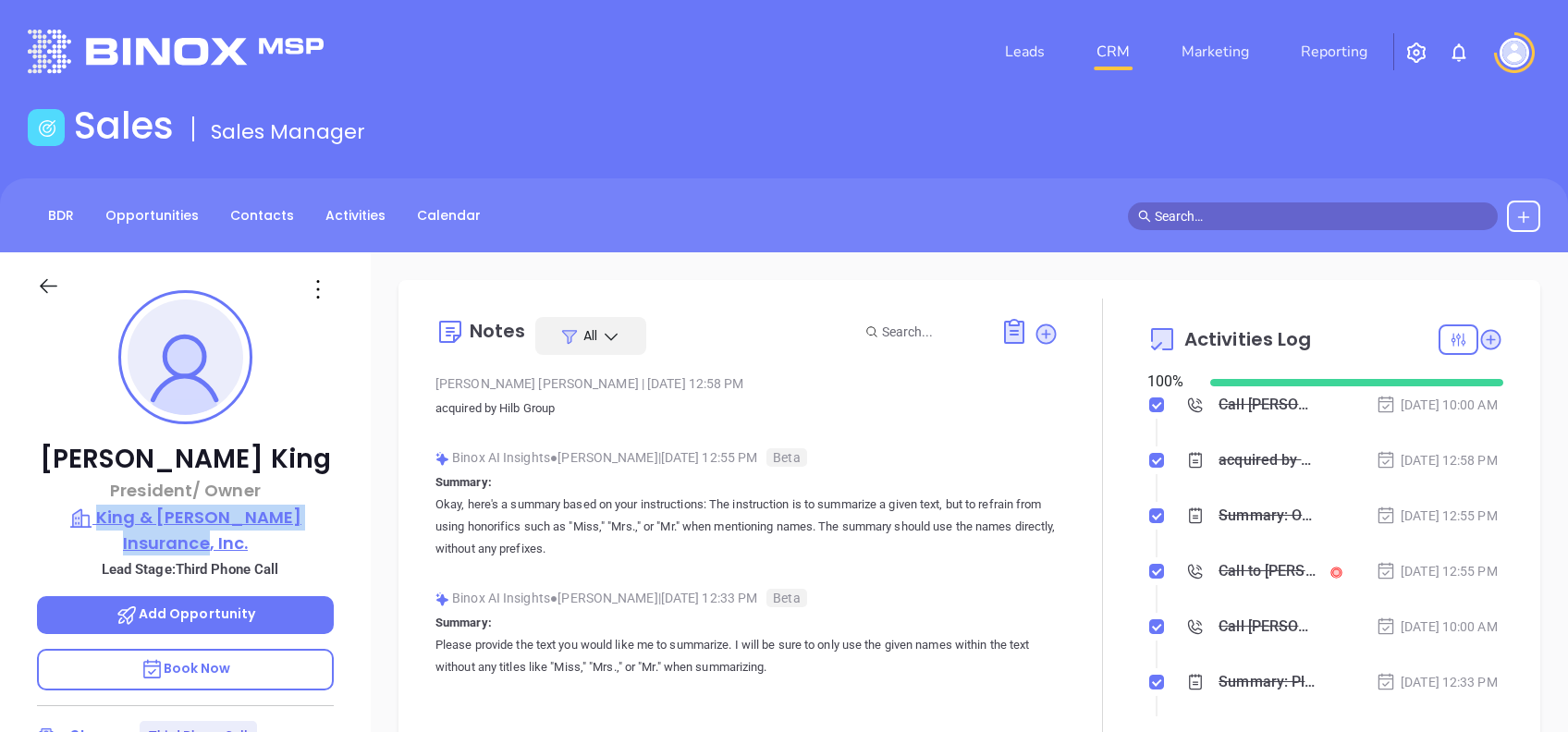
drag, startPoint x: 355, startPoint y: 537, endPoint x: 82, endPoint y: 509, distance: 274.4
click at [82, 509] on div "[PERSON_NAME] President/ Owner King & [PERSON_NAME] Insurance, Inc. Lead Stage:…" at bounding box center [185, 709] width 371 height 915
copy p "King & Cushman Insurance, Inc."
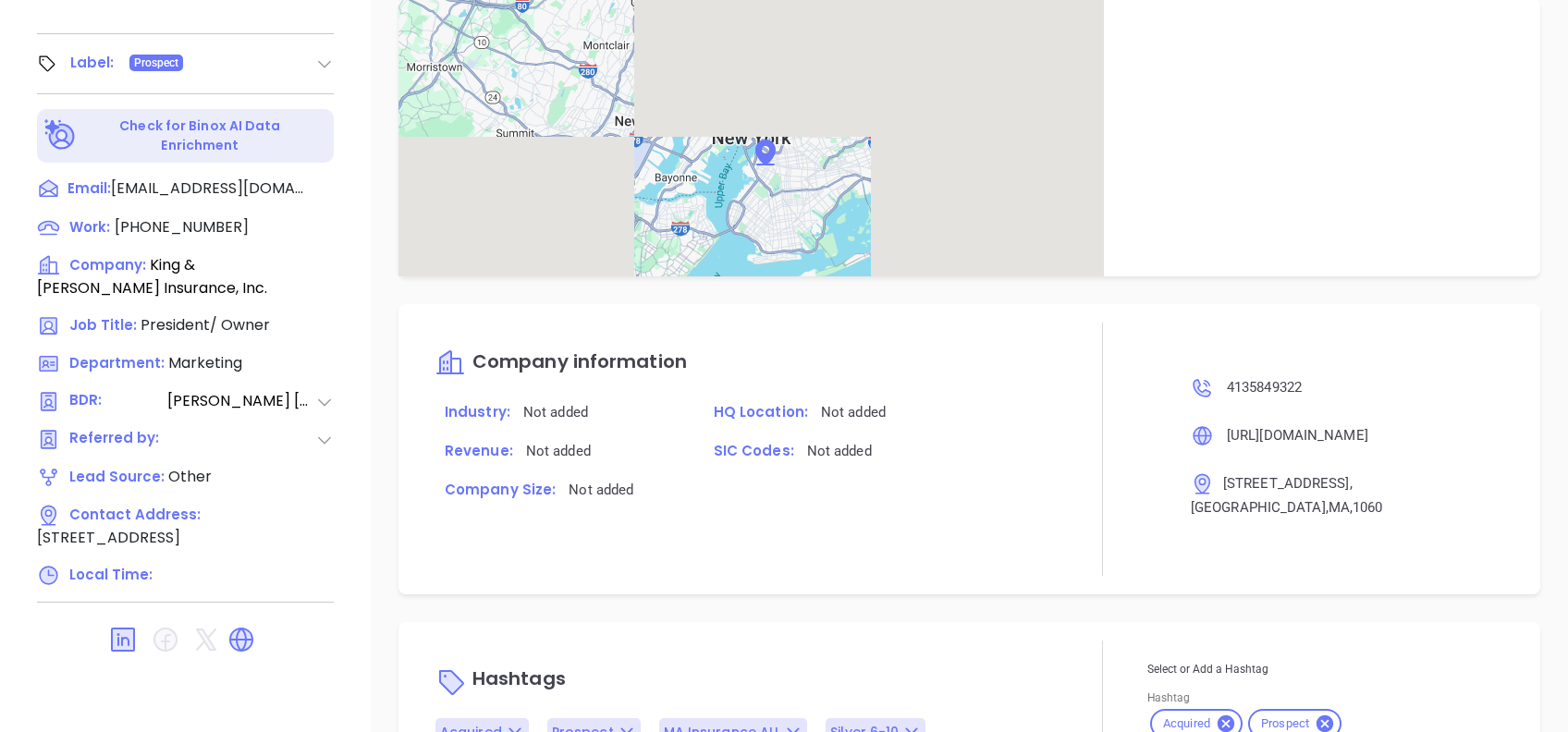
scroll to position [1286, 0]
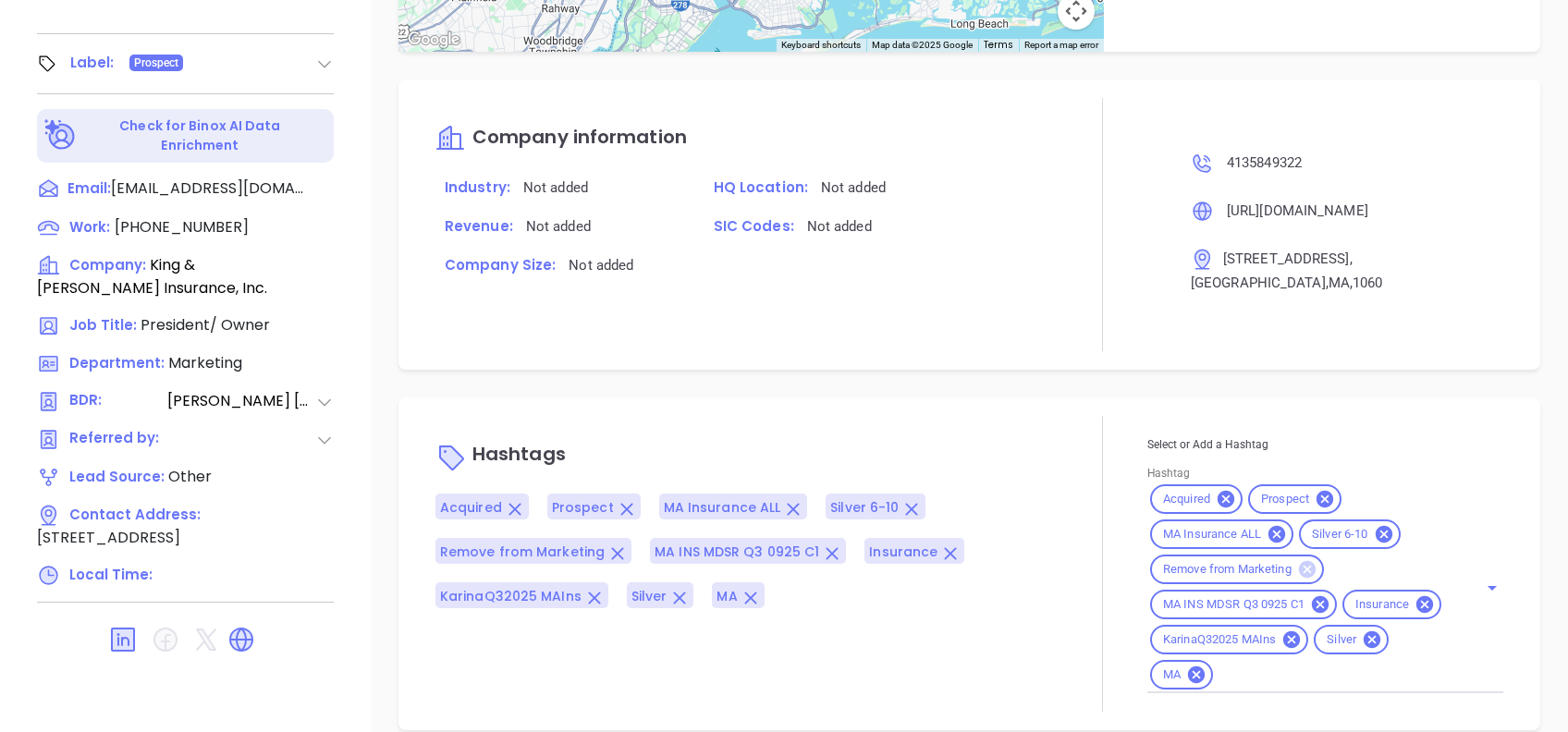
click at [1299, 561] on icon at bounding box center [1308, 570] width 17 height 17
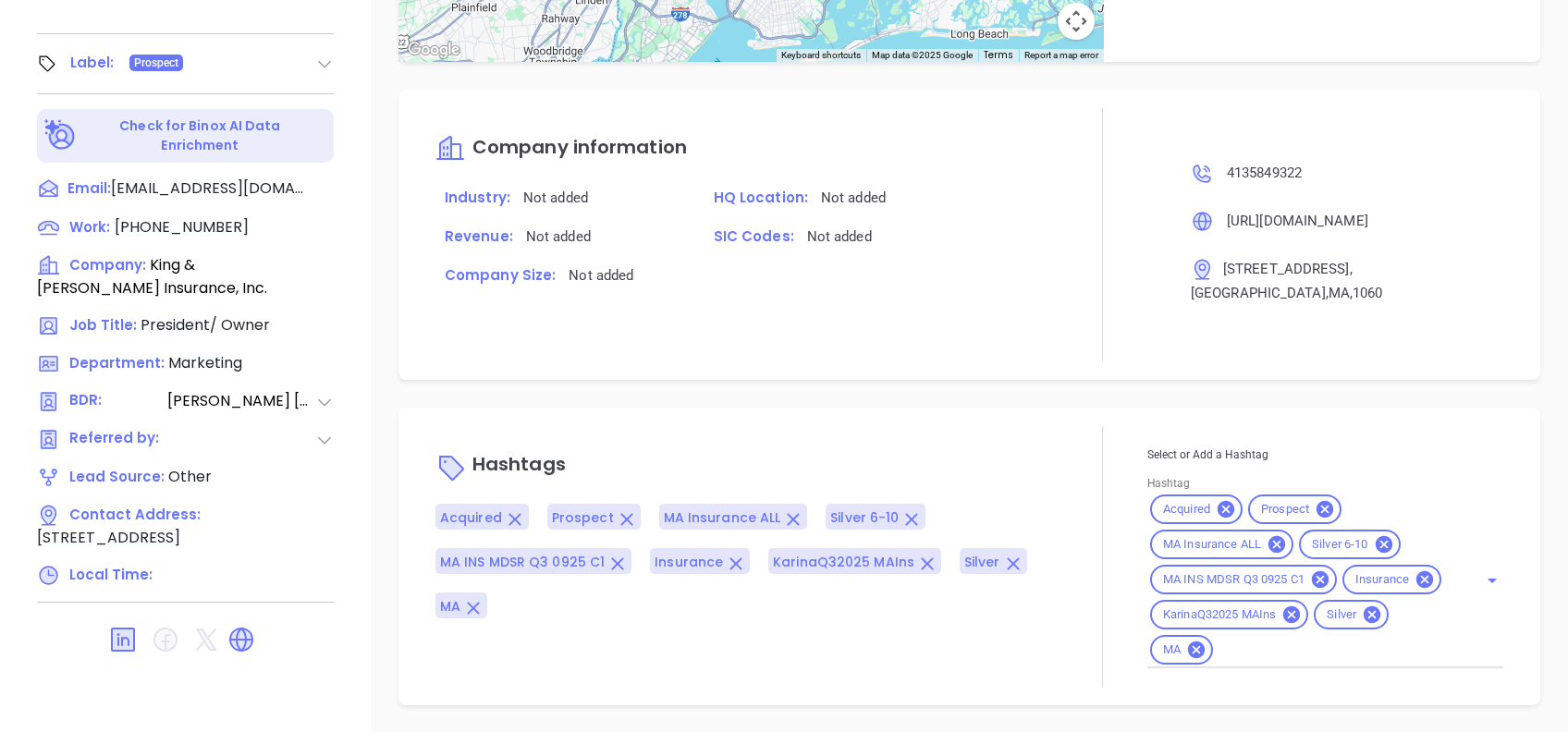
scroll to position [1251, 0]
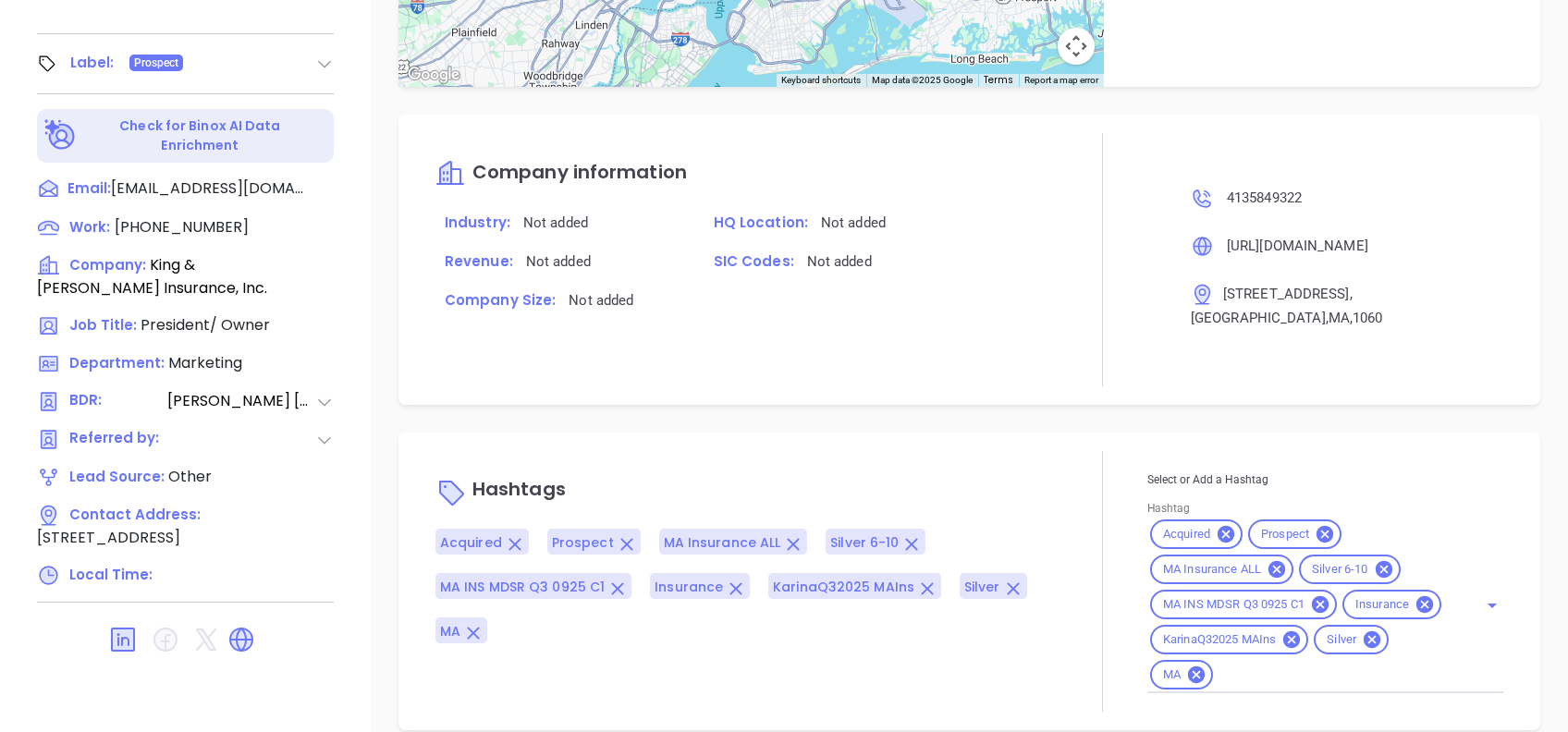
drag, startPoint x: 850, startPoint y: 288, endPoint x: 850, endPoint y: 303, distance: 15.0
click at [850, 289] on div "Company Size: Not added" at bounding box center [747, 308] width 645 height 39
click at [876, 399] on div "Notes All Vicky Mendoza | Oct 10, 2025 12:58 PM acquired by Hilb Group Binox AI…" at bounding box center [969, 86] width 1197 height 1294
drag, startPoint x: 535, startPoint y: 378, endPoint x: 516, endPoint y: 374, distance: 19.4
click at [516, 374] on div "Notes All Vicky Mendoza | Oct 10, 2025 12:58 PM acquired by Hilb Group Binox AI…" at bounding box center [969, 86] width 1197 height 1294
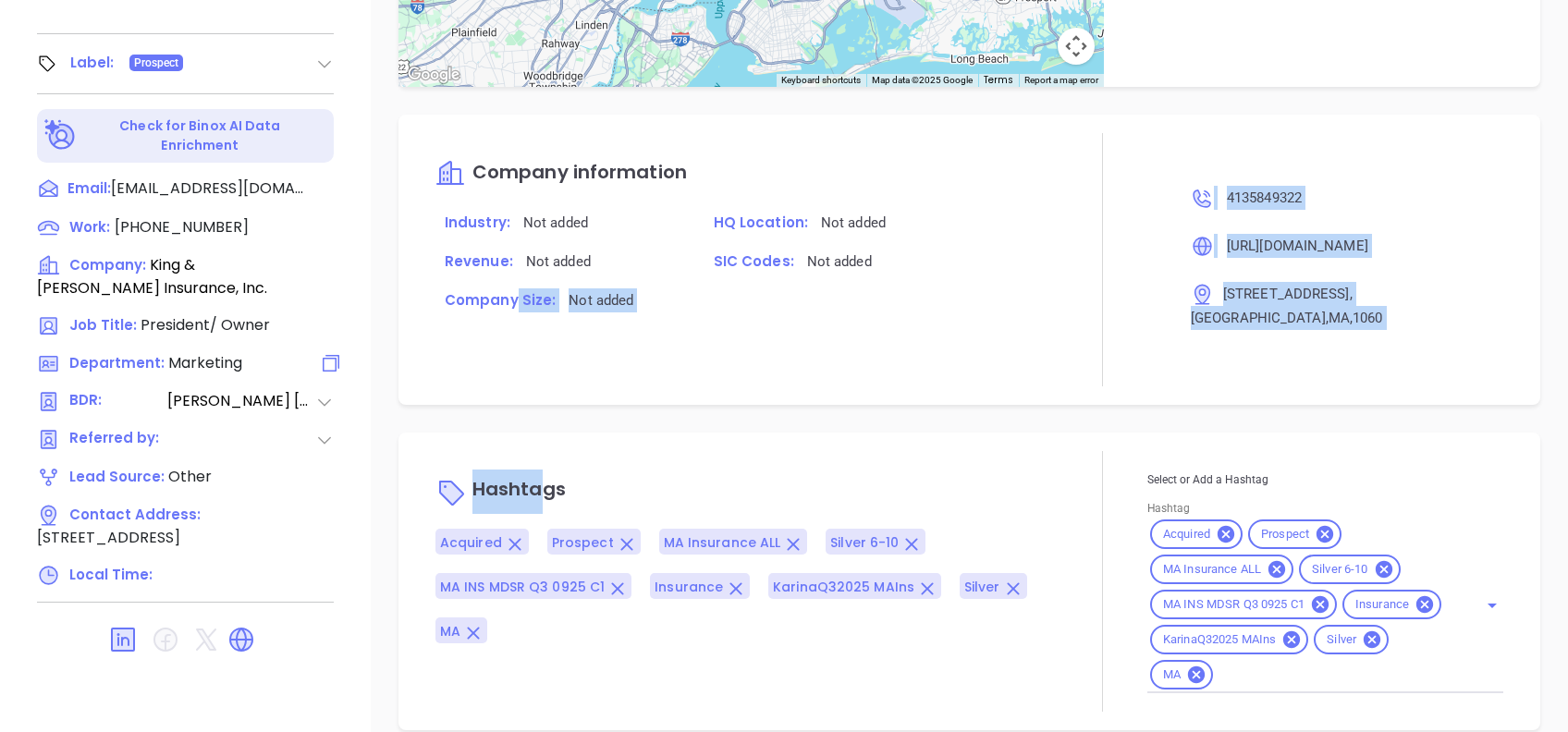
scroll to position [443, 0]
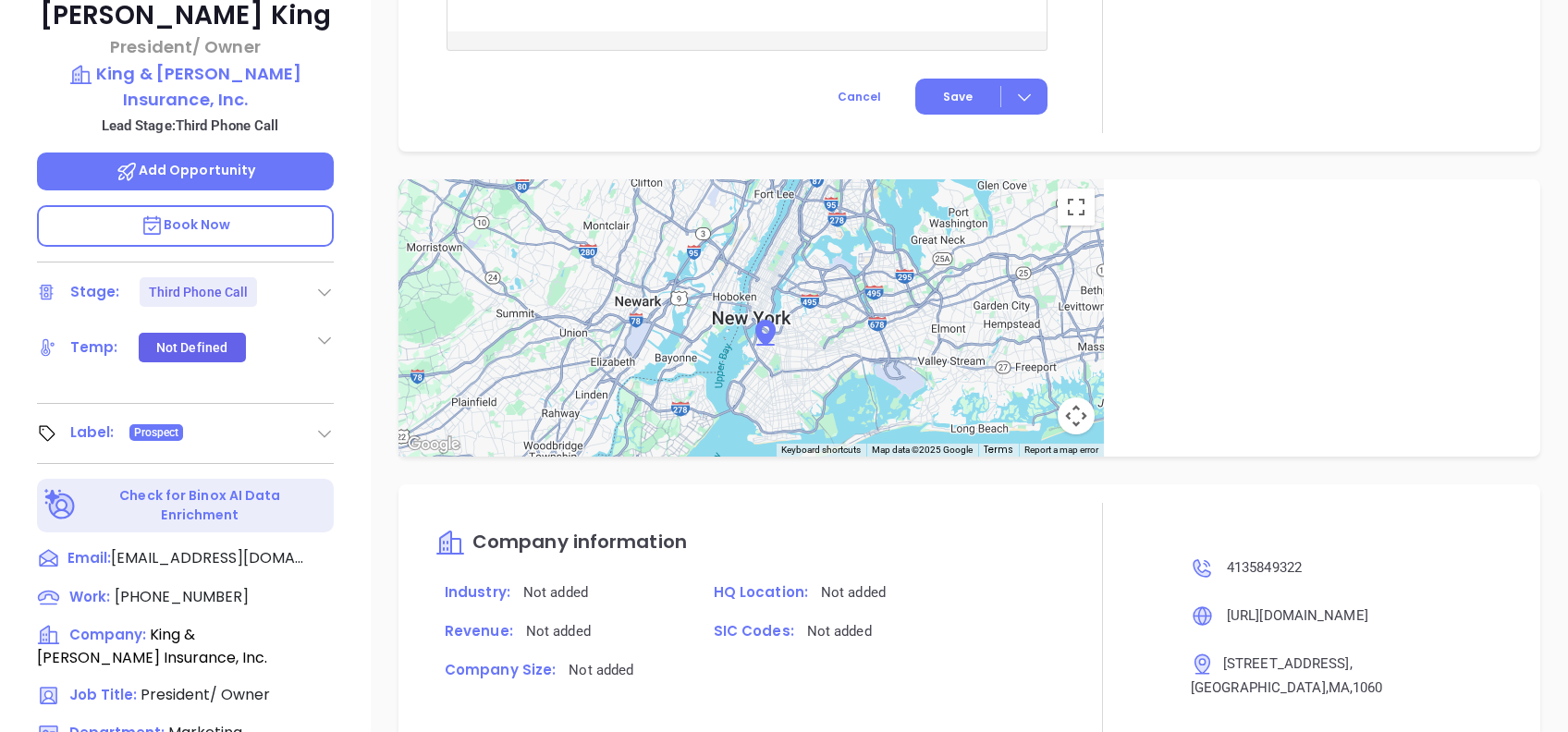
click at [384, 378] on div "← Move left → Move right ↑ Move up ↓ Move down + Zoom in - Zoom out Home Jump l…" at bounding box center [969, 318] width 1197 height 277
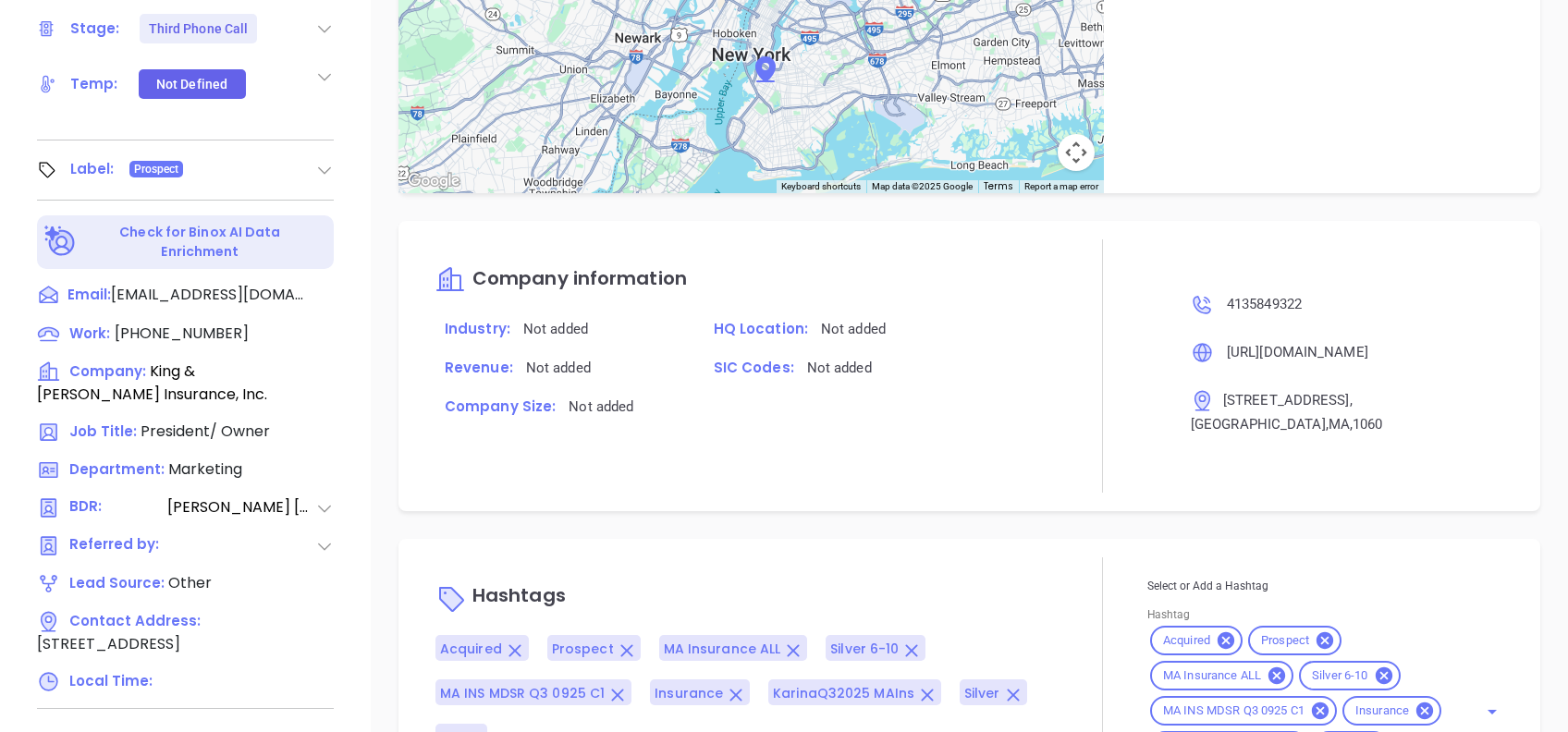
scroll to position [813, 0]
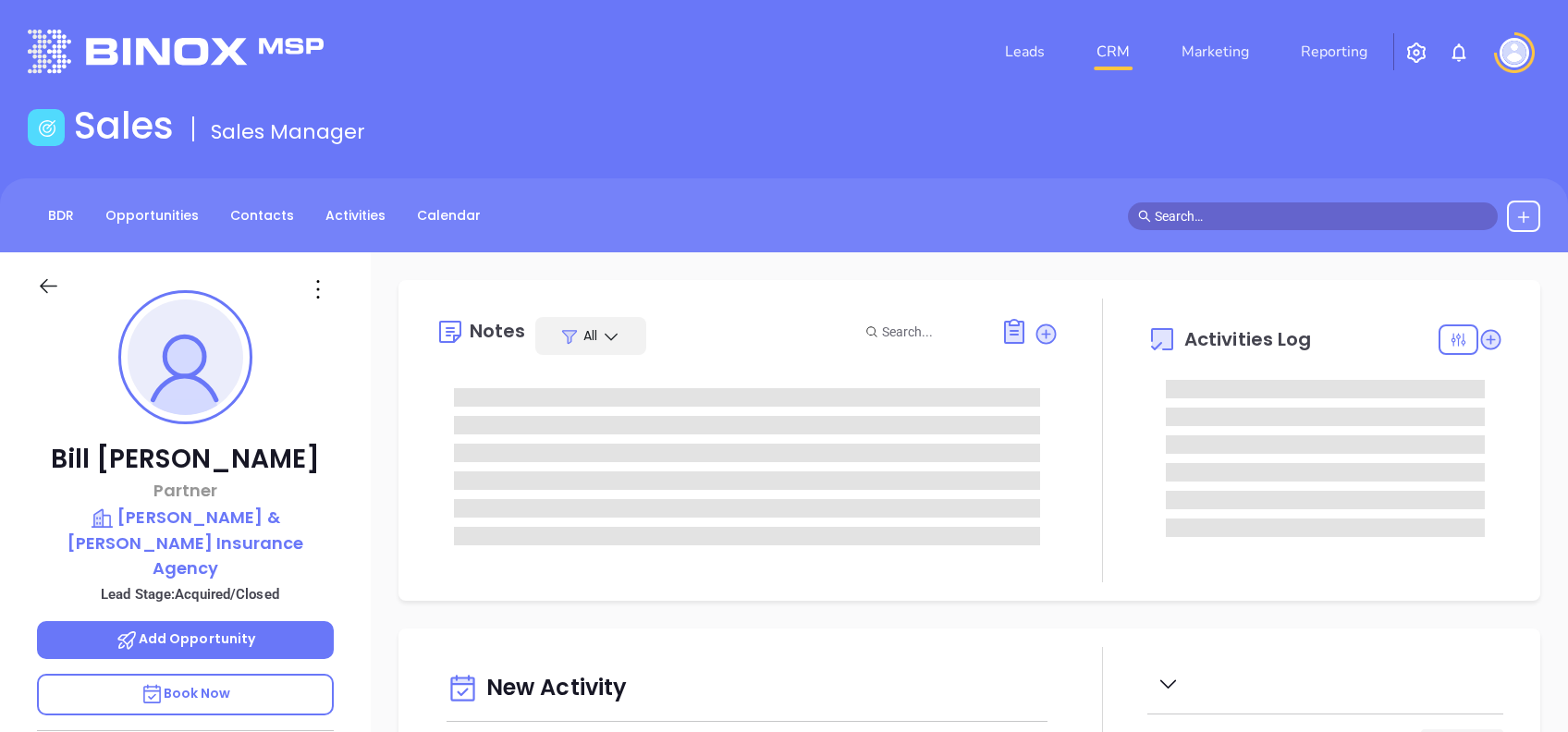
type input "[DATE]"
type input "[PERSON_NAME]"
drag, startPoint x: 273, startPoint y: 459, endPoint x: 113, endPoint y: 458, distance: 160.0
click at [113, 458] on p "[PERSON_NAME]" at bounding box center [185, 458] width 297 height 33
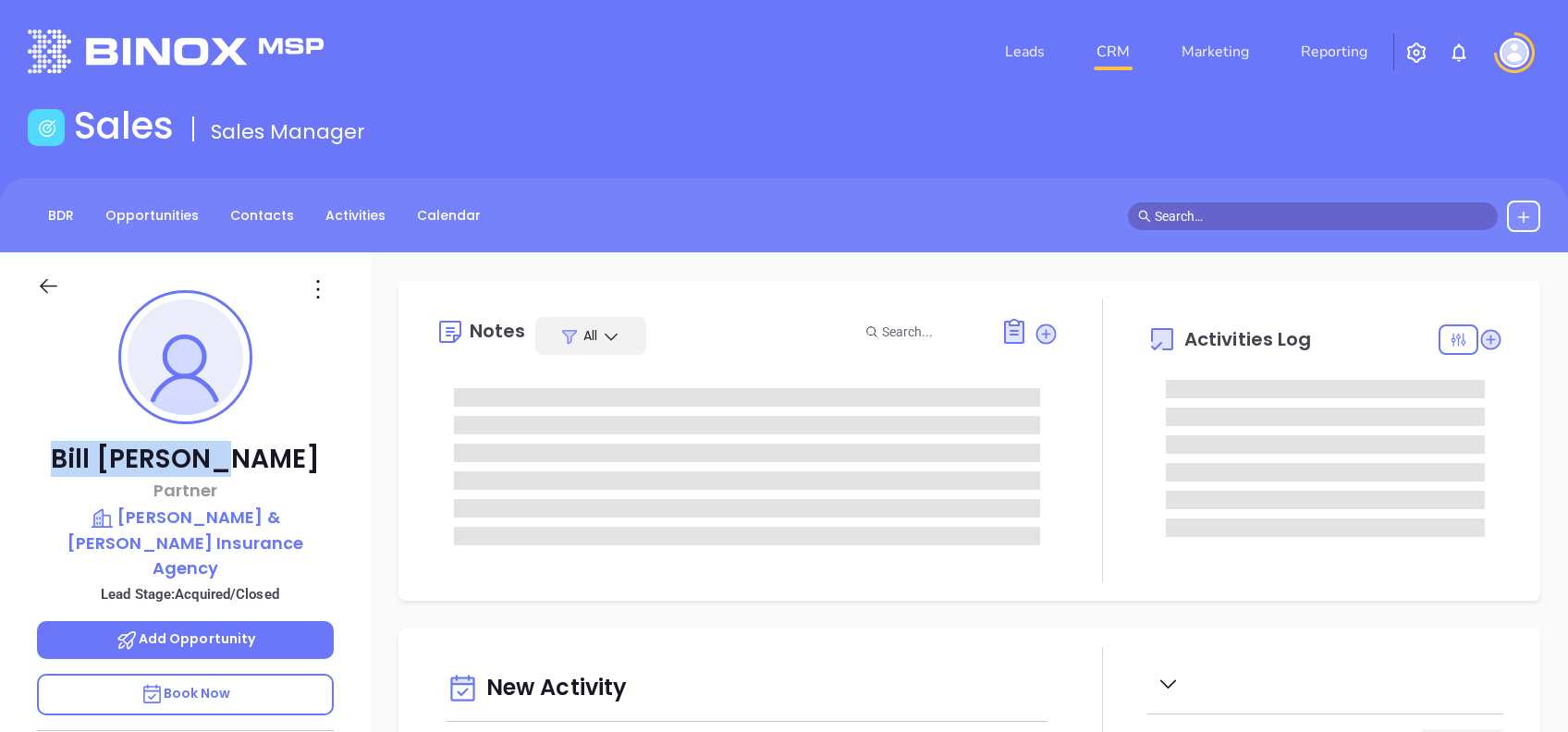
copy p "[PERSON_NAME]"
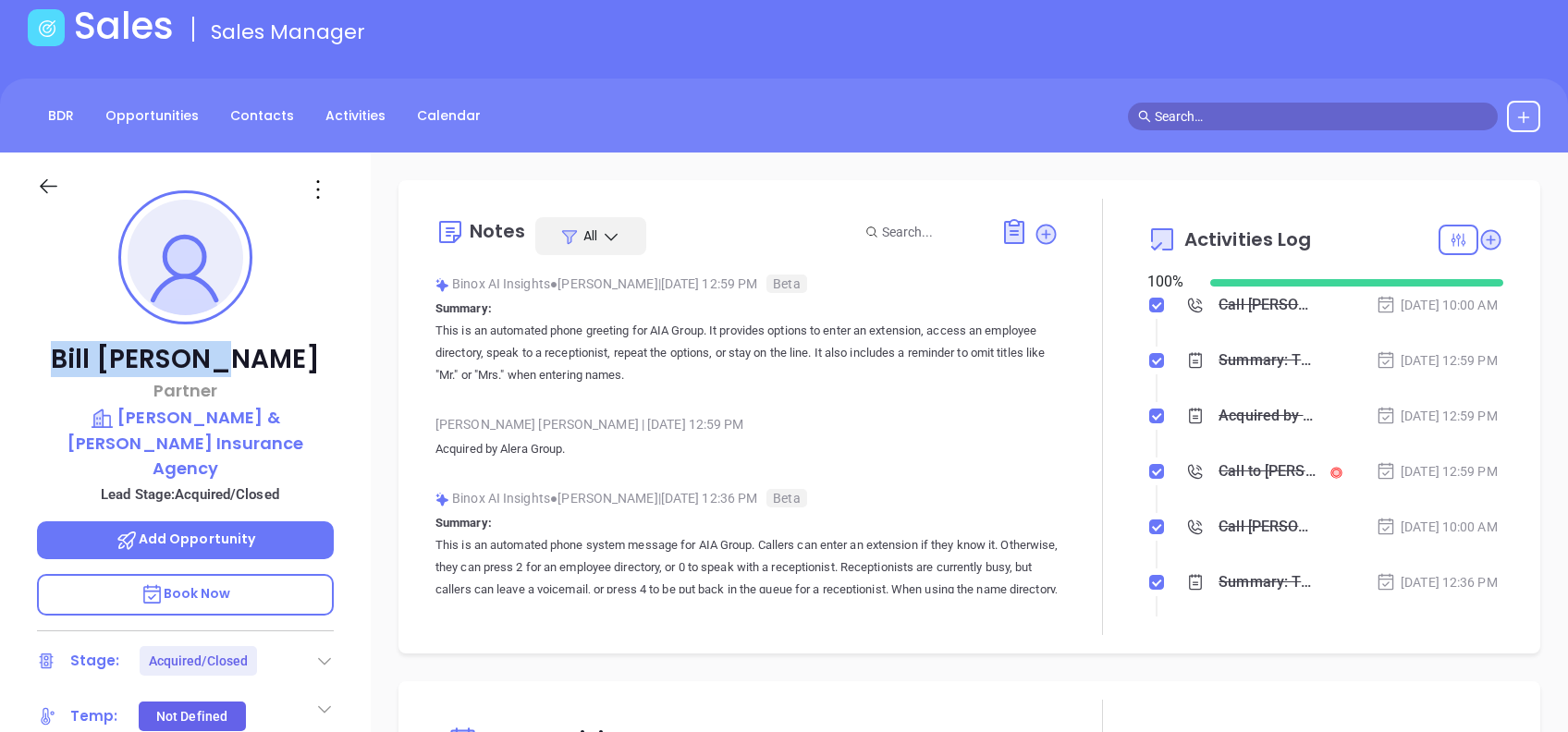
scroll to position [123, 0]
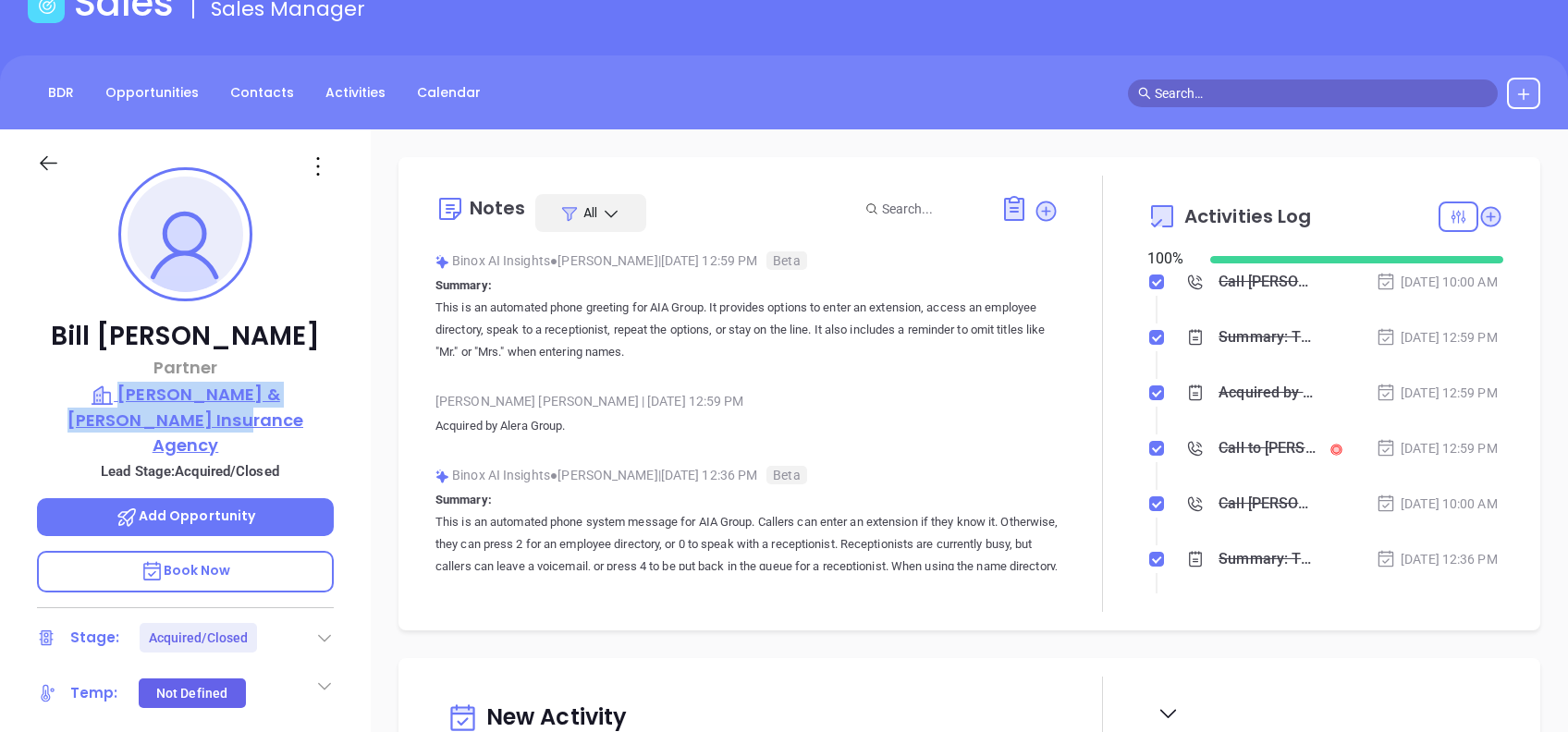
drag, startPoint x: 362, startPoint y: 413, endPoint x: 83, endPoint y: 389, distance: 280.0
click at [83, 389] on div "[PERSON_NAME] Partner [PERSON_NAME] & [PERSON_NAME] Insurance Agency Lead Stage…" at bounding box center [185, 587] width 371 height 915
copy p "[PERSON_NAME] & [PERSON_NAME] Insurance Agency"
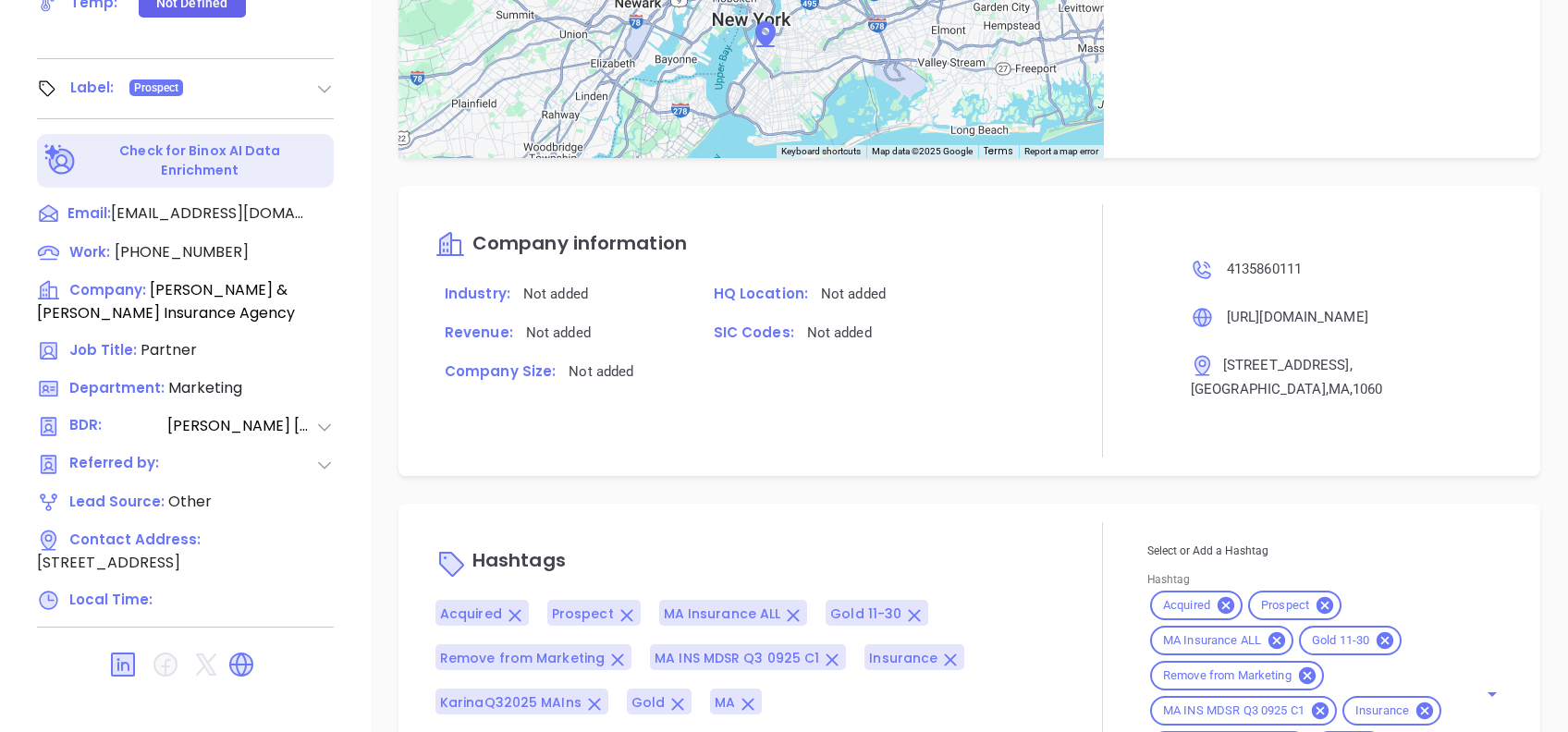
scroll to position [1309, 0]
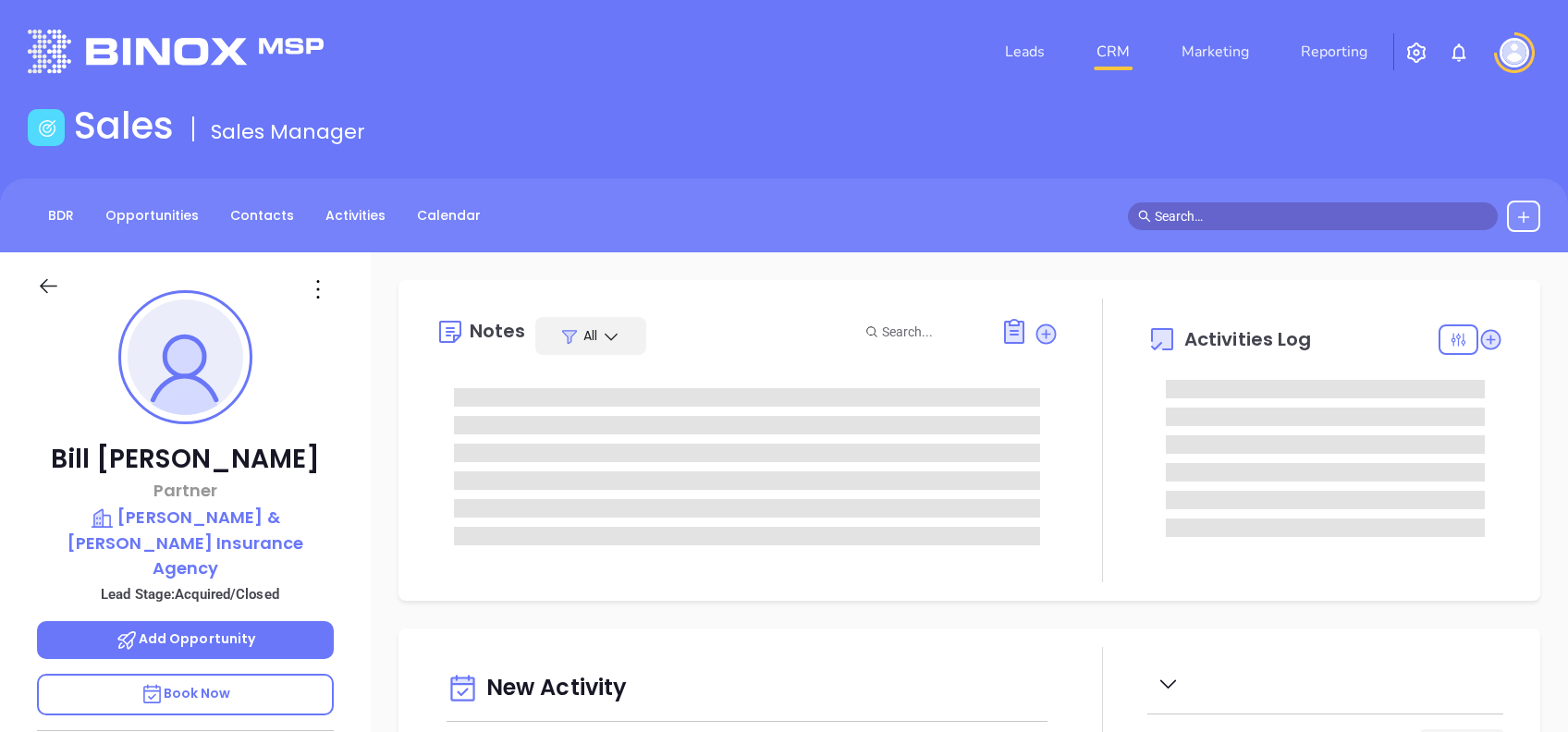
type input "[DATE]"
click at [222, 521] on p "[PERSON_NAME] & [PERSON_NAME] Insurance Agency" at bounding box center [185, 542] width 297 height 75
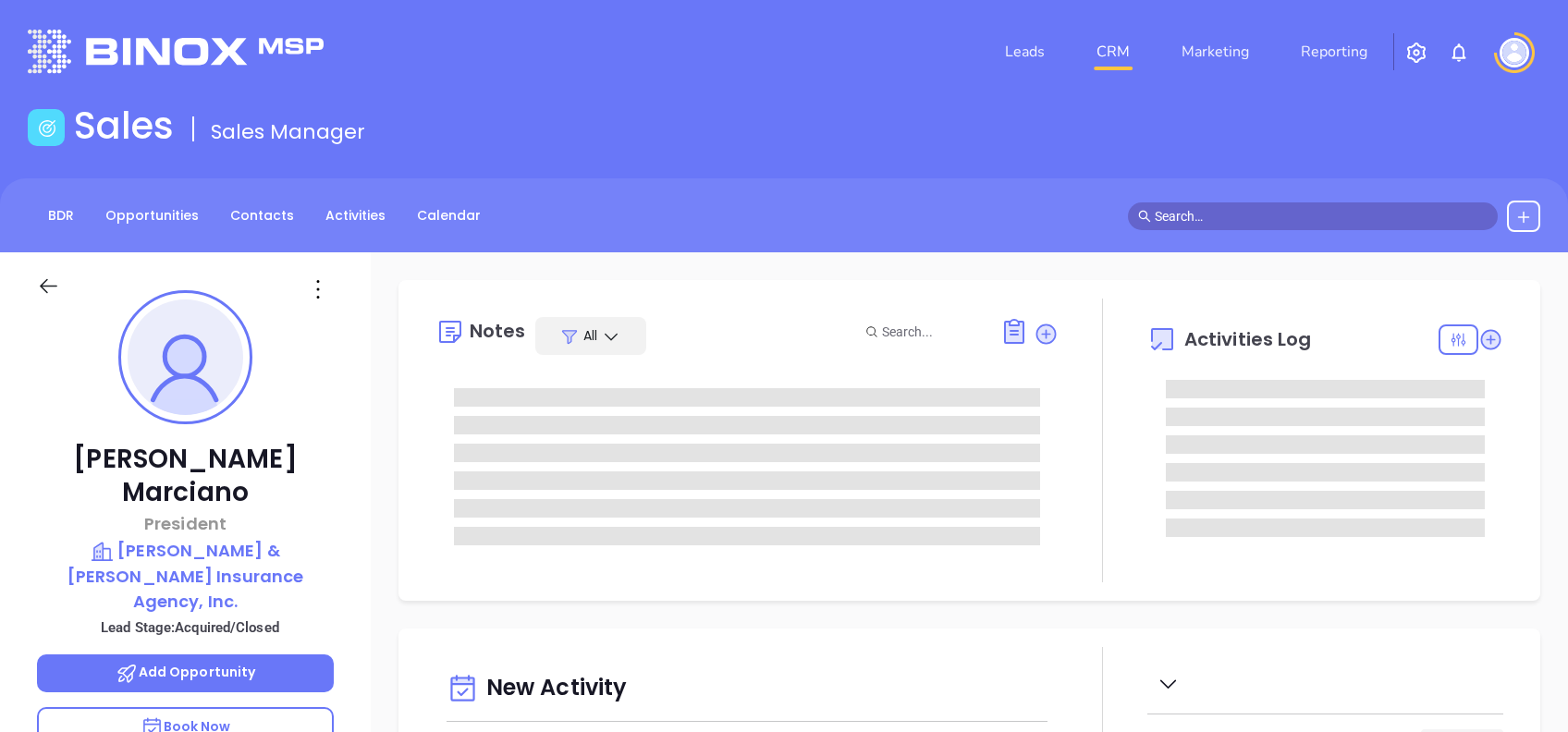
type input "[DATE]"
drag, startPoint x: 287, startPoint y: 453, endPoint x: 75, endPoint y: 467, distance: 212.5
click at [75, 467] on p "Lisa Marciano" at bounding box center [185, 475] width 297 height 67
copy p "Lisa Marciano"
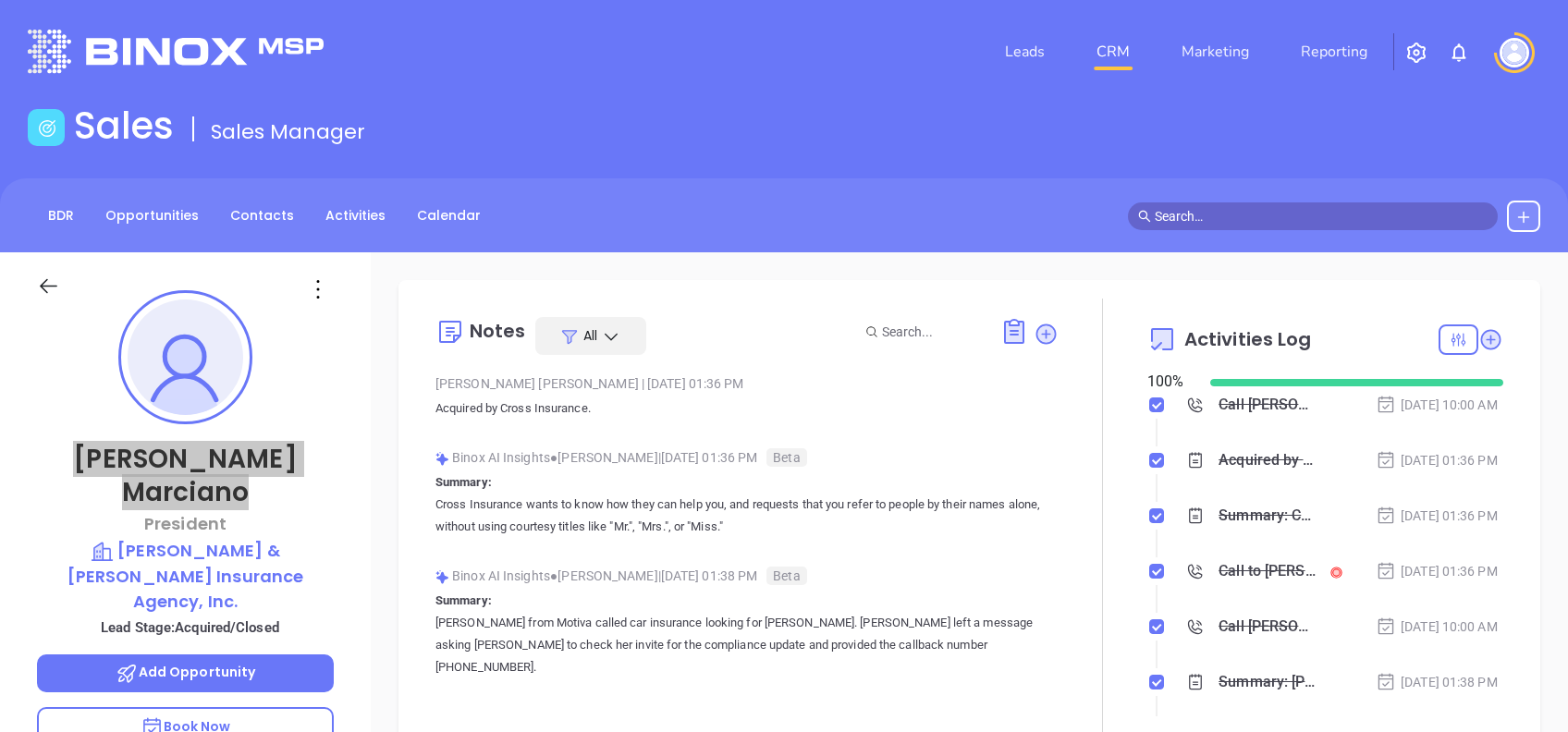
type input "[PERSON_NAME]"
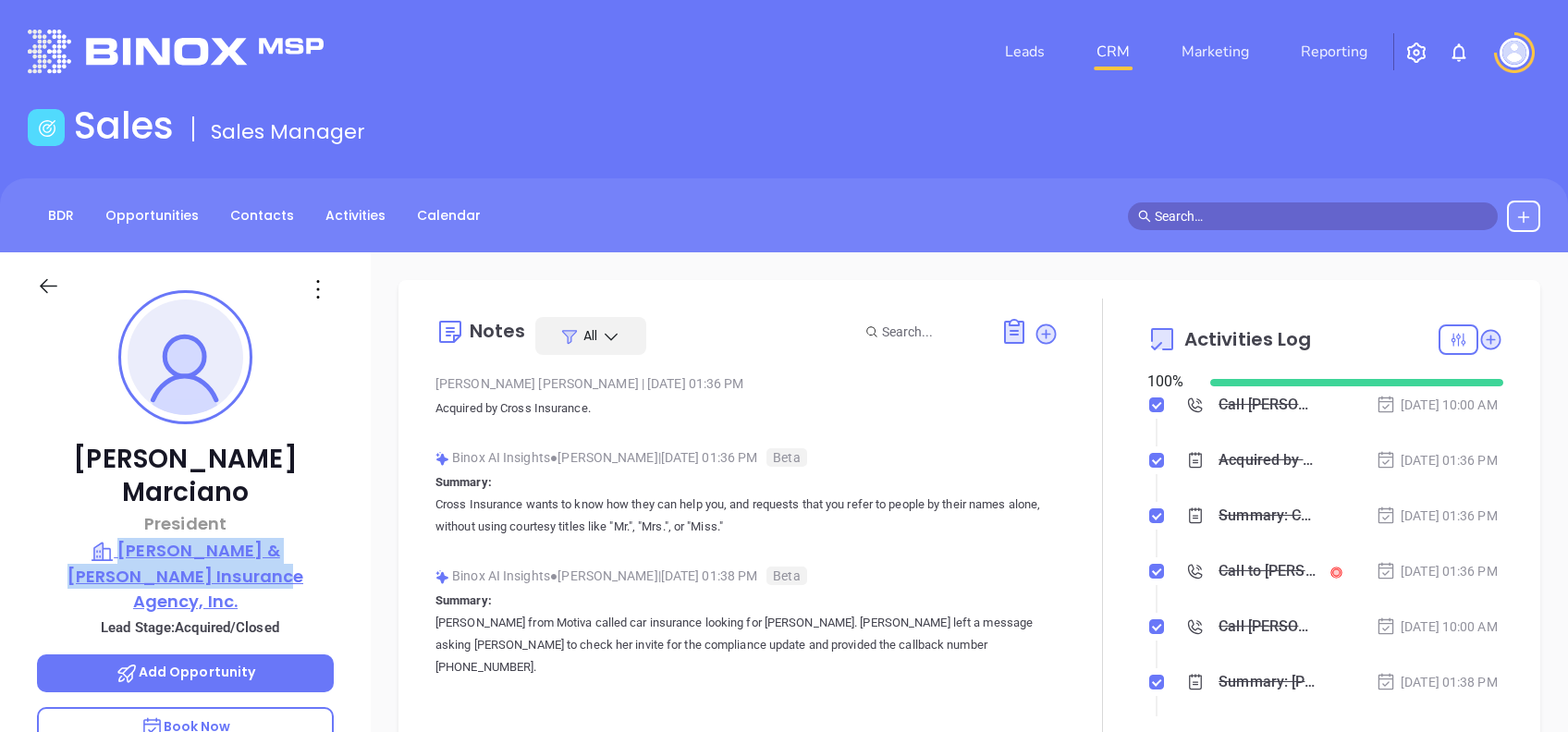
drag, startPoint x: 358, startPoint y: 547, endPoint x: 75, endPoint y: 508, distance: 285.7
click at [75, 508] on div "Lisa Marciano President Appleby & Wyman Insurance Agency, Inc. Lead Stage: Acqu…" at bounding box center [185, 709] width 371 height 915
copy p "Appleby & Wyman Insurance Agency, Inc."
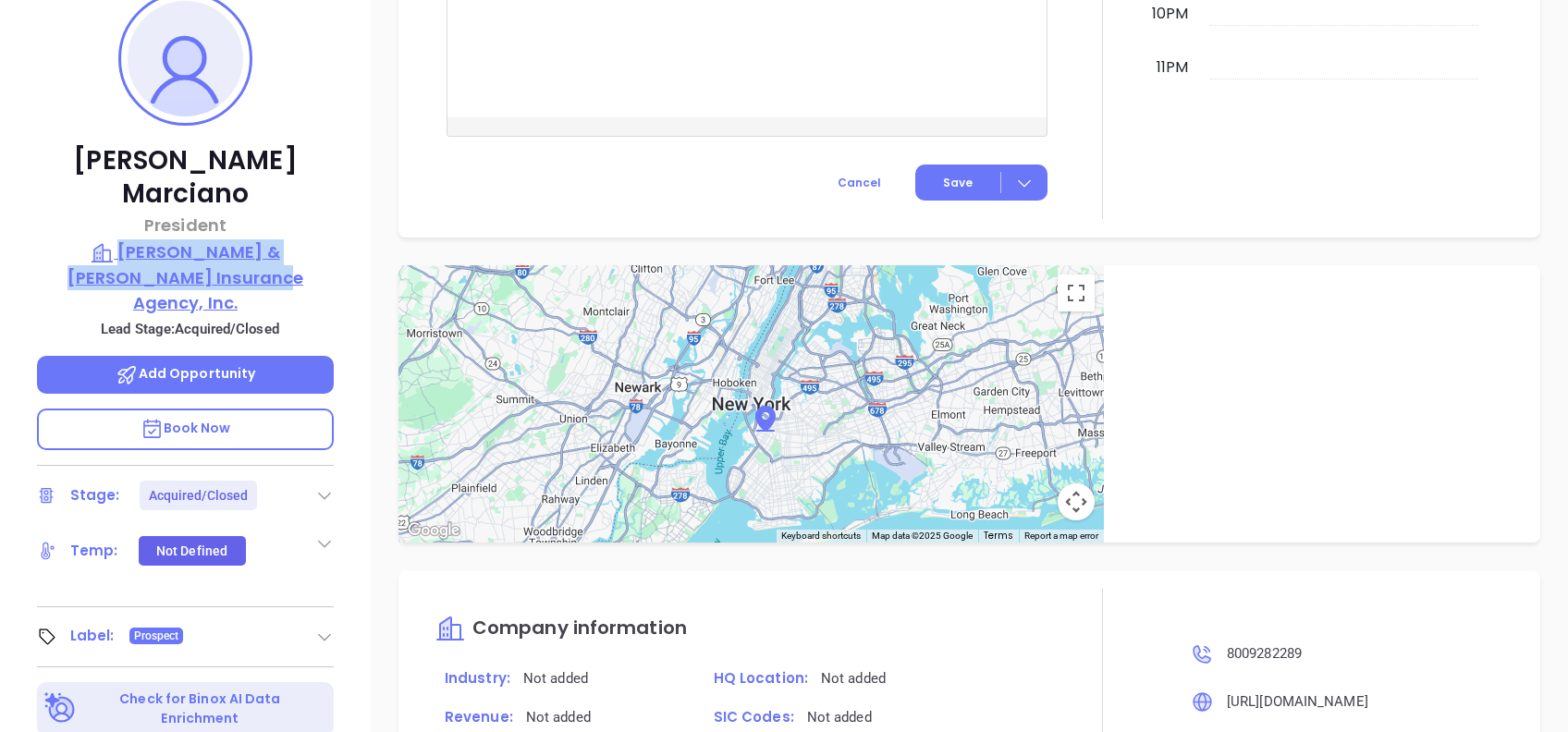
scroll to position [198, 0]
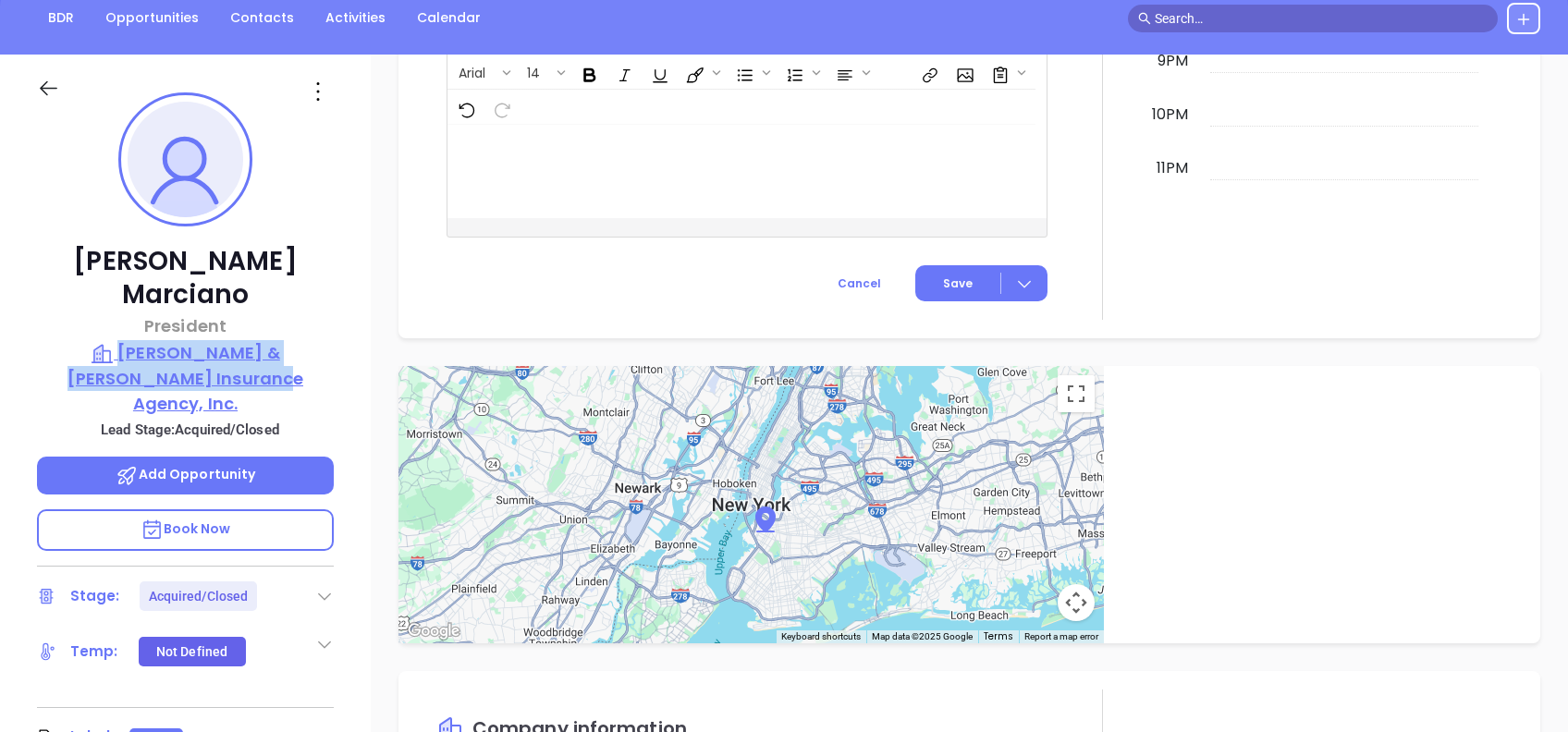
click at [258, 341] on p "Appleby & Wyman Insurance Agency, Inc." at bounding box center [185, 378] width 297 height 75
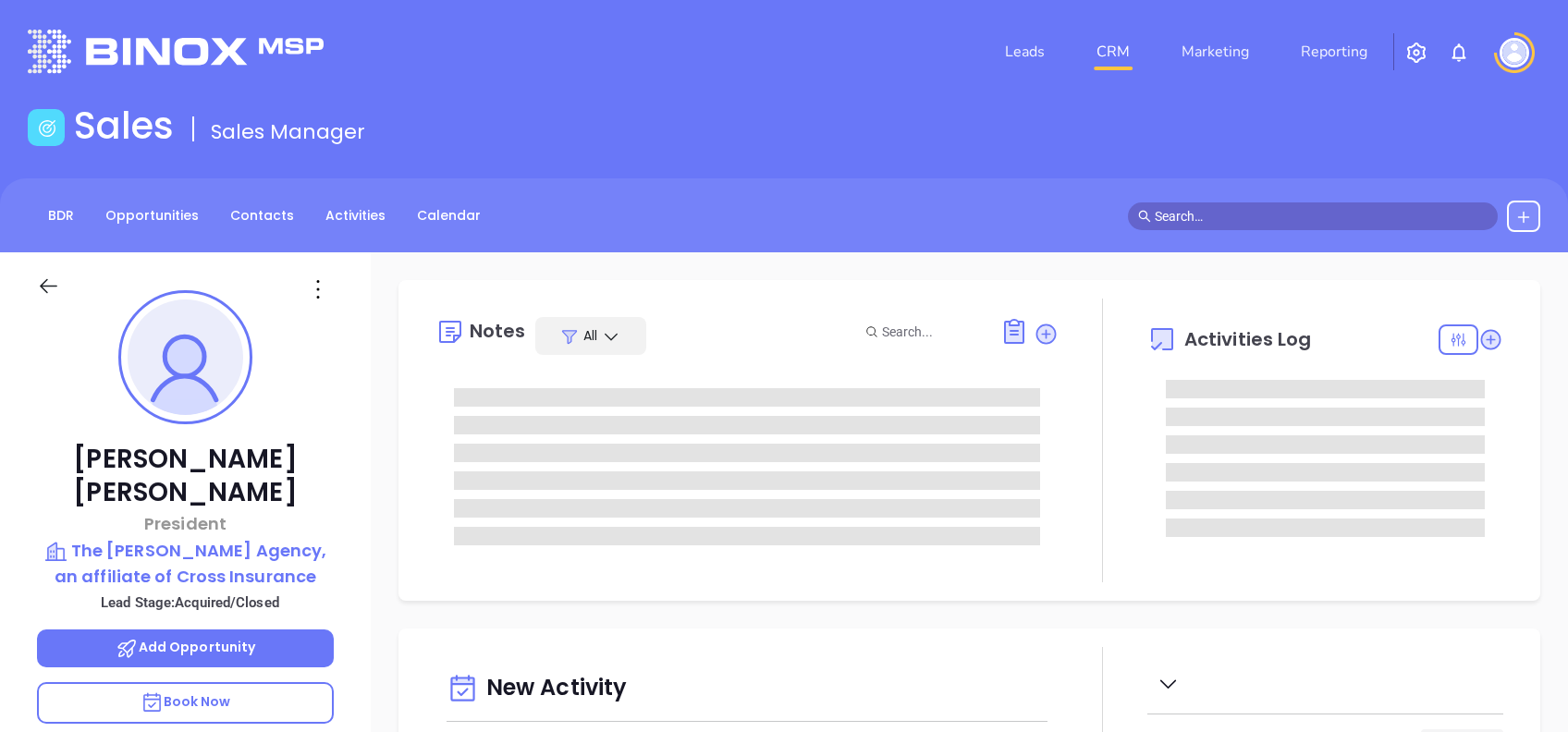
type input "[DATE]"
type input "[PERSON_NAME]"
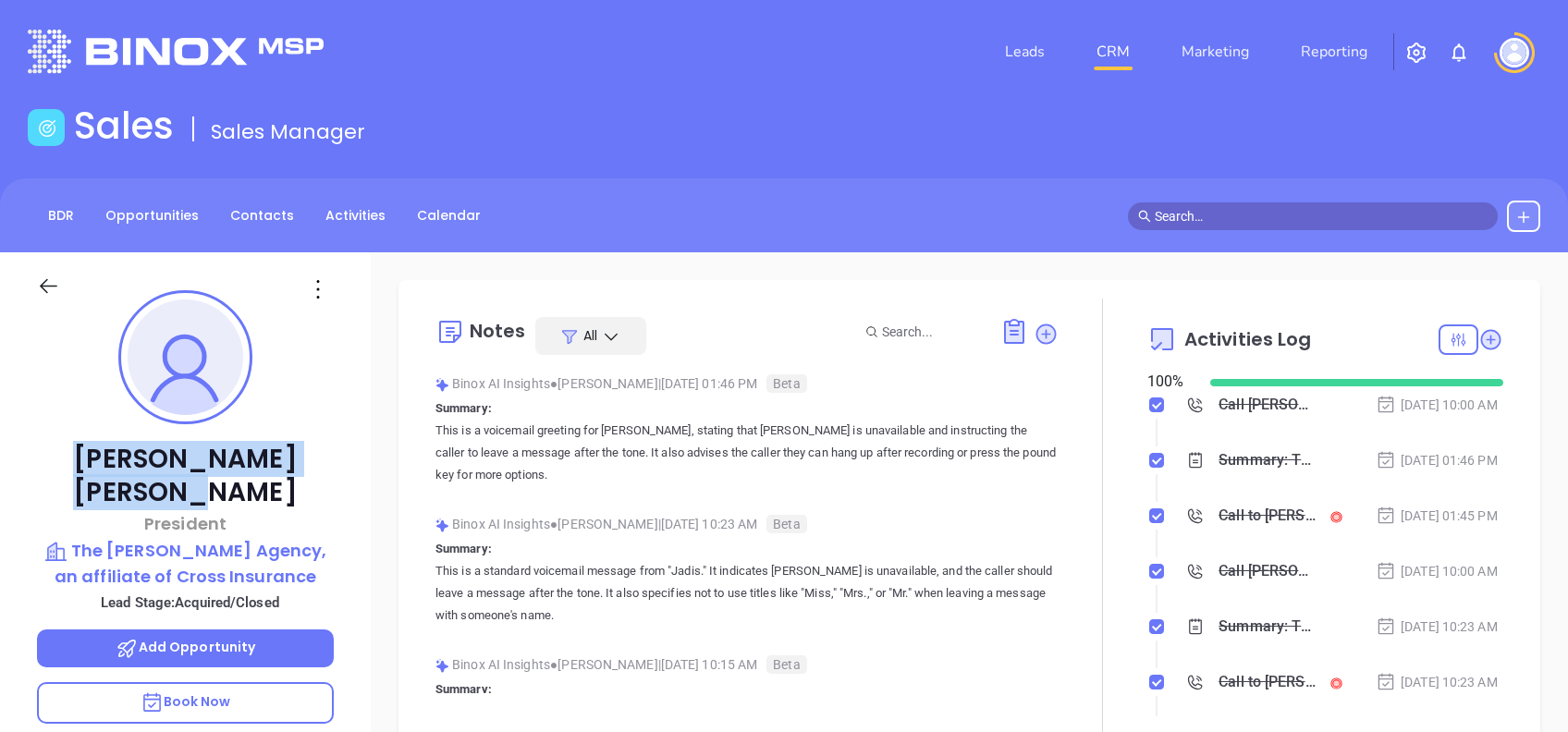
drag, startPoint x: 284, startPoint y: 451, endPoint x: 112, endPoint y: 454, distance: 172.0
click at [112, 454] on p "[PERSON_NAME]" at bounding box center [185, 475] width 297 height 67
copy p "Jay Driscoll"
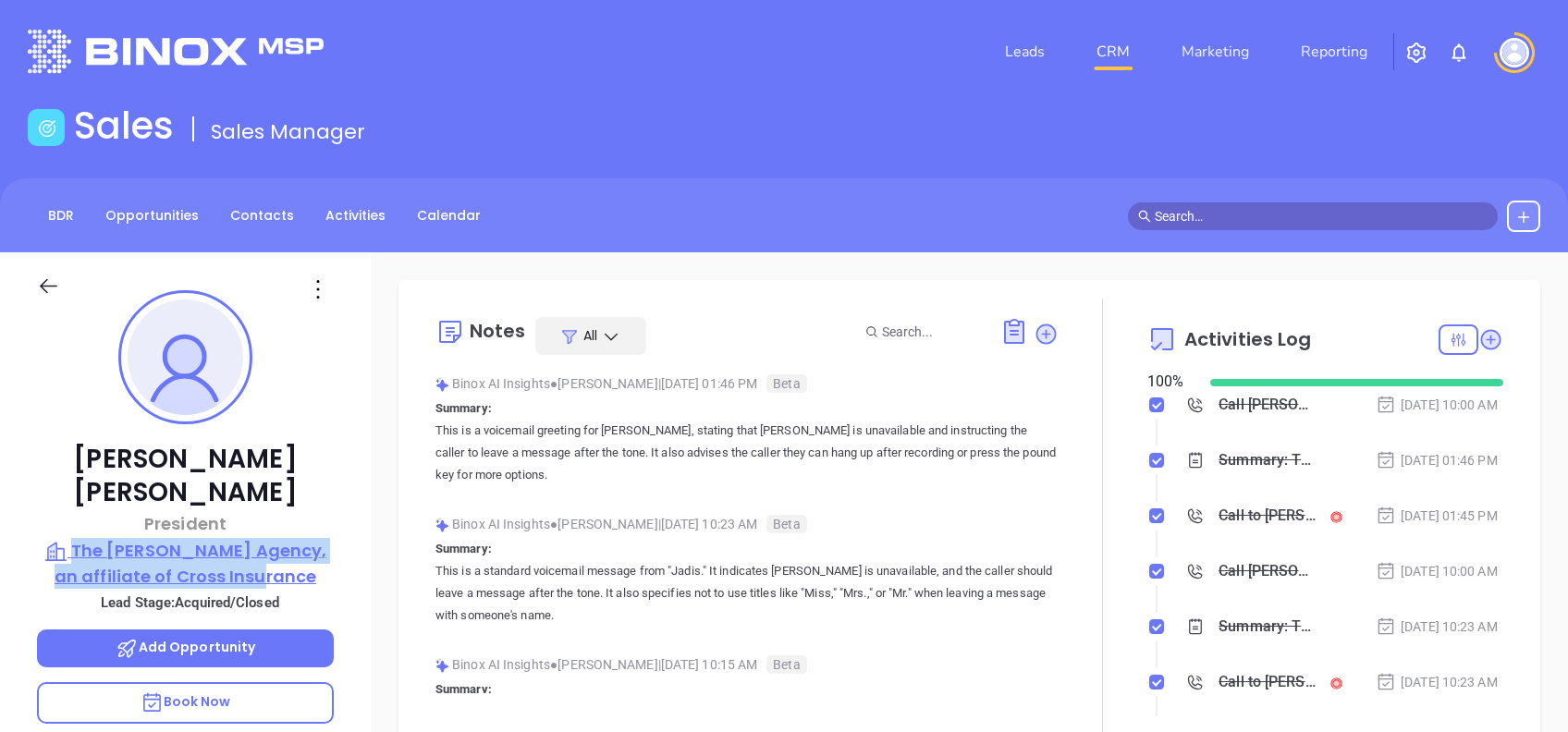
drag, startPoint x: 363, startPoint y: 545, endPoint x: 67, endPoint y: 512, distance: 297.8
click at [67, 512] on div "Jay Driscoll President The Driscoll Agency, an affiliate of Cross Insurance Lea…" at bounding box center [185, 709] width 371 height 915
copy p "The Driscoll Agency, an affiliate of Cross Insurance"
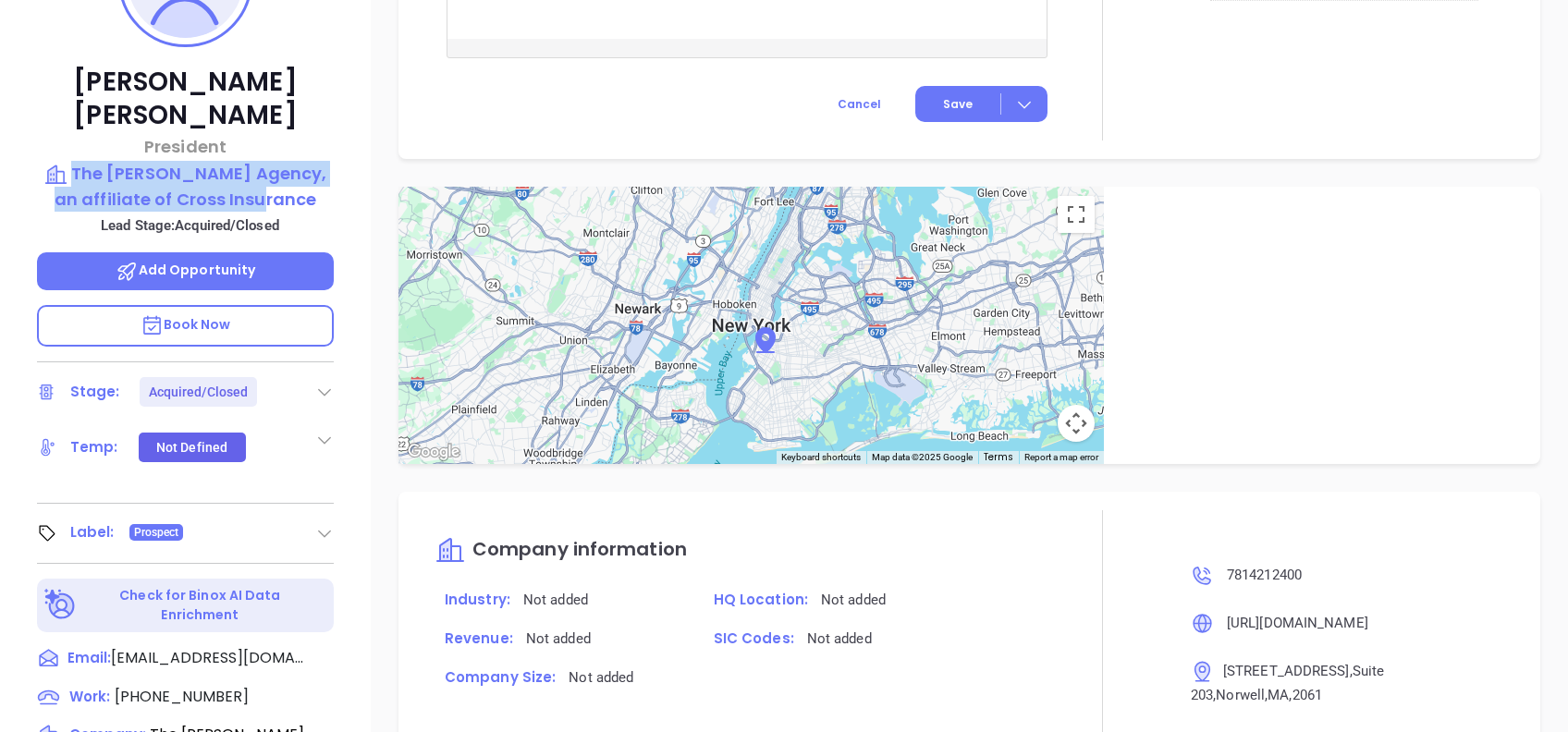
scroll to position [321, 0]
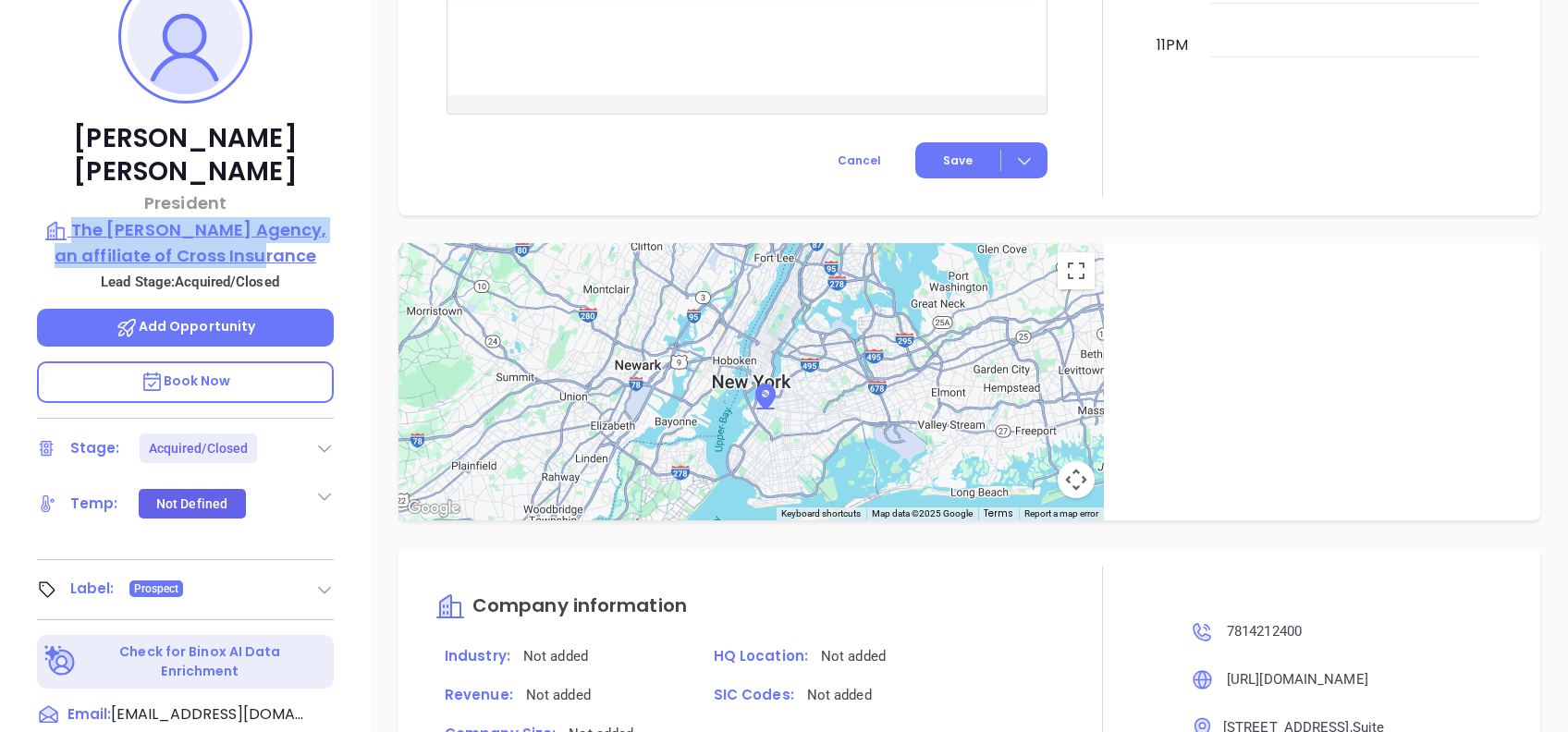
click at [256, 217] on p "The Driscoll Agency, an affiliate of Cross Insurance" at bounding box center [185, 242] width 297 height 51
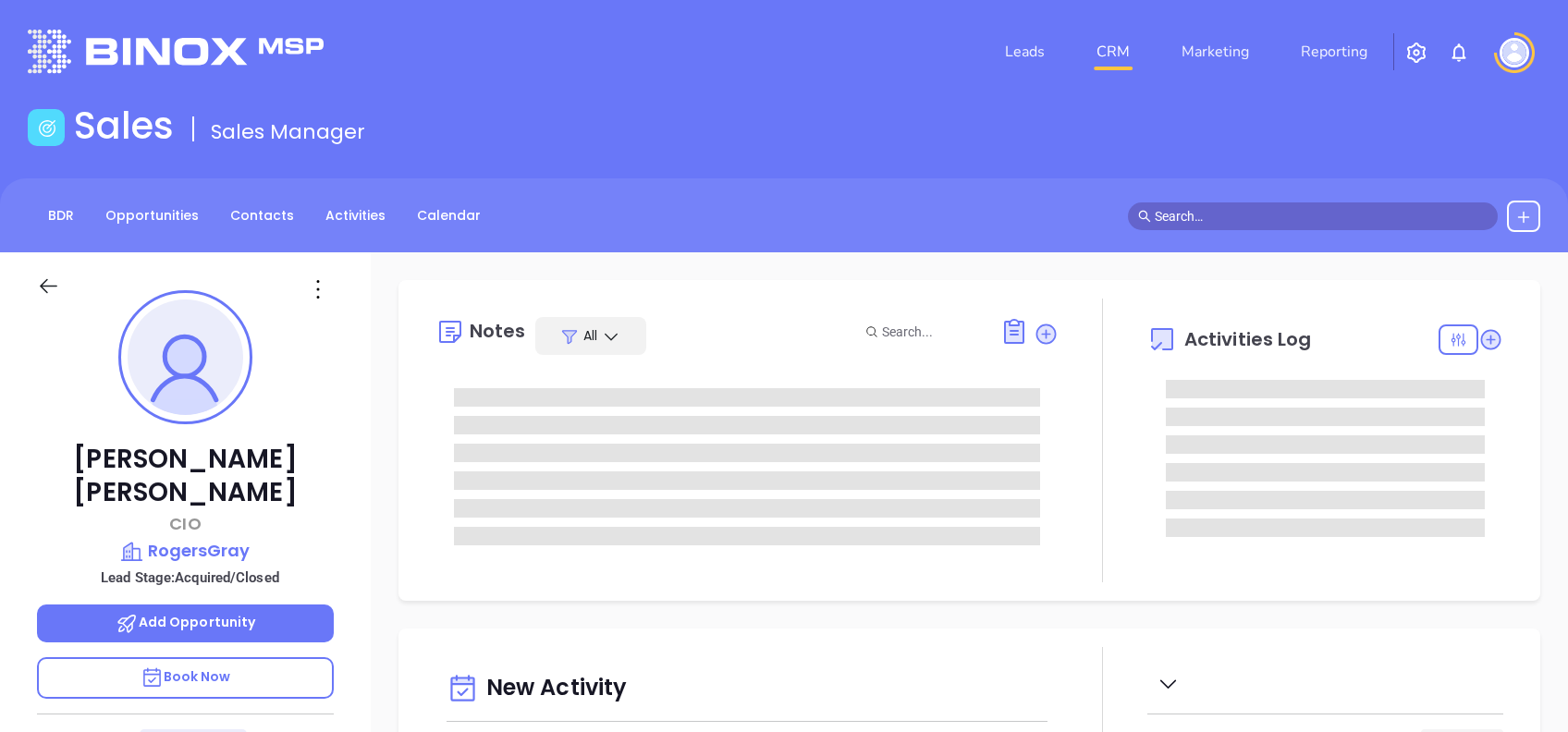
type input "[DATE]"
type input "[PERSON_NAME]"
drag, startPoint x: 292, startPoint y: 458, endPoint x: 94, endPoint y: 458, distance: 198.0
click at [94, 458] on p "Peter Cullivan" at bounding box center [185, 475] width 297 height 67
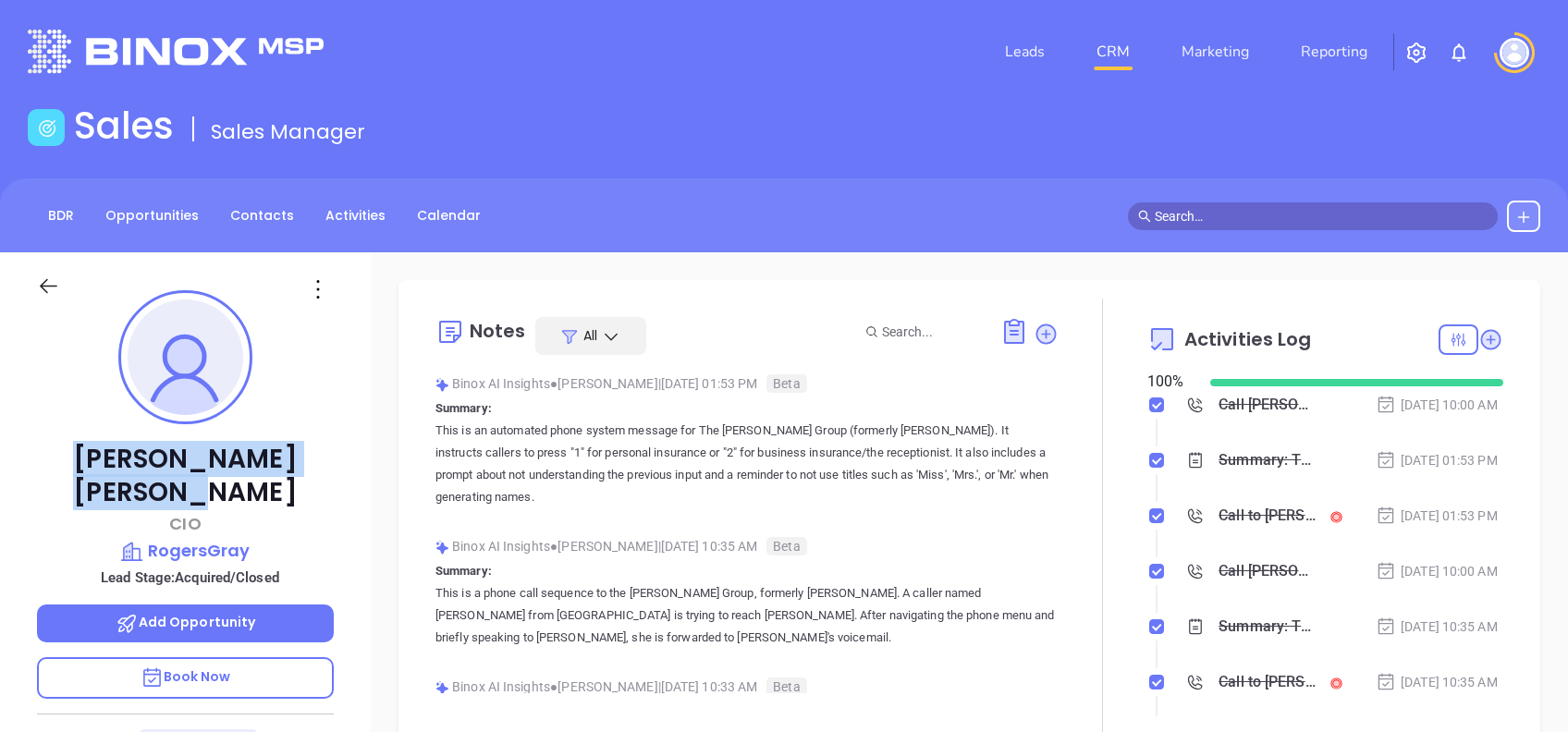
copy p "Peter Cullivan"
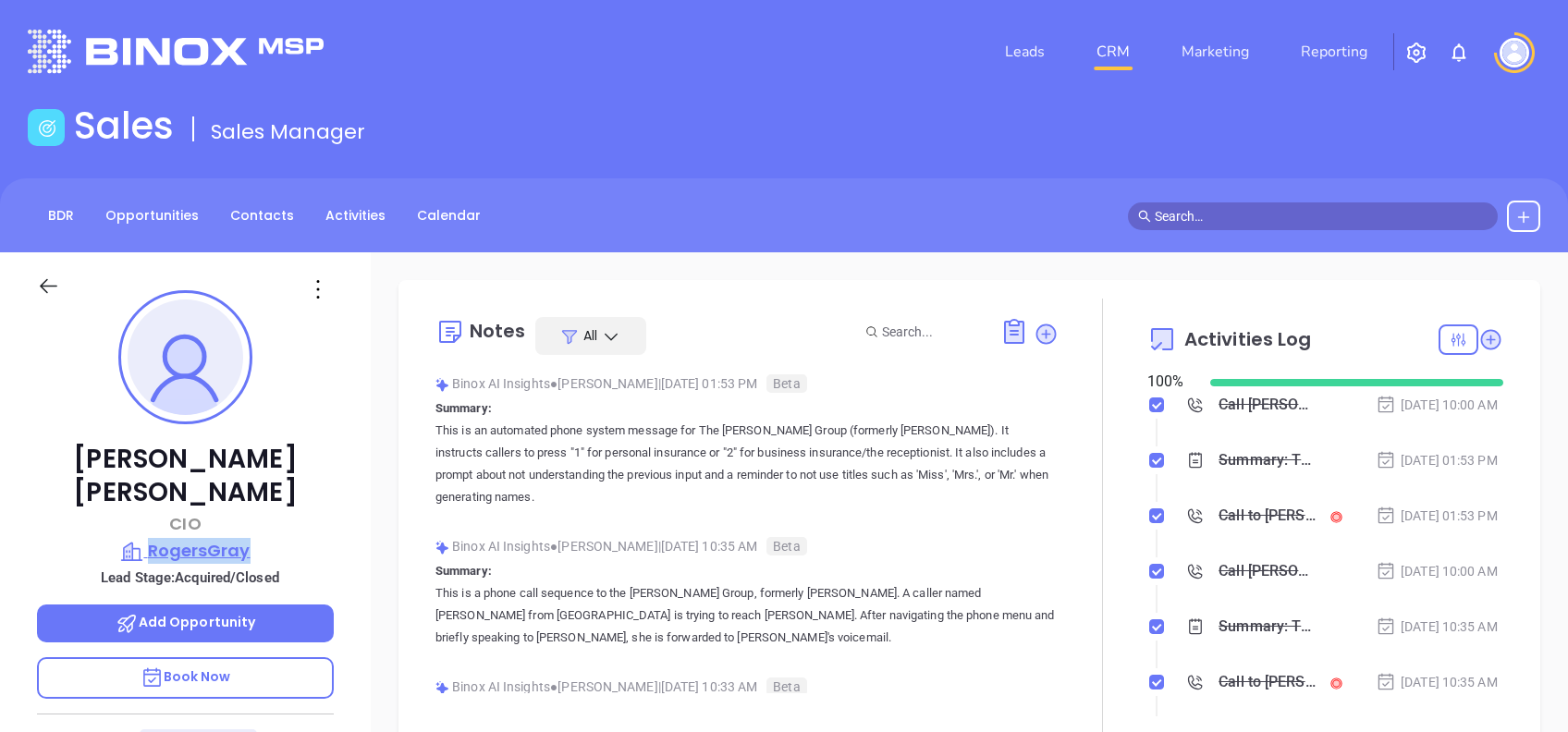
drag, startPoint x: 348, startPoint y: 517, endPoint x: 148, endPoint y: 518, distance: 200.0
click at [148, 518] on div "Peter Cullivan CIO RogersGray Lead Stage: Acquired/Closed Add Opportunity Book …" at bounding box center [185, 709] width 371 height 915
copy p "RogersGray"
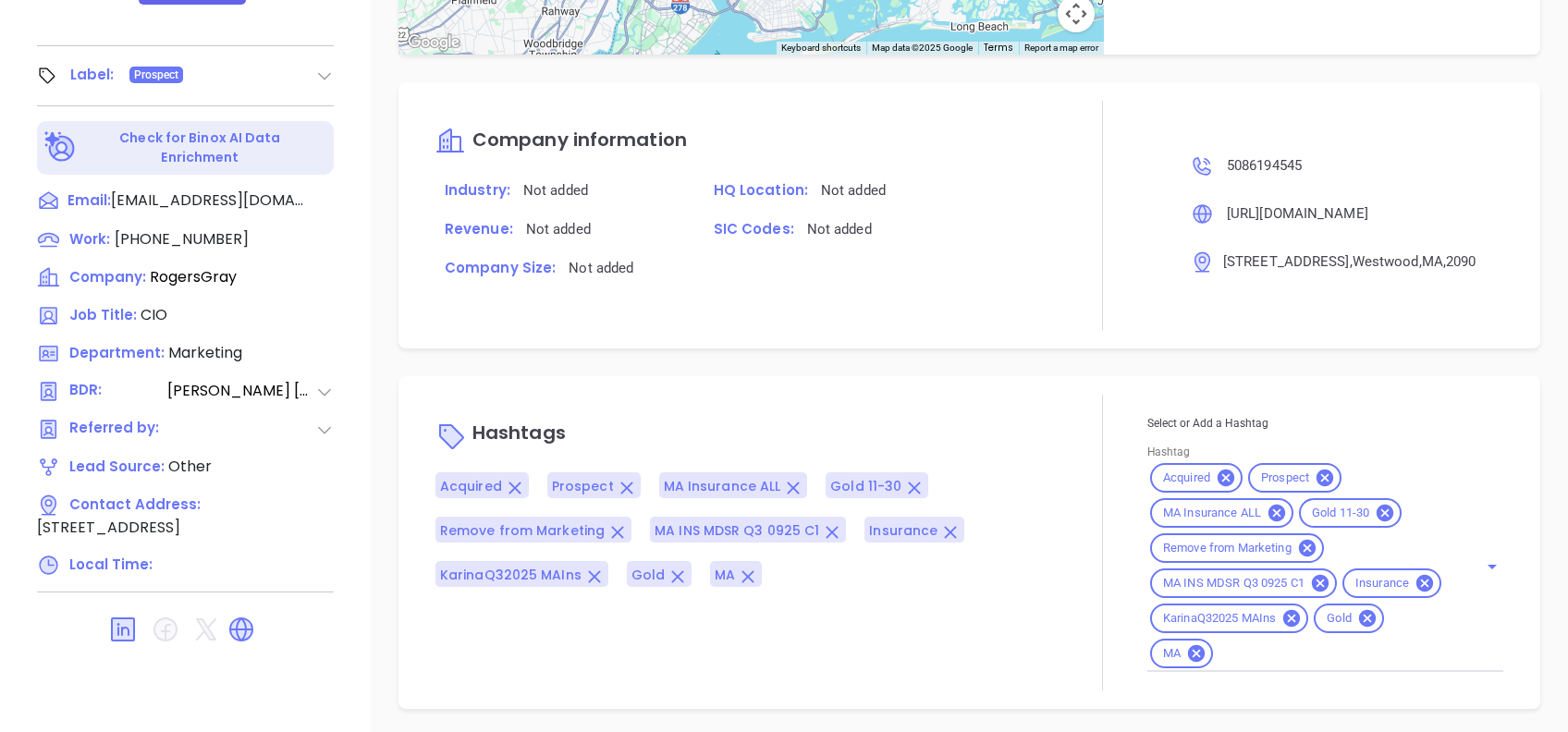
scroll to position [813, 0]
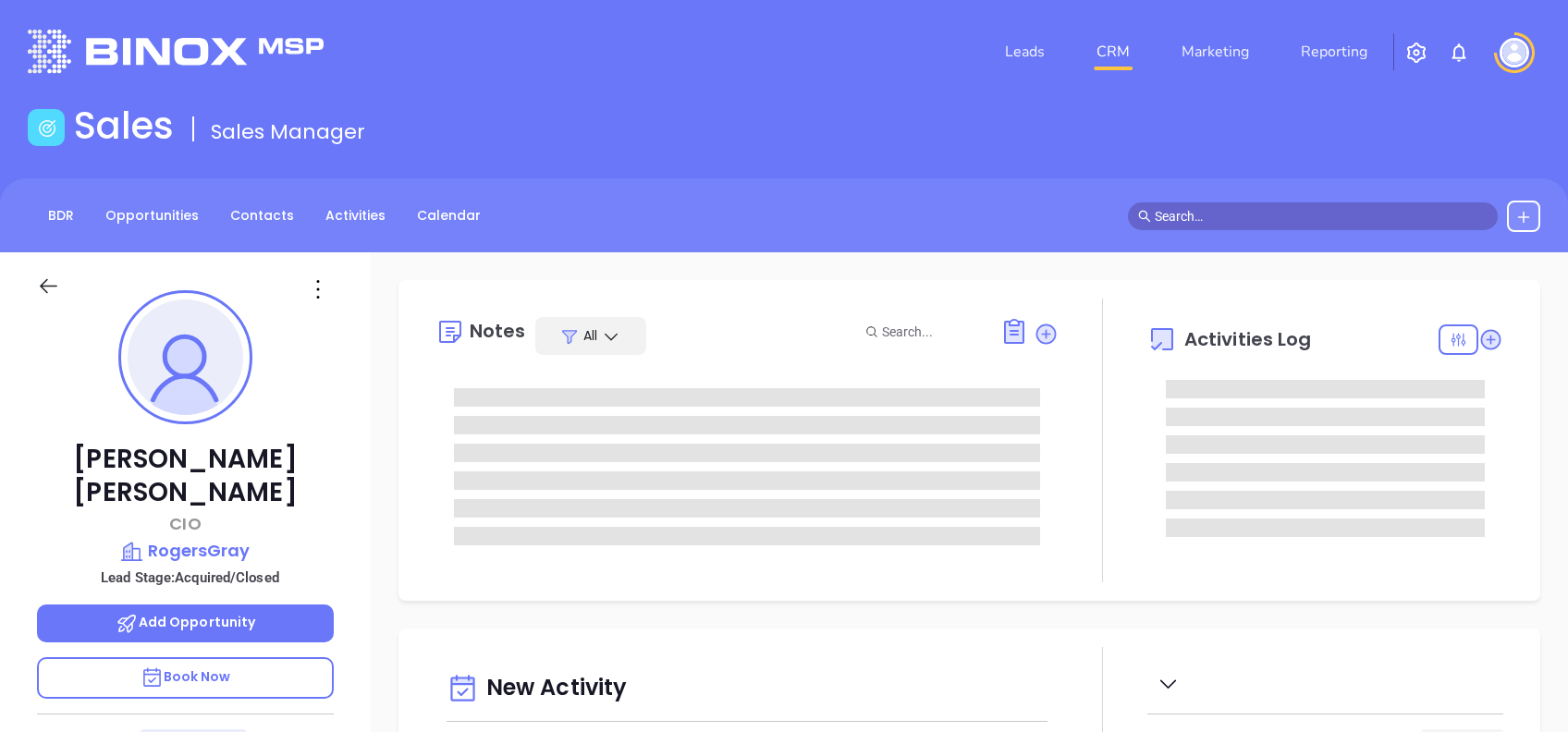
type input "[DATE]"
click at [227, 538] on p "RogersGray" at bounding box center [185, 550] width 297 height 25
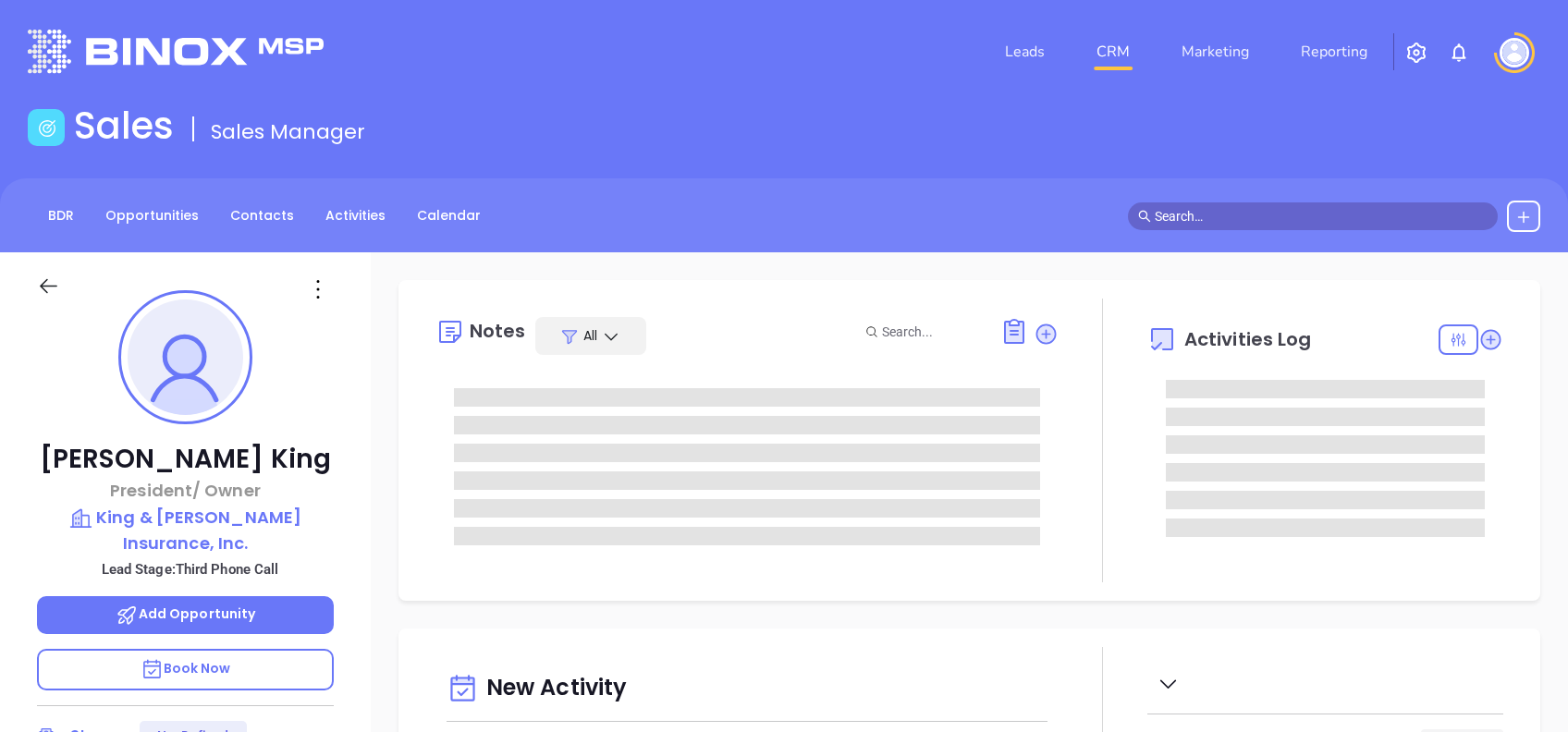
type input "[DATE]"
type input "[PERSON_NAME]"
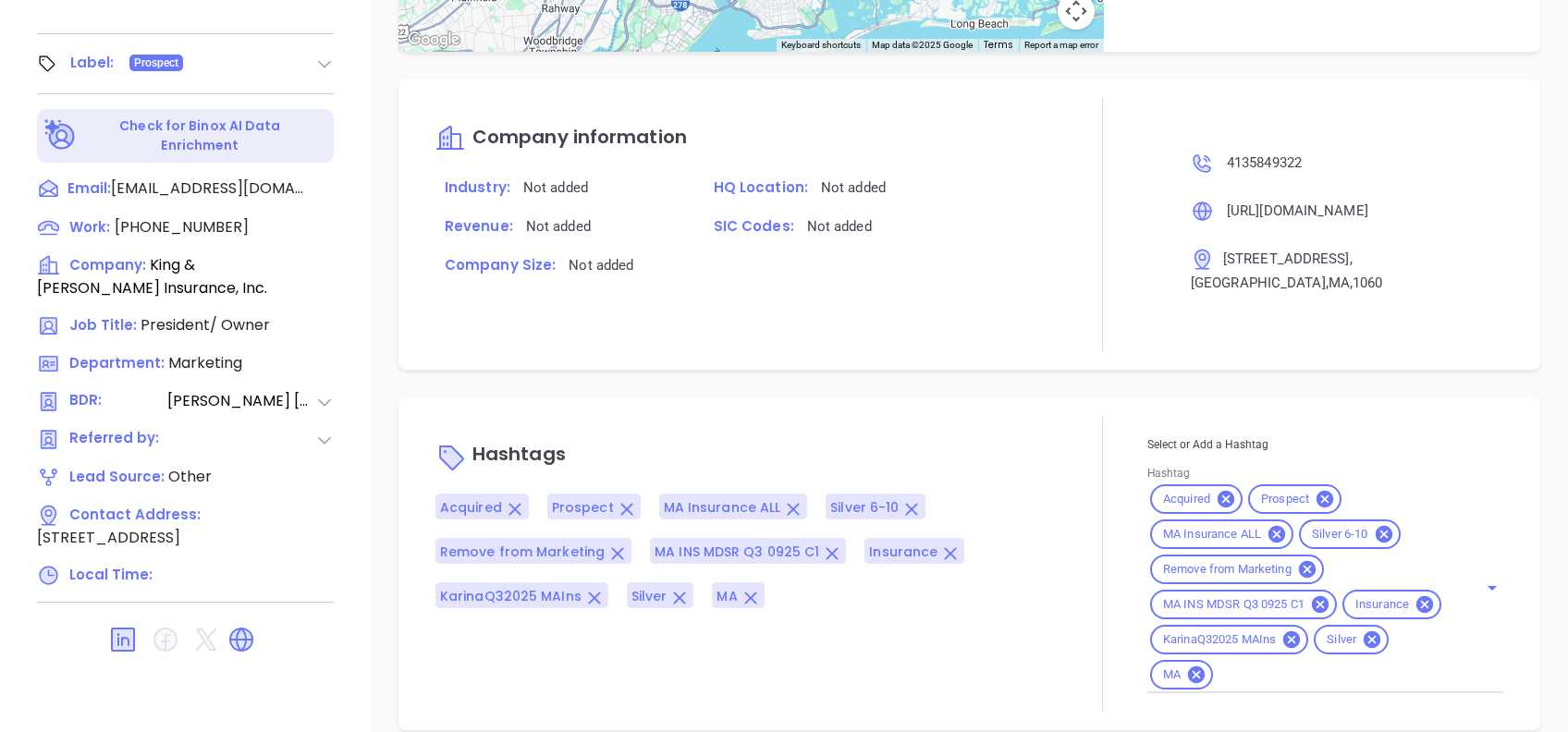
scroll to position [1039, 0]
